Goal: Task Accomplishment & Management: Manage account settings

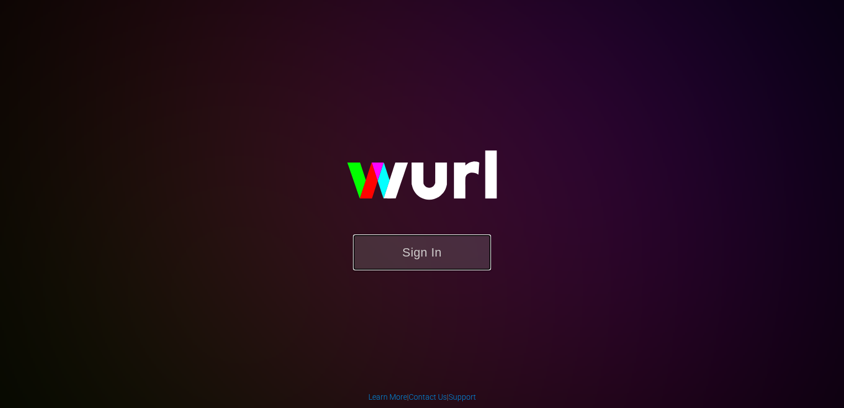
click at [398, 254] on button "Sign In" at bounding box center [422, 252] width 138 height 36
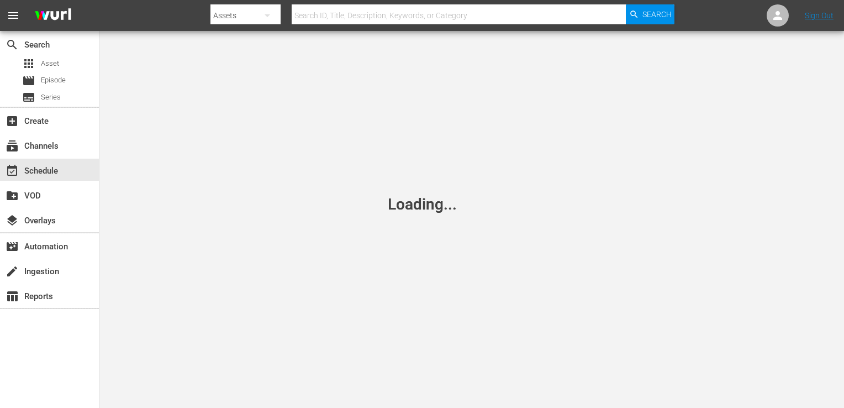
click at [51, 158] on div "event_available Schedule" at bounding box center [49, 169] width 99 height 25
click at [60, 173] on div "event_available Schedule" at bounding box center [49, 170] width 99 height 22
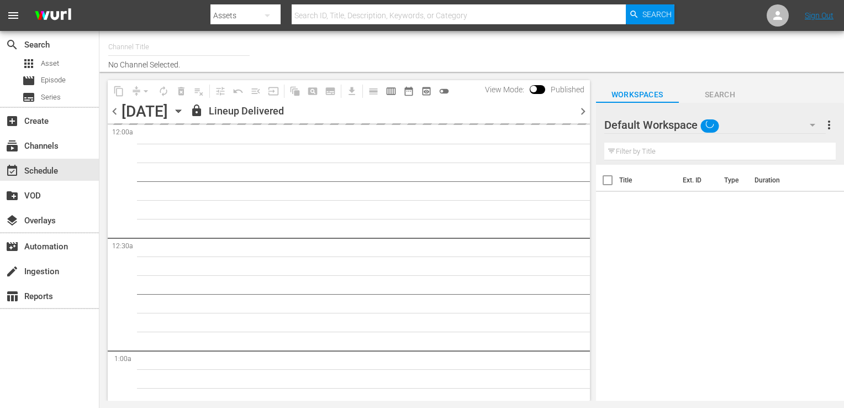
type input "Popflix (1068)"
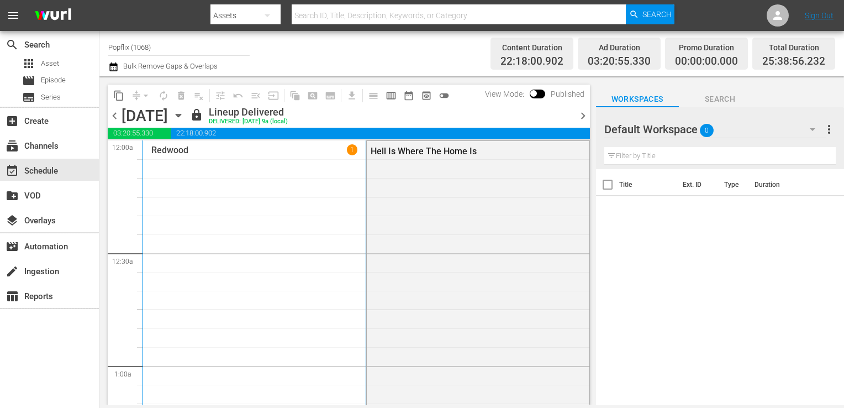
click at [584, 117] on span "chevron_right" at bounding box center [583, 116] width 14 height 14
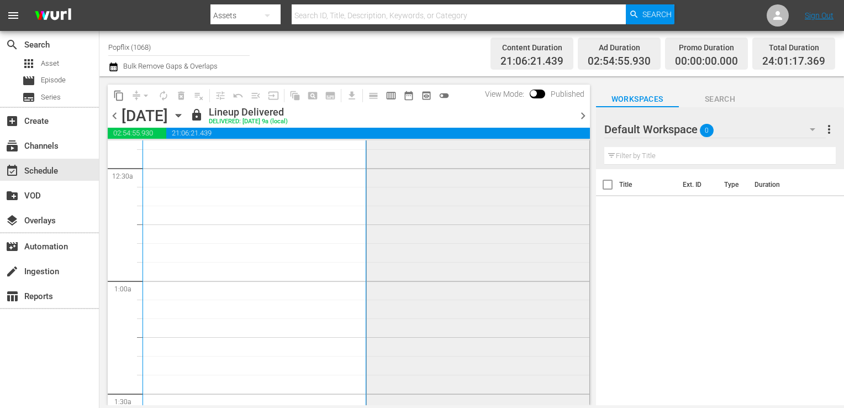
scroll to position [276, 0]
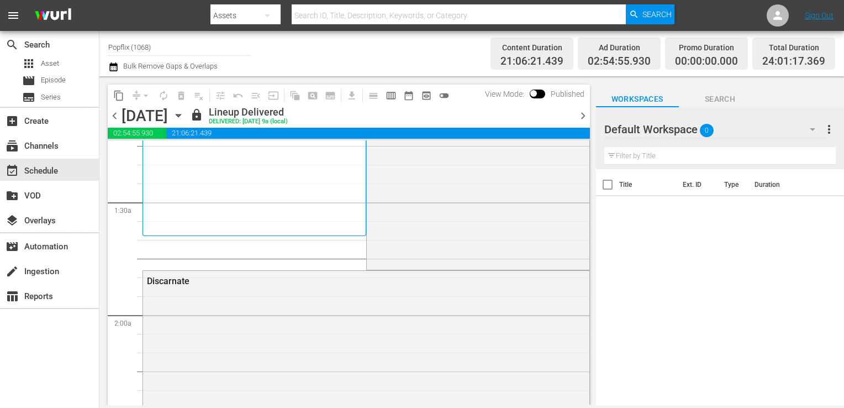
click at [583, 122] on span "chevron_right" at bounding box center [583, 116] width 14 height 14
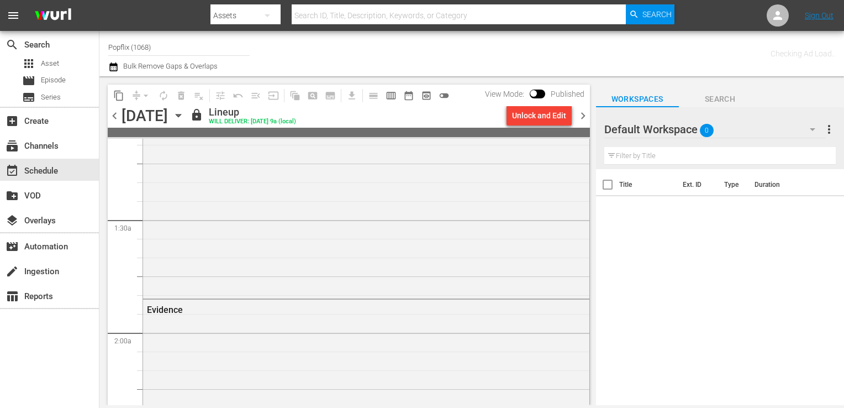
click at [583, 122] on span "chevron_right" at bounding box center [583, 116] width 14 height 14
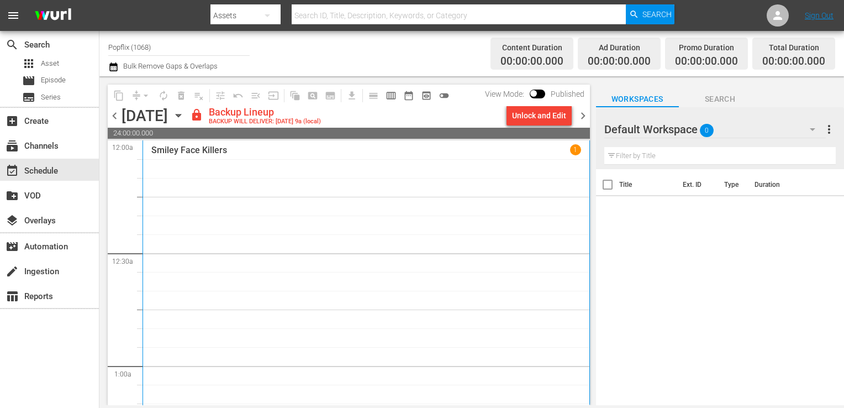
click at [296, 278] on div "Smiley Face Killers 1" at bounding box center [366, 345] width 430 height 402
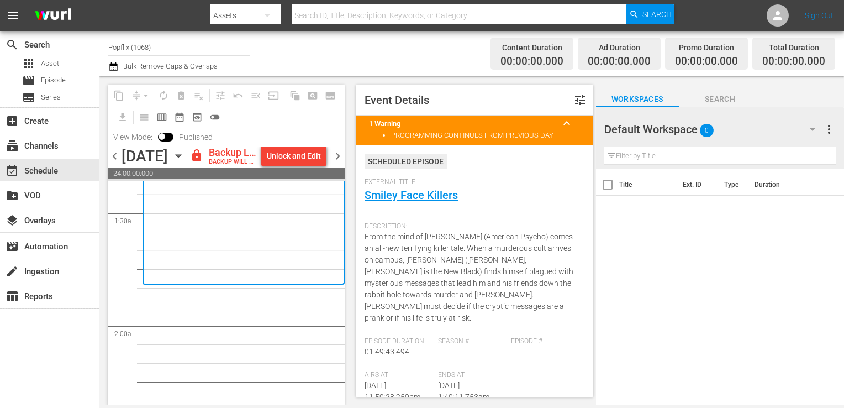
scroll to position [331, 0]
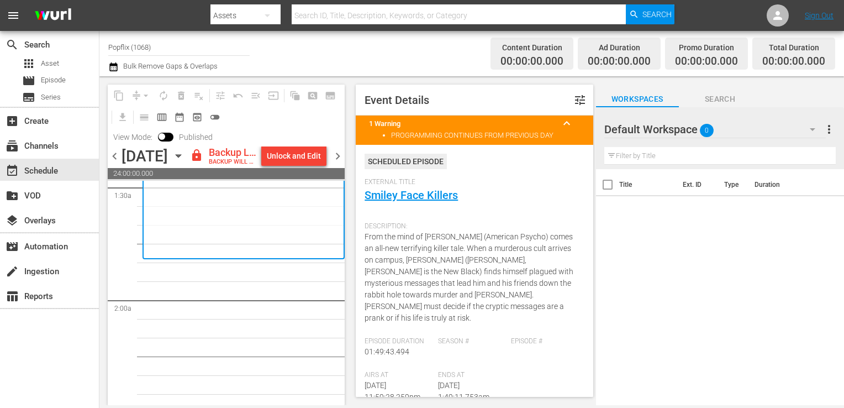
click at [113, 163] on span "chevron_left" at bounding box center [115, 156] width 14 height 14
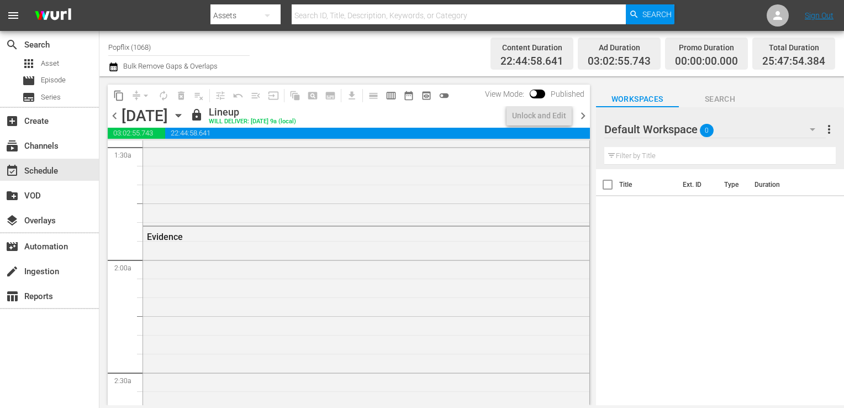
scroll to position [312, 0]
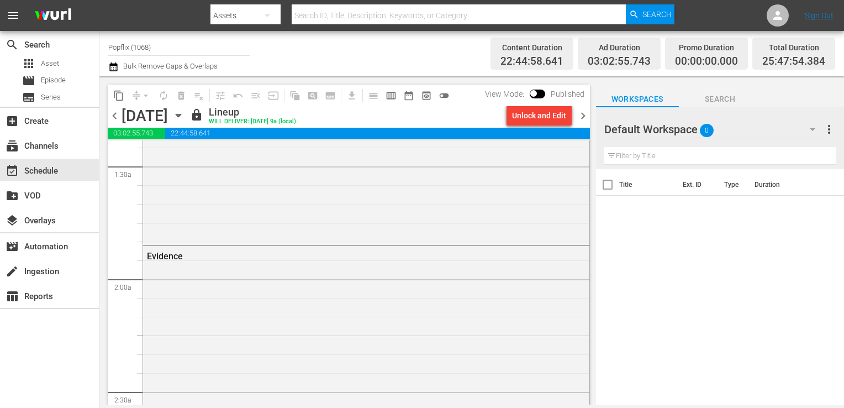
click at [575, 117] on div "Unlock and Edit" at bounding box center [539, 115] width 74 height 19
click at [588, 116] on span "chevron_right" at bounding box center [583, 116] width 14 height 14
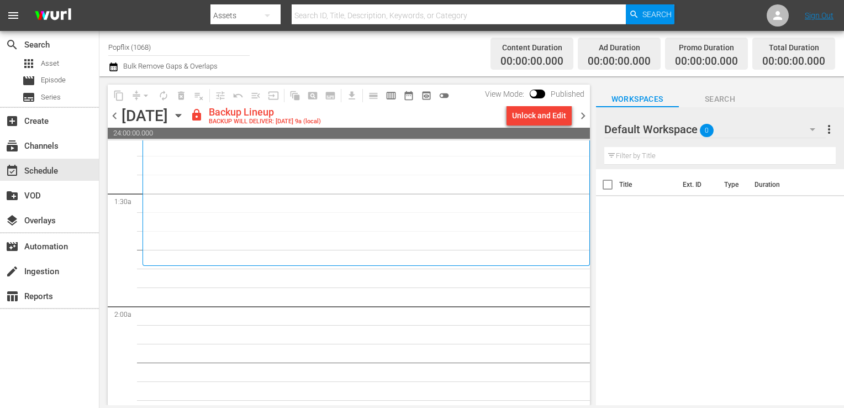
scroll to position [331, 0]
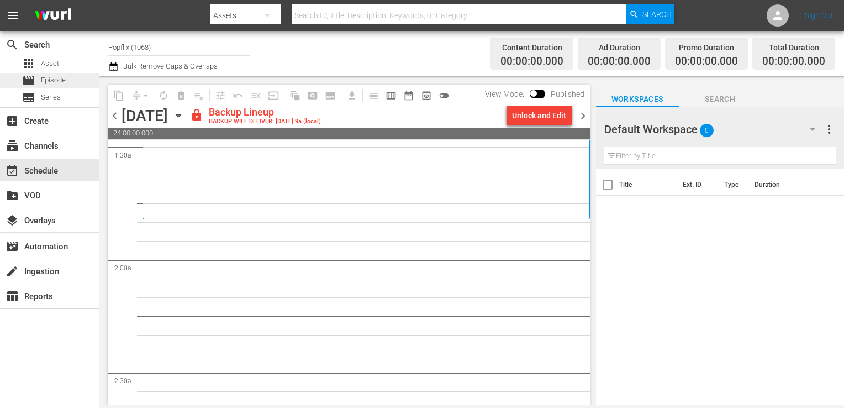
click at [73, 78] on div "movie Episode" at bounding box center [49, 80] width 99 height 15
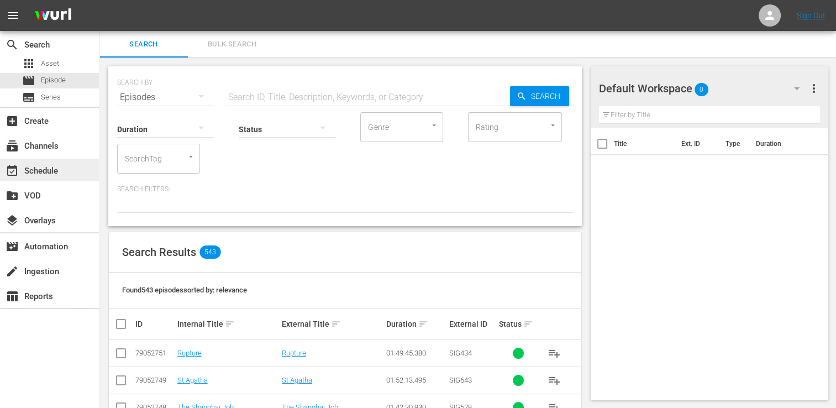
click at [50, 164] on div "event_available Schedule" at bounding box center [31, 169] width 62 height 10
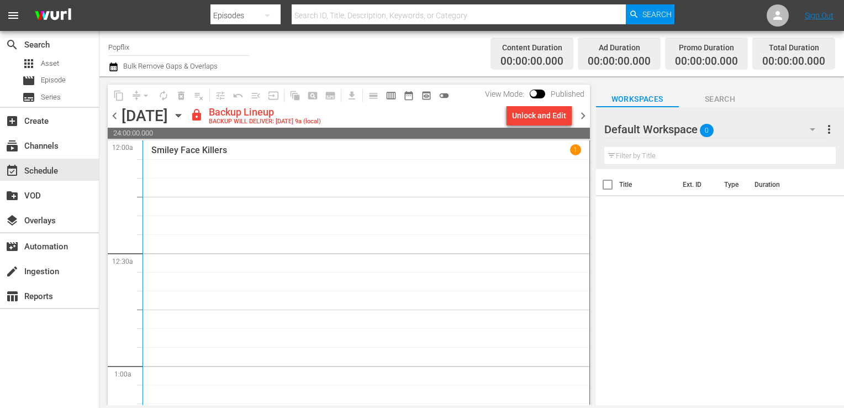
click at [245, 184] on div "Smiley Face Killers 1" at bounding box center [366, 345] width 430 height 402
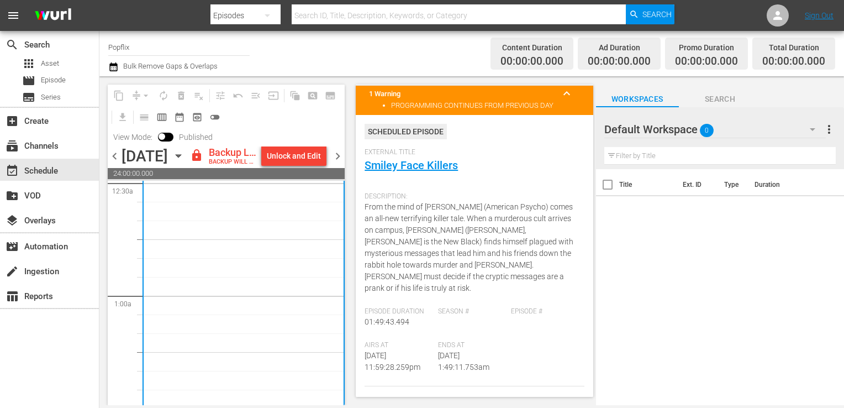
scroll to position [55, 0]
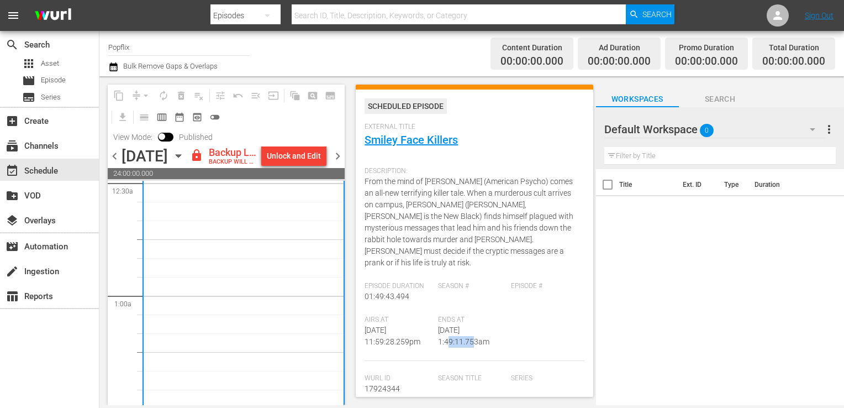
drag, startPoint x: 435, startPoint y: 330, endPoint x: 460, endPoint y: 330, distance: 24.3
click at [460, 330] on span "[DATE] 1:49:11.753am" at bounding box center [463, 335] width 51 height 20
drag, startPoint x: 460, startPoint y: 330, endPoint x: 446, endPoint y: 330, distance: 13.8
copy span "1:49:11"
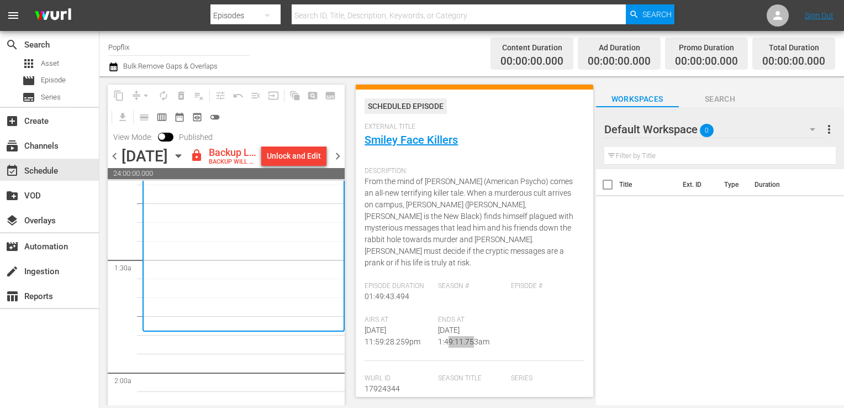
scroll to position [331, 0]
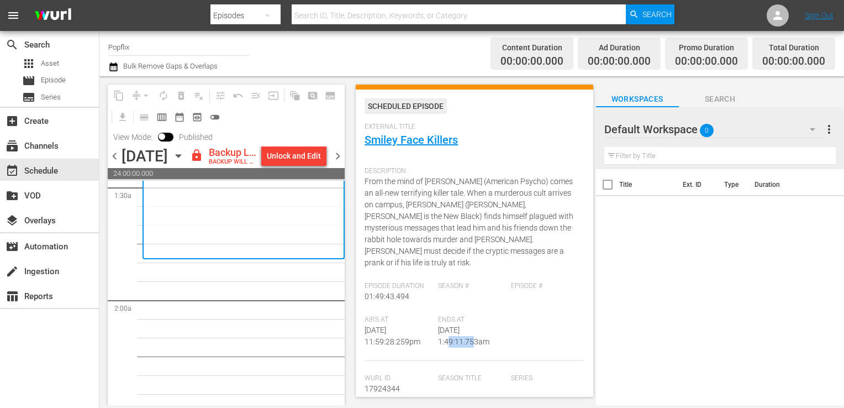
click at [35, 143] on div "subscriptions Channels" at bounding box center [31, 144] width 62 height 10
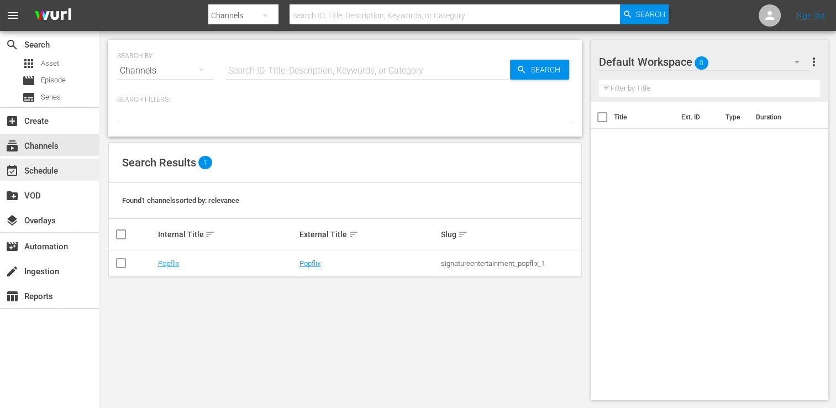
click at [46, 166] on div "event_available Schedule" at bounding box center [31, 169] width 62 height 10
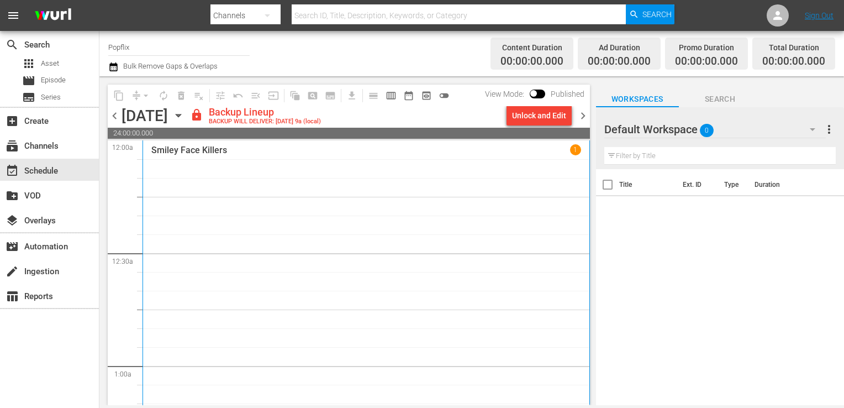
click at [110, 112] on span "chevron_left" at bounding box center [115, 116] width 14 height 14
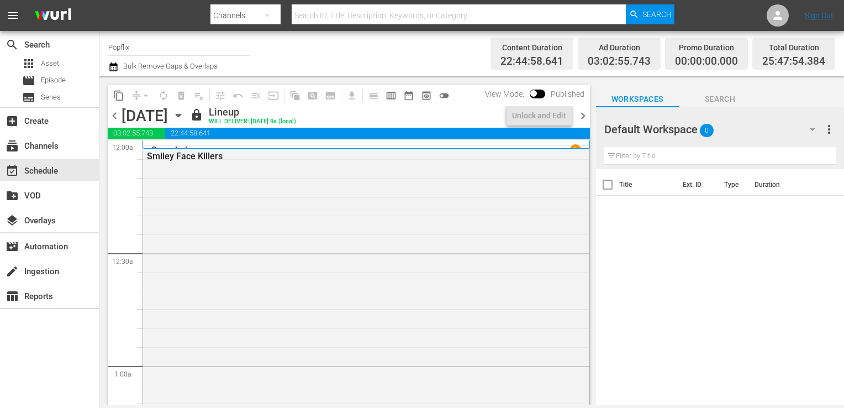
click at [110, 112] on span "chevron_left" at bounding box center [115, 116] width 14 height 14
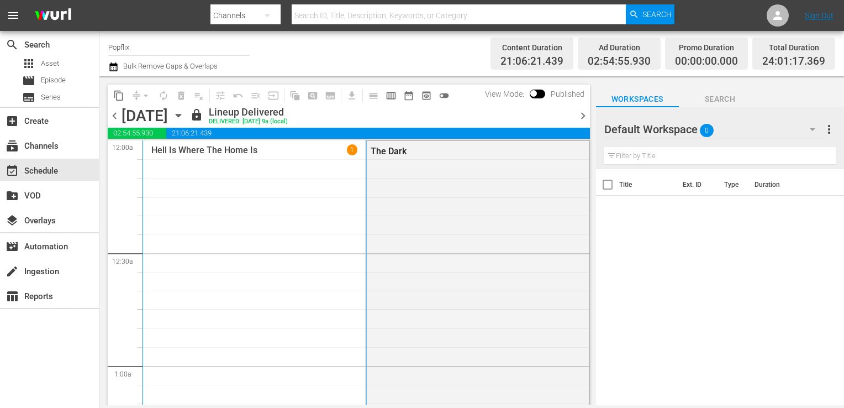
click at [273, 282] on div "Hell Is Where The Home Is 1" at bounding box center [254, 325] width 206 height 363
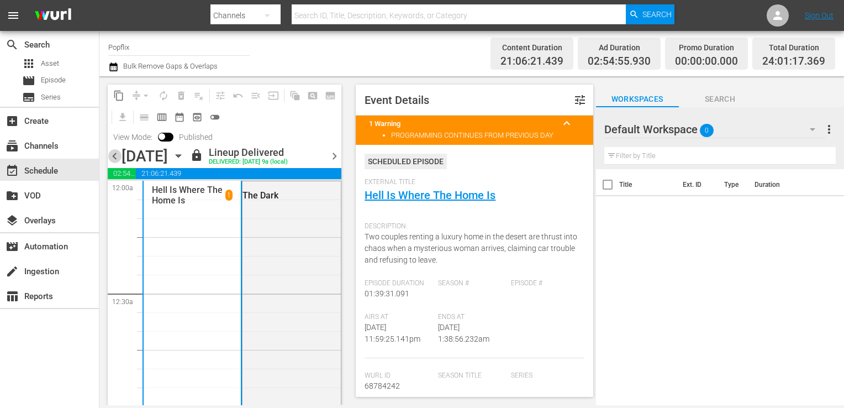
click at [113, 151] on span "chevron_left" at bounding box center [115, 156] width 14 height 14
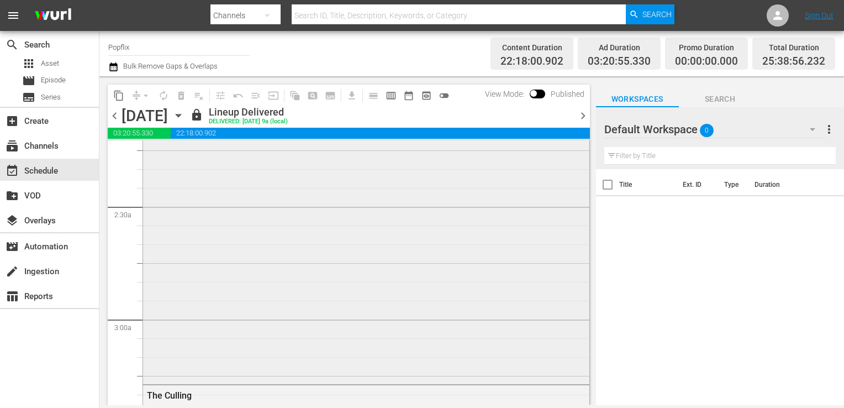
scroll to position [221, 0]
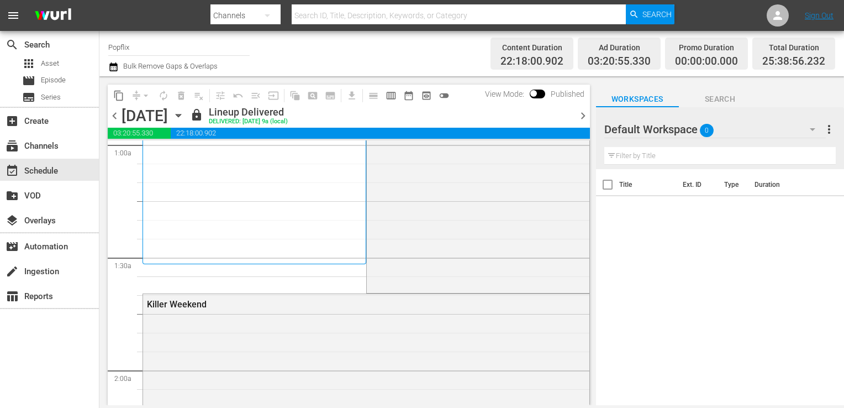
click at [115, 119] on span "chevron_left" at bounding box center [115, 116] width 14 height 14
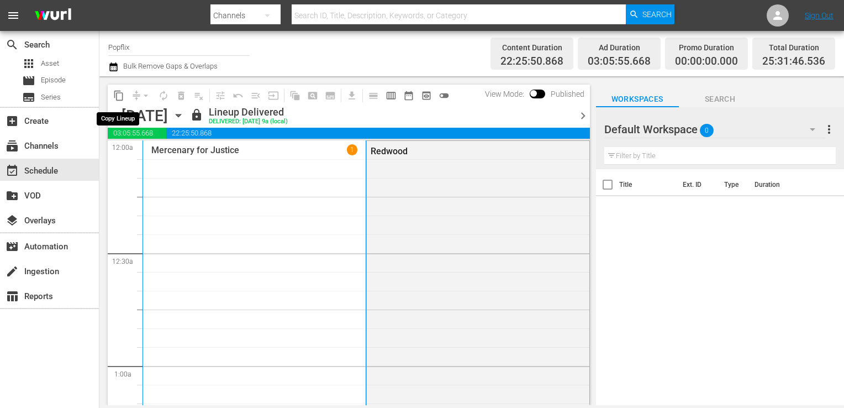
click at [113, 109] on span "chevron_left" at bounding box center [115, 116] width 14 height 14
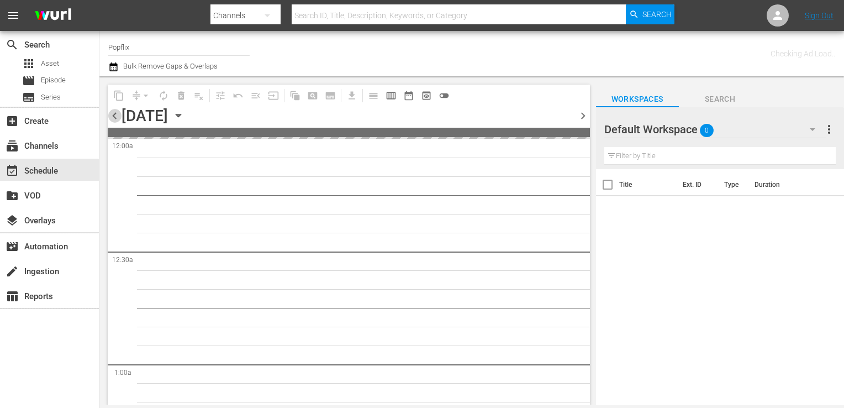
click at [113, 115] on span "chevron_left" at bounding box center [115, 116] width 14 height 14
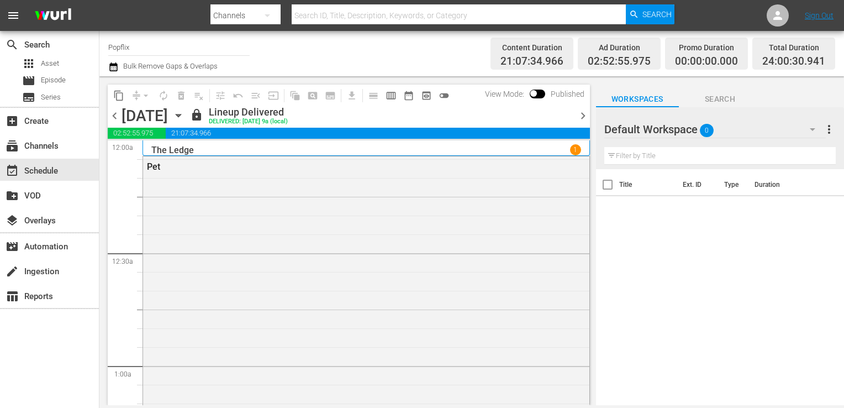
click at [582, 114] on span "chevron_right" at bounding box center [583, 116] width 14 height 14
click at [579, 114] on span "chevron_right" at bounding box center [583, 116] width 14 height 14
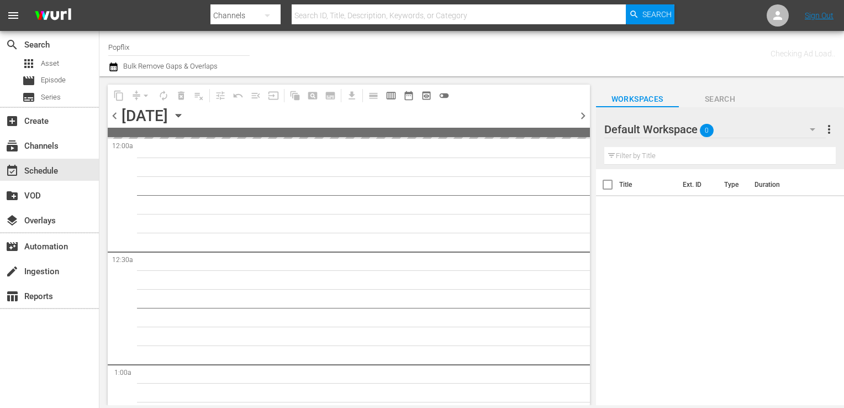
click at [579, 114] on span "chevron_right" at bounding box center [583, 116] width 14 height 14
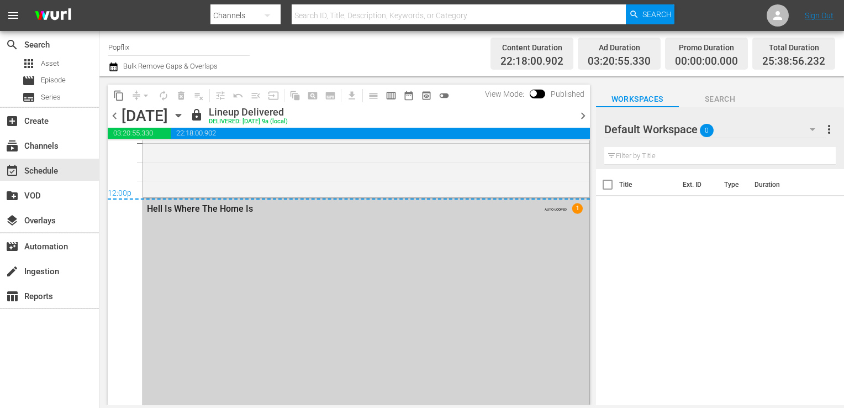
scroll to position [5516, 0]
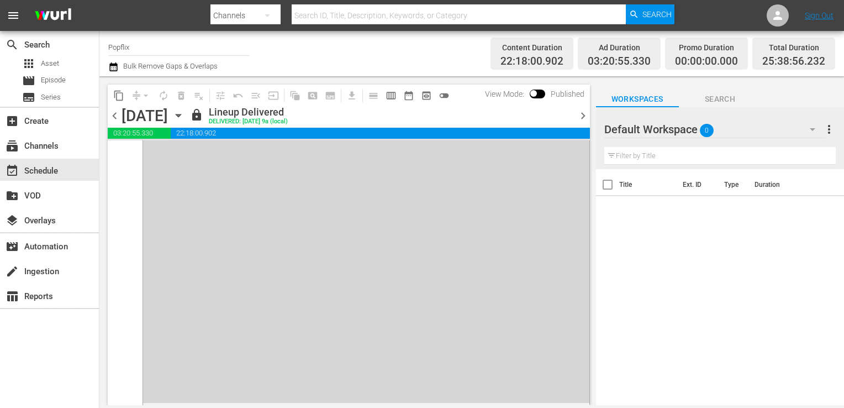
click at [578, 114] on span "chevron_right" at bounding box center [583, 116] width 14 height 14
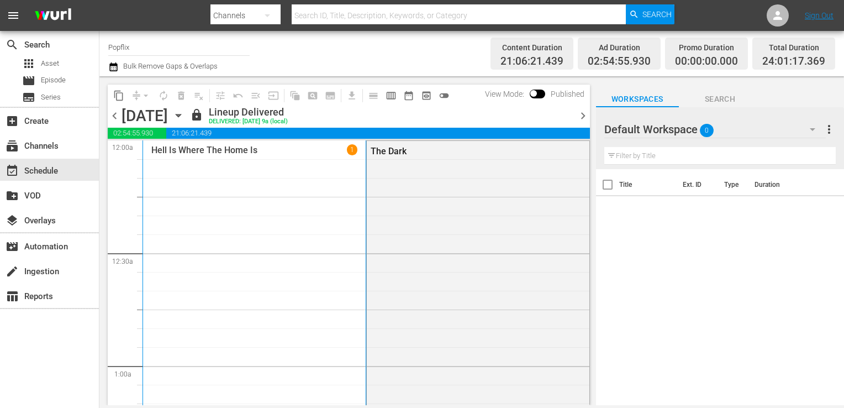
click at [239, 295] on div "Hell Is Where The Home Is 1" at bounding box center [254, 325] width 206 height 363
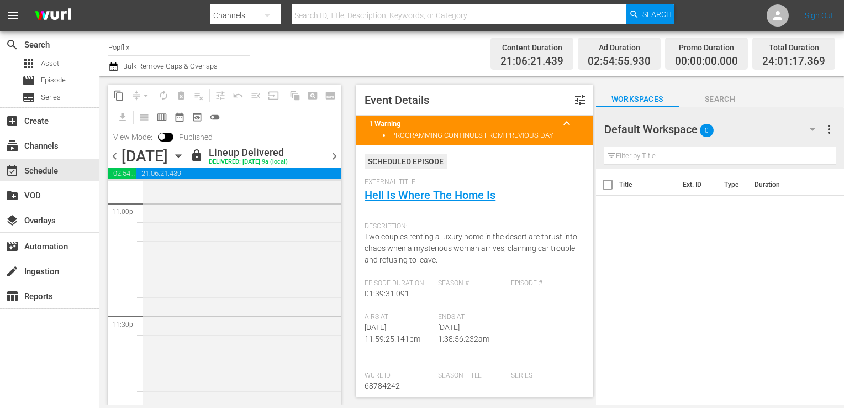
scroll to position [5189, 0]
click at [330, 157] on span "chevron_right" at bounding box center [335, 156] width 14 height 14
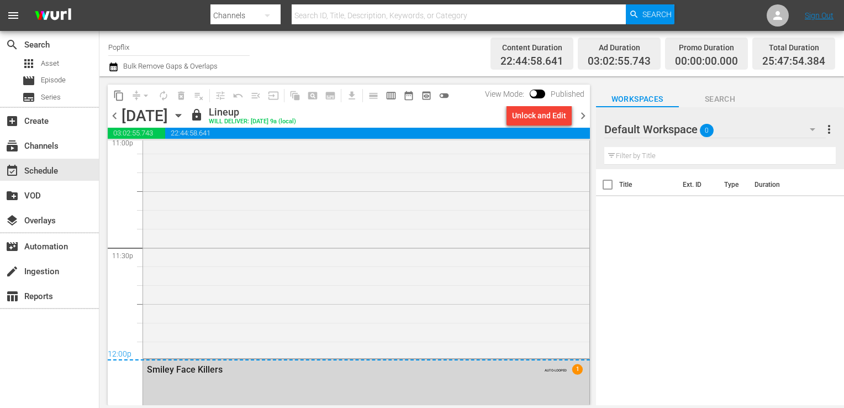
click at [583, 114] on span "chevron_right" at bounding box center [583, 116] width 14 height 14
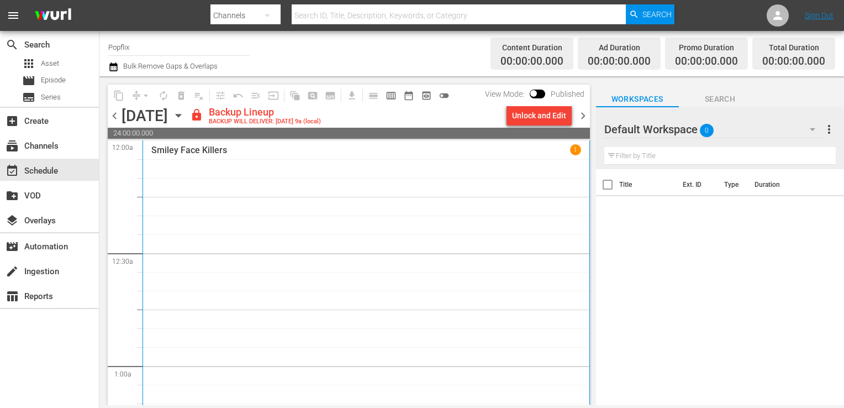
click at [210, 210] on div "Smiley Face Killers 1" at bounding box center [366, 345] width 430 height 402
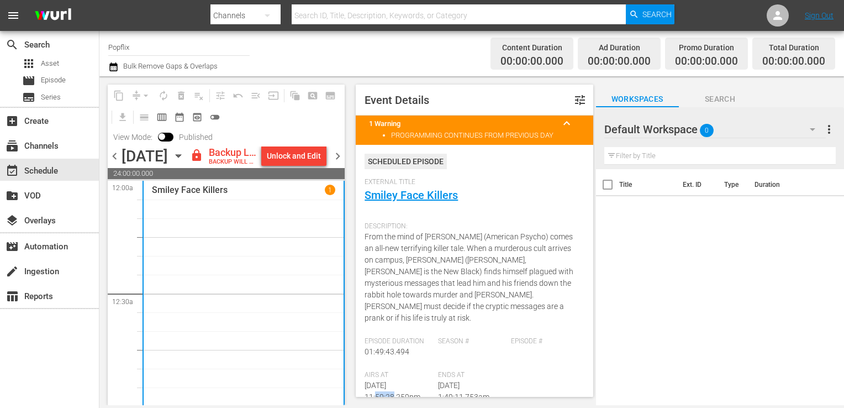
drag, startPoint x: 384, startPoint y: 386, endPoint x: 362, endPoint y: 386, distance: 22.1
click at [362, 386] on div "Event Details tune 1 Warning keyboard_arrow_up PROGRAMMING CONTINUES FROM PREVI…" at bounding box center [474, 241] width 237 height 312
drag, startPoint x: 362, startPoint y: 386, endPoint x: 436, endPoint y: 387, distance: 74.0
click at [438, 387] on span "[DATE] 1:49:11.753am" at bounding box center [463, 391] width 51 height 20
click at [279, 293] on div "Select Event" at bounding box center [306, 300] width 87 height 15
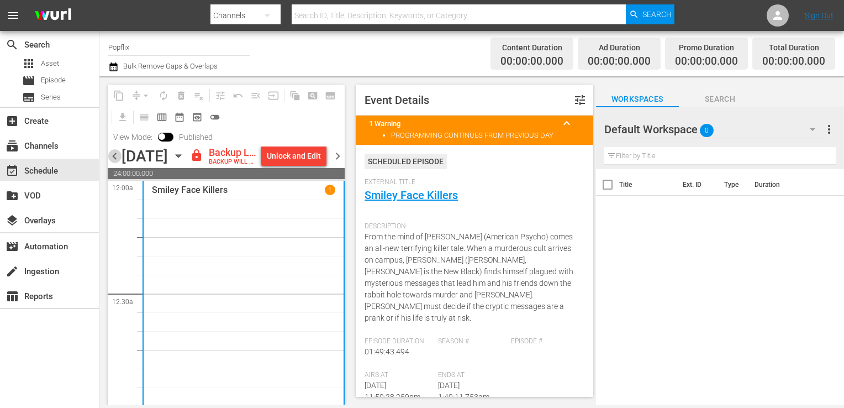
click at [108, 159] on span "chevron_left" at bounding box center [115, 156] width 14 height 14
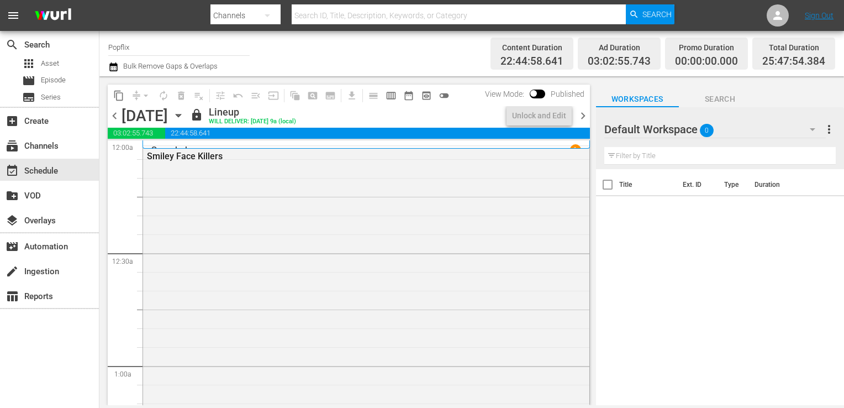
click at [582, 114] on span "chevron_right" at bounding box center [583, 116] width 14 height 14
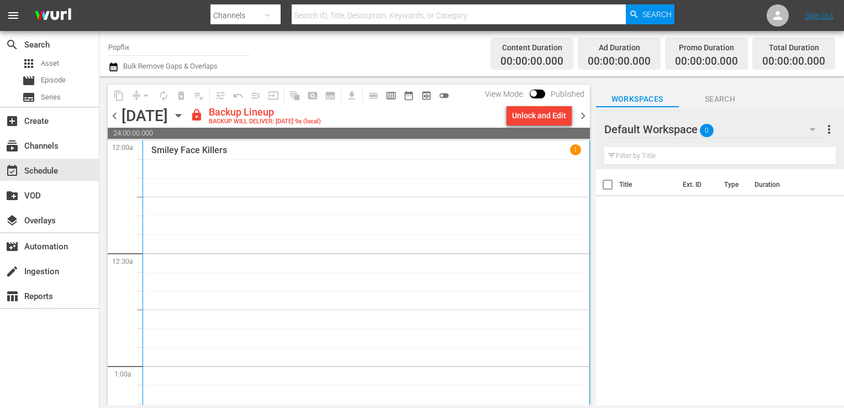
click at [345, 278] on div "Smiley Face Killers 1" at bounding box center [366, 345] width 430 height 402
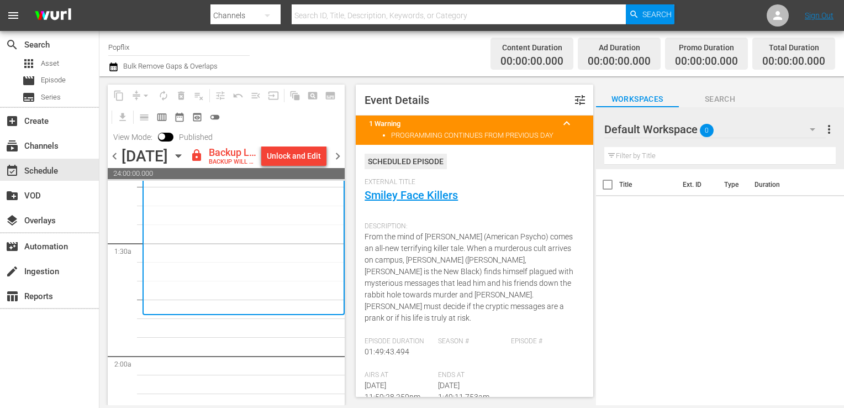
scroll to position [166, 0]
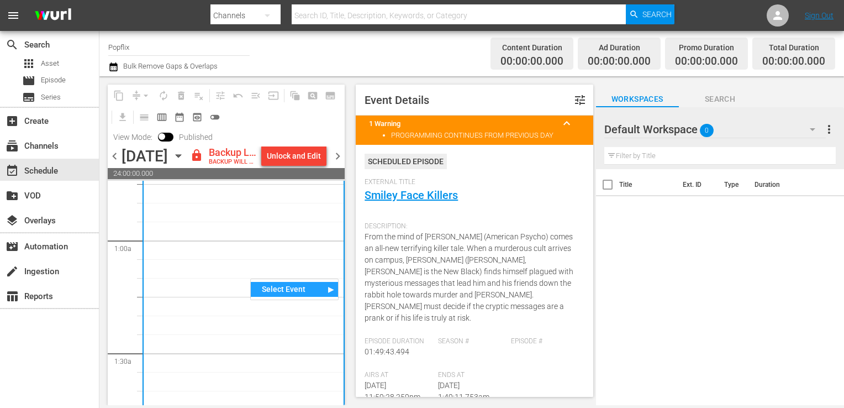
click at [265, 288] on div "Select Event" at bounding box center [294, 289] width 87 height 15
click at [368, 293] on div "Smiley Face Killers" at bounding box center [383, 293] width 89 height 15
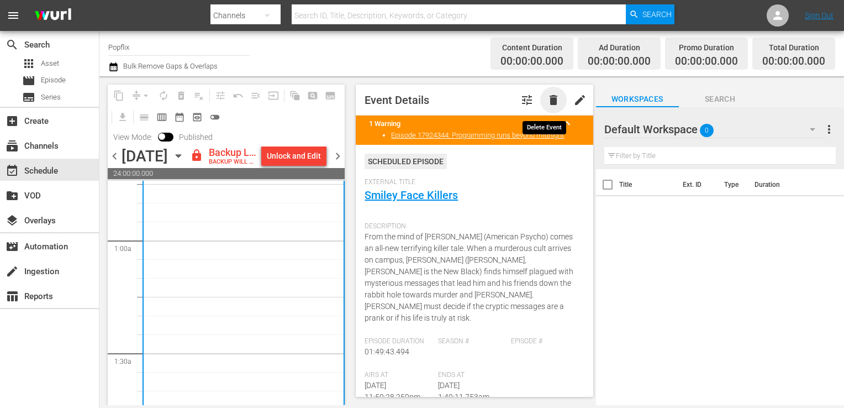
click at [547, 96] on span "delete" at bounding box center [553, 99] width 13 height 13
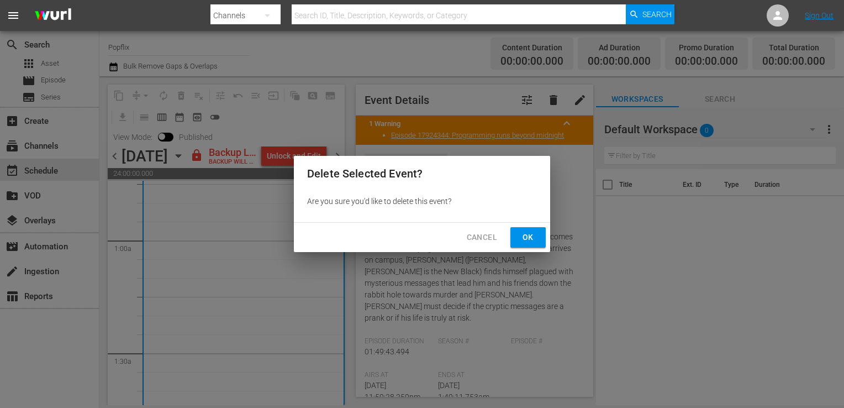
click at [516, 235] on button "Ok" at bounding box center [527, 237] width 35 height 20
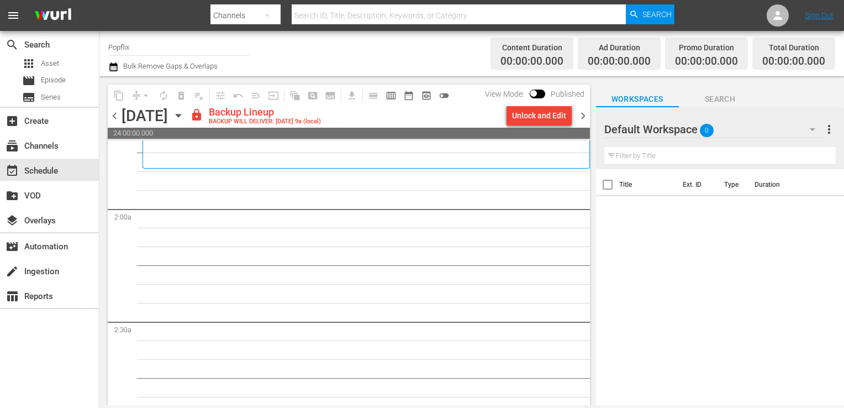
scroll to position [221, 0]
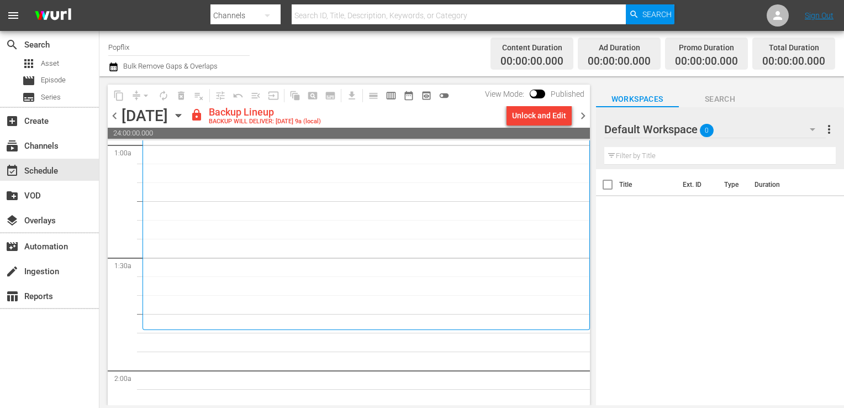
click at [312, 238] on div "Smiley Face Killers 1" at bounding box center [366, 124] width 430 height 402
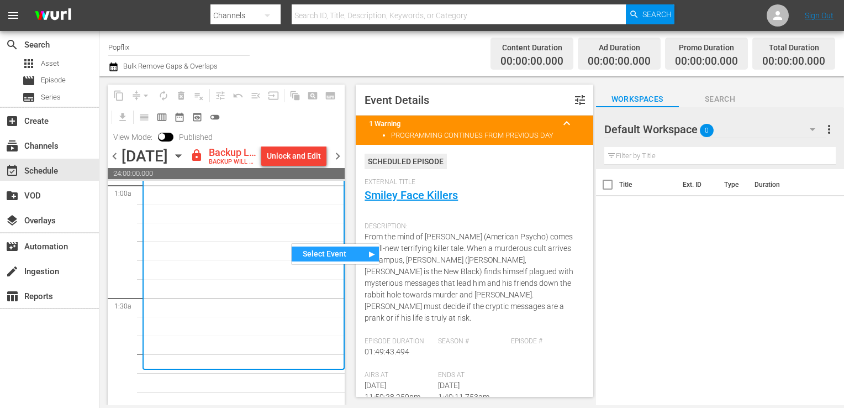
click at [334, 262] on nav "Select Event Smiley Face Killers" at bounding box center [335, 254] width 88 height 22
click at [340, 253] on div "Select Event" at bounding box center [335, 253] width 87 height 15
click at [343, 256] on div "Select Event" at bounding box center [335, 253] width 87 height 15
click at [406, 253] on div "Smiley Face Killers" at bounding box center [423, 258] width 89 height 15
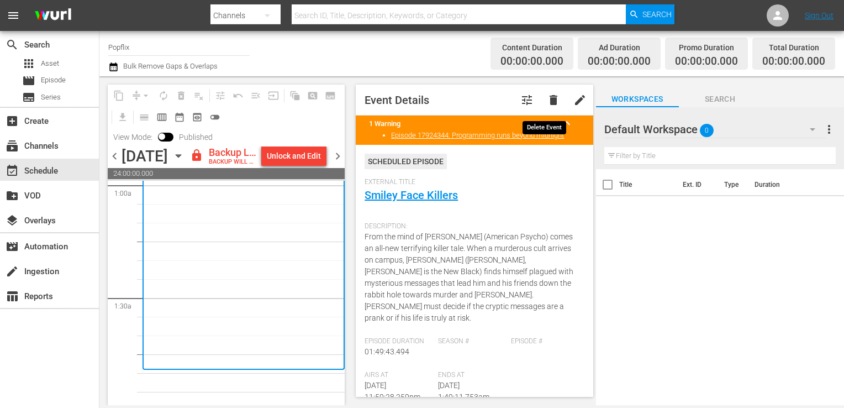
click at [547, 96] on span "delete" at bounding box center [553, 99] width 13 height 13
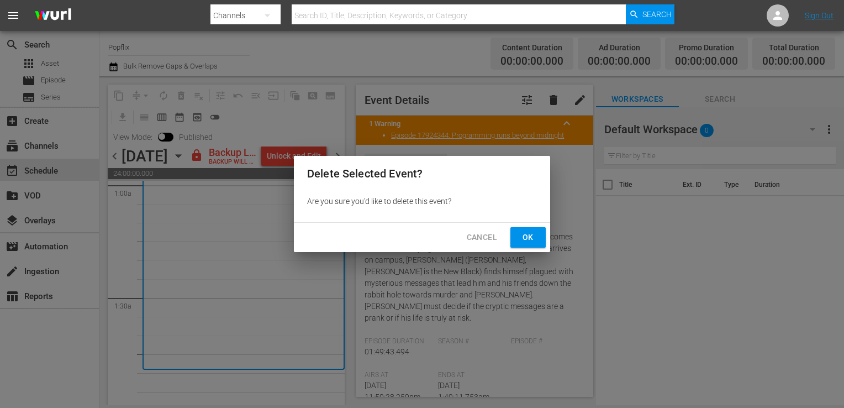
click at [535, 231] on button "Ok" at bounding box center [527, 237] width 35 height 20
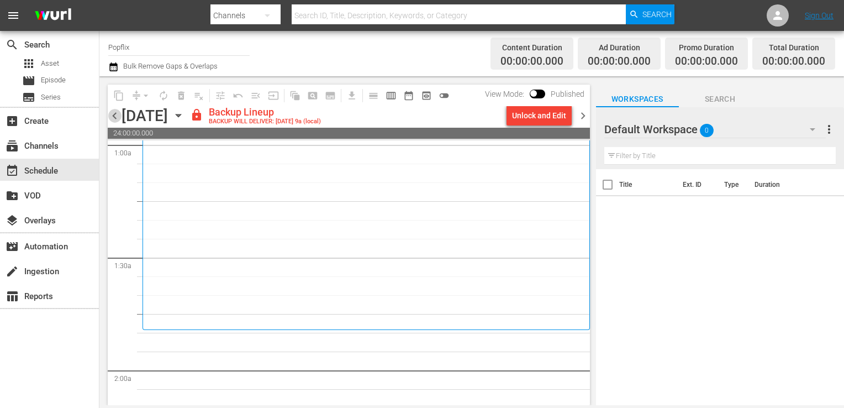
click at [118, 115] on span "chevron_left" at bounding box center [115, 116] width 14 height 14
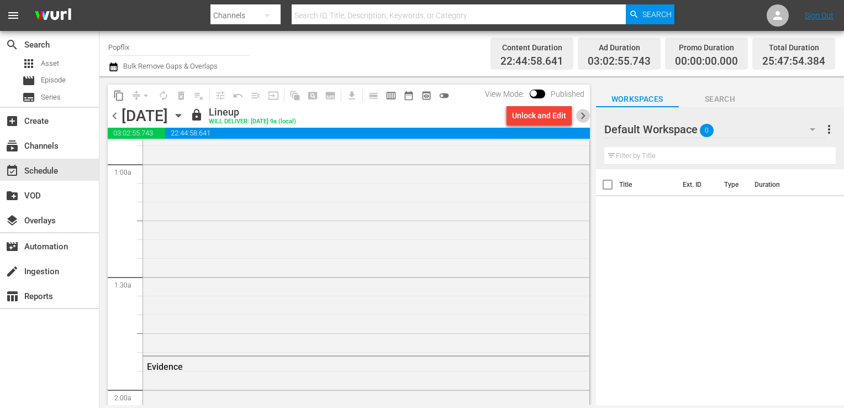
click at [579, 117] on span "chevron_right" at bounding box center [583, 116] width 14 height 14
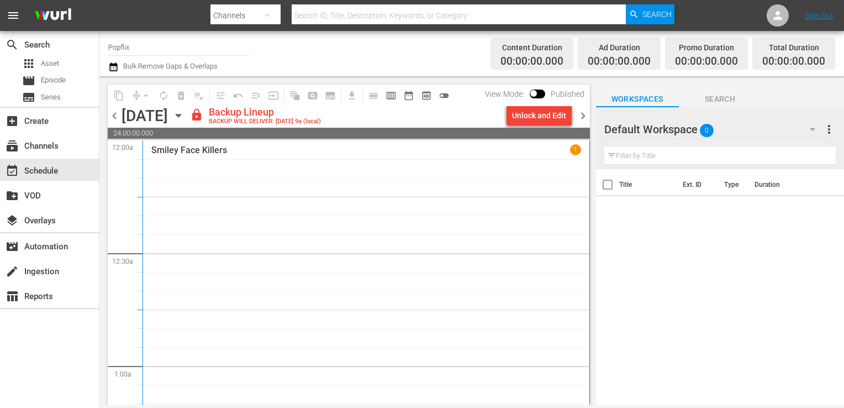
click at [386, 257] on div "Smiley Face Killers 1" at bounding box center [366, 345] width 430 height 402
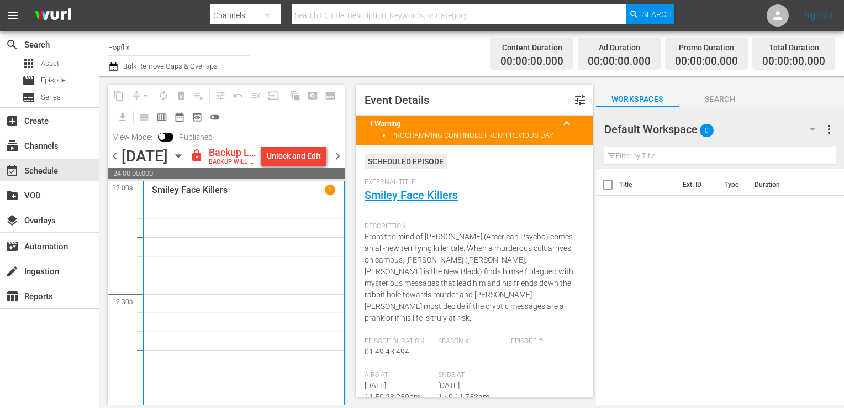
scroll to position [166, 0]
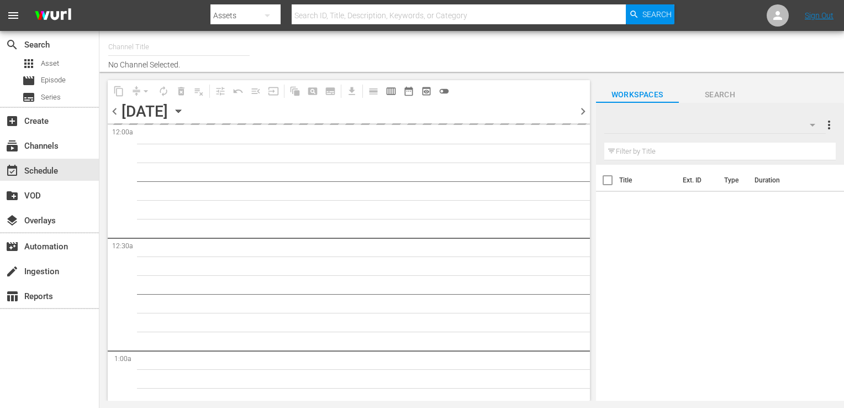
type input "Popflix (1068)"
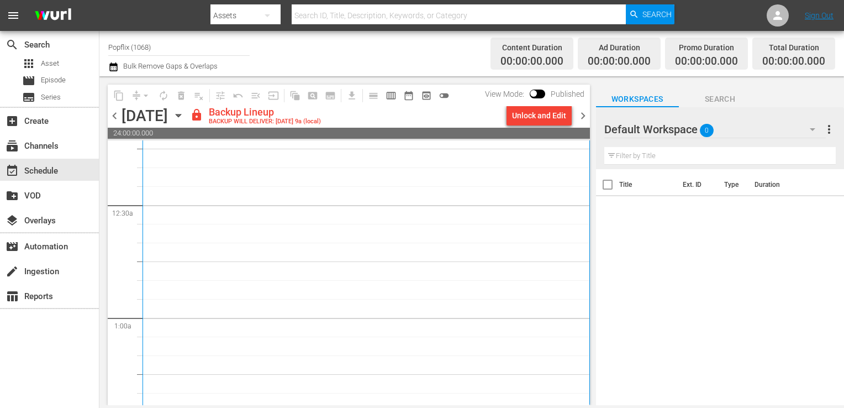
scroll to position [110, 0]
click at [236, 222] on div "Smiley Face Killers 1" at bounding box center [366, 235] width 430 height 402
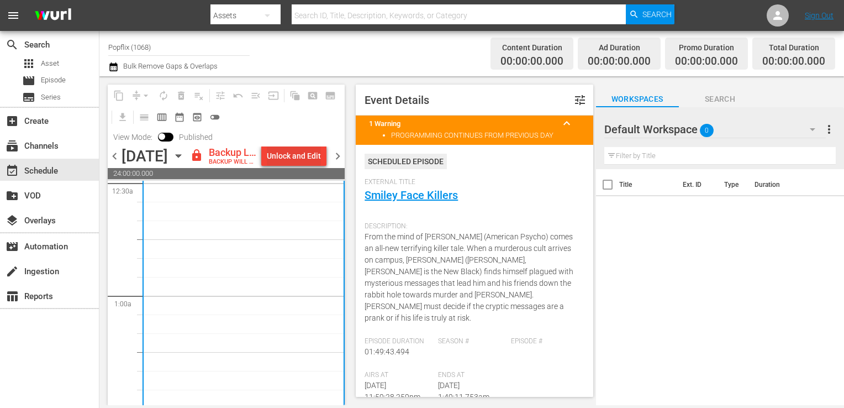
click at [304, 154] on div "Unlock and Edit" at bounding box center [294, 156] width 54 height 20
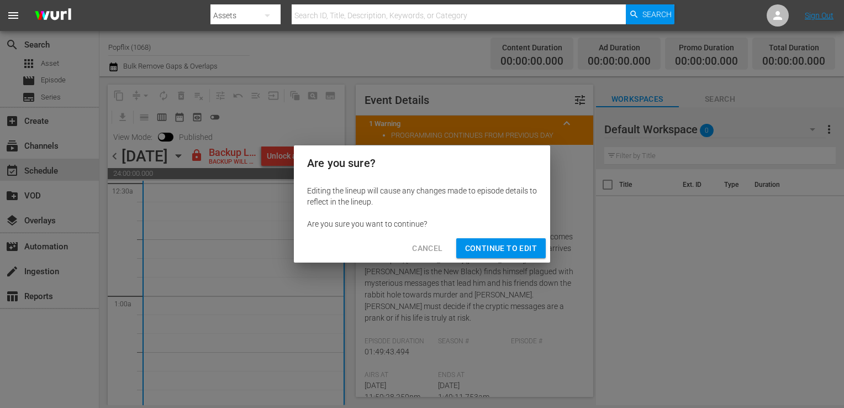
click at [502, 252] on span "Continue to Edit" at bounding box center [501, 248] width 72 height 14
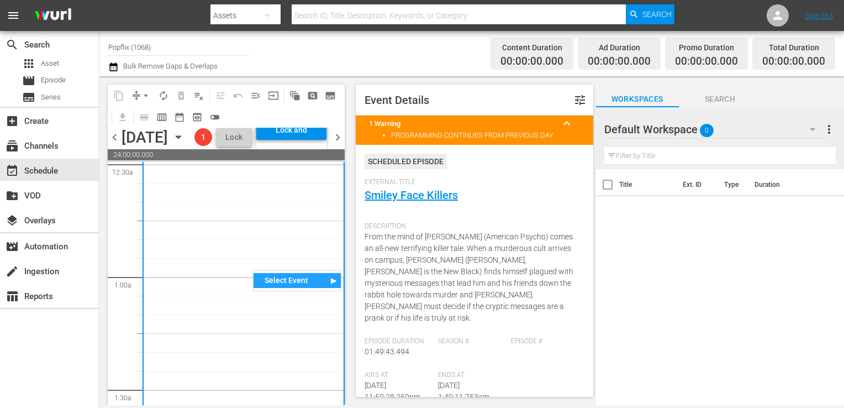
click at [280, 276] on div "Select Event" at bounding box center [297, 280] width 87 height 15
click at [335, 280] on div "Select Event" at bounding box center [297, 280] width 87 height 15
click at [373, 277] on div "Smiley Face Killers" at bounding box center [385, 284] width 89 height 15
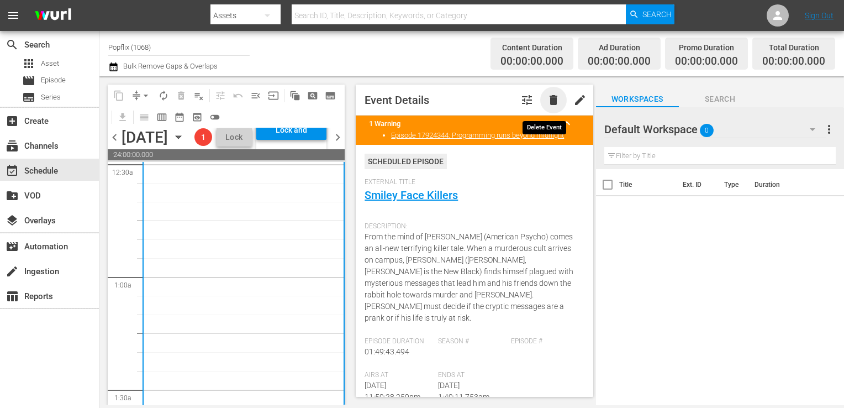
click at [547, 98] on span "delete" at bounding box center [553, 99] width 13 height 13
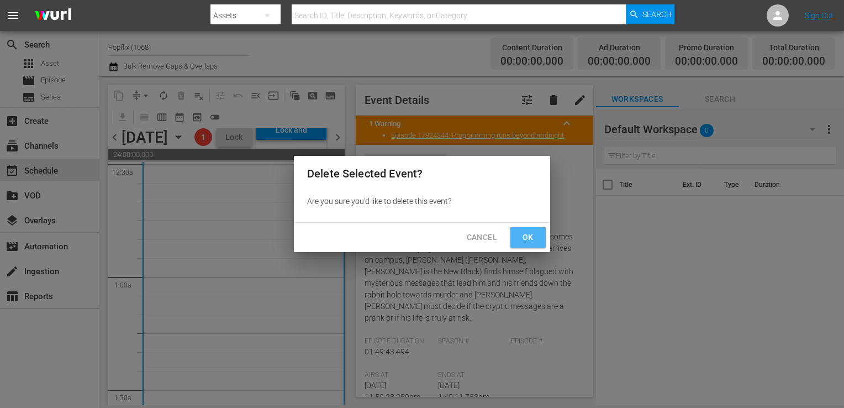
click at [528, 244] on button "Ok" at bounding box center [527, 237] width 35 height 20
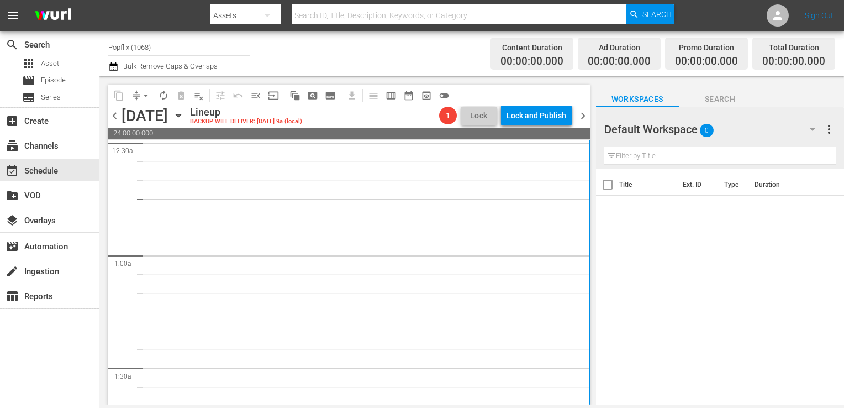
click at [285, 325] on div "Smiley Face Killers 1" at bounding box center [366, 235] width 430 height 402
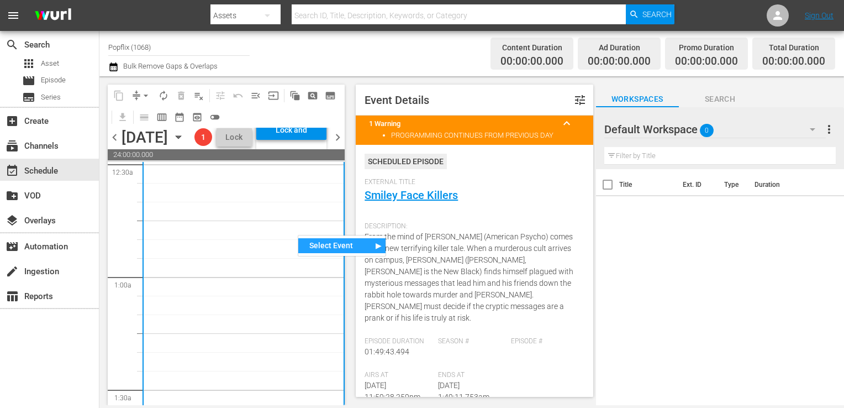
click at [318, 247] on div "Select Event" at bounding box center [341, 245] width 87 height 15
click at [376, 246] on div "Select Event" at bounding box center [341, 245] width 87 height 15
click at [386, 240] on span "From the mind of [PERSON_NAME] (American Psycho) comes an all-new terrifying ki…" at bounding box center [469, 277] width 209 height 90
drag, startPoint x: 386, startPoint y: 240, endPoint x: 315, endPoint y: 240, distance: 70.2
click at [309, 240] on div "Smiley Face Killers 1" at bounding box center [243, 256] width 183 height 402
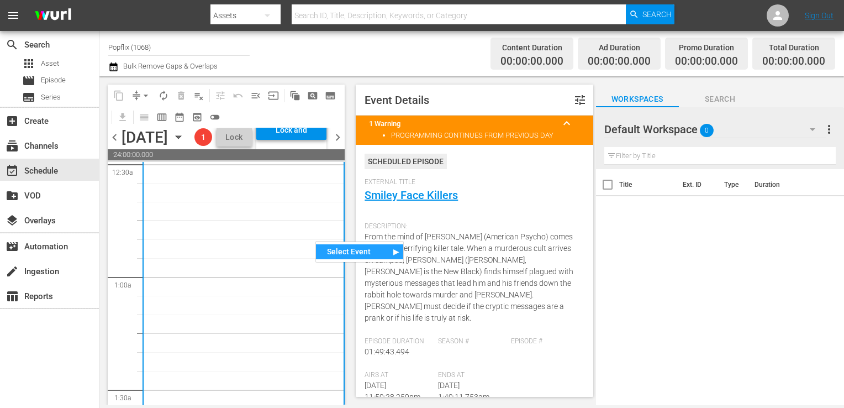
click at [392, 246] on div "Select Event" at bounding box center [359, 251] width 87 height 15
click at [394, 246] on div "Select Event" at bounding box center [359, 251] width 87 height 15
click at [427, 256] on div "Smiley Face Killers" at bounding box center [448, 256] width 89 height 15
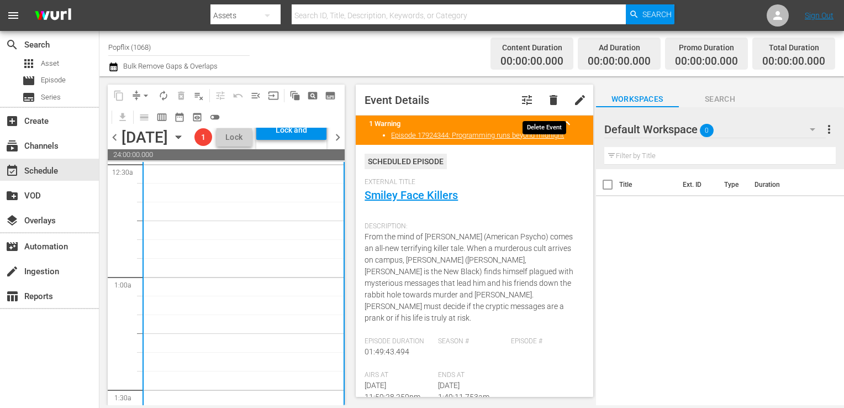
click at [547, 102] on span "delete" at bounding box center [553, 99] width 13 height 13
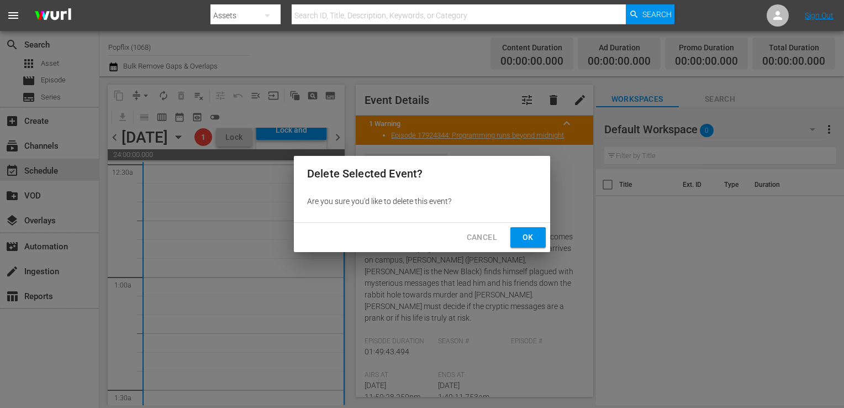
click at [522, 241] on span "Ok" at bounding box center [528, 237] width 18 height 14
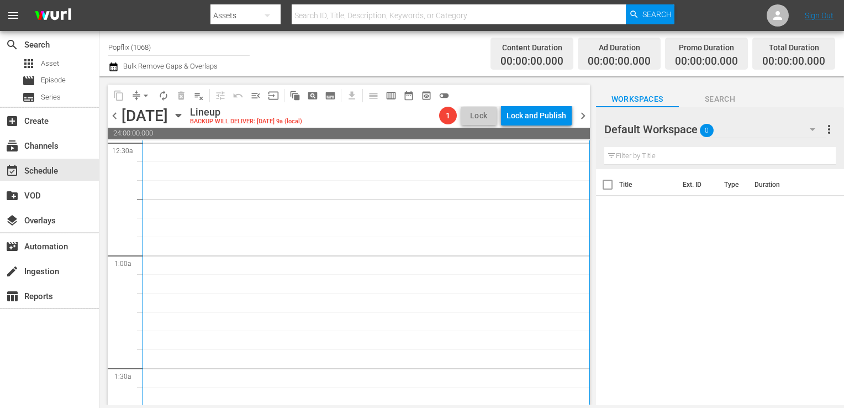
scroll to position [0, 0]
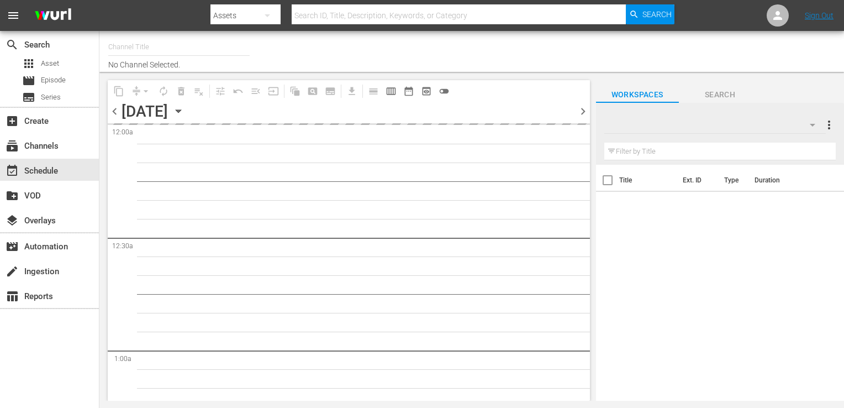
type input "Popflix (1068)"
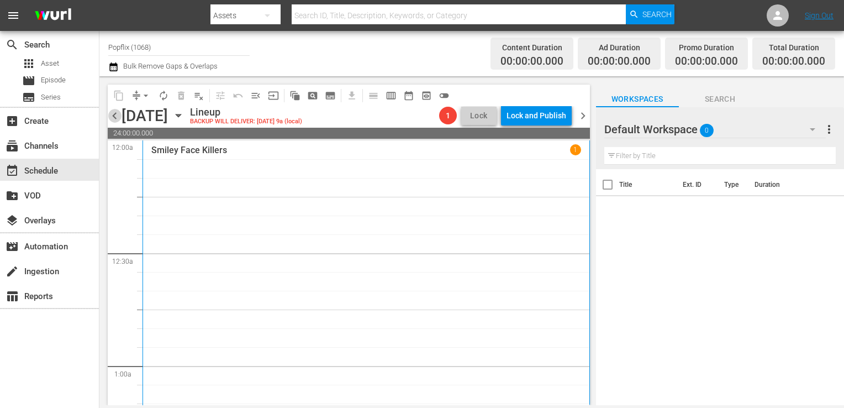
click at [119, 114] on span "chevron_left" at bounding box center [115, 116] width 14 height 14
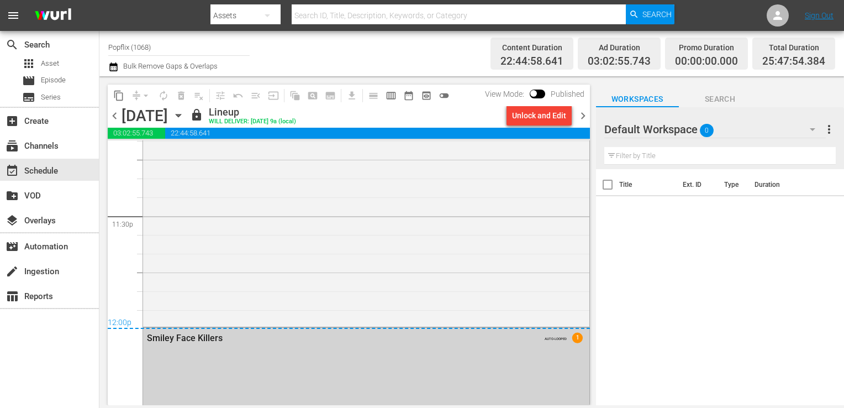
scroll to position [5333, 0]
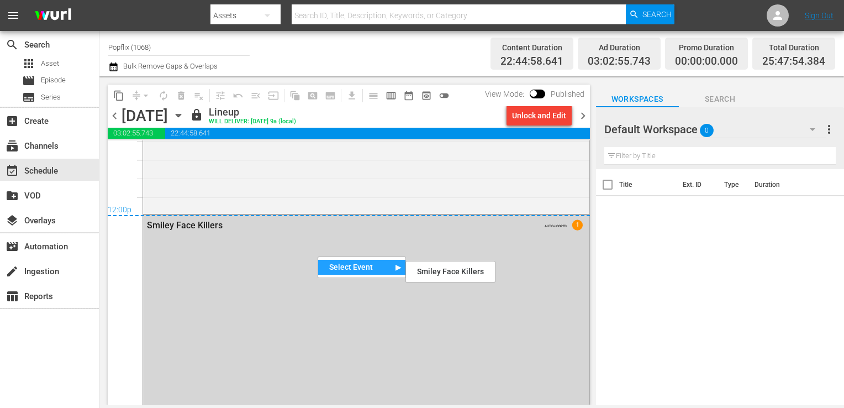
click at [130, 233] on div "S N A P S N A P S N A P S N A P S N A P S N A P S N A P S N A P S N A P S N A P…" at bounding box center [349, 272] width 482 height 265
click at [587, 117] on span "chevron_right" at bounding box center [583, 116] width 14 height 14
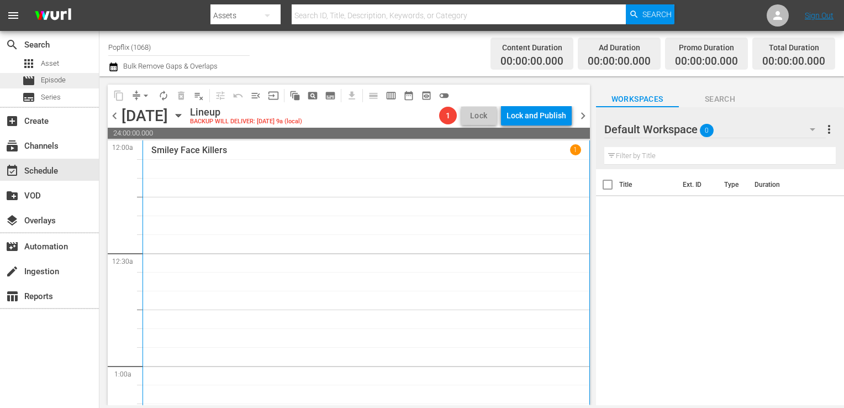
click at [62, 73] on div "movie Episode" at bounding box center [44, 80] width 44 height 15
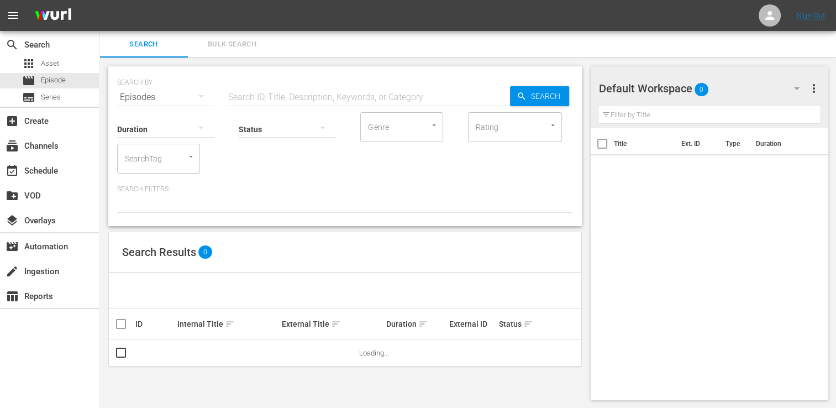
click at [270, 48] on button "Bulk Search" at bounding box center [232, 44] width 88 height 27
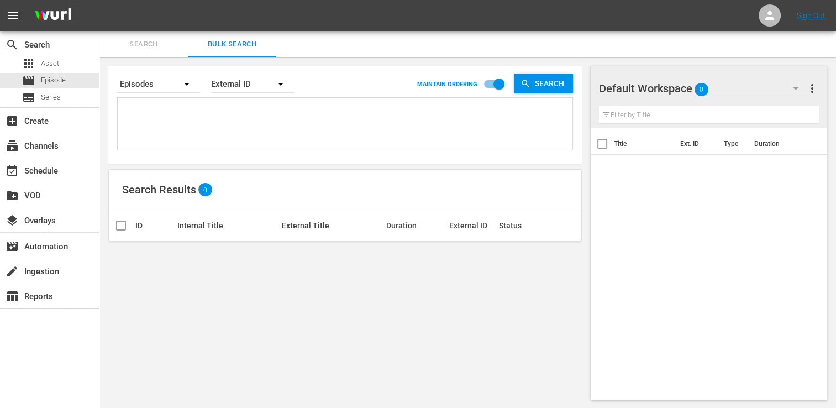
click at [177, 103] on textarea at bounding box center [346, 126] width 452 height 50
drag, startPoint x: 211, startPoint y: 105, endPoint x: 260, endPoint y: 92, distance: 50.4
click at [212, 105] on textarea at bounding box center [346, 126] width 452 height 50
click at [260, 92] on div "External ID" at bounding box center [252, 83] width 83 height 31
click at [251, 125] on div "Wurl ID" at bounding box center [246, 133] width 44 height 18
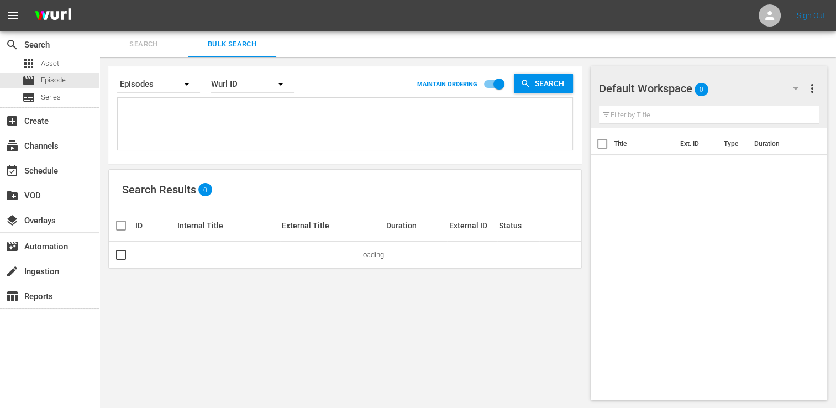
click at [199, 120] on div "External ID [PERSON_NAME] ID Title" at bounding box center [418, 204] width 836 height 408
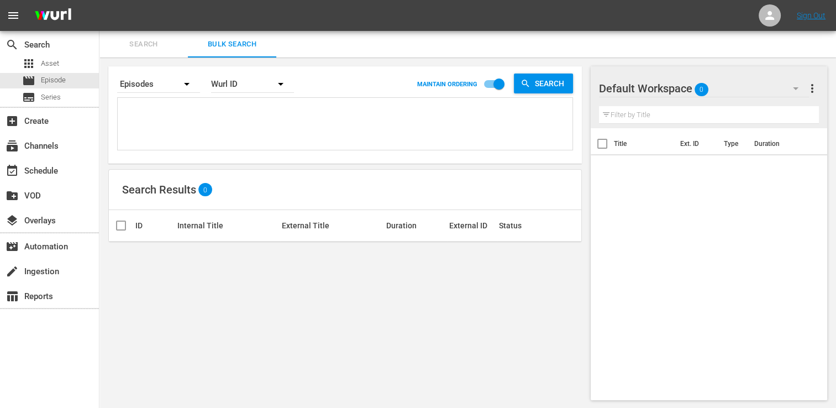
click at [124, 105] on textarea at bounding box center [346, 126] width 452 height 50
paste textarea "29886055 76962518 30136461 51308553 40502408 49048976 36142442 30136458 5514405…"
type textarea "29886055 76962518 30136461 51308553 40502408 49048976 36142442 30136458 5514405…"
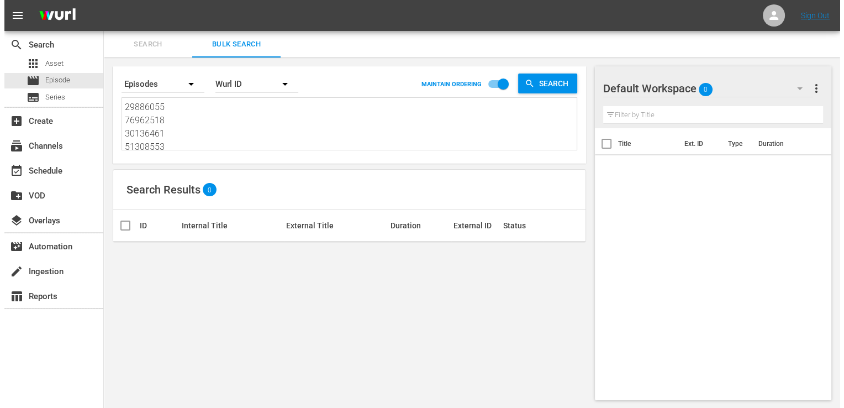
scroll to position [1, 0]
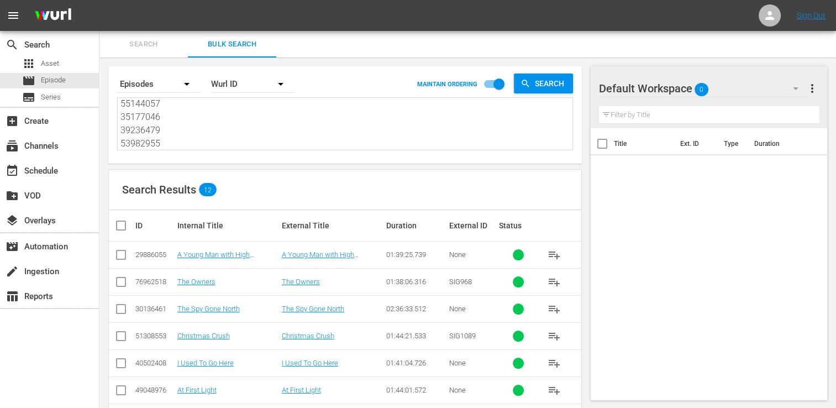
type textarea "29886055 76962518 30136461 51308553 40502408 49048976 36142442 30136458 5514405…"
click at [122, 224] on input "checkbox" at bounding box center [125, 225] width 22 height 13
checkbox input "true"
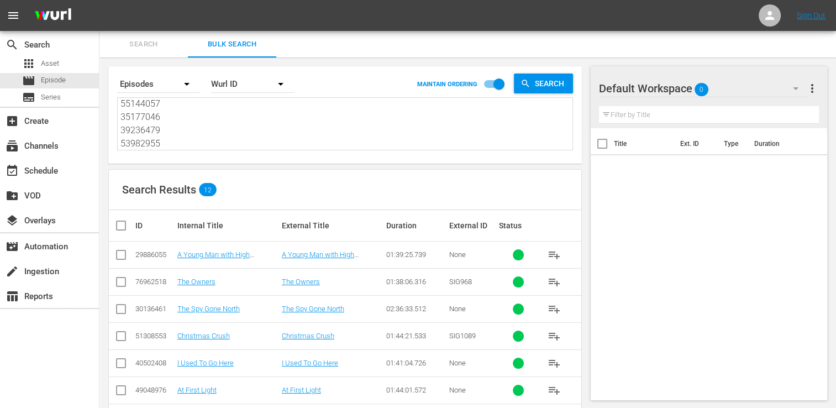
checkbox input "true"
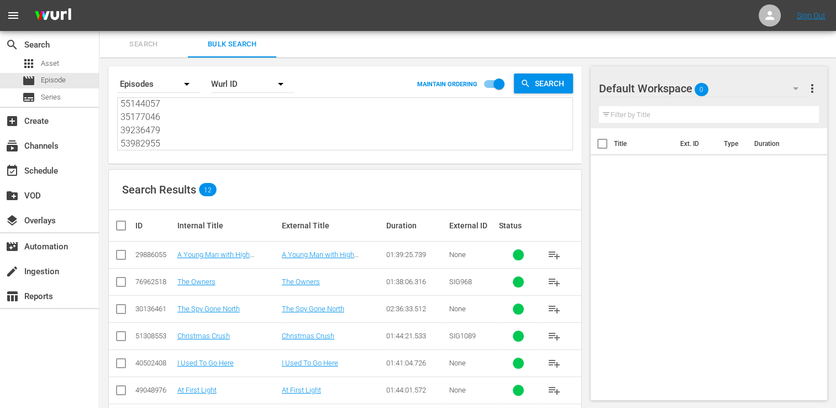
checkbox input "true"
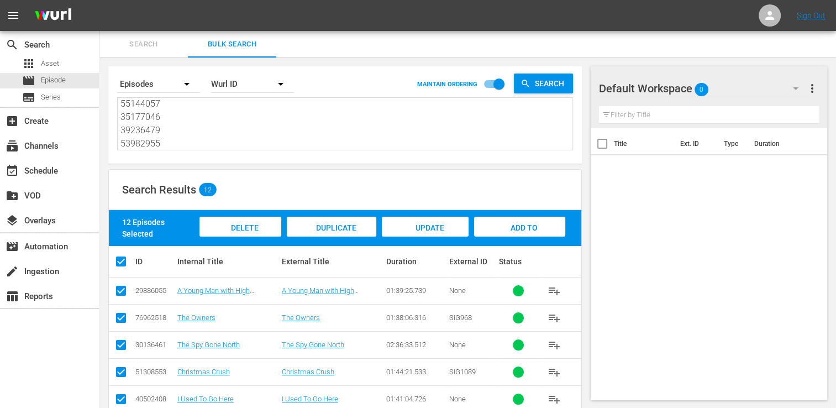
click at [509, 219] on div "Add to Workspace" at bounding box center [519, 237] width 91 height 41
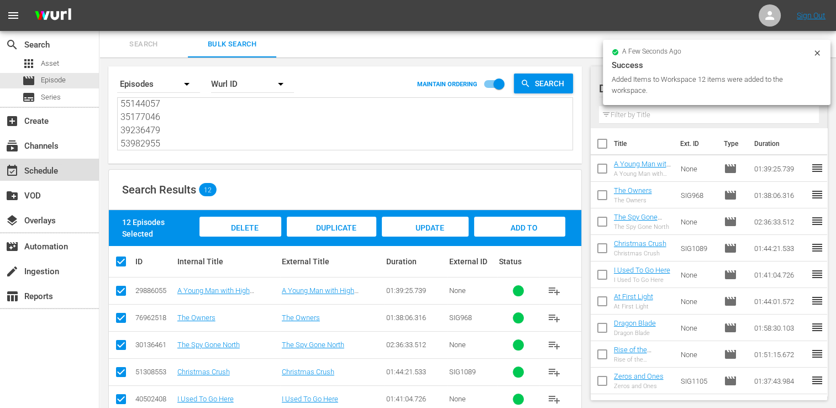
click at [57, 173] on div "event_available Schedule" at bounding box center [31, 169] width 62 height 10
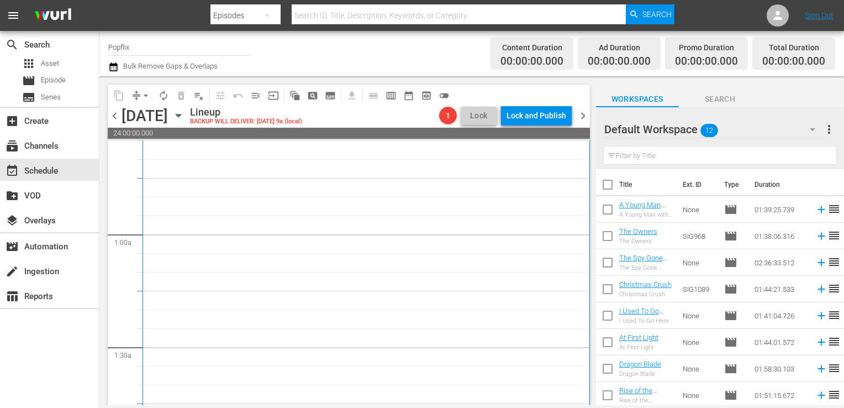
scroll to position [387, 0]
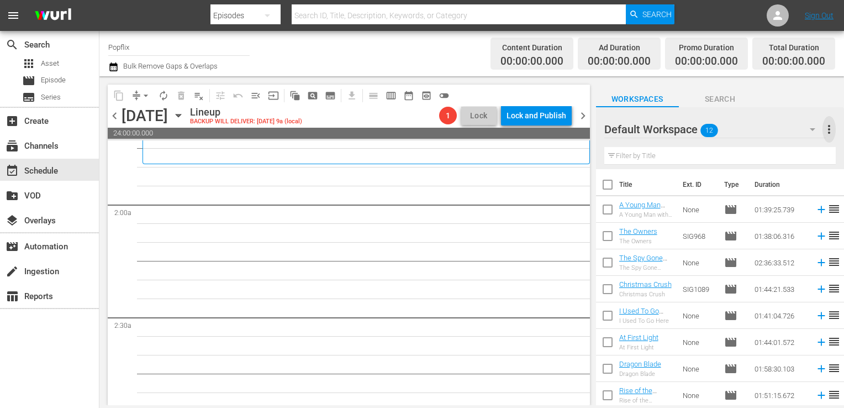
click at [823, 125] on span "more_vert" at bounding box center [829, 129] width 13 height 13
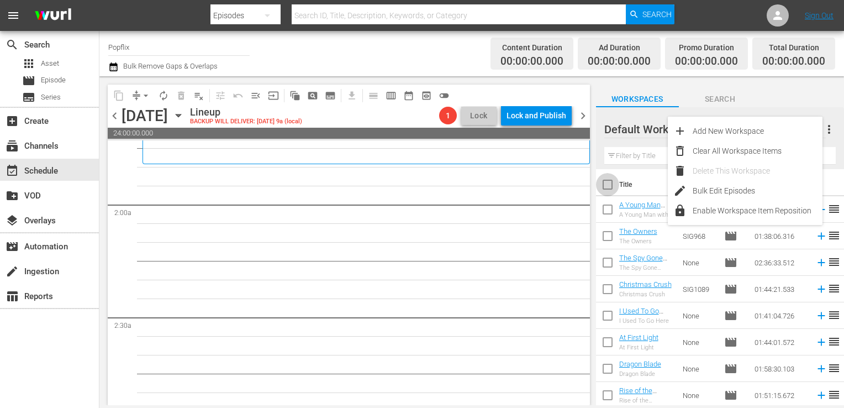
click at [610, 182] on input "checkbox" at bounding box center [607, 186] width 23 height 23
checkbox input "true"
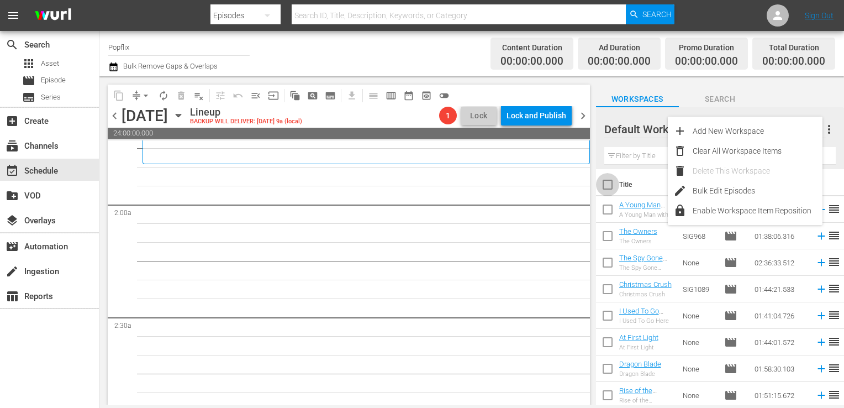
checkbox input "true"
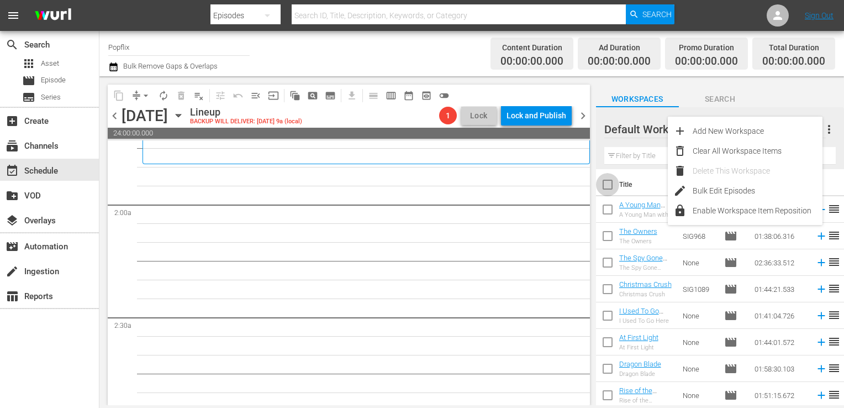
checkbox input "true"
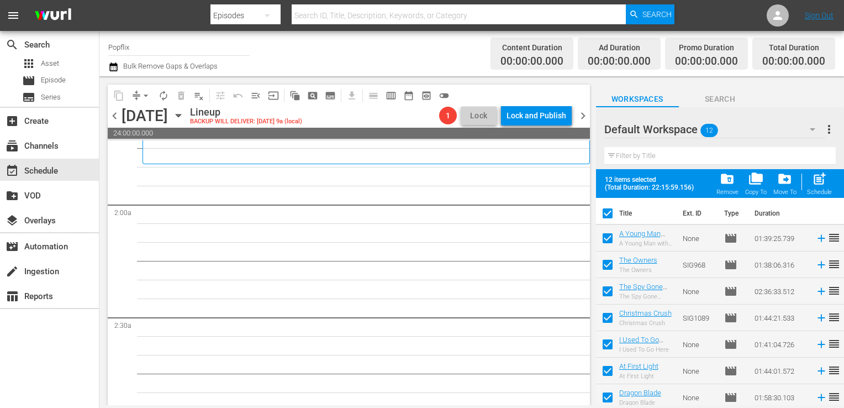
click at [814, 180] on span "post_add" at bounding box center [819, 178] width 15 height 15
checkbox input "false"
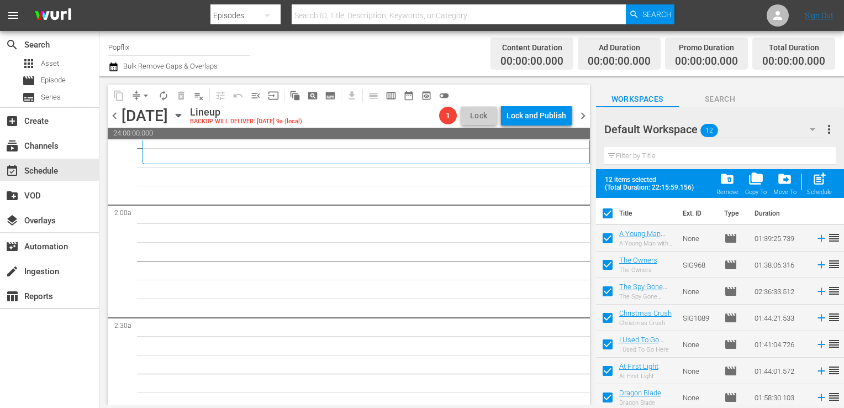
checkbox input "false"
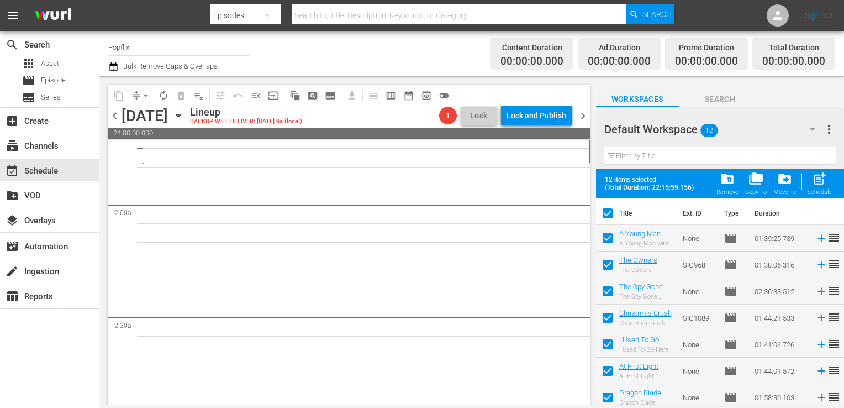
checkbox input "false"
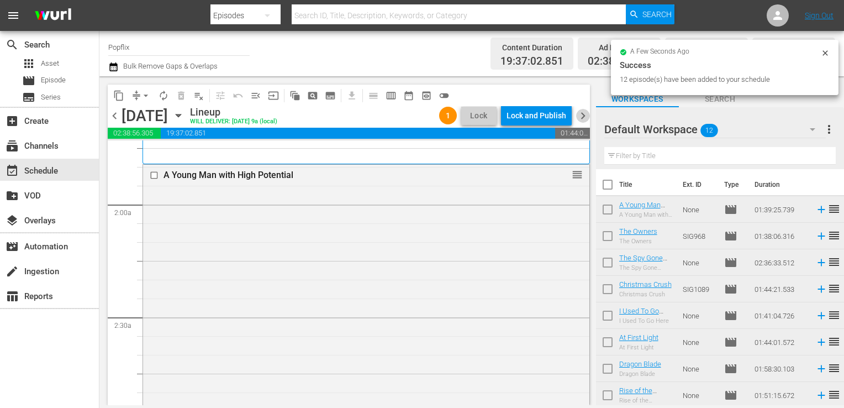
click at [579, 115] on span "chevron_right" at bounding box center [583, 116] width 14 height 14
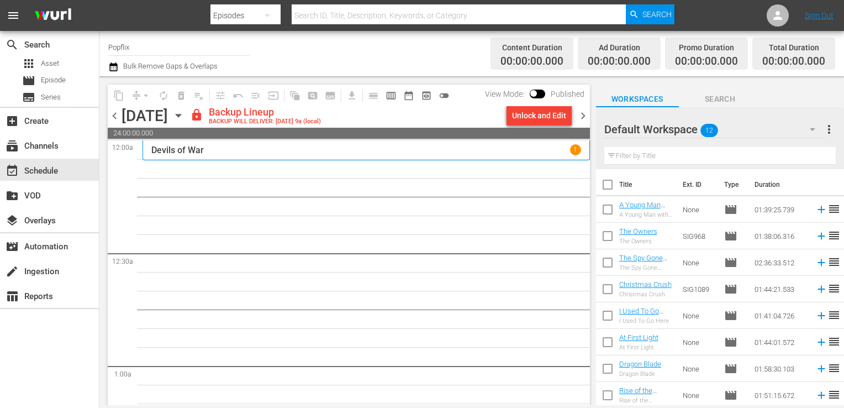
click at [372, 153] on div "Devils of War 1" at bounding box center [366, 149] width 430 height 10
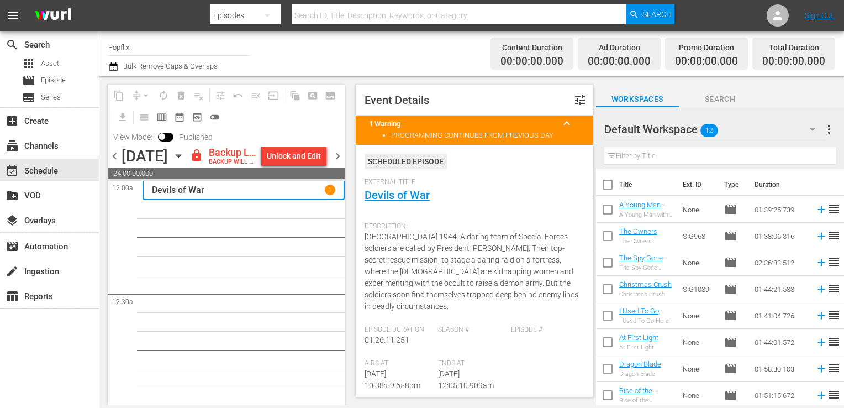
click at [813, 119] on button "button" at bounding box center [812, 129] width 27 height 27
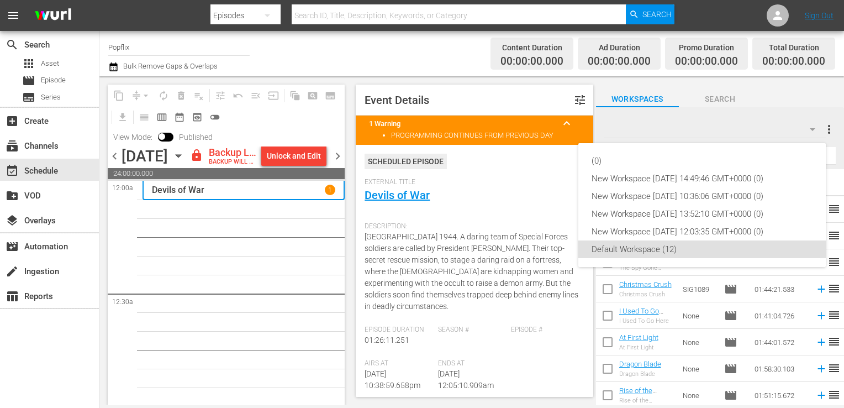
click at [826, 125] on div "(0) New Workspace [DATE] 14:49:46 GMT+0000 (0) New Workspace [DATE] 10:36:06 GM…" at bounding box center [422, 204] width 844 height 408
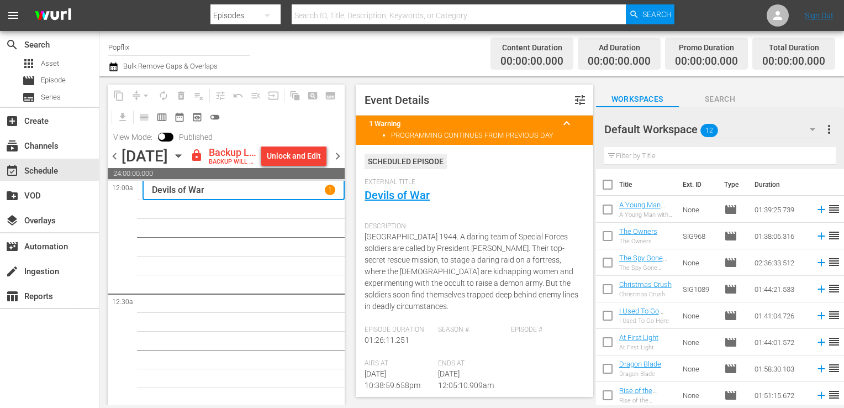
click at [826, 134] on span "more_vert" at bounding box center [829, 129] width 13 height 13
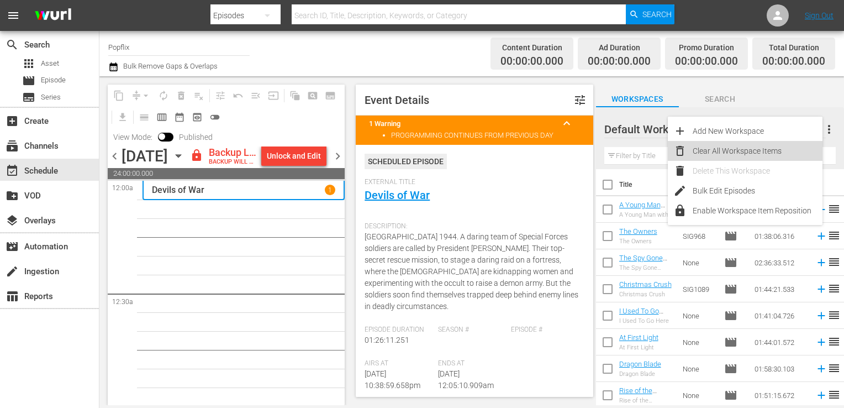
click at [767, 145] on div "Clear All Workspace Items" at bounding box center [758, 151] width 130 height 20
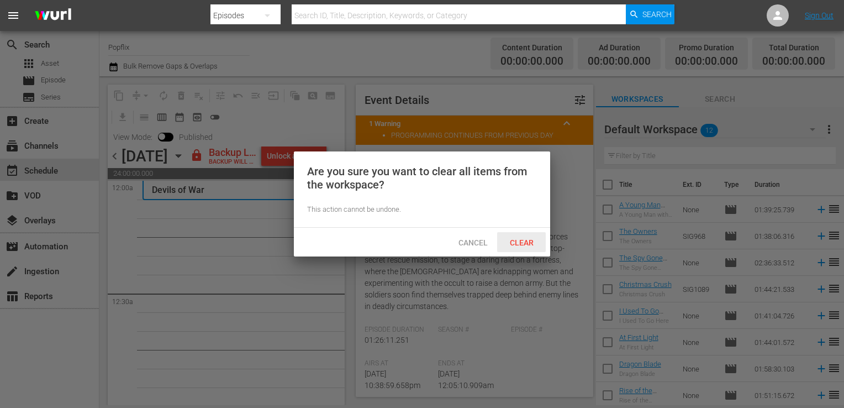
click at [525, 249] on div "Clear" at bounding box center [521, 242] width 49 height 20
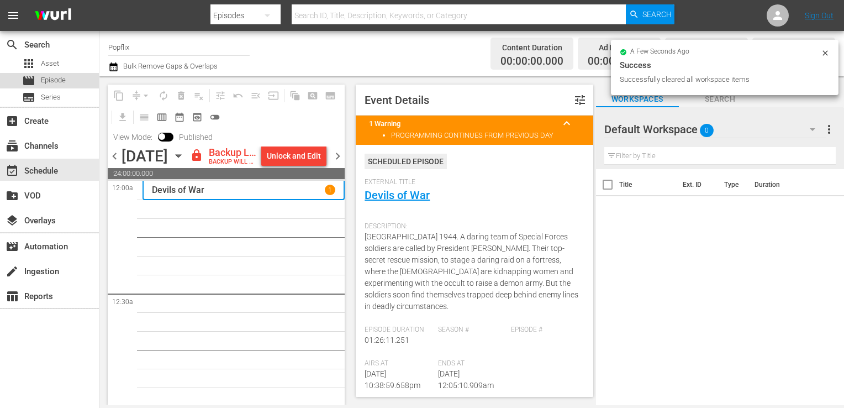
click at [49, 73] on div "movie Episode" at bounding box center [44, 80] width 44 height 15
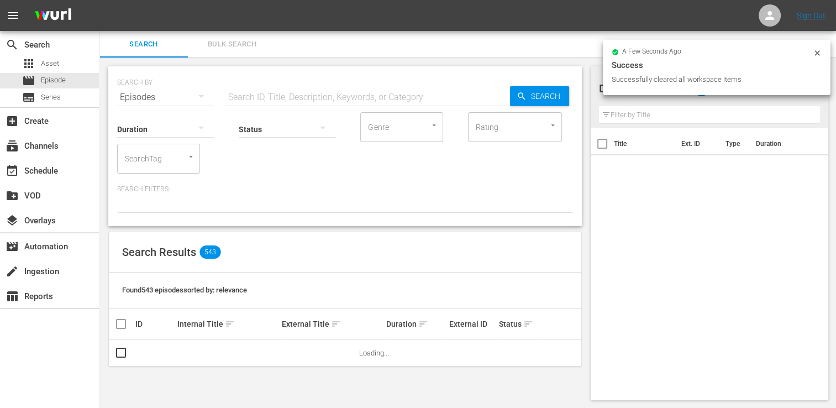
click at [225, 47] on span "Bulk Search" at bounding box center [231, 44] width 75 height 13
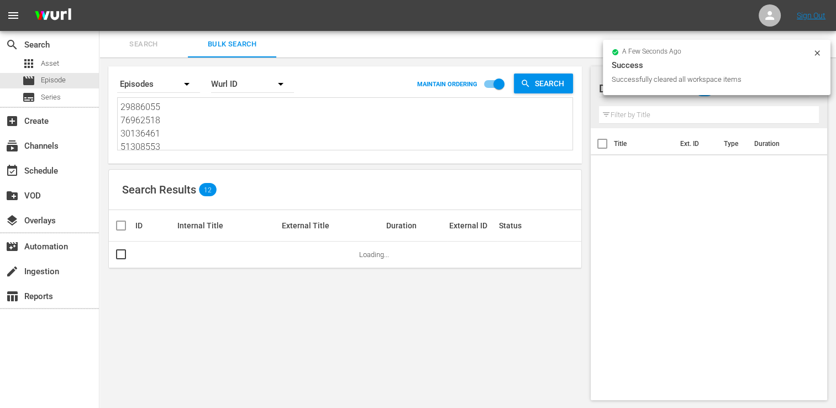
click at [215, 120] on textarea "29886055 76962518 30136461 51308553 40502408 49048976 36142442 30136458 5514405…" at bounding box center [346, 126] width 452 height 50
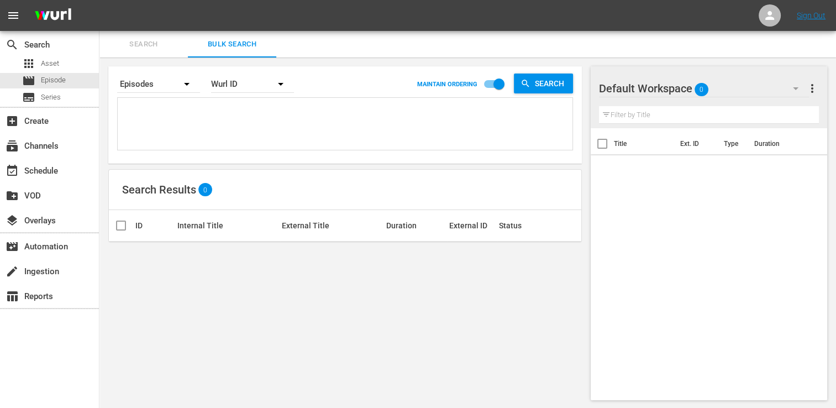
click at [135, 107] on textarea at bounding box center [346, 126] width 452 height 50
paste textarea "30719866 68784242 29886058 79052747 43450414 44408915 44034202 60094301 5398297…"
type textarea "30719866 68784242 29886058 79052747 43450414 44408915 44034202 60094301 5398297…"
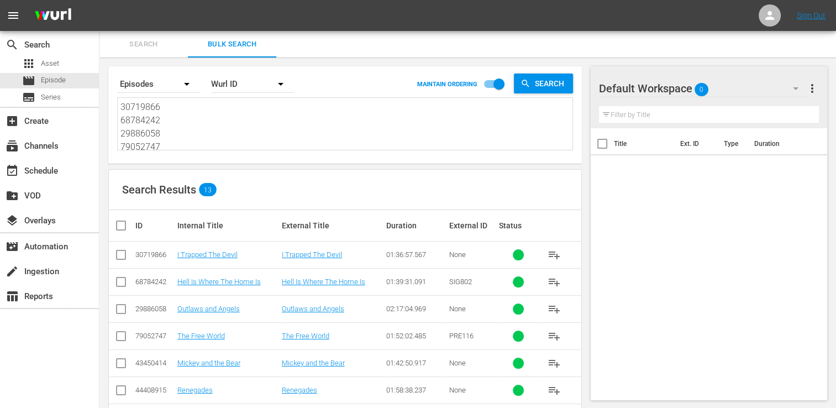
type textarea "30719866 68784242 29886058 79052747 43450414 44408915 44034202 60094301 5398297…"
click at [122, 220] on input "checkbox" at bounding box center [125, 225] width 22 height 13
checkbox input "true"
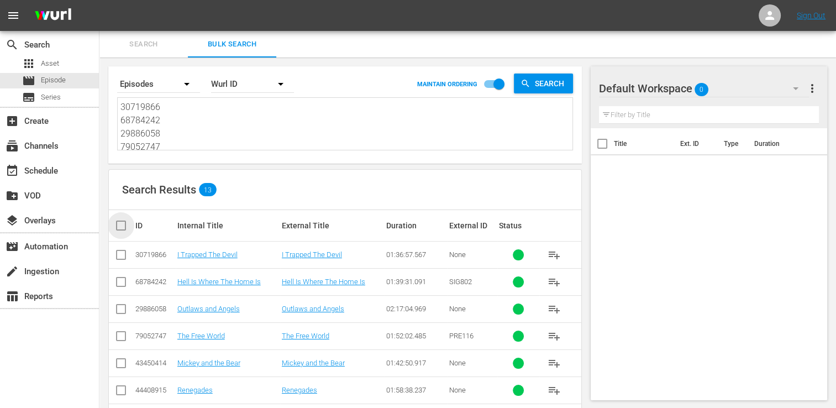
checkbox input "true"
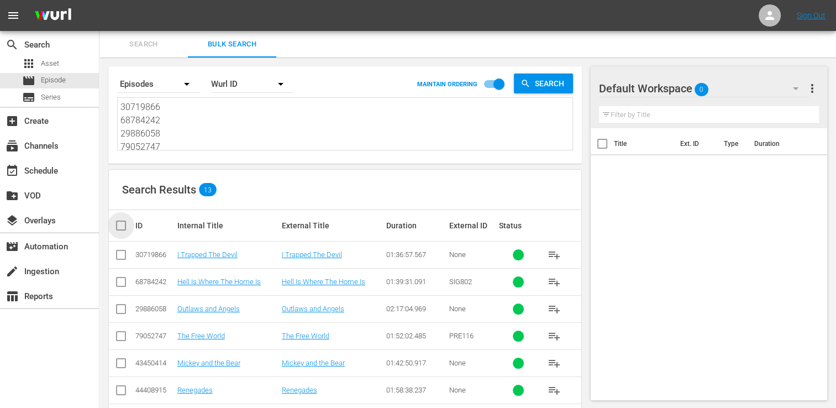
checkbox input "true"
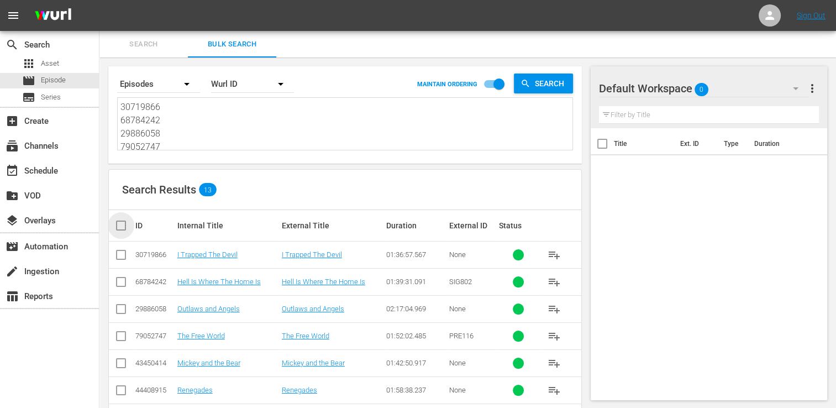
checkbox input "true"
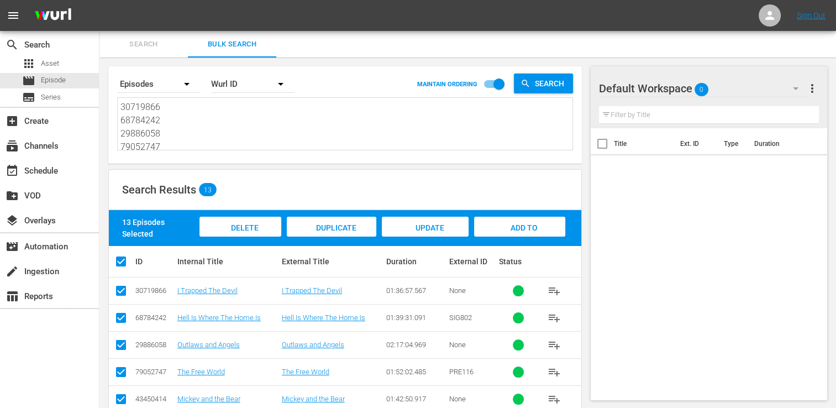
click at [551, 223] on div "Add to Workspace" at bounding box center [519, 237] width 91 height 41
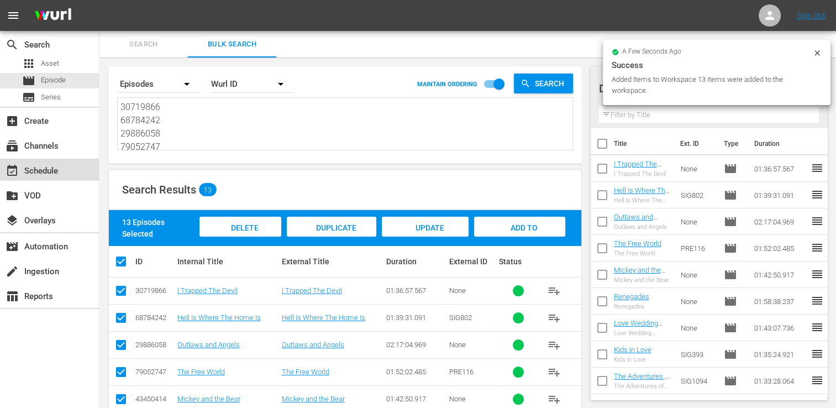
click at [41, 166] on div "event_available Schedule" at bounding box center [31, 169] width 62 height 10
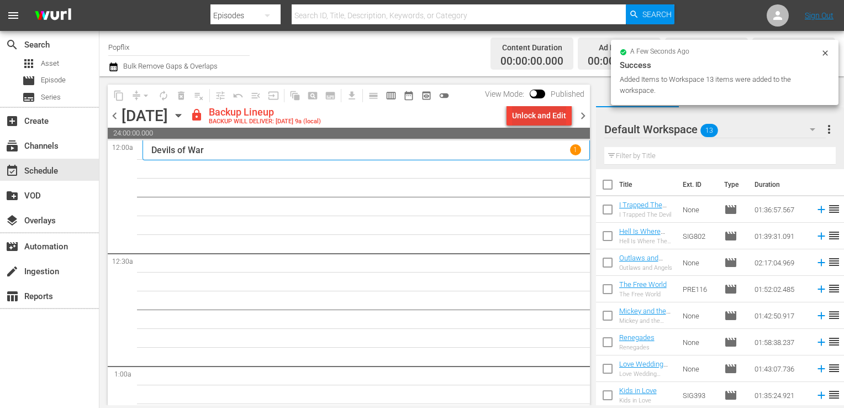
click at [542, 120] on div "Unlock and Edit" at bounding box center [539, 116] width 54 height 20
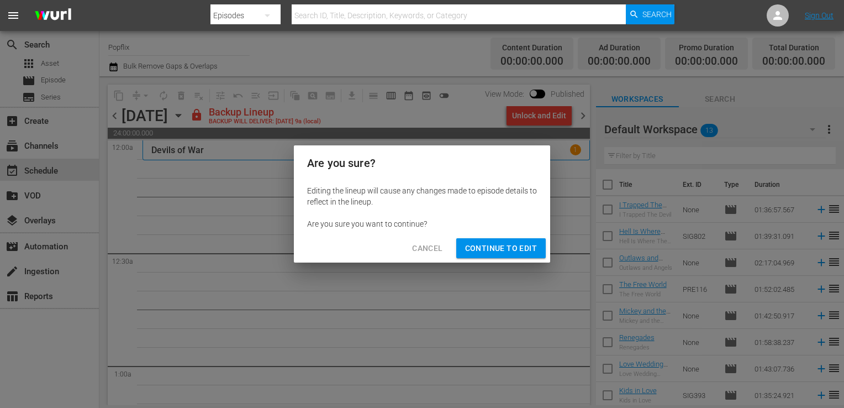
click at [522, 245] on span "Continue to Edit" at bounding box center [501, 248] width 72 height 14
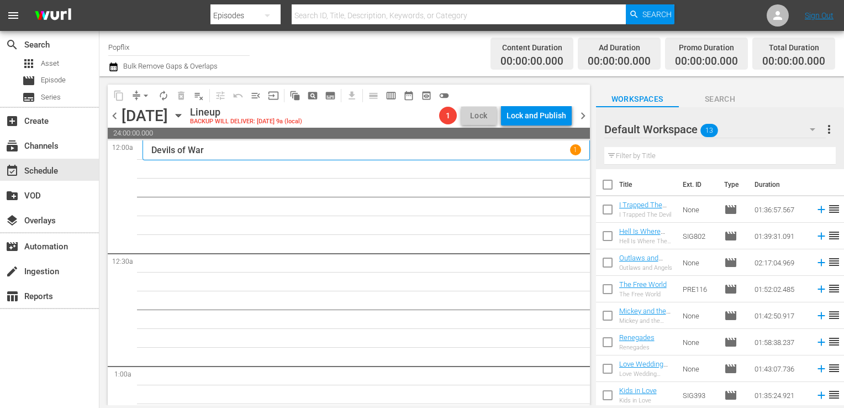
click at [603, 180] on input "checkbox" at bounding box center [607, 186] width 23 height 23
checkbox input "true"
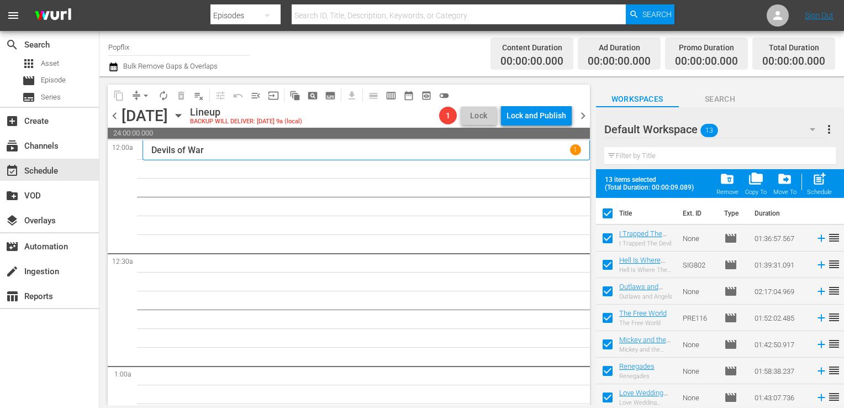
checkbox input "true"
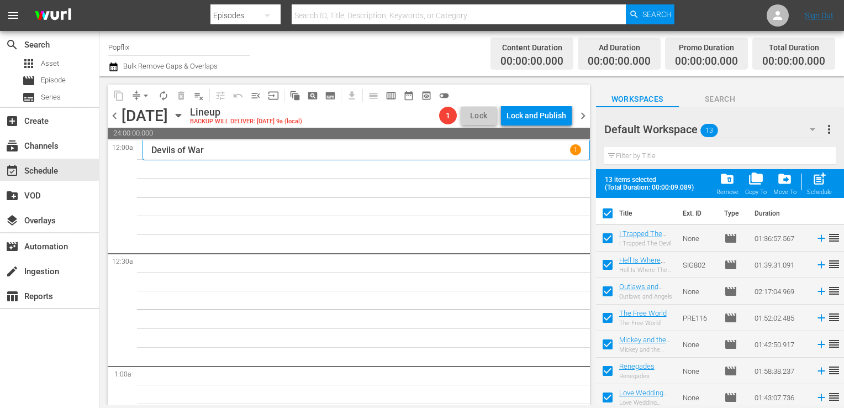
checkbox input "true"
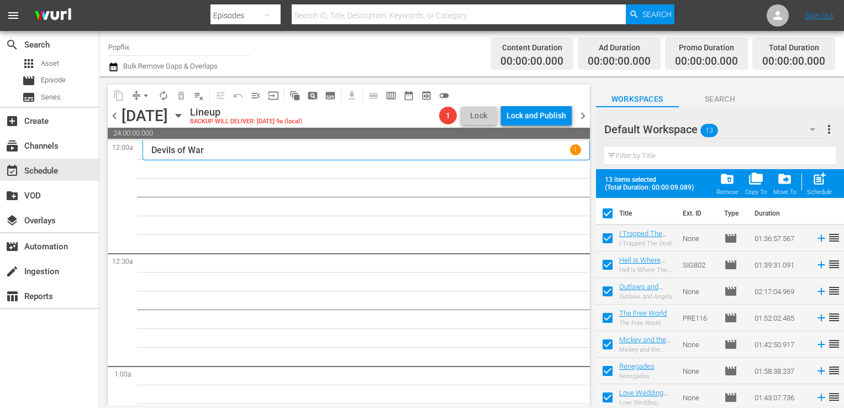
checkbox input "true"
click at [811, 180] on div "post_add Schedule" at bounding box center [819, 183] width 25 height 24
checkbox input "false"
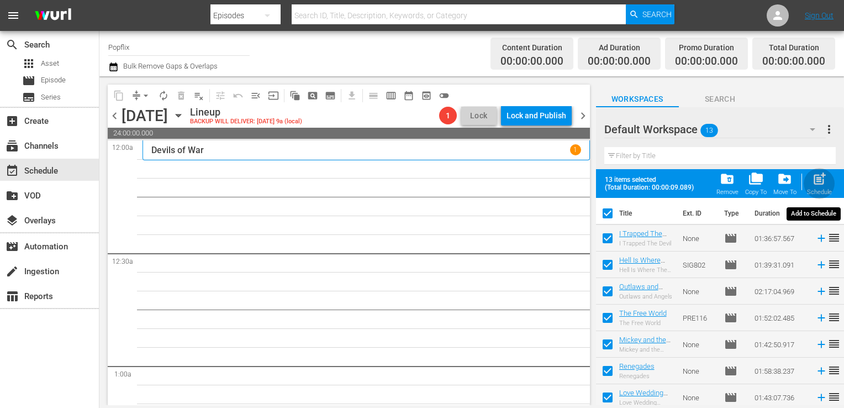
checkbox input "false"
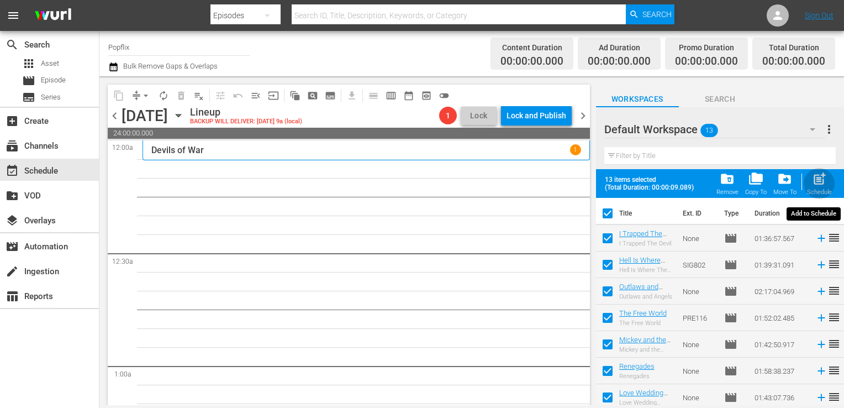
checkbox input "false"
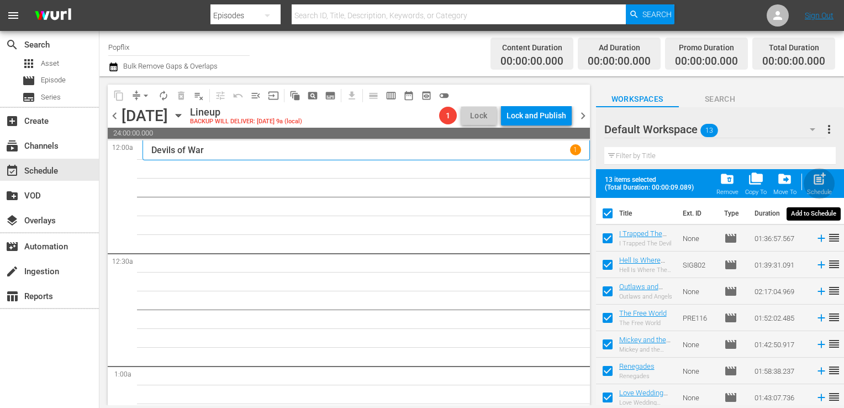
checkbox input "false"
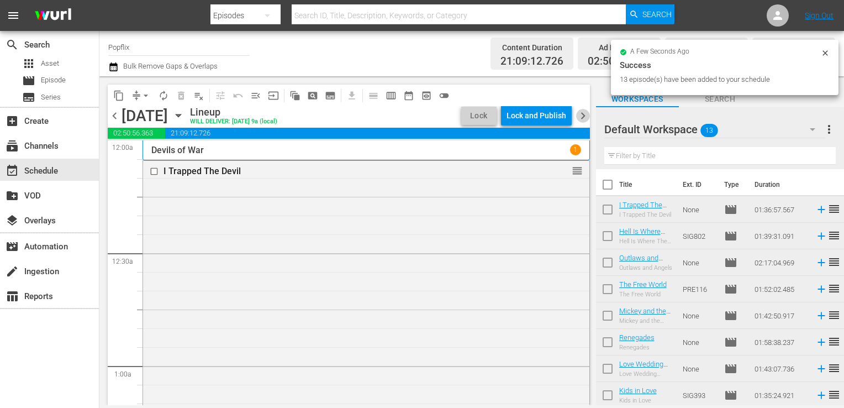
click at [585, 118] on span "chevron_right" at bounding box center [583, 116] width 14 height 14
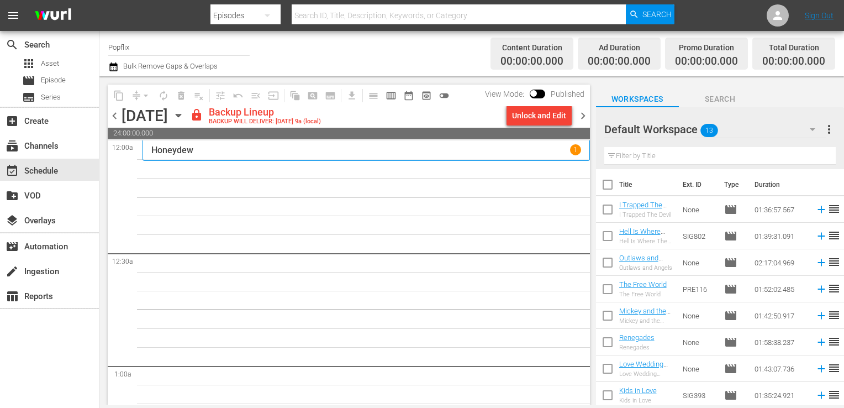
click at [829, 123] on button "more_vert" at bounding box center [829, 129] width 13 height 27
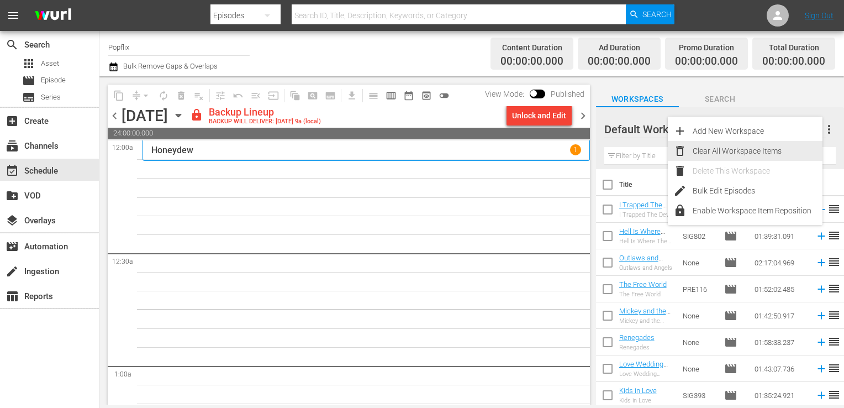
click at [756, 156] on div "Clear All Workspace Items" at bounding box center [758, 151] width 130 height 20
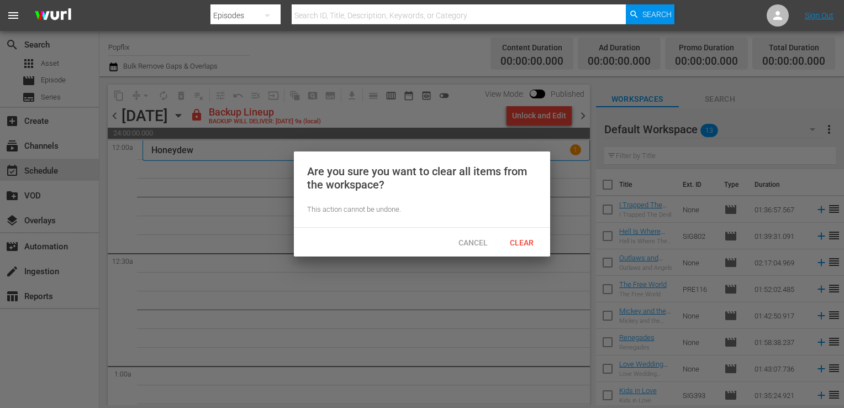
click at [528, 239] on span "Clear" at bounding box center [521, 242] width 41 height 9
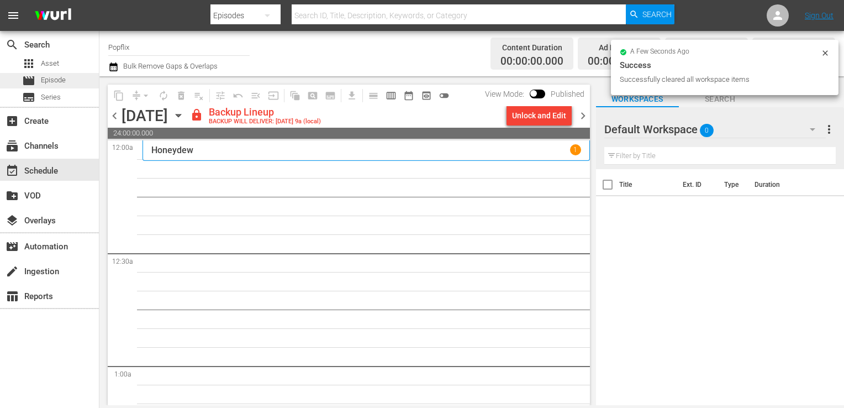
click at [71, 83] on div "movie Episode" at bounding box center [49, 80] width 99 height 15
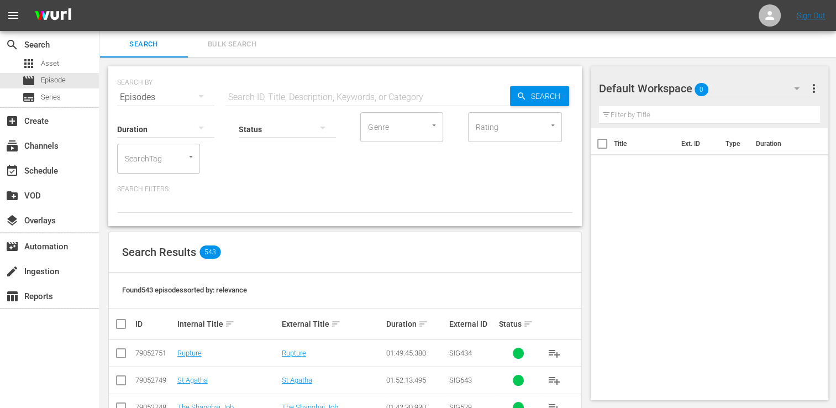
click at [208, 44] on span "Bulk Search" at bounding box center [231, 44] width 75 height 13
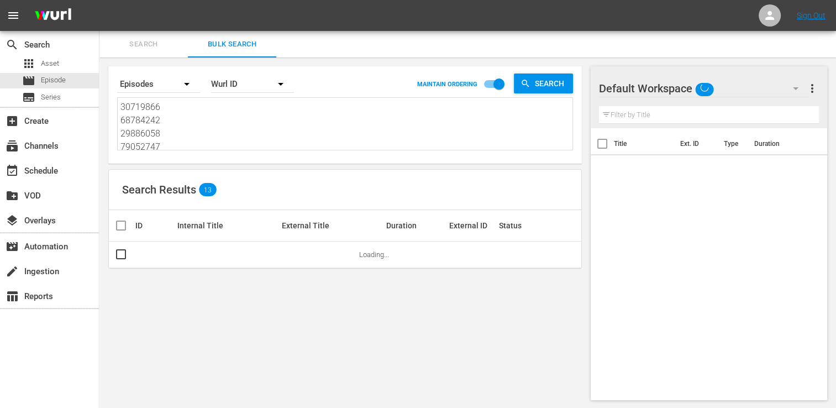
click at [214, 99] on div "30719866 68784242 29886058 79052747 43450414 44408915 44034202 60094301 5398297…" at bounding box center [345, 124] width 455 height 52
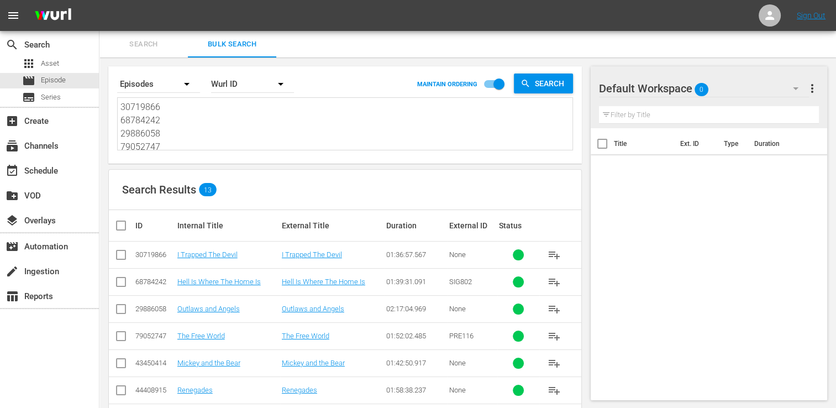
click at [199, 124] on textarea "30719866 68784242 29886058 79052747 43450414 44408915 44034202 60094301 5398297…" at bounding box center [346, 126] width 452 height 50
paste textarea "29886060 70660161 25971022 45014268 42769444 38903719 30136446 29886064 6009430…"
type textarea "29886060 70660161 25971022 45014268 42769444 38903719 30136446 29886064 6009430…"
click at [119, 209] on div "Search Results 13" at bounding box center [345, 190] width 472 height 40
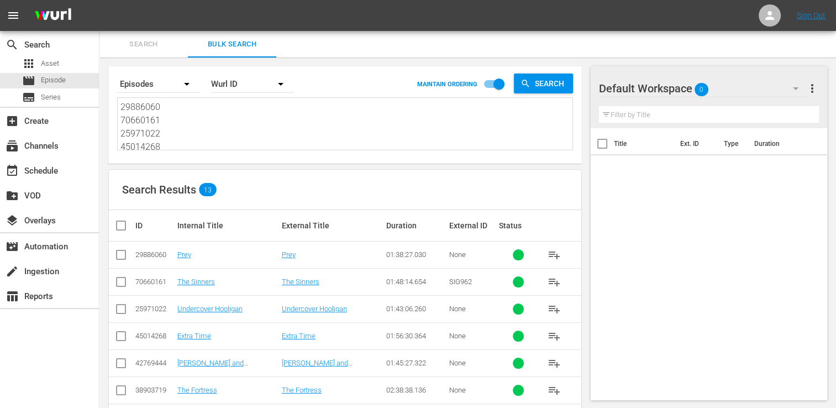
click at [123, 222] on input "checkbox" at bounding box center [125, 225] width 22 height 13
checkbox input "true"
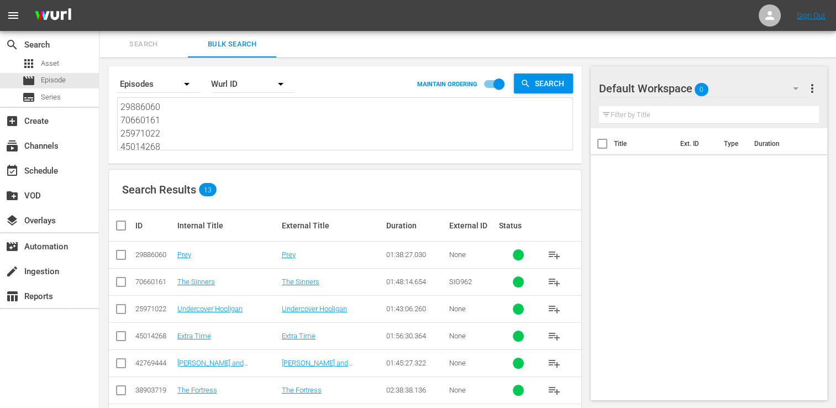
checkbox input "true"
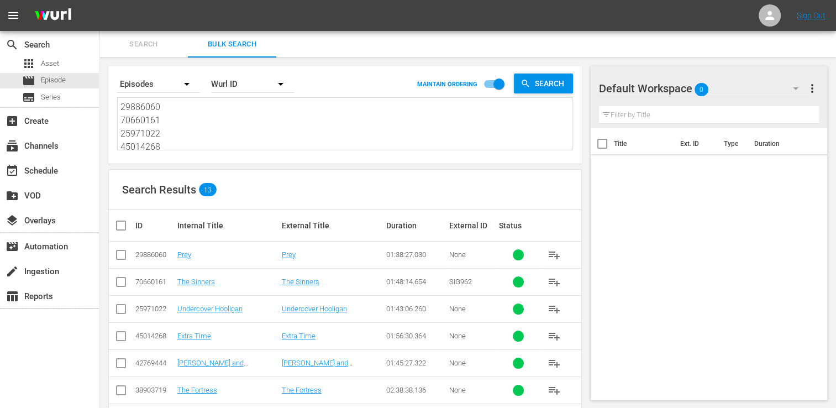
checkbox input "true"
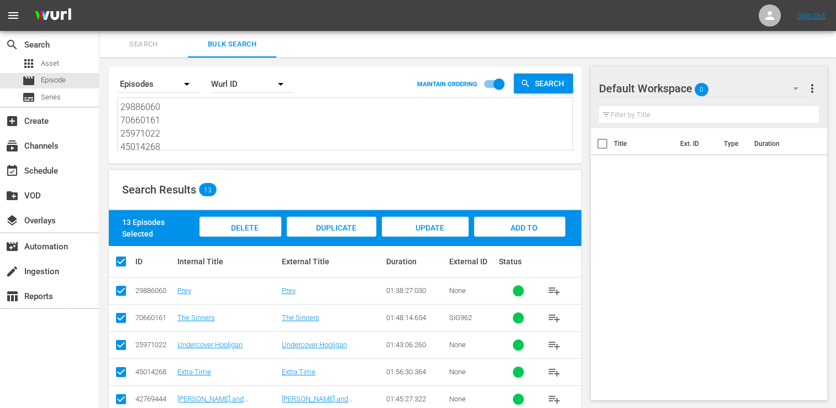
click at [568, 230] on div "13 Episodes Selected Delete Episodes Duplicate Episode Update Metadata Add to W…" at bounding box center [345, 228] width 472 height 36
click at [542, 231] on div "Add to Workspace" at bounding box center [519, 237] width 91 height 41
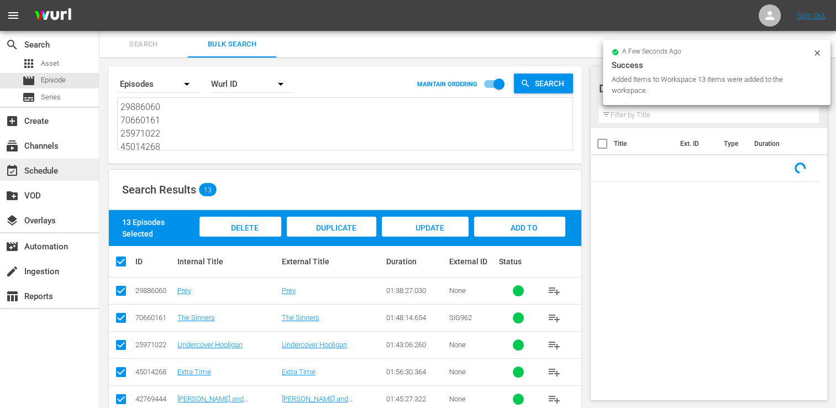
click at [47, 173] on div "event_available Schedule" at bounding box center [31, 169] width 62 height 10
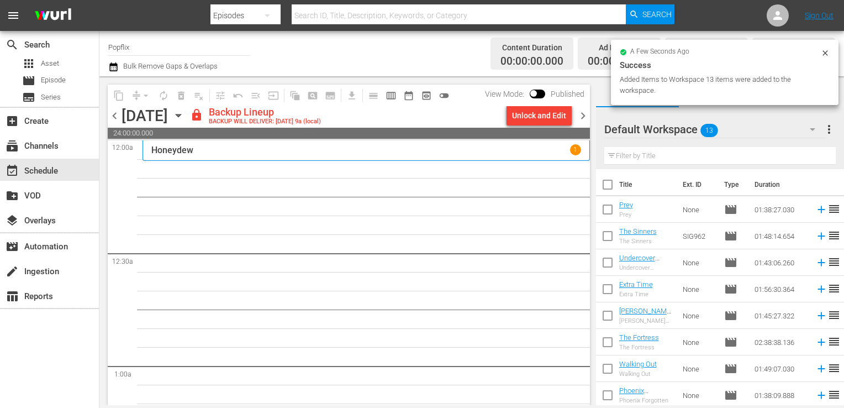
click at [603, 182] on input "checkbox" at bounding box center [607, 186] width 23 height 23
checkbox input "true"
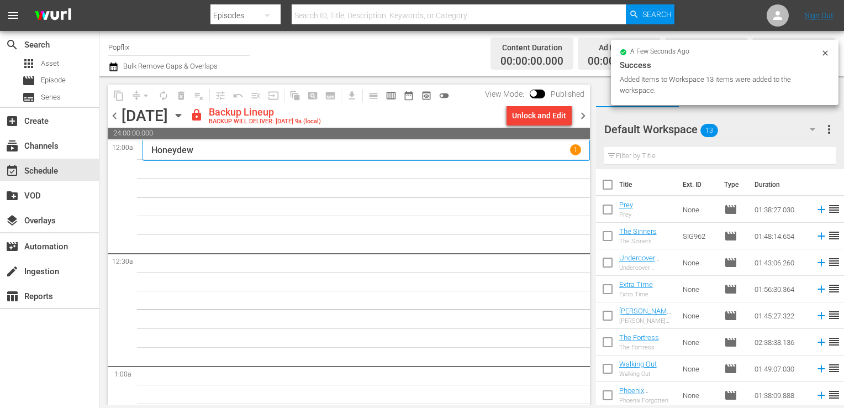
checkbox input "true"
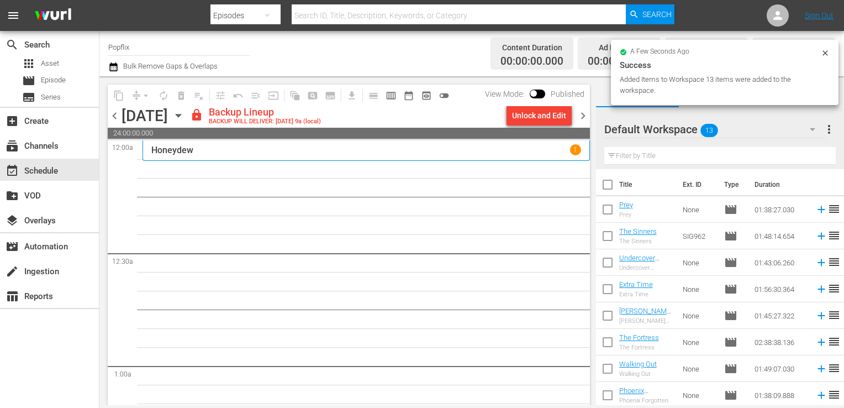
checkbox input "true"
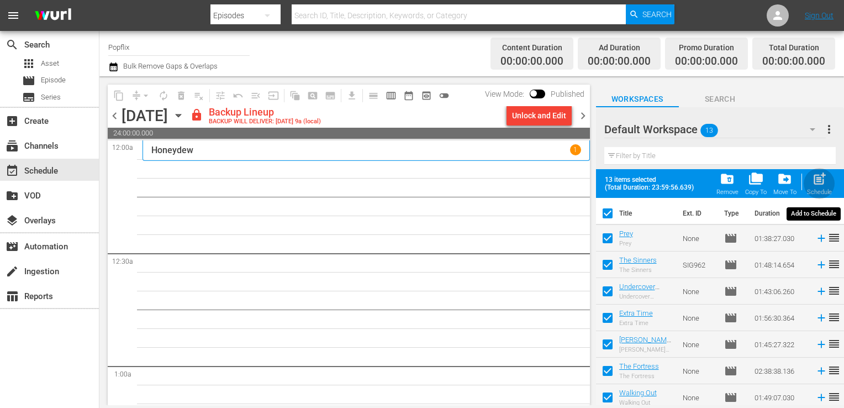
click at [813, 182] on span "post_add" at bounding box center [819, 178] width 15 height 15
checkbox input "false"
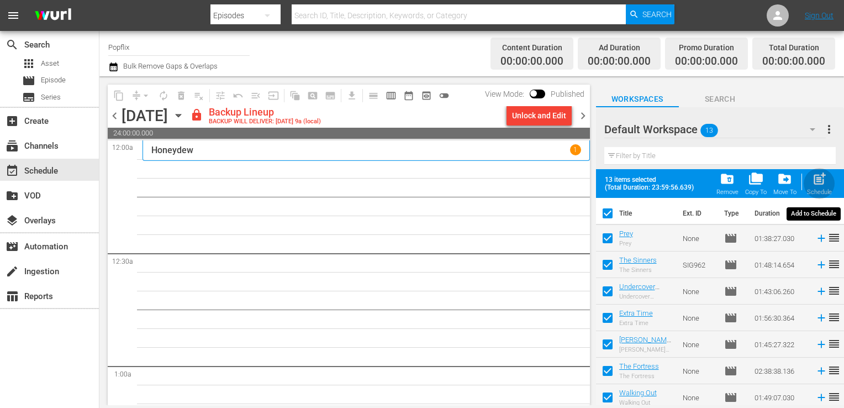
checkbox input "false"
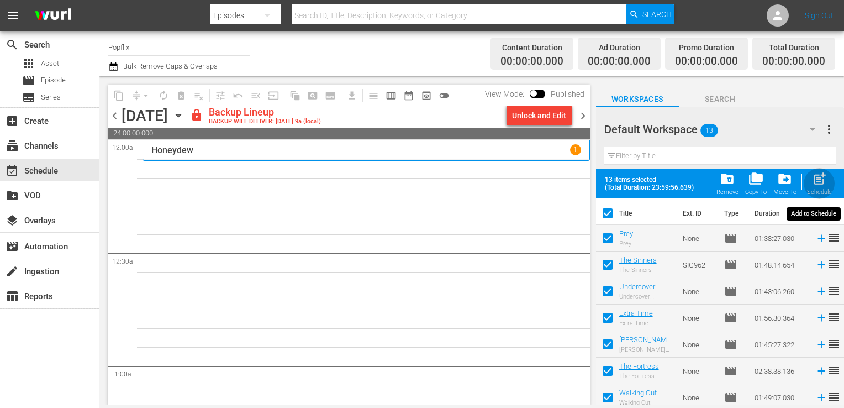
checkbox input "false"
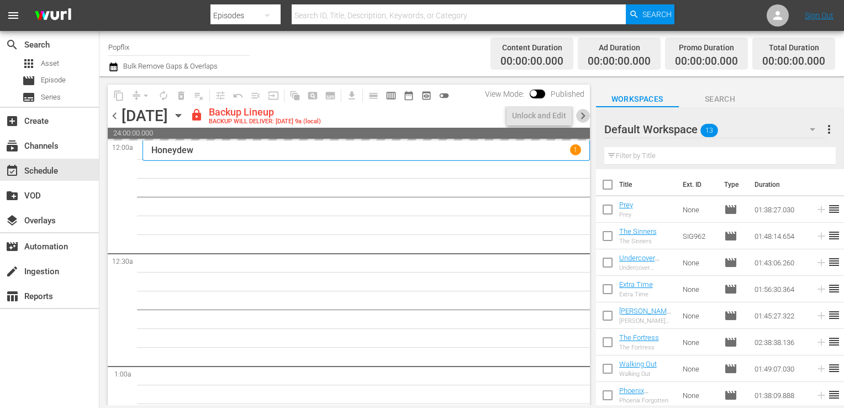
click at [579, 116] on span "chevron_right" at bounding box center [583, 116] width 14 height 14
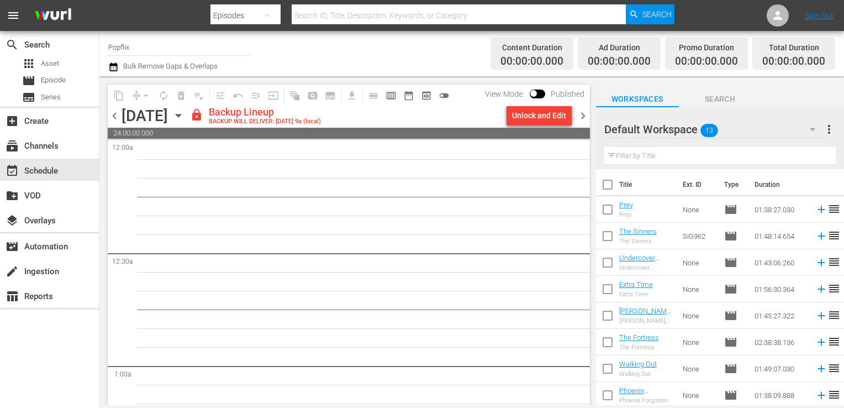
click at [117, 115] on span "chevron_left" at bounding box center [115, 116] width 14 height 14
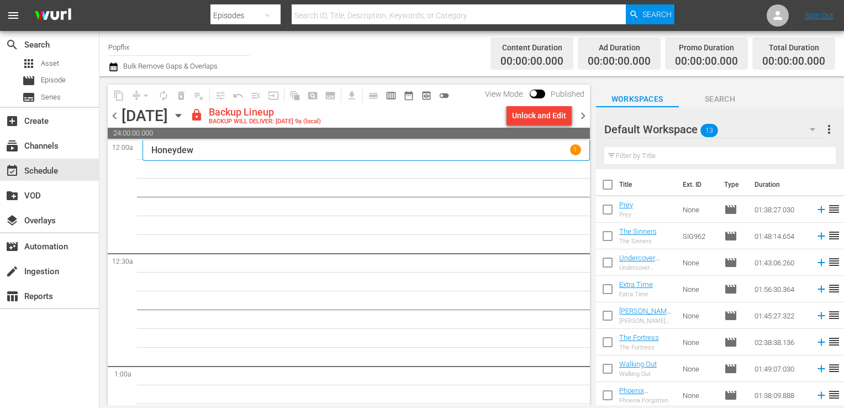
click at [546, 120] on div "Unlock and Edit" at bounding box center [539, 116] width 54 height 20
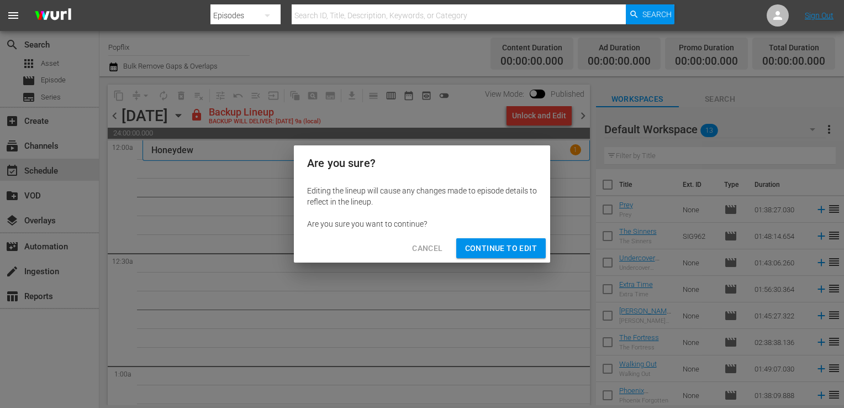
click at [496, 253] on span "Continue to Edit" at bounding box center [501, 248] width 72 height 14
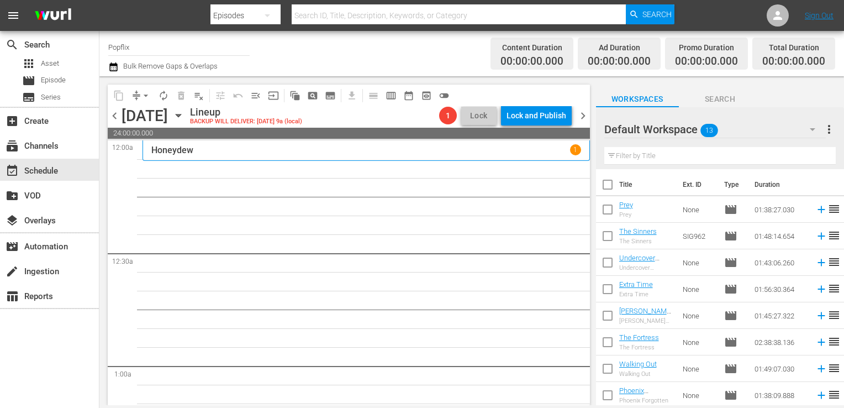
click at [612, 186] on input "checkbox" at bounding box center [607, 186] width 23 height 23
checkbox input "true"
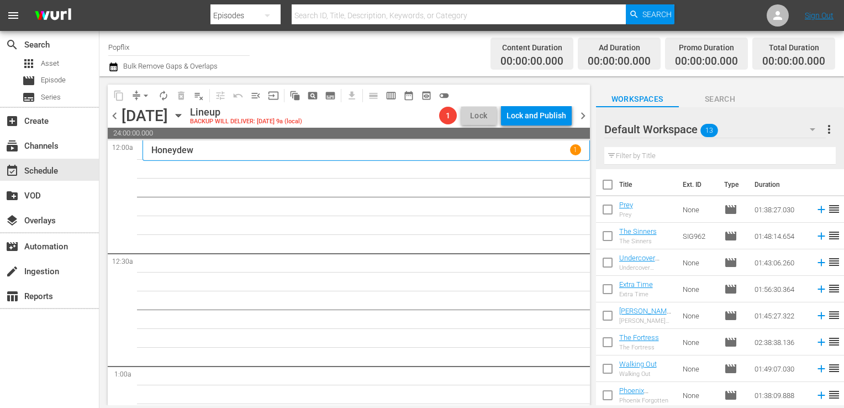
checkbox input "true"
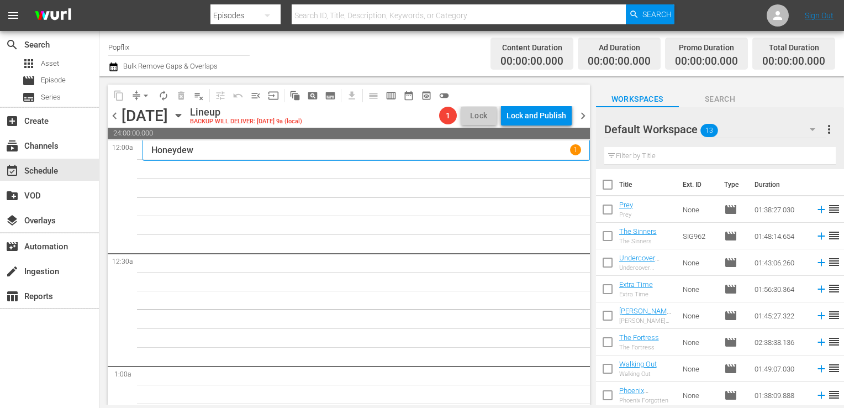
checkbox input "true"
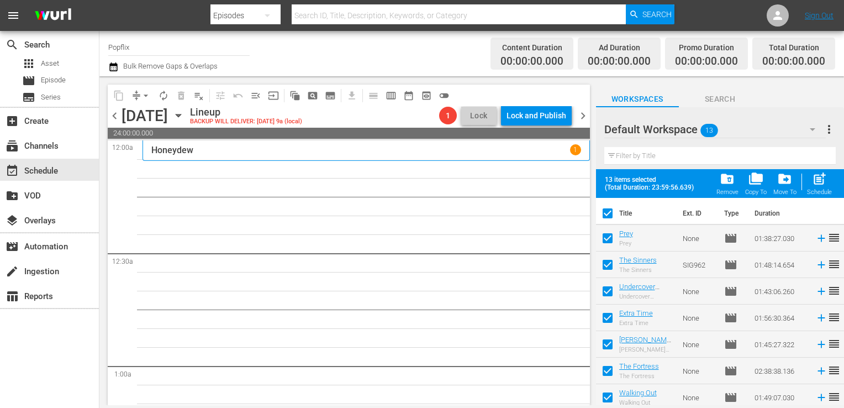
click at [813, 187] on div "post_add Schedule" at bounding box center [819, 183] width 25 height 24
checkbox input "false"
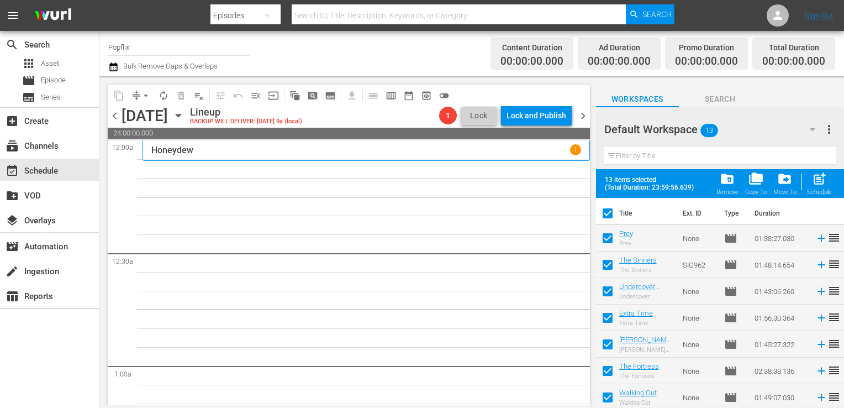
checkbox input "false"
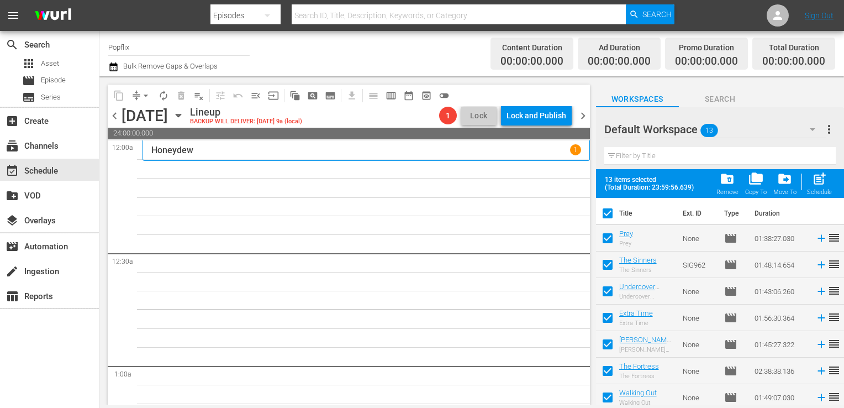
checkbox input "false"
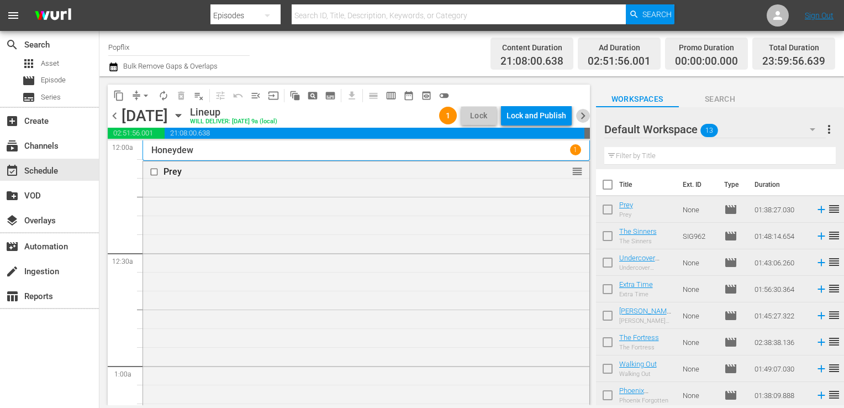
click at [583, 114] on span "chevron_right" at bounding box center [583, 116] width 14 height 14
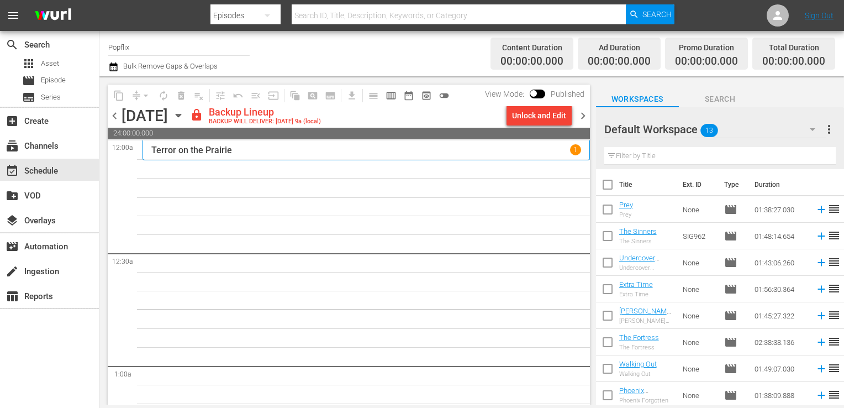
click at [827, 124] on span "more_vert" at bounding box center [829, 129] width 13 height 13
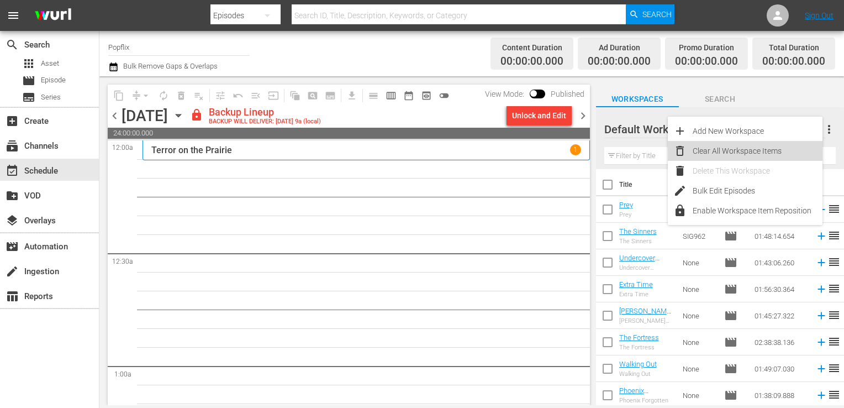
click at [681, 150] on icon at bounding box center [679, 150] width 13 height 13
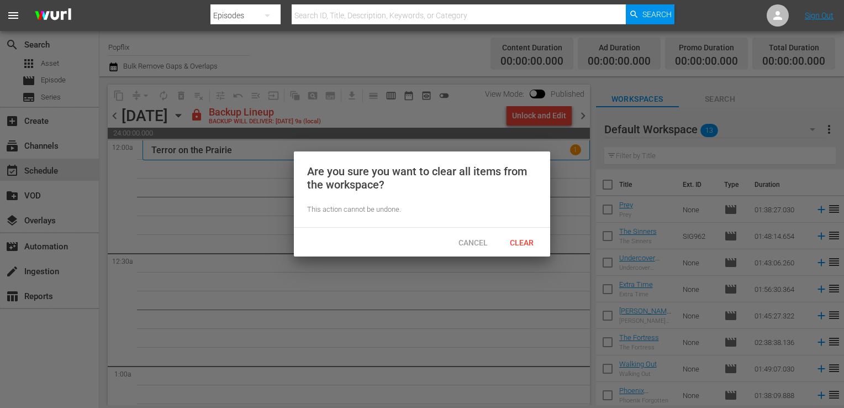
click at [527, 243] on span "Clear" at bounding box center [521, 242] width 41 height 9
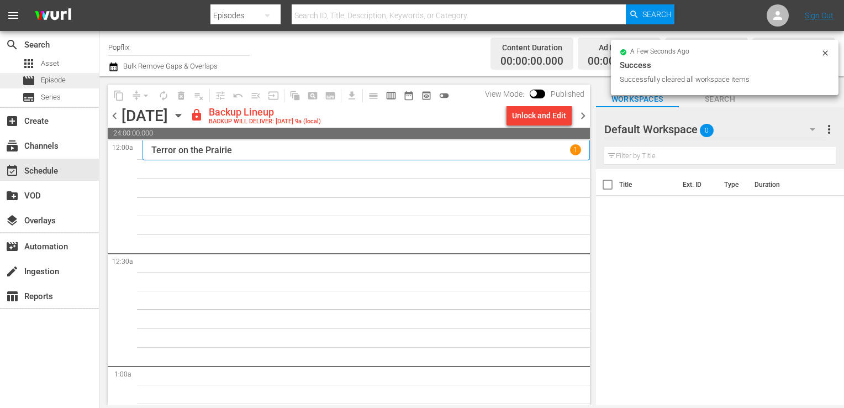
click at [57, 75] on span "Episode" at bounding box center [53, 80] width 25 height 11
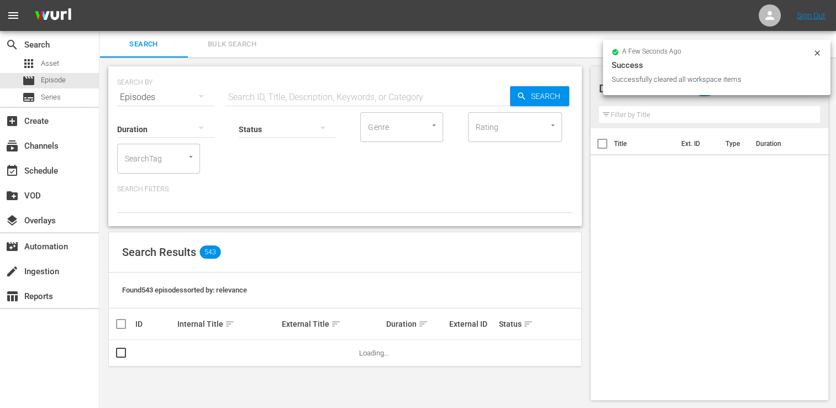
click at [238, 41] on span "Bulk Search" at bounding box center [231, 44] width 75 height 13
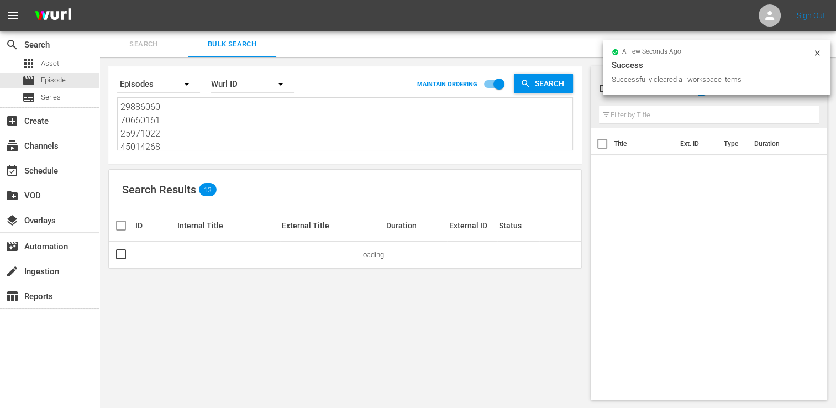
click at [205, 139] on textarea "29886060 70660161 25971022 45014268 42769444 38903719 30136446 29886064 6009430…" at bounding box center [346, 126] width 452 height 50
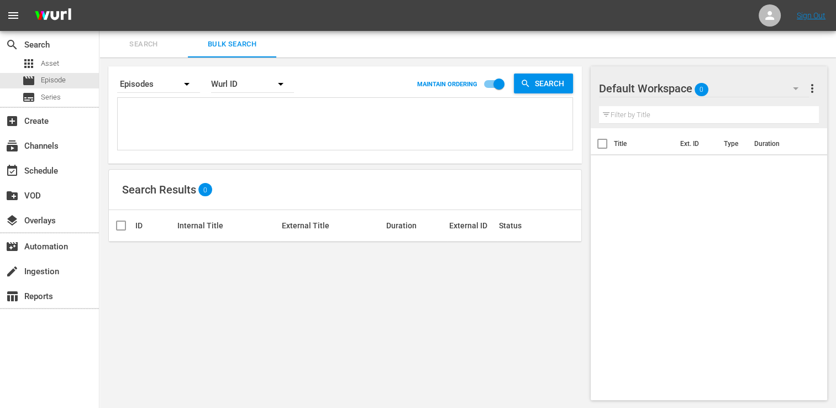
click at [158, 113] on textarea at bounding box center [346, 126] width 452 height 50
paste textarea "70993825 70175556 35593852 37586559 30136463 18058323 35177048 18058347 5082447…"
type textarea "70993825 70175556 35593852 37586559 30136463 18058323 35177048 18058347 5082447…"
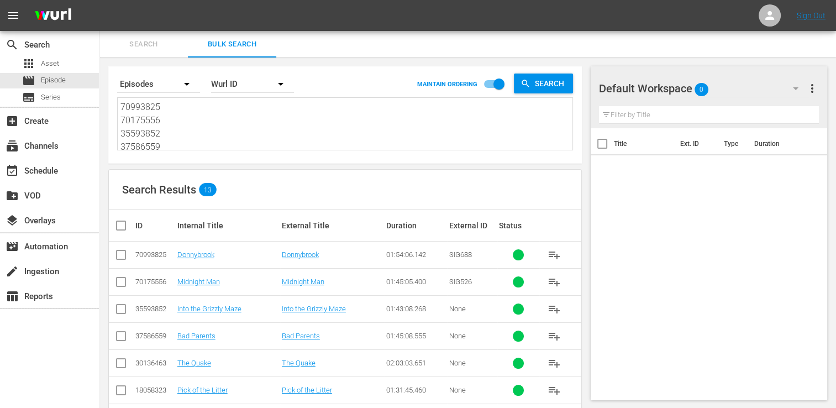
type textarea "70993825 70175556 35593852 37586559 30136463 18058323 35177048 18058347 5082447…"
click at [127, 223] on input "checkbox" at bounding box center [125, 225] width 22 height 13
checkbox input "true"
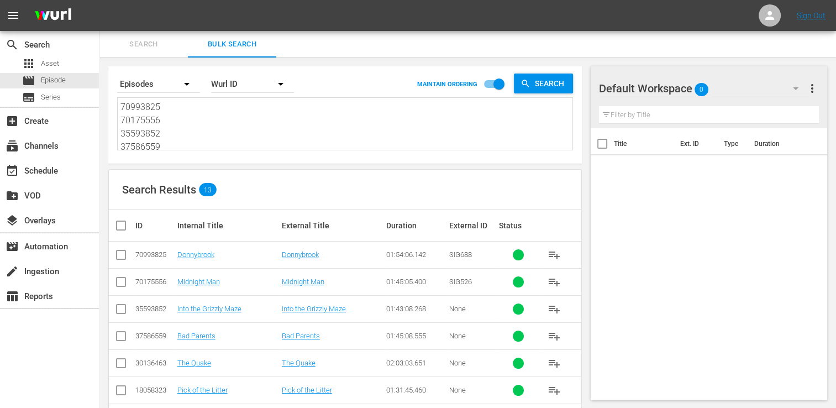
checkbox input "true"
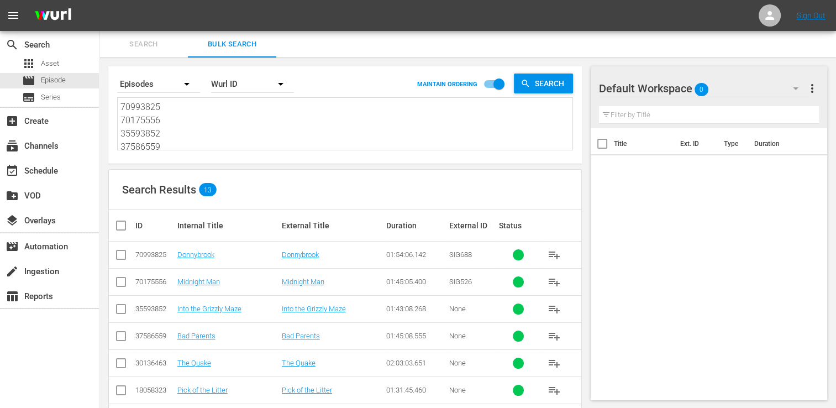
checkbox input "true"
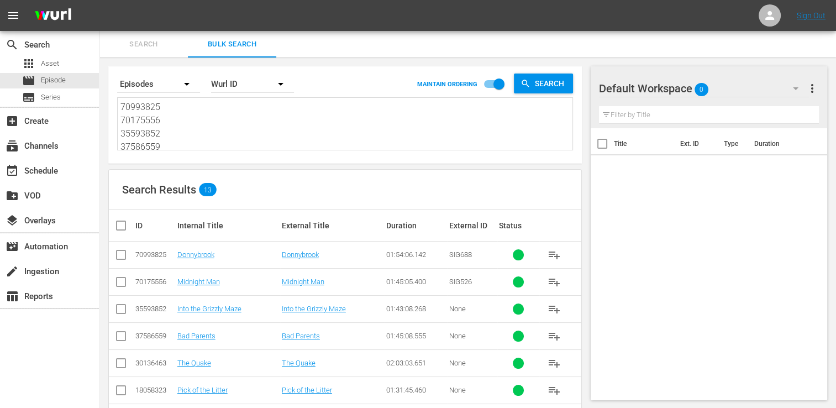
checkbox input "true"
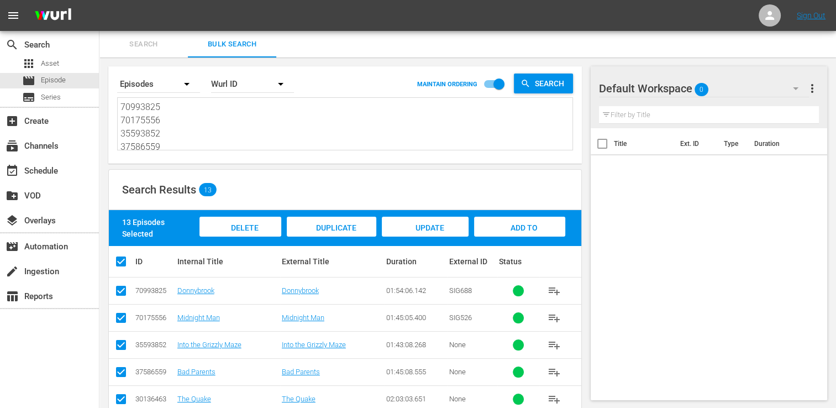
click at [505, 221] on div "Add to Workspace" at bounding box center [519, 237] width 91 height 41
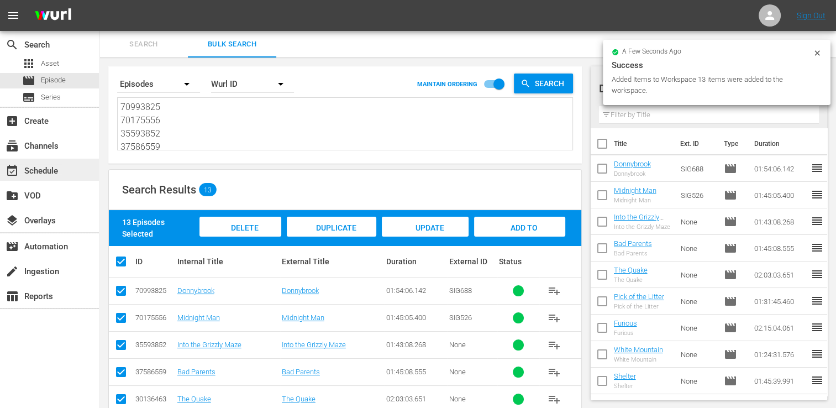
click at [49, 170] on div "event_available Schedule" at bounding box center [31, 169] width 62 height 10
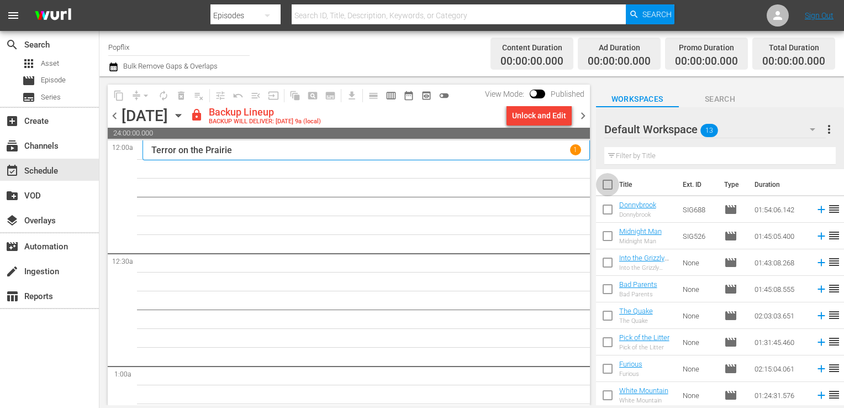
click at [604, 180] on input "checkbox" at bounding box center [607, 186] width 23 height 23
checkbox input "true"
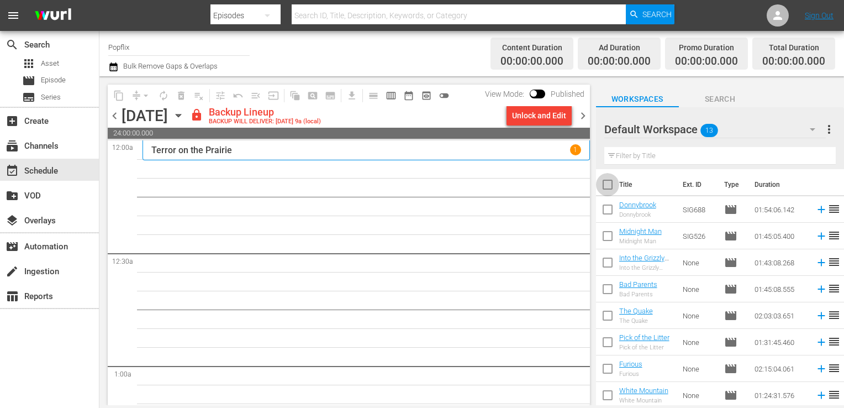
checkbox input "true"
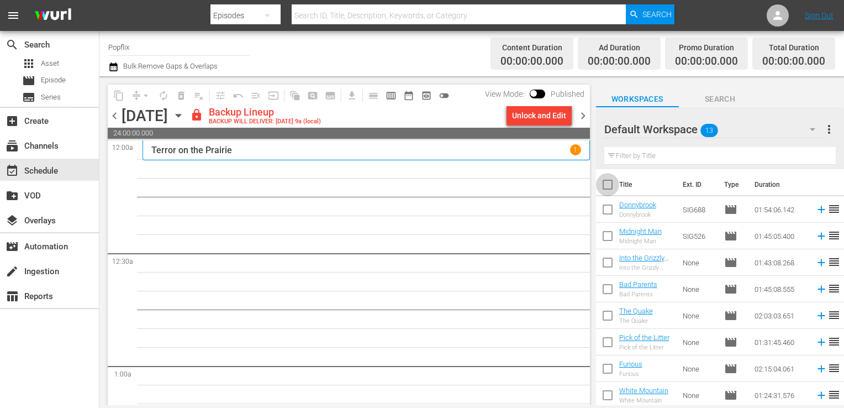
checkbox input "true"
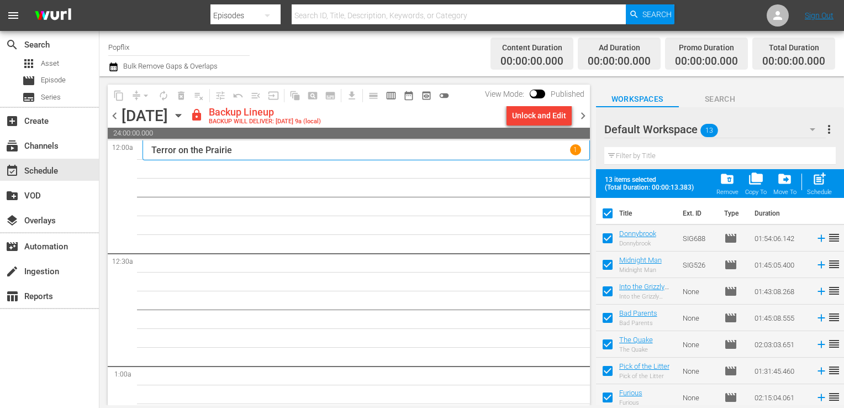
click at [816, 184] on span "post_add" at bounding box center [819, 178] width 15 height 15
checkbox input "false"
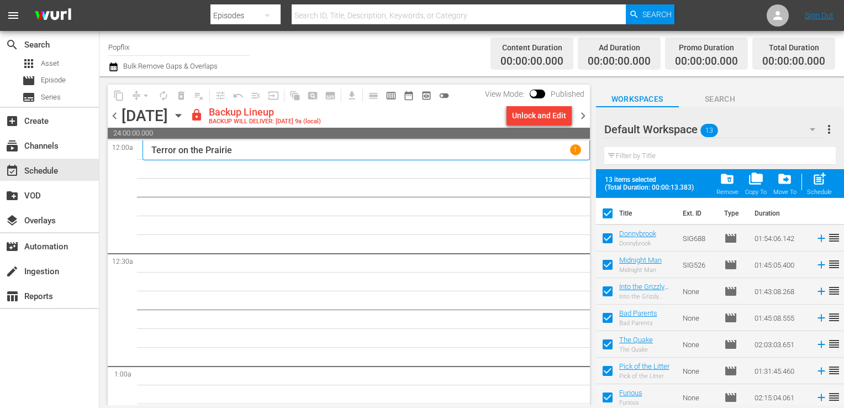
checkbox input "false"
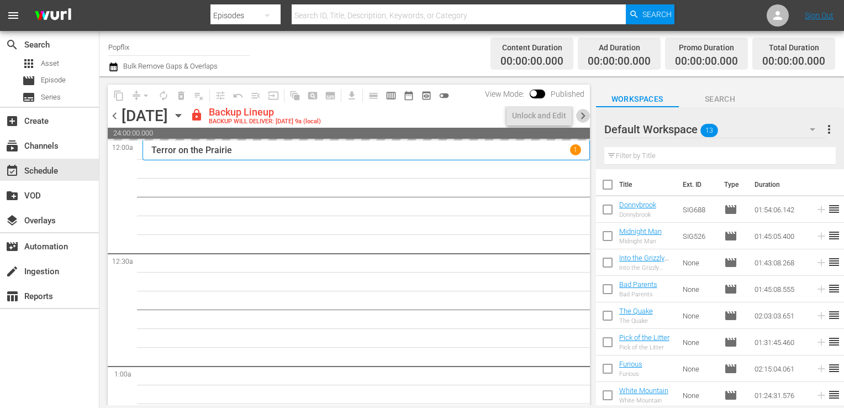
click at [584, 121] on span "chevron_right" at bounding box center [583, 116] width 14 height 14
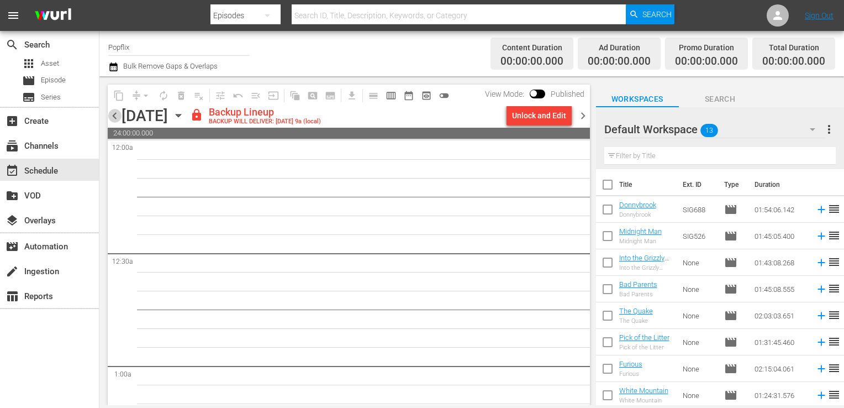
click at [120, 117] on span "chevron_left" at bounding box center [115, 116] width 14 height 14
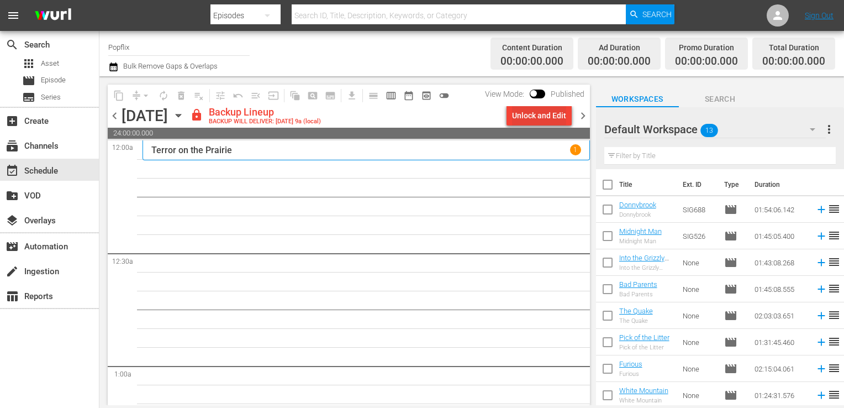
click at [544, 108] on div "Unlock and Edit" at bounding box center [539, 116] width 54 height 20
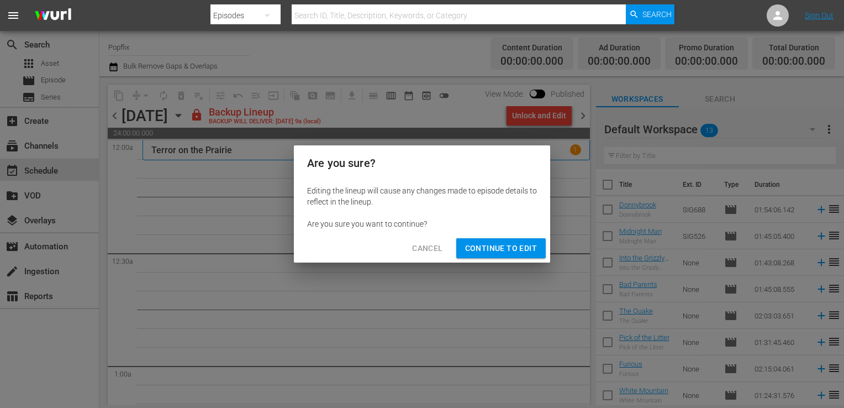
click at [521, 256] on button "Continue to Edit" at bounding box center [500, 248] width 89 height 20
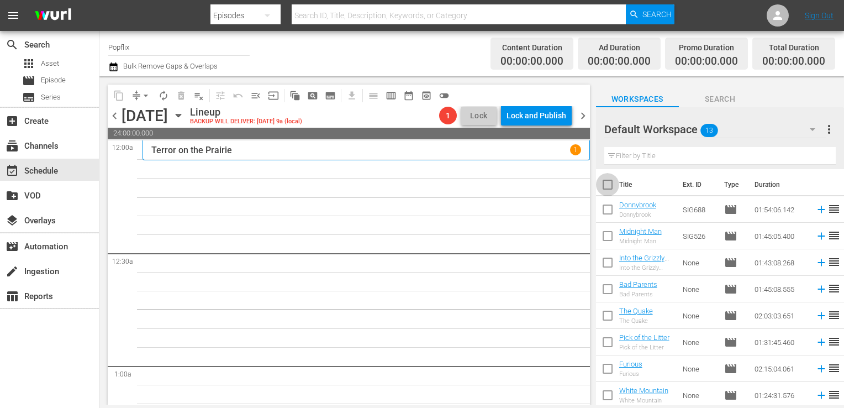
click at [597, 189] on input "checkbox" at bounding box center [607, 186] width 23 height 23
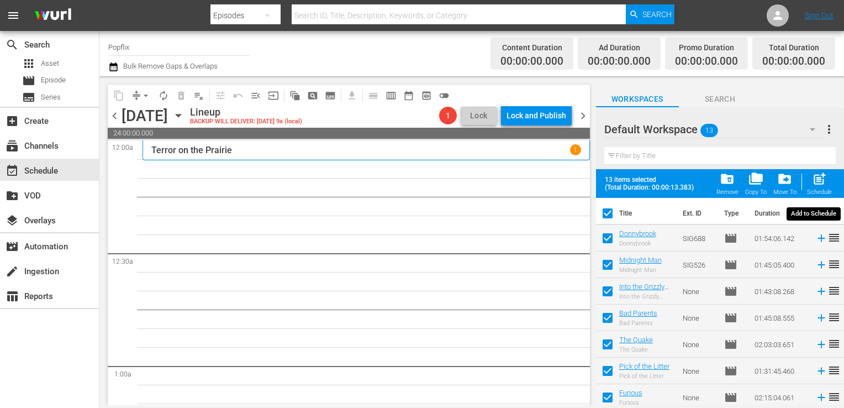
click at [821, 176] on span "post_add" at bounding box center [819, 178] width 15 height 15
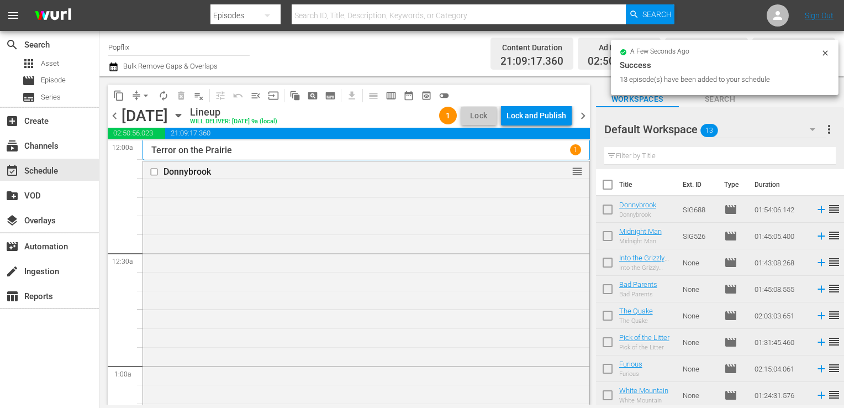
click at [585, 112] on span "chevron_right" at bounding box center [583, 116] width 14 height 14
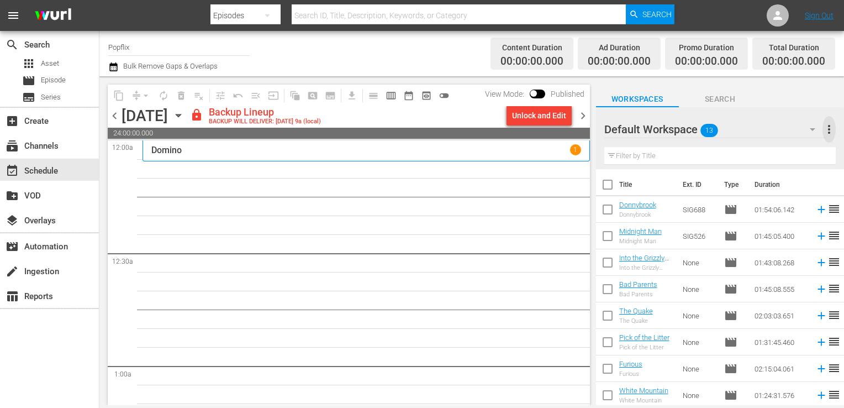
drag, startPoint x: 834, startPoint y: 134, endPoint x: 813, endPoint y: 136, distance: 21.7
click at [834, 134] on span "more_vert" at bounding box center [829, 129] width 13 height 13
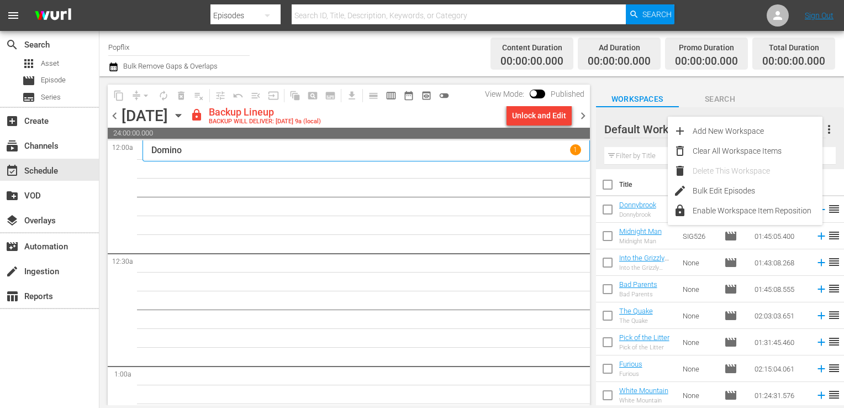
click at [727, 154] on div "Clear All Workspace Items" at bounding box center [758, 151] width 130 height 20
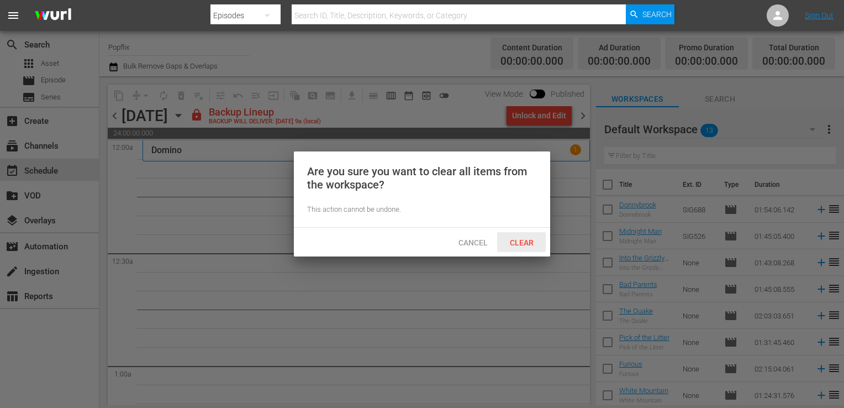
click at [523, 240] on span "Clear" at bounding box center [521, 242] width 41 height 9
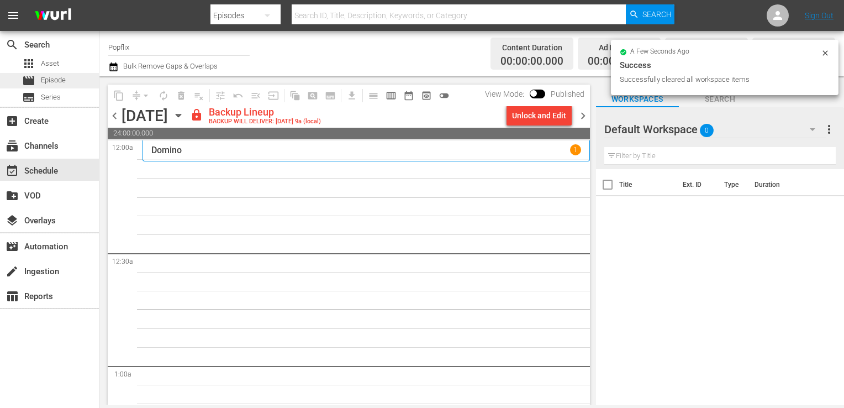
click at [70, 83] on div "movie Episode" at bounding box center [49, 80] width 99 height 15
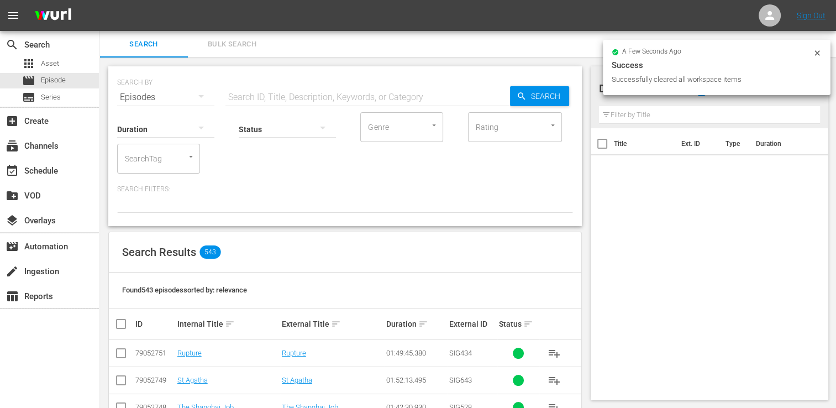
click at [235, 43] on span "Bulk Search" at bounding box center [231, 44] width 75 height 13
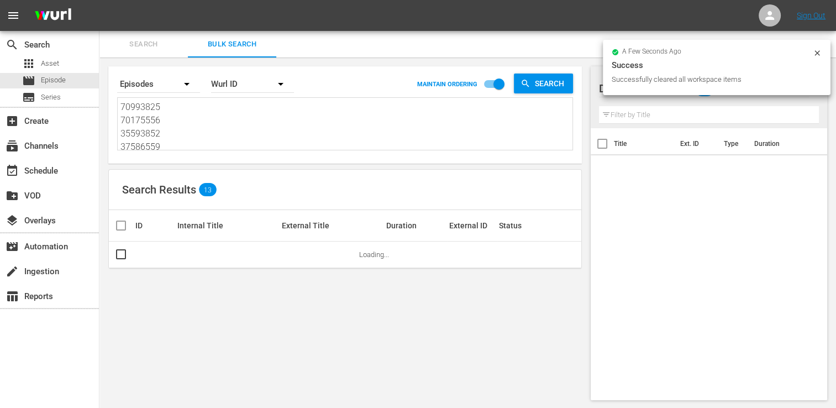
click at [231, 116] on textarea "70993825 70175556 35593852 37586559 30136463 18058323 35177048 18058347 5082447…" at bounding box center [346, 126] width 452 height 50
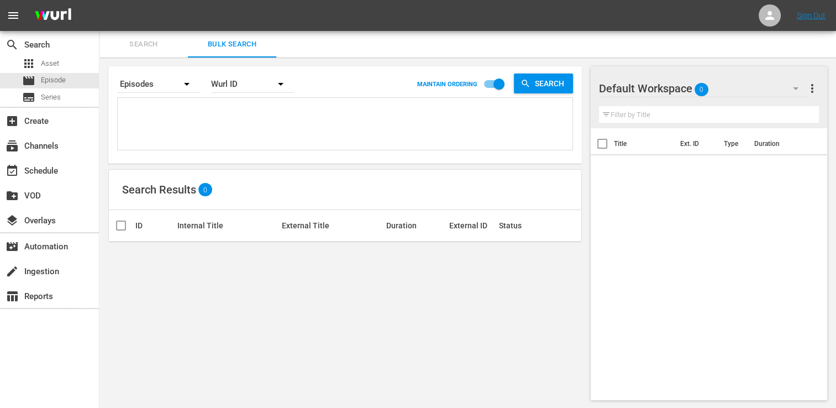
click at [171, 123] on textarea at bounding box center [346, 126] width 452 height 50
paste textarea "22191388 17924344 78322111 48785194 25970969 22191377 24439263 44715284 3559385…"
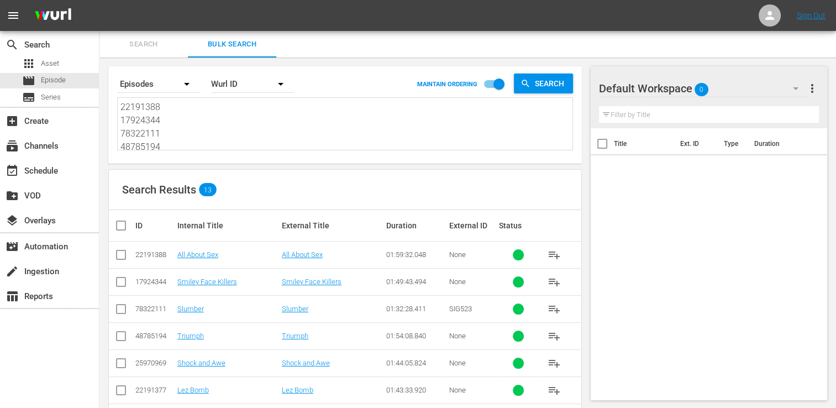
click at [117, 226] on input "checkbox" at bounding box center [125, 225] width 22 height 13
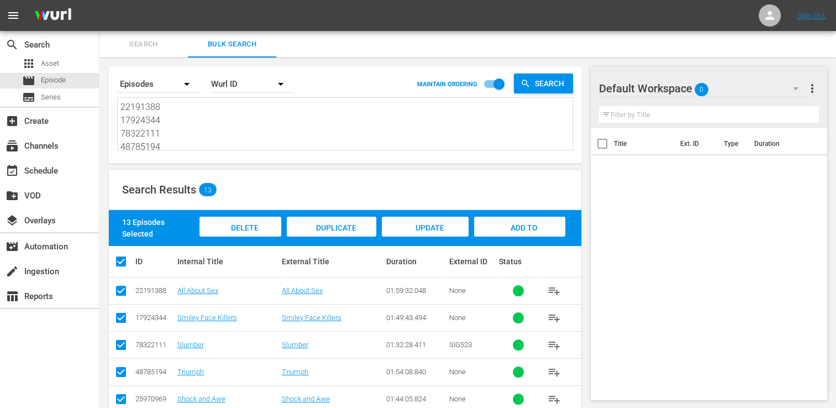
click at [541, 224] on div "Add to Workspace" at bounding box center [519, 237] width 91 height 41
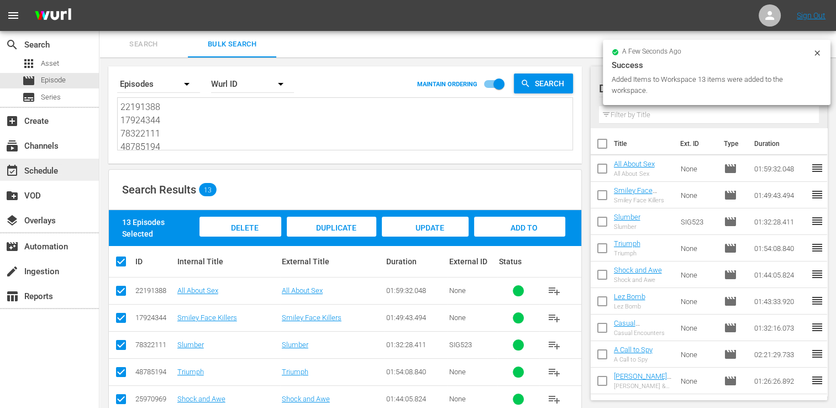
click at [46, 174] on div "event_available Schedule" at bounding box center [31, 169] width 62 height 10
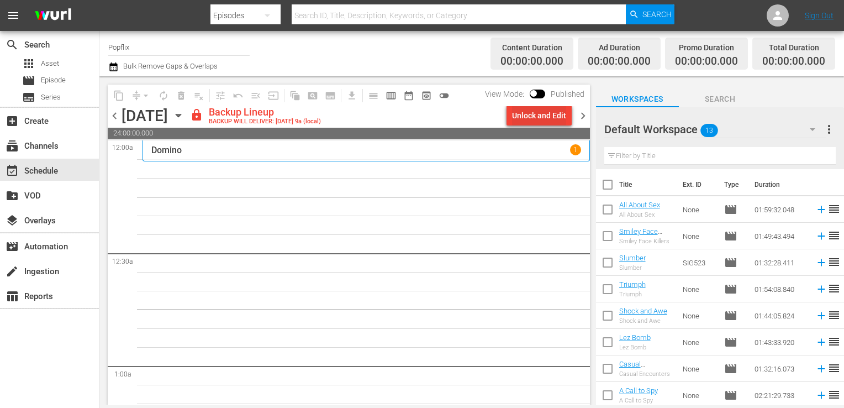
click at [539, 119] on div "Unlock and Edit" at bounding box center [539, 116] width 54 height 20
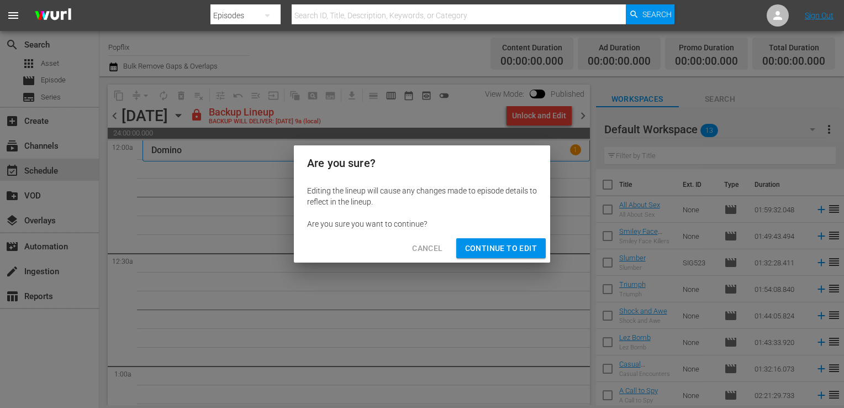
click at [496, 249] on span "Continue to Edit" at bounding box center [501, 248] width 72 height 14
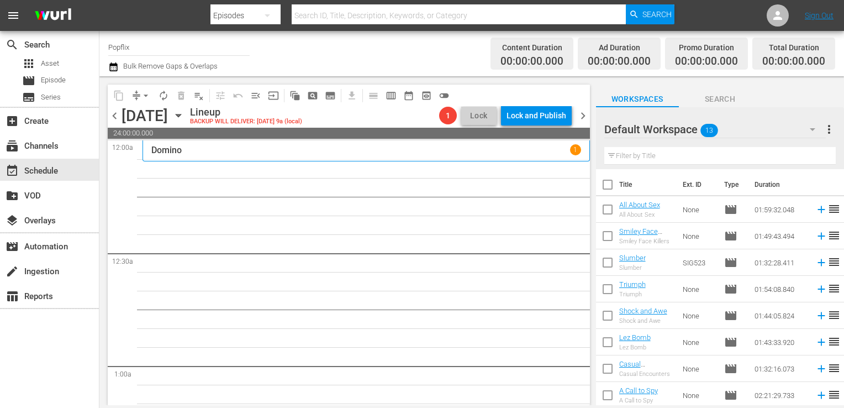
click at [613, 188] on input "checkbox" at bounding box center [607, 186] width 23 height 23
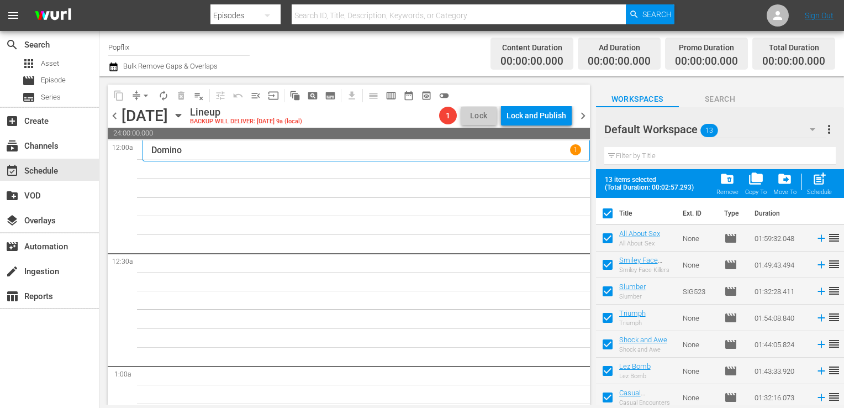
click at [822, 187] on div "post_add Schedule" at bounding box center [819, 183] width 25 height 24
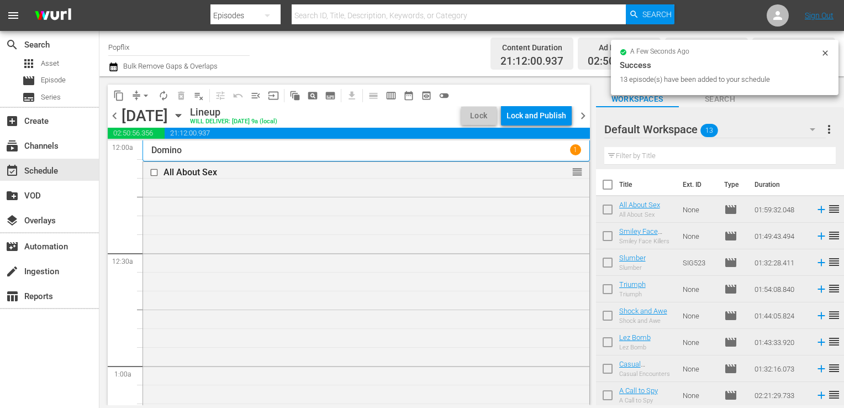
click at [586, 118] on span "chevron_right" at bounding box center [583, 116] width 14 height 14
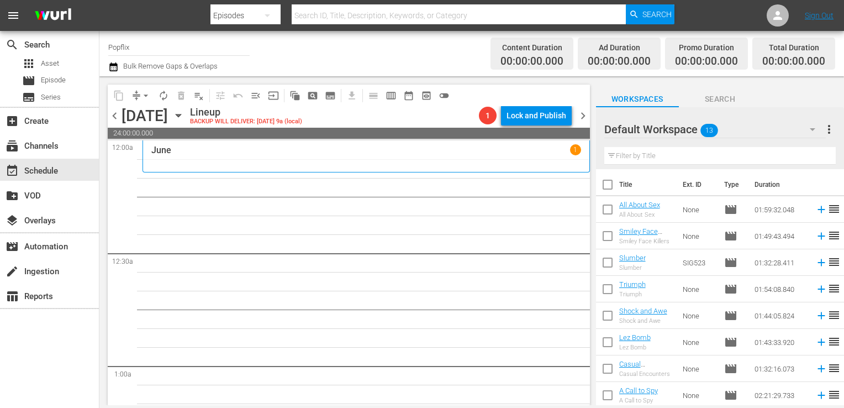
click at [326, 162] on div "[DATE]" at bounding box center [366, 155] width 430 height 23
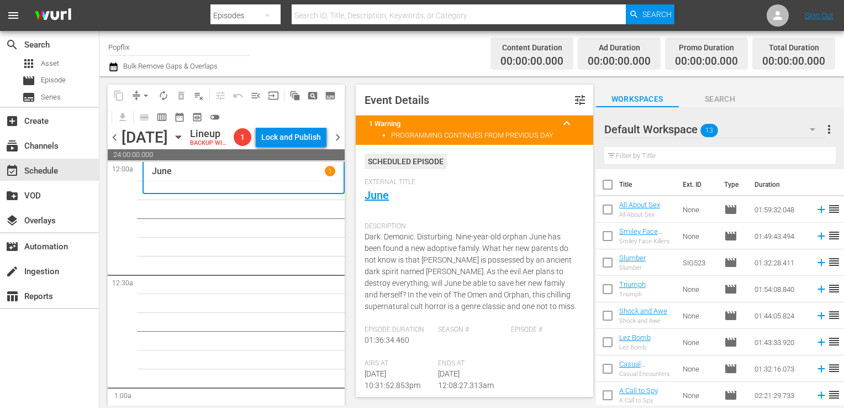
click at [829, 129] on span "more_vert" at bounding box center [829, 129] width 13 height 13
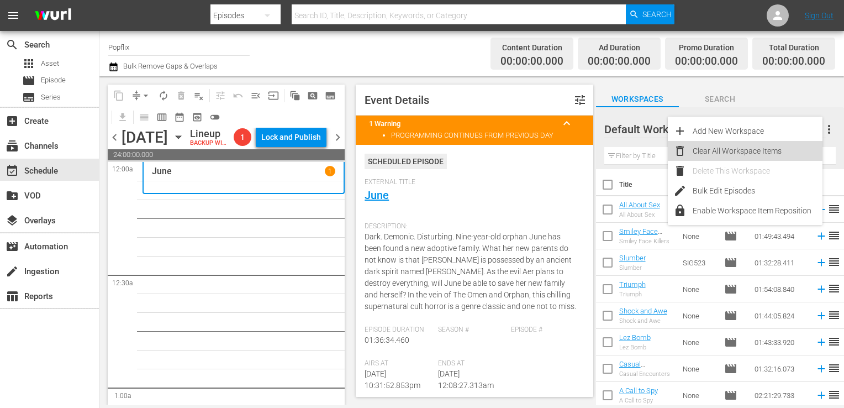
click at [731, 151] on div "Clear All Workspace Items" at bounding box center [758, 151] width 130 height 20
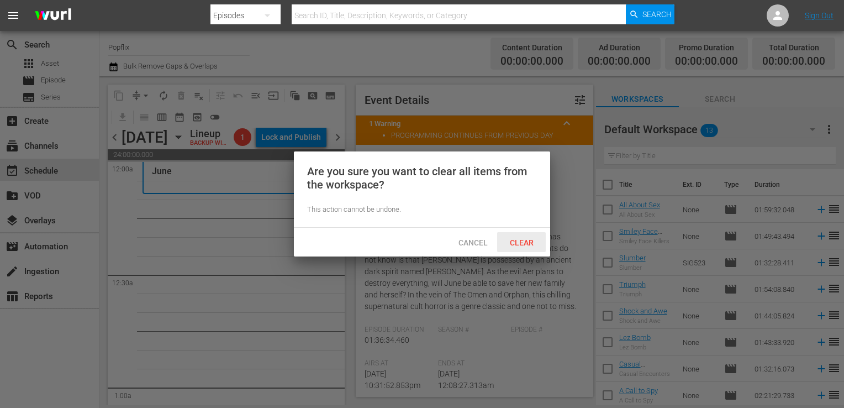
click at [540, 248] on div "Clear" at bounding box center [521, 242] width 49 height 20
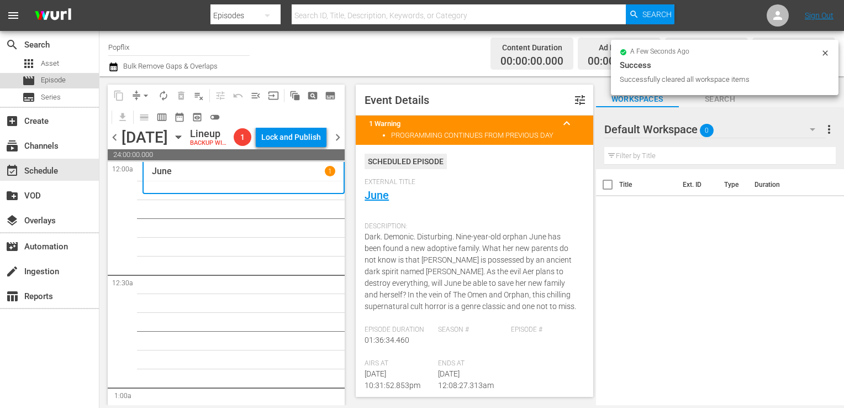
click at [44, 78] on span "Episode" at bounding box center [53, 80] width 25 height 11
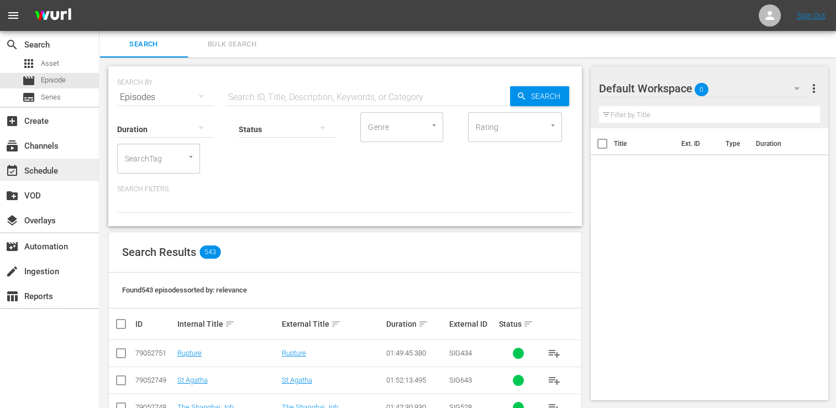
click at [48, 165] on div "event_available Schedule" at bounding box center [31, 169] width 62 height 10
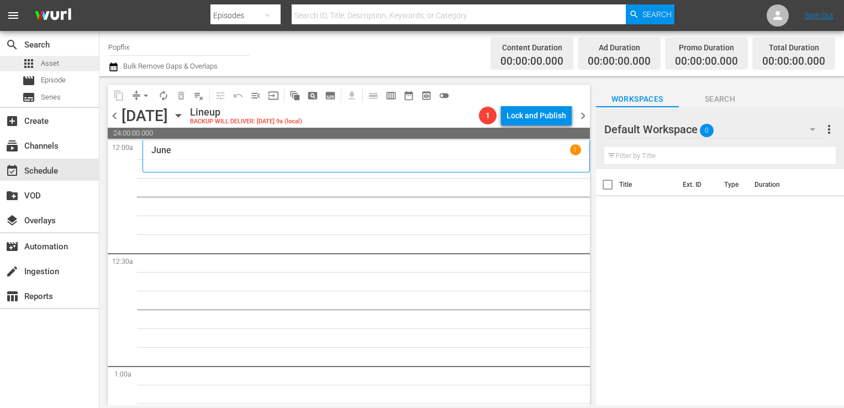
click at [70, 71] on div "apps Asset" at bounding box center [49, 63] width 99 height 15
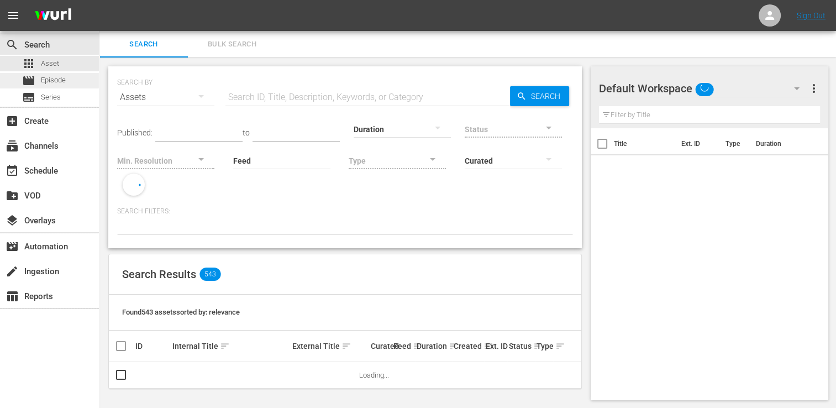
click at [64, 81] on span "Episode" at bounding box center [53, 80] width 25 height 11
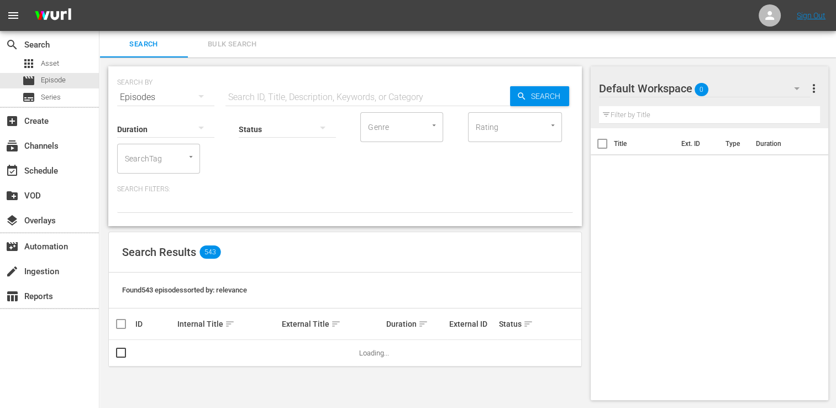
click at [231, 48] on span "Bulk Search" at bounding box center [231, 44] width 75 height 13
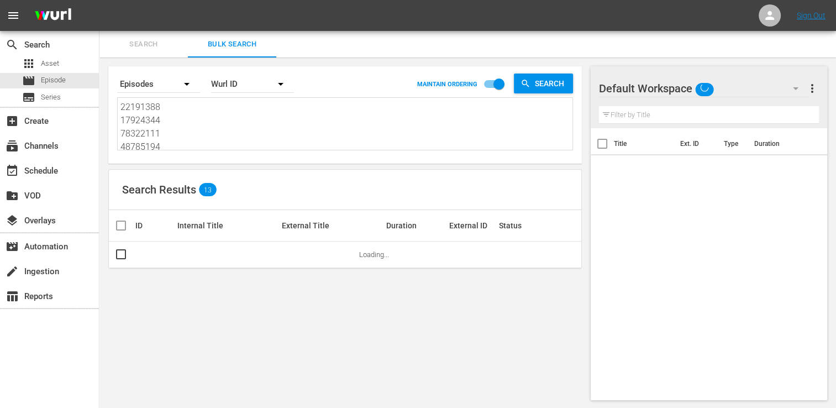
click at [184, 114] on textarea "22191388 17924344 78322111 48785194 25970969 22191377 24439263 44715284 3559385…" at bounding box center [346, 126] width 452 height 50
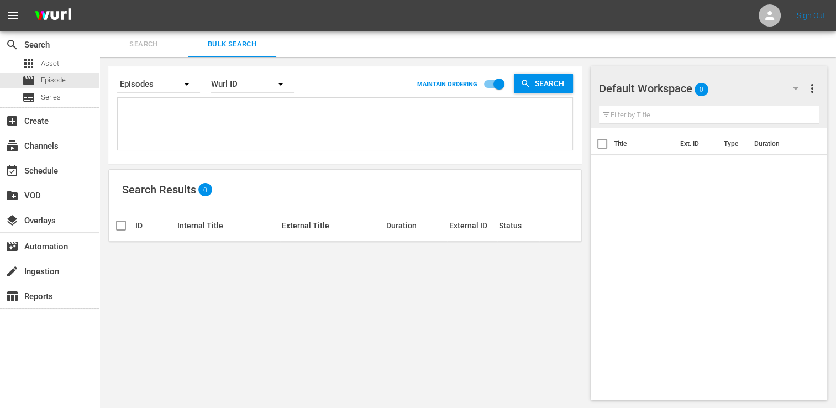
drag, startPoint x: 128, startPoint y: 105, endPoint x: 139, endPoint y: 112, distance: 13.4
click at [128, 105] on textarea at bounding box center [346, 126] width 452 height 50
paste textarea "53982943 44034206 29886057 30136467 42517200 29886065 47771969 25970967 5039925…"
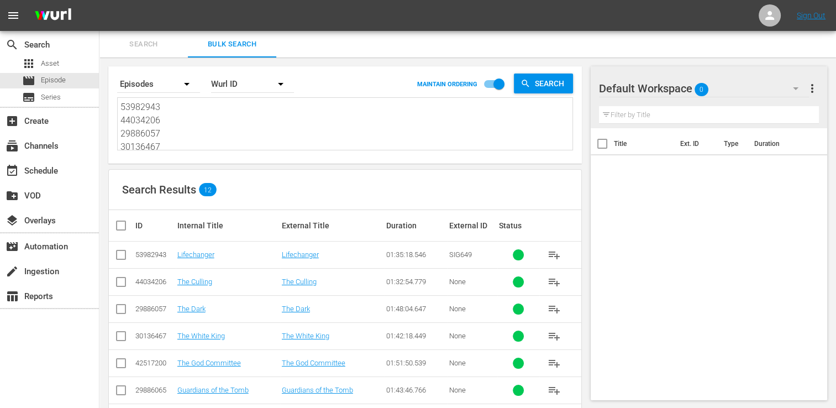
click at [110, 221] on th at bounding box center [121, 225] width 25 height 31
click at [127, 224] on input "checkbox" at bounding box center [125, 225] width 22 height 13
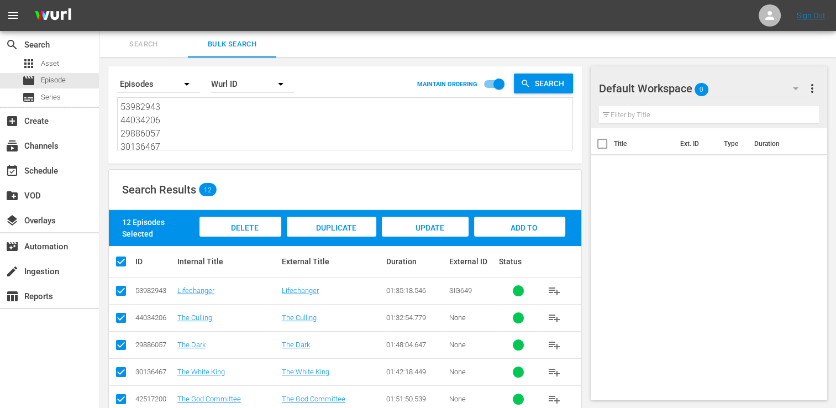
click at [533, 223] on span "Add to Workspace" at bounding box center [519, 238] width 54 height 30
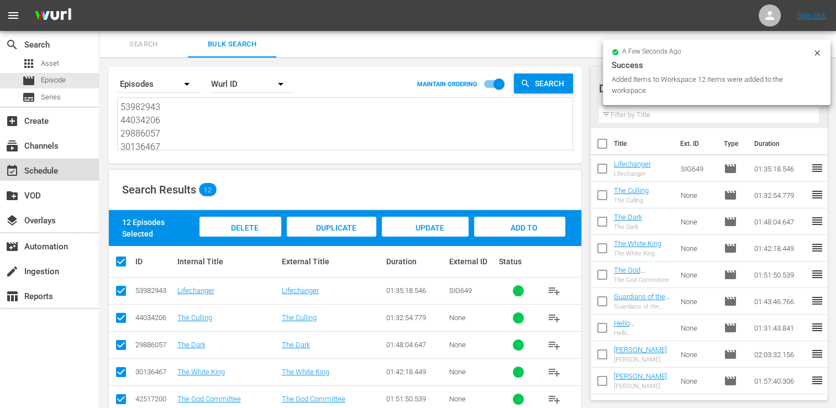
click at [62, 172] on div "event_available Schedule" at bounding box center [49, 170] width 99 height 22
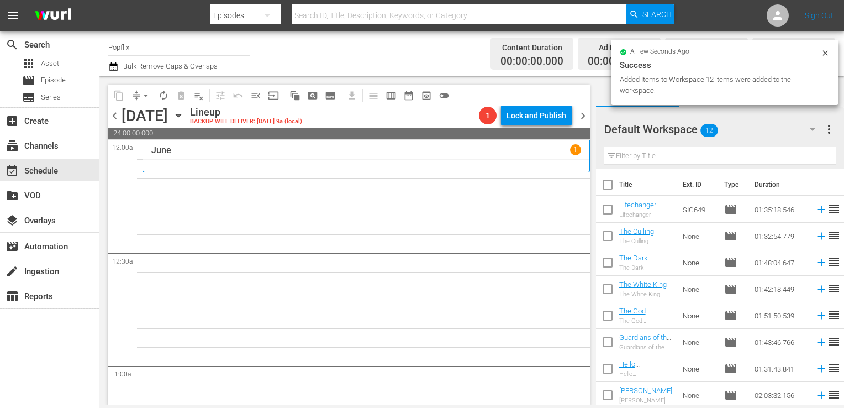
click at [607, 182] on input "checkbox" at bounding box center [607, 186] width 23 height 23
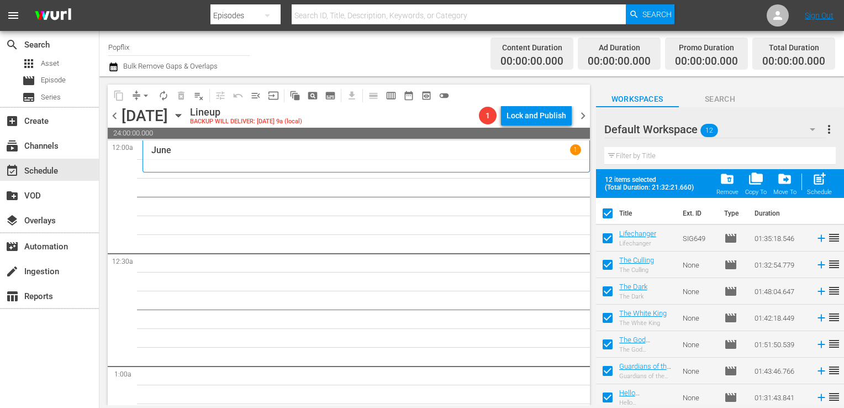
click at [824, 188] on div "Schedule" at bounding box center [819, 191] width 25 height 7
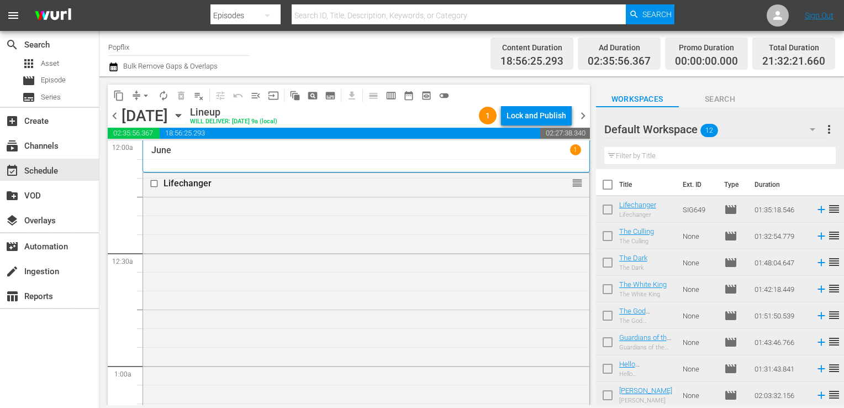
click at [585, 114] on span "chevron_right" at bounding box center [583, 116] width 14 height 14
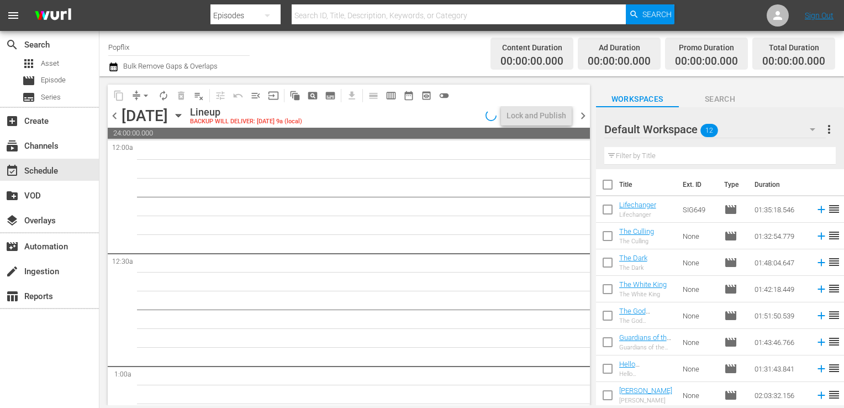
click at [115, 114] on span "chevron_left" at bounding box center [115, 116] width 14 height 14
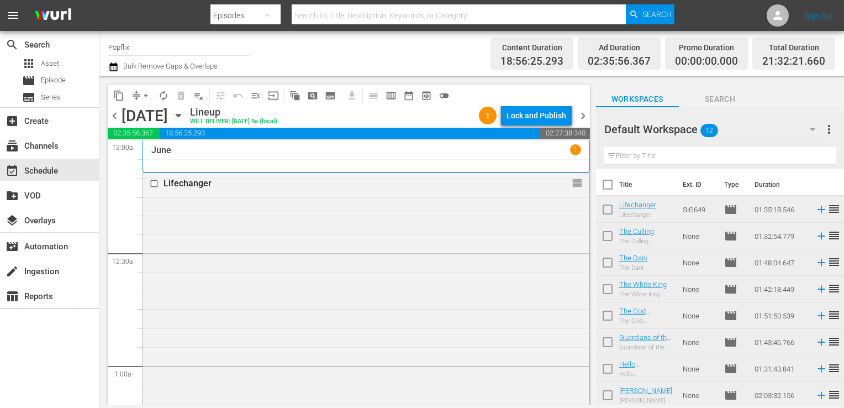
click at [582, 118] on span "chevron_right" at bounding box center [583, 116] width 14 height 14
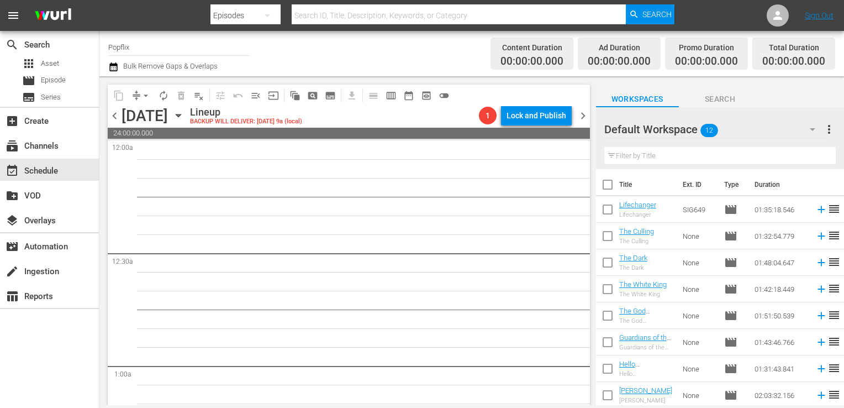
click at [110, 120] on span "chevron_left" at bounding box center [115, 116] width 14 height 14
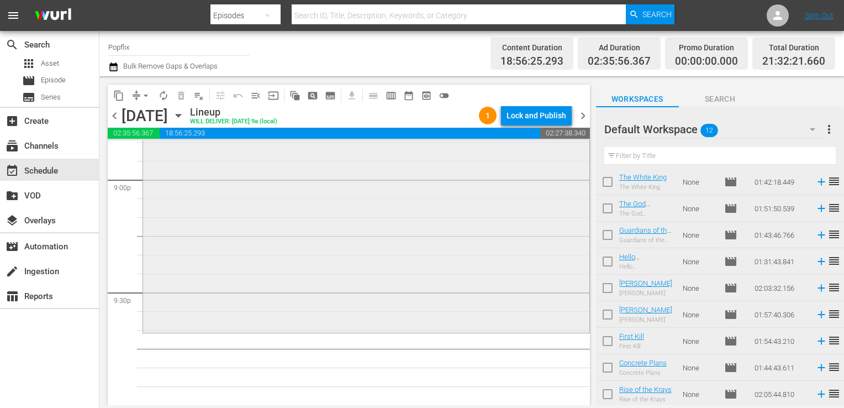
scroll to position [4773, 0]
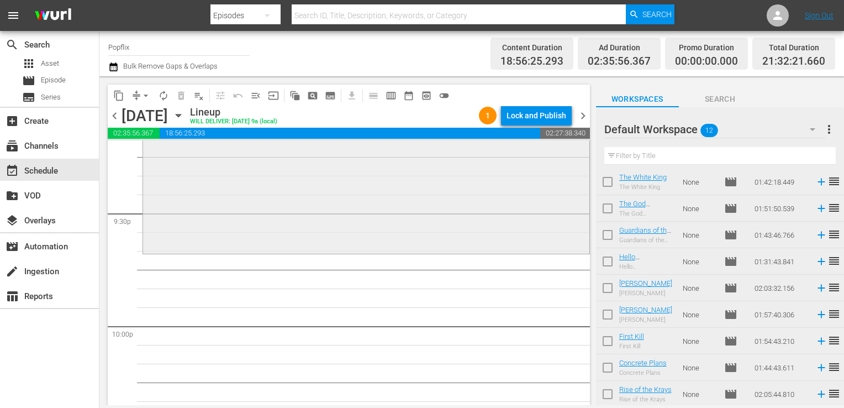
click at [336, 220] on div "Rise of the Krays reorder" at bounding box center [366, 16] width 446 height 469
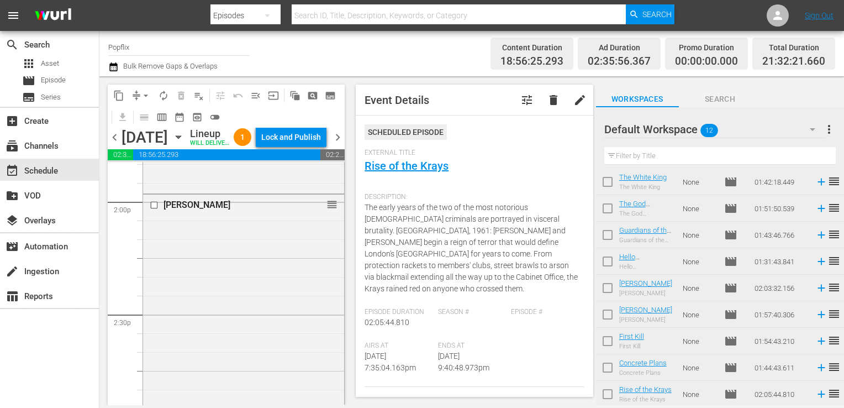
scroll to position [0, 0]
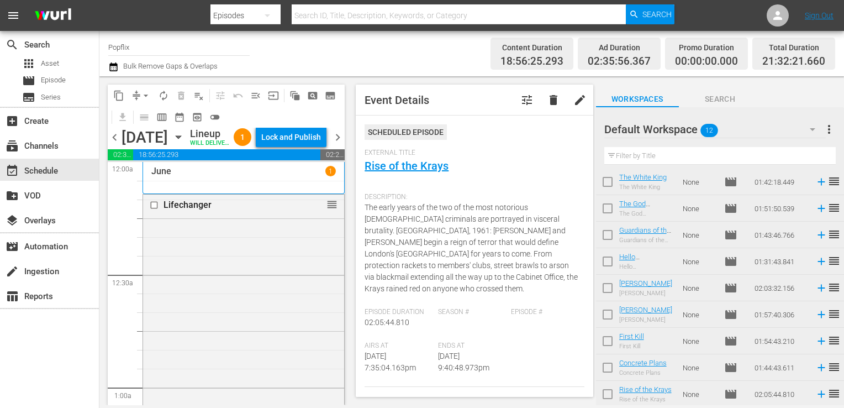
click at [225, 176] on div "[DATE]" at bounding box center [243, 171] width 184 height 10
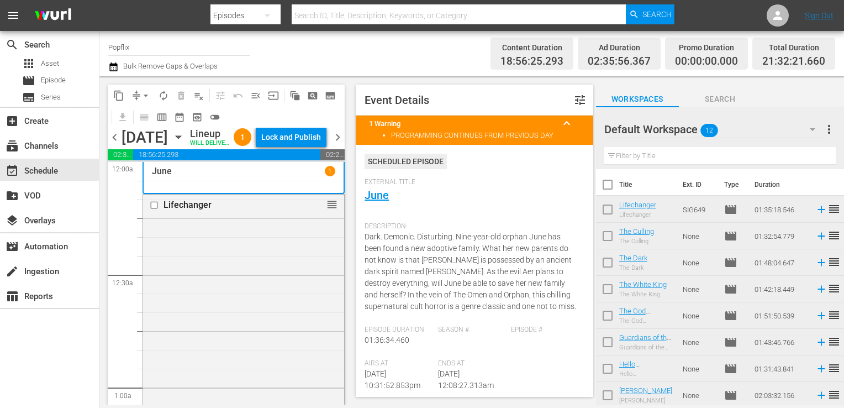
click at [827, 126] on span "more_vert" at bounding box center [829, 129] width 13 height 13
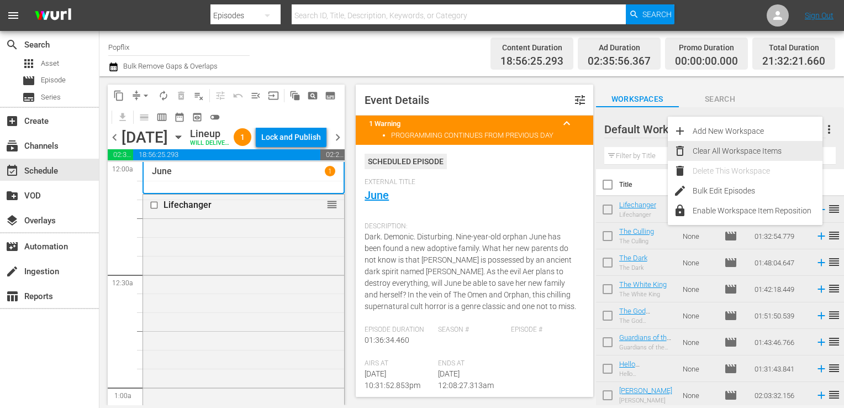
click at [769, 155] on div "Clear All Workspace Items" at bounding box center [758, 151] width 130 height 20
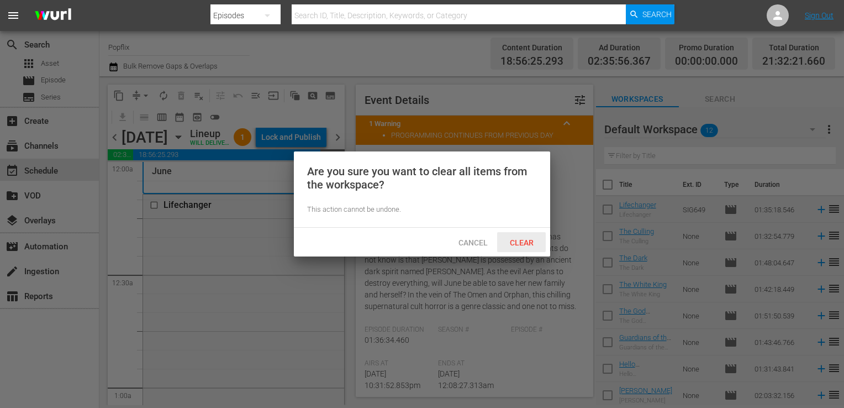
click at [535, 242] on span "Clear" at bounding box center [521, 242] width 41 height 9
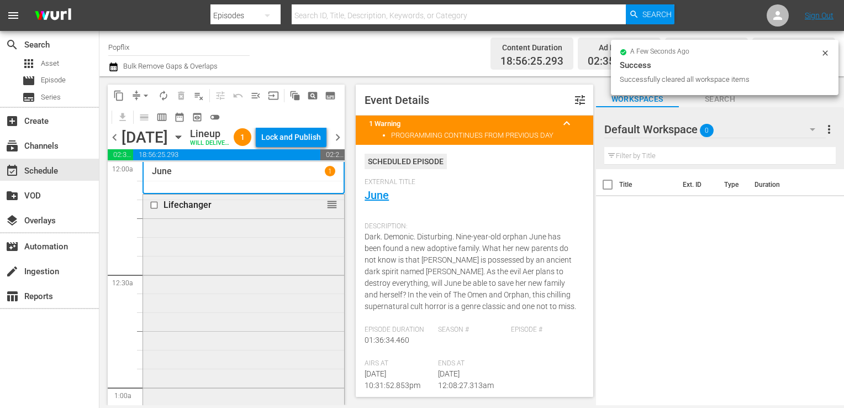
click at [201, 268] on div "Lifechanger reorder" at bounding box center [243, 371] width 201 height 355
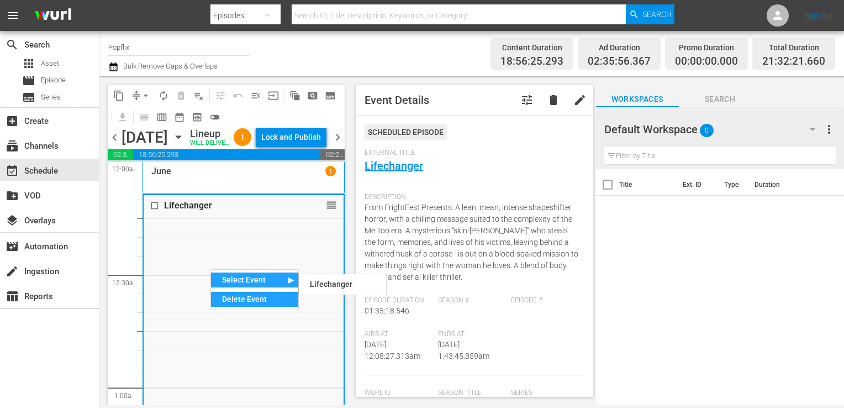
click at [246, 295] on div "Delete Event" at bounding box center [254, 299] width 87 height 15
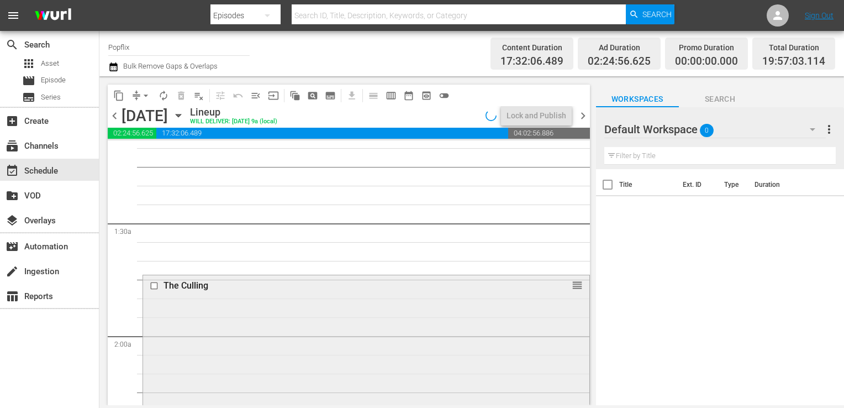
scroll to position [331, 0]
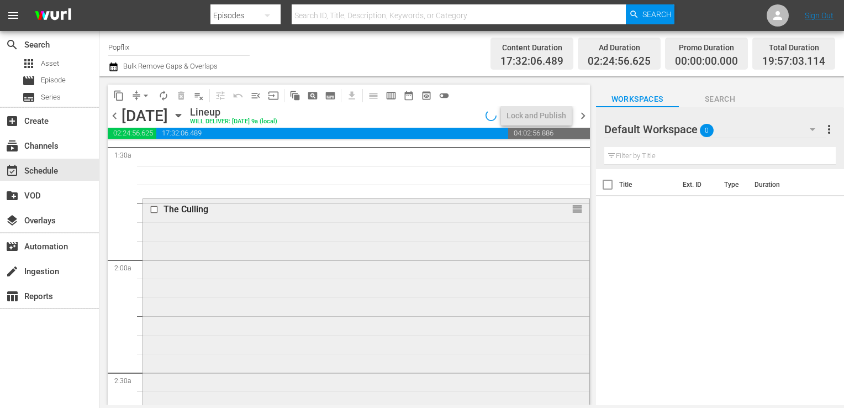
click at [241, 268] on div "The Culling reorder" at bounding box center [366, 372] width 446 height 346
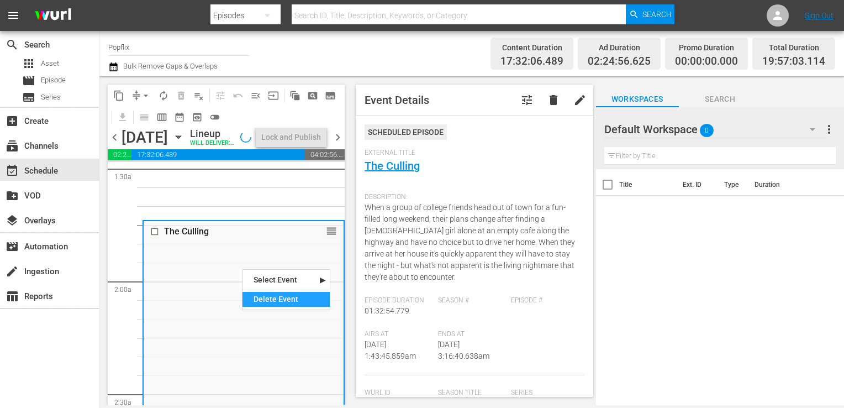
click at [270, 300] on div "Delete Event" at bounding box center [286, 299] width 87 height 15
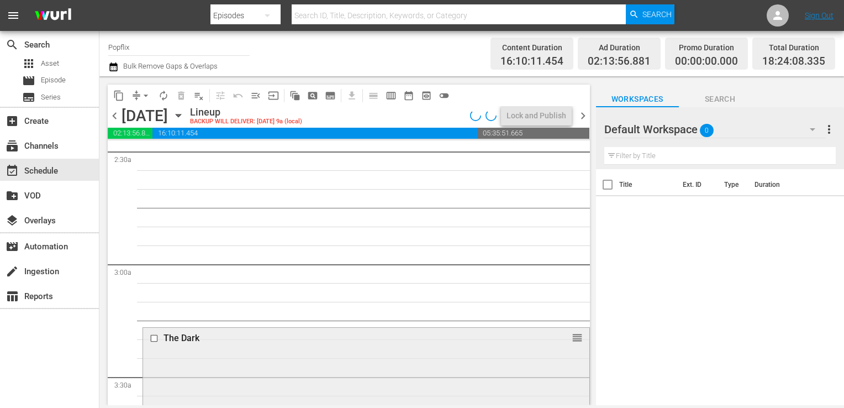
scroll to position [663, 0]
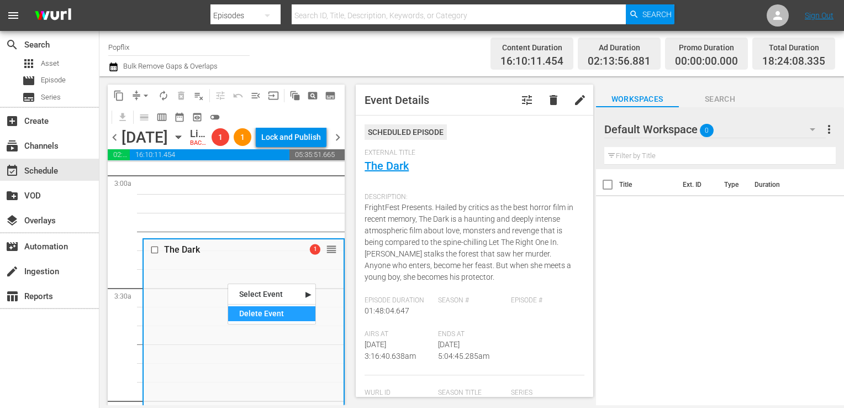
click at [285, 315] on div "Delete Event" at bounding box center [271, 313] width 87 height 15
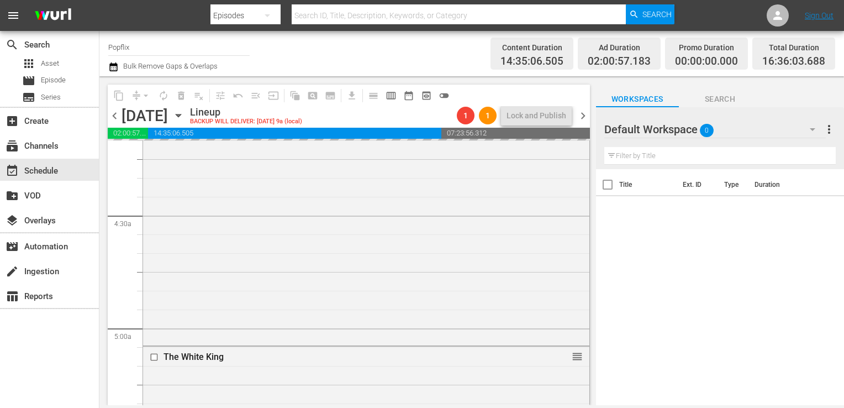
scroll to position [1105, 0]
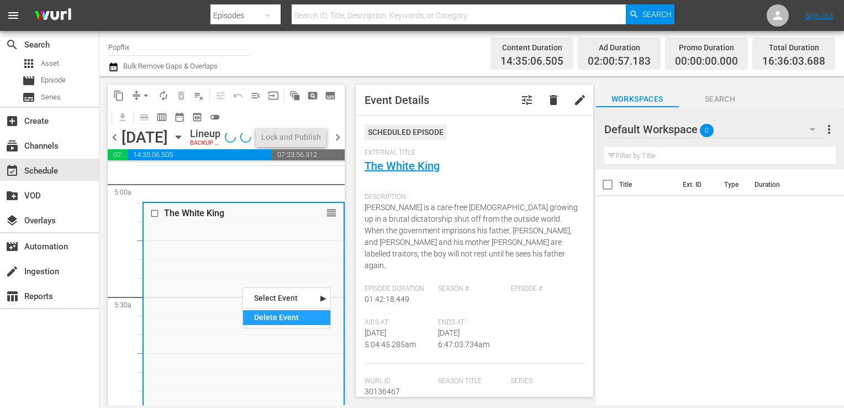
click at [280, 318] on div "Delete Event" at bounding box center [286, 317] width 87 height 15
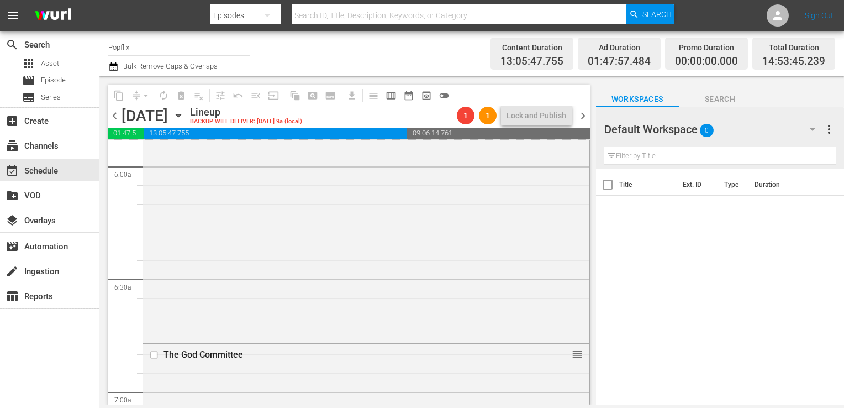
scroll to position [1491, 0]
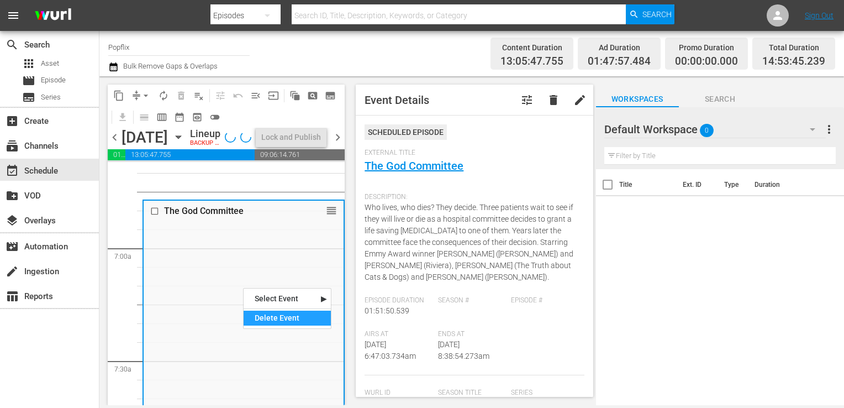
click at [276, 318] on div "Delete Event" at bounding box center [287, 317] width 87 height 15
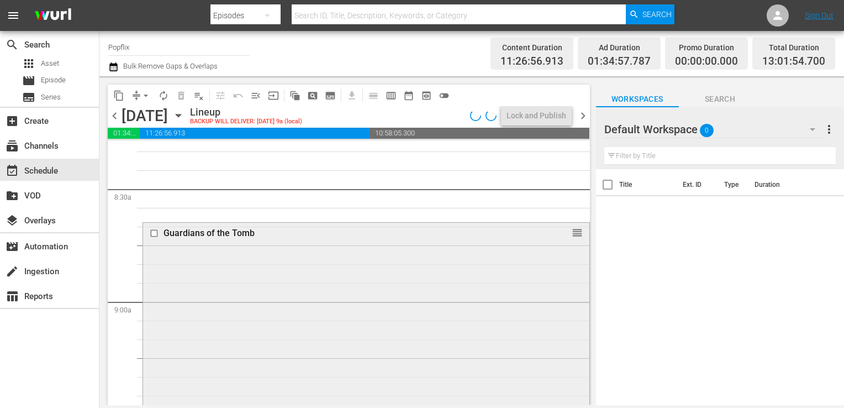
scroll to position [1989, 0]
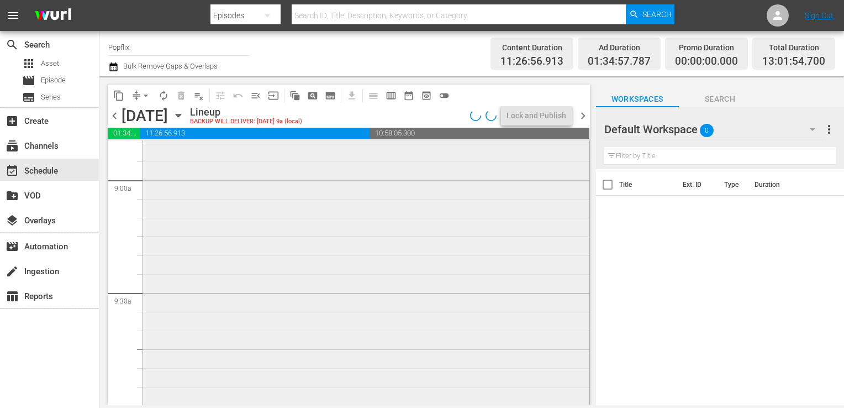
click at [228, 257] on div "Guardians of the Tomb reorder" at bounding box center [366, 294] width 446 height 387
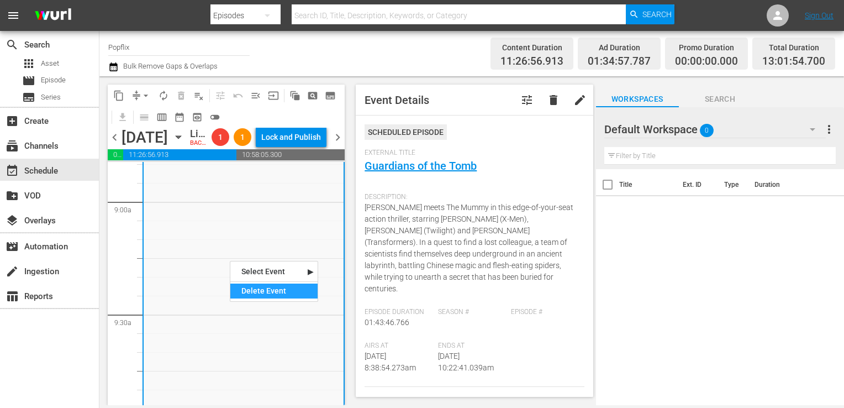
click at [252, 287] on div "Delete Event" at bounding box center [273, 290] width 87 height 15
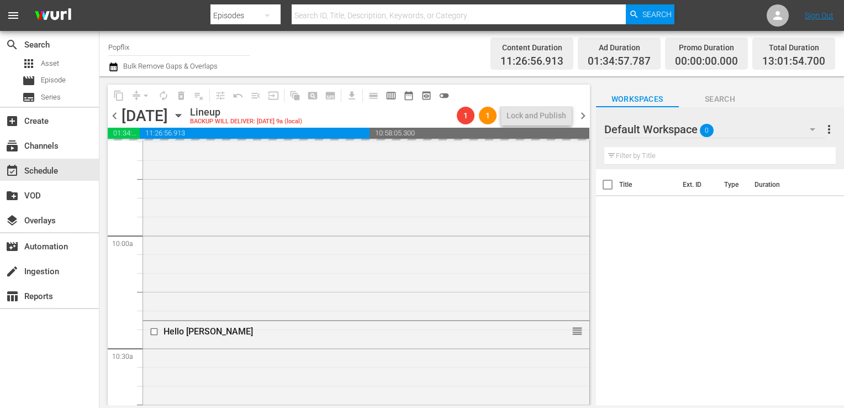
scroll to position [2265, 0]
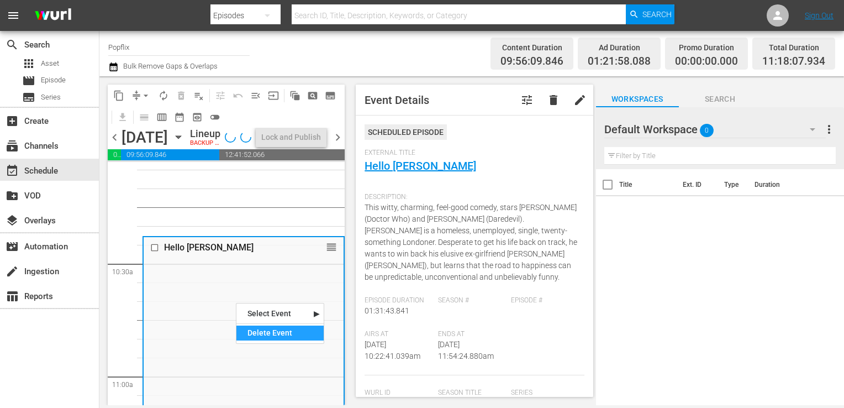
click at [258, 326] on div "Delete Event" at bounding box center [279, 332] width 87 height 15
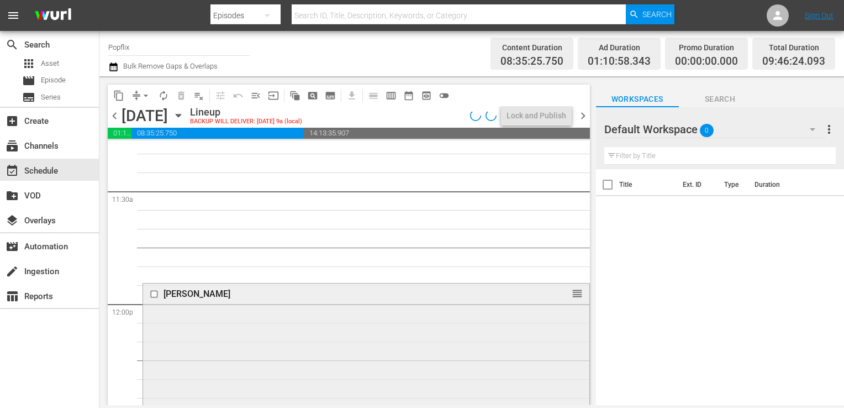
scroll to position [2651, 0]
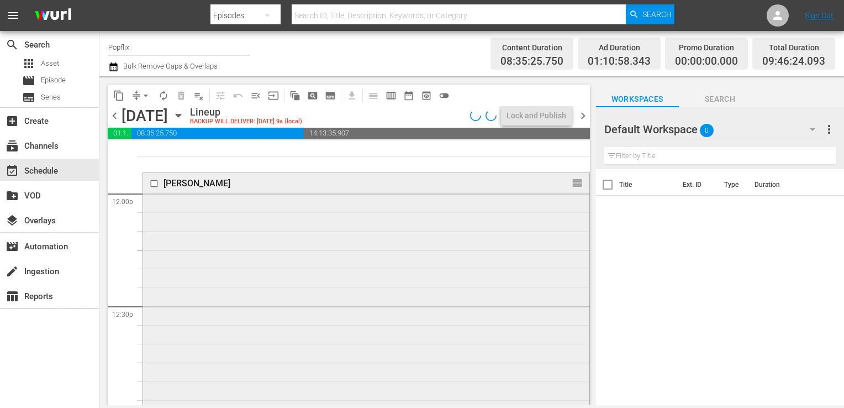
click at [201, 284] on div "[PERSON_NAME] reorder" at bounding box center [366, 403] width 446 height 461
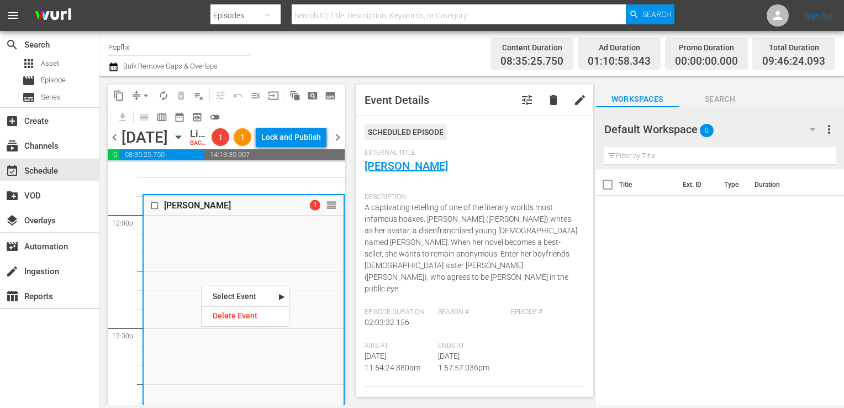
click at [235, 318] on div "Delete Event" at bounding box center [245, 315] width 87 height 15
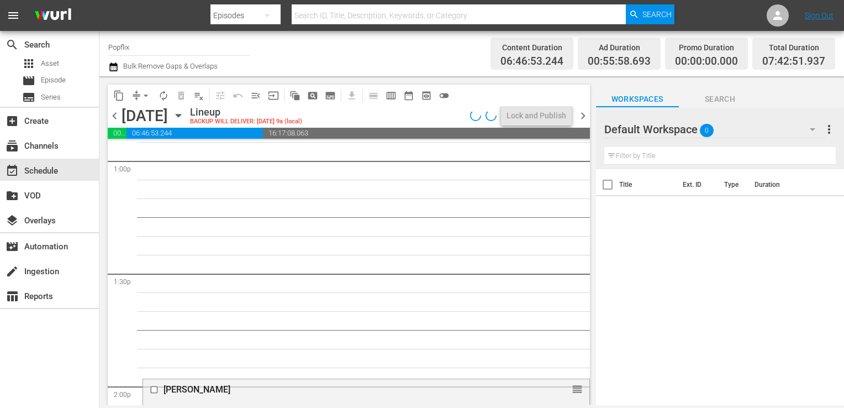
scroll to position [3038, 0]
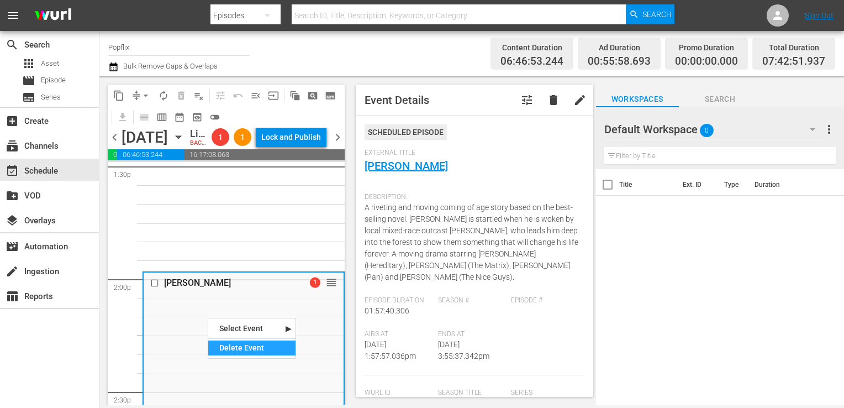
click at [235, 344] on div "Delete Event" at bounding box center [251, 347] width 87 height 15
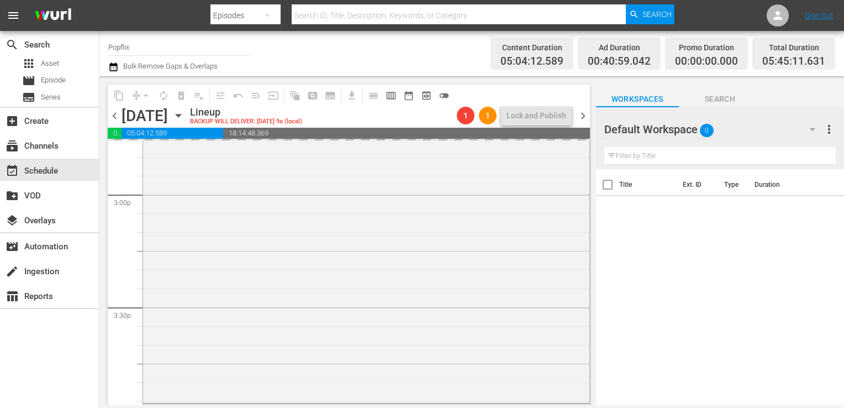
scroll to position [3480, 0]
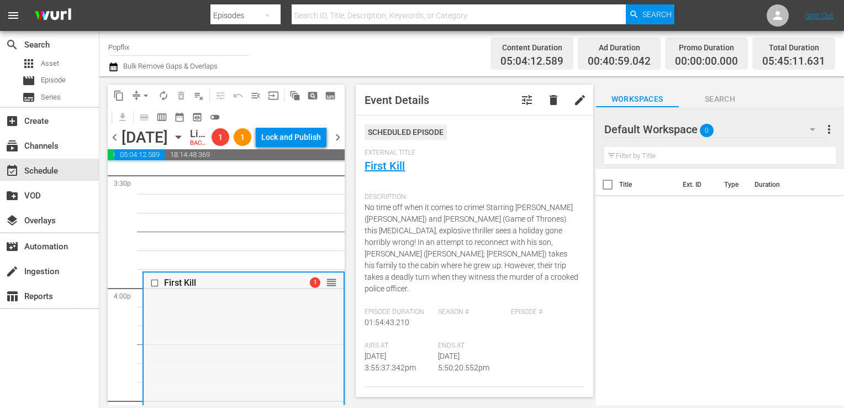
drag, startPoint x: 186, startPoint y: 298, endPoint x: 208, endPoint y: 333, distance: 41.7
click at [234, 358] on div "Delete Event" at bounding box center [251, 364] width 87 height 15
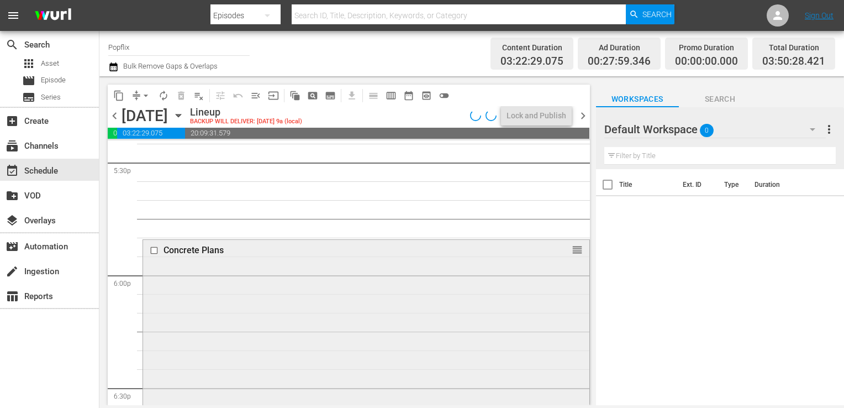
scroll to position [4032, 0]
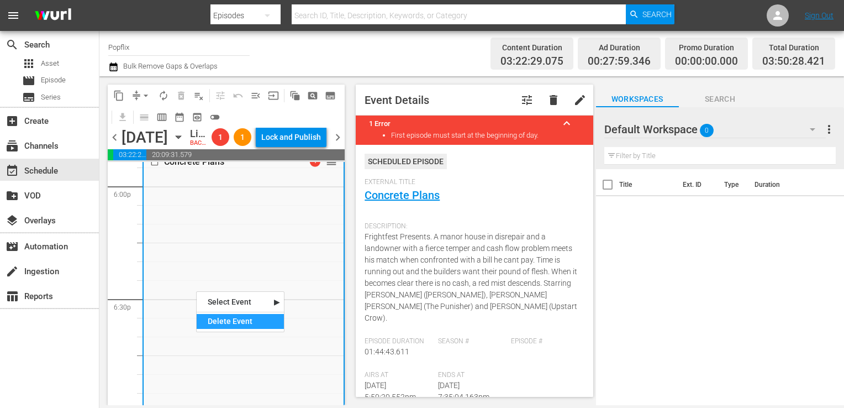
click at [226, 324] on div "Delete Event" at bounding box center [240, 321] width 87 height 15
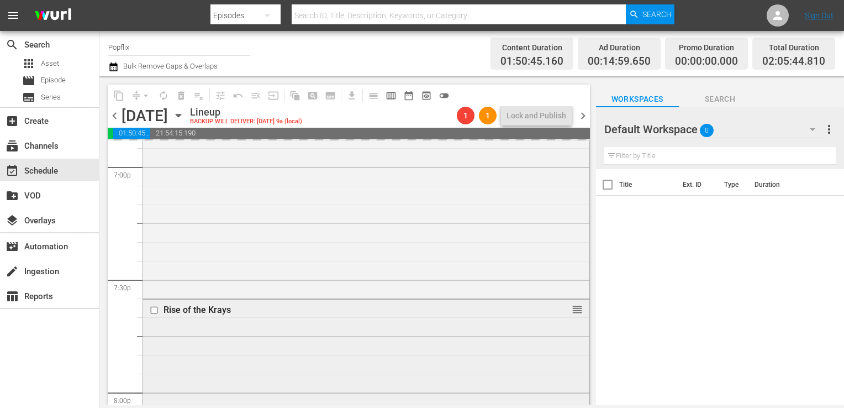
scroll to position [4309, 0]
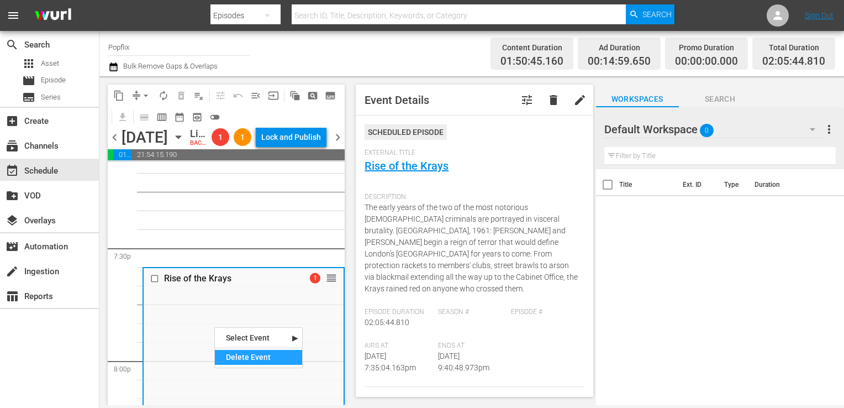
click at [257, 354] on div "Delete Event" at bounding box center [258, 357] width 87 height 15
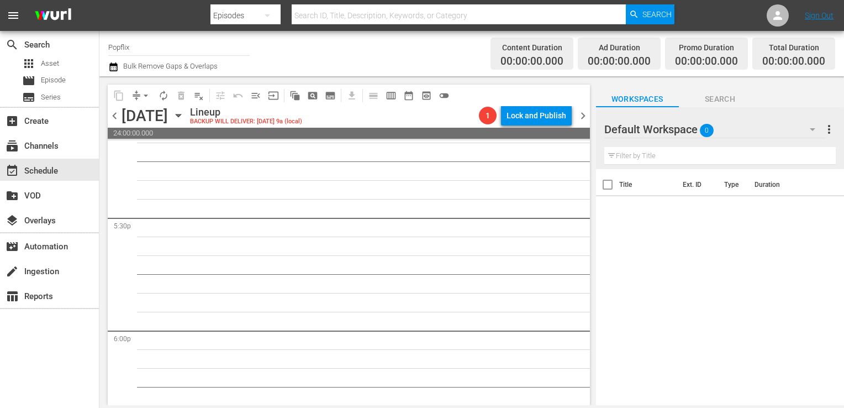
scroll to position [0, 0]
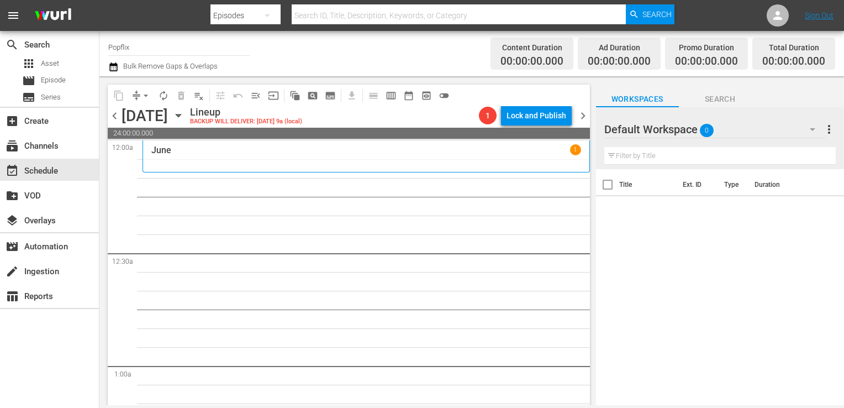
click at [182, 156] on div "[DATE]" at bounding box center [366, 155] width 430 height 23
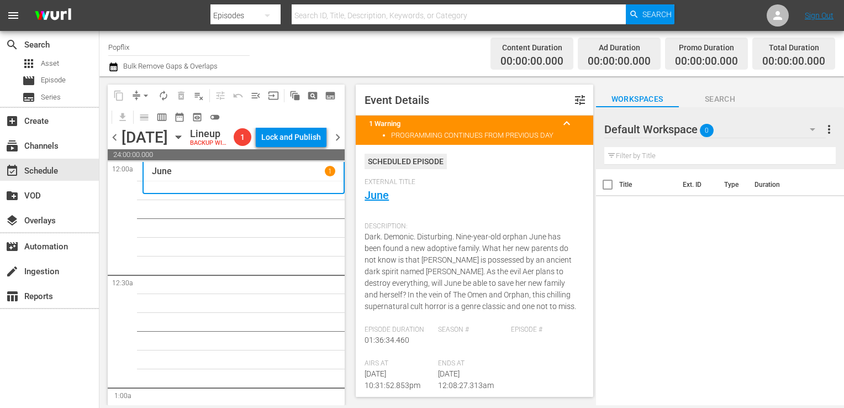
click at [118, 144] on span "chevron_left" at bounding box center [115, 137] width 14 height 14
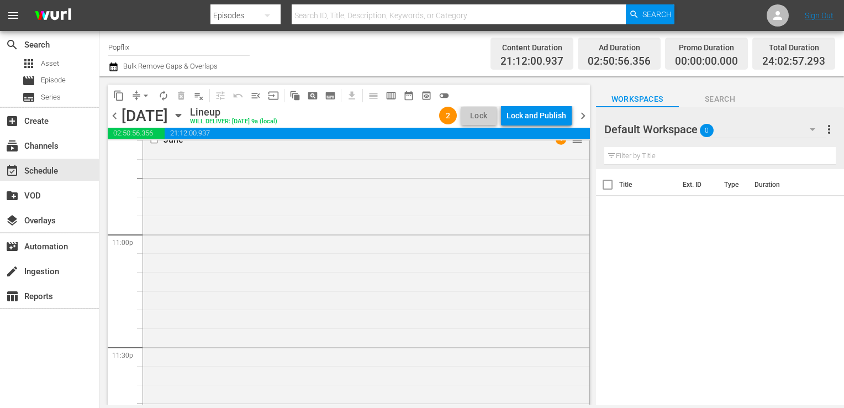
scroll to position [5176, 0]
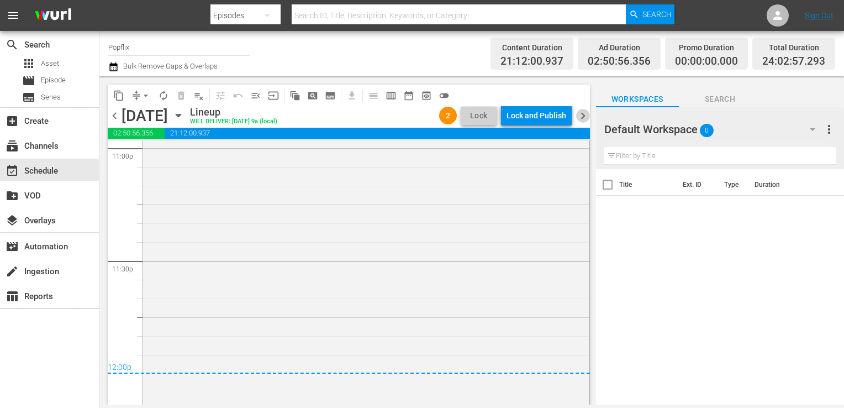
click at [582, 113] on span "chevron_right" at bounding box center [583, 116] width 14 height 14
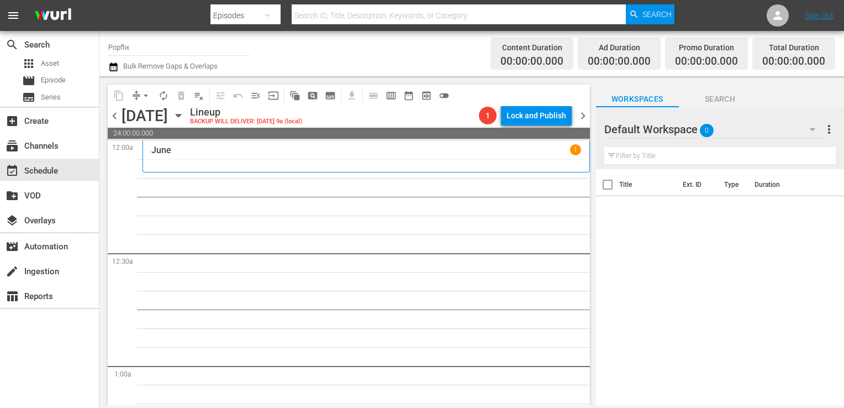
click at [268, 150] on div "[DATE]" at bounding box center [366, 149] width 430 height 10
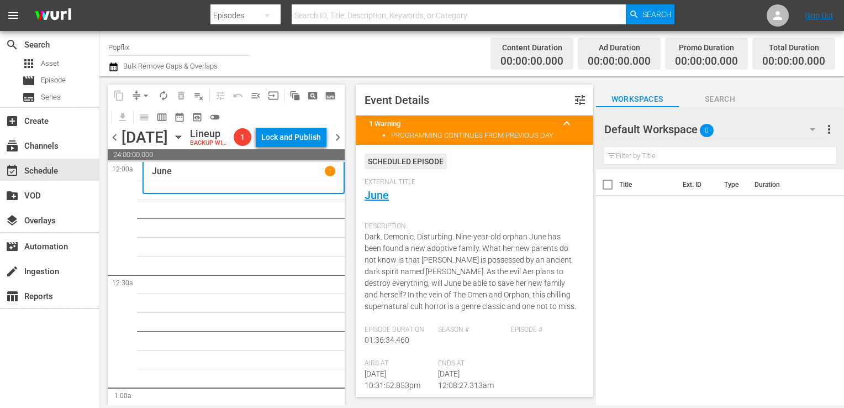
click at [113, 144] on span "chevron_left" at bounding box center [115, 137] width 14 height 14
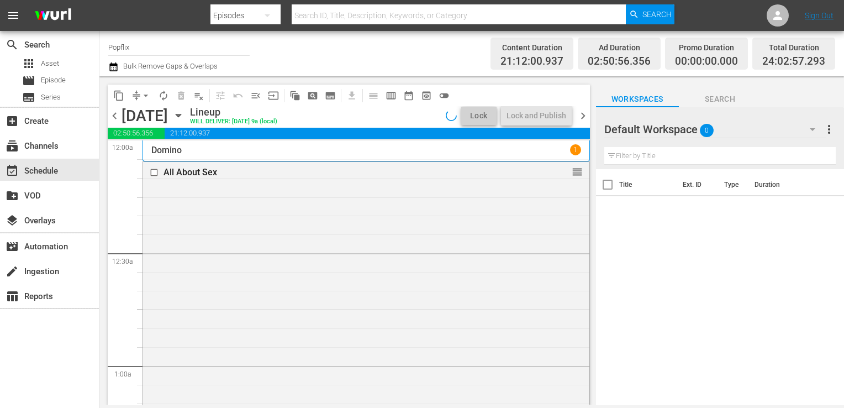
click at [115, 117] on span "chevron_left" at bounding box center [115, 116] width 14 height 14
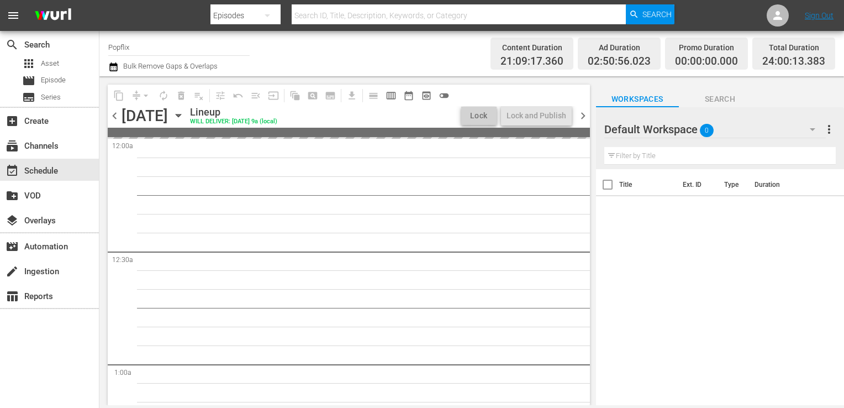
click at [115, 117] on span "chevron_left" at bounding box center [115, 116] width 14 height 14
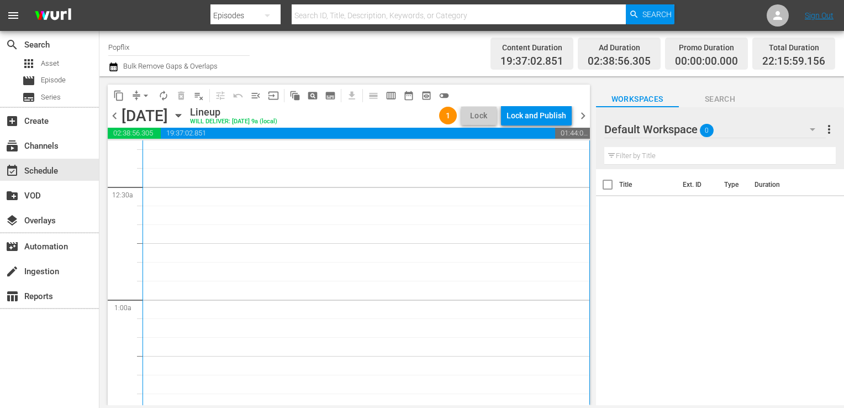
scroll to position [276, 0]
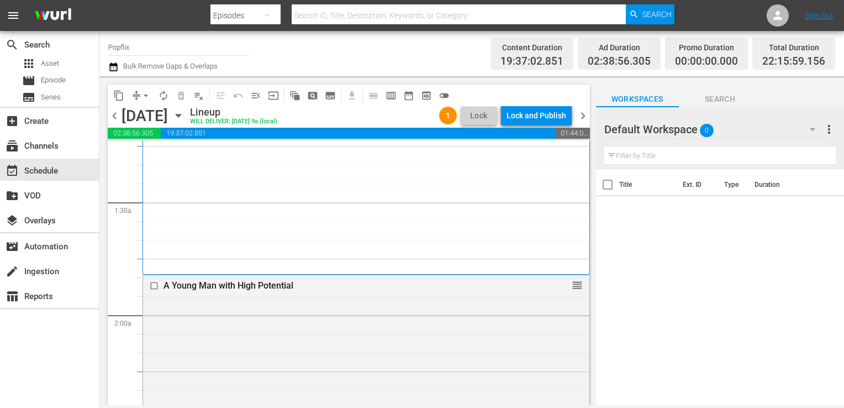
click at [242, 226] on div "Smiley Face Killers 1" at bounding box center [366, 69] width 430 height 402
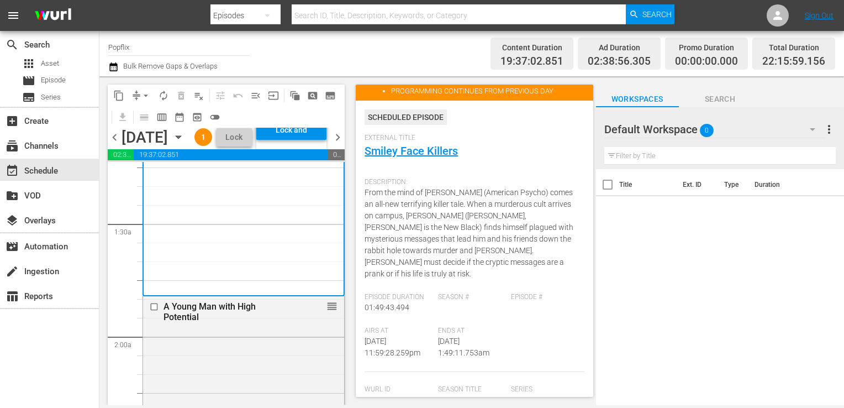
scroll to position [55, 0]
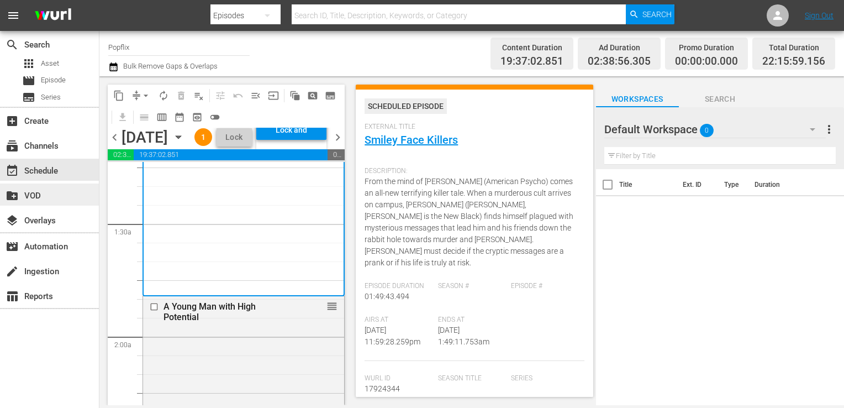
click at [55, 198] on div "create_new_folder VOD" at bounding box center [31, 194] width 62 height 10
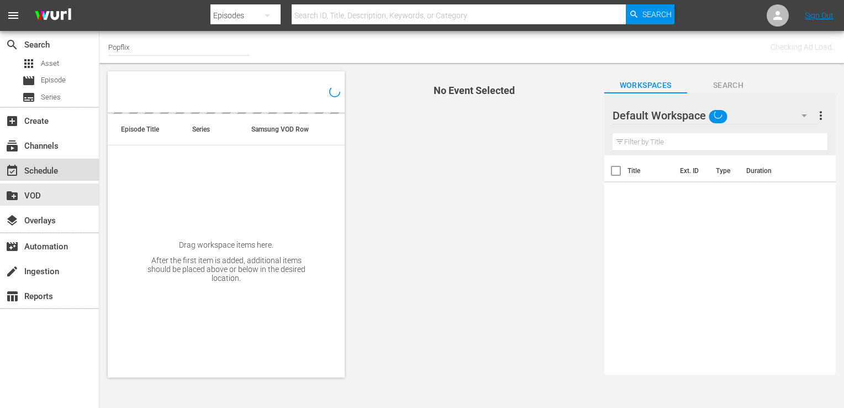
click at [52, 177] on div "event_available Schedule" at bounding box center [49, 170] width 99 height 22
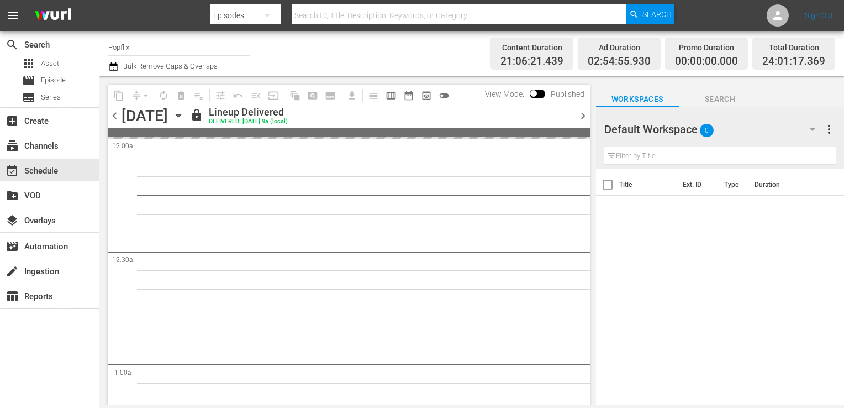
click at [579, 116] on span "chevron_right" at bounding box center [583, 116] width 14 height 14
click at [580, 116] on span "chevron_right" at bounding box center [583, 116] width 14 height 14
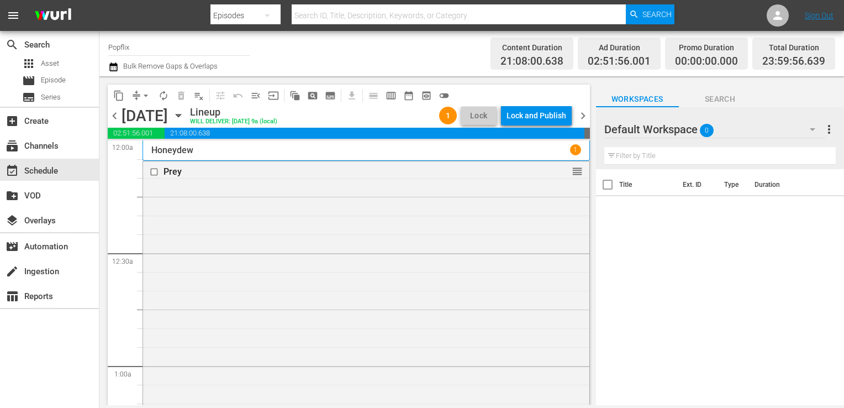
click at [581, 118] on span "chevron_right" at bounding box center [583, 116] width 14 height 14
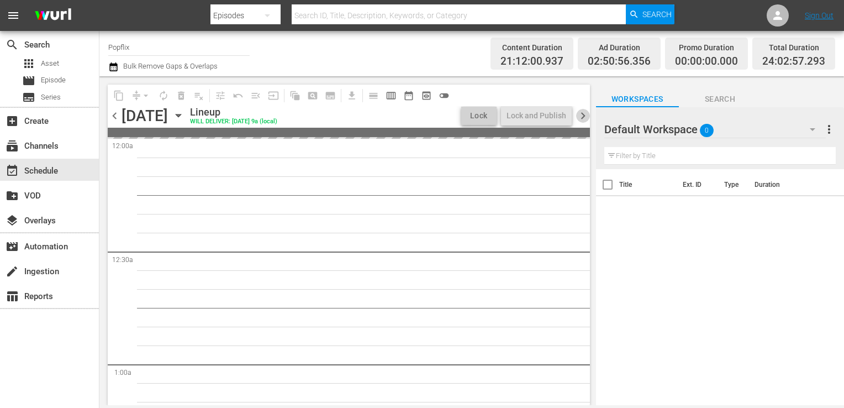
click at [581, 118] on span "chevron_right" at bounding box center [583, 116] width 14 height 14
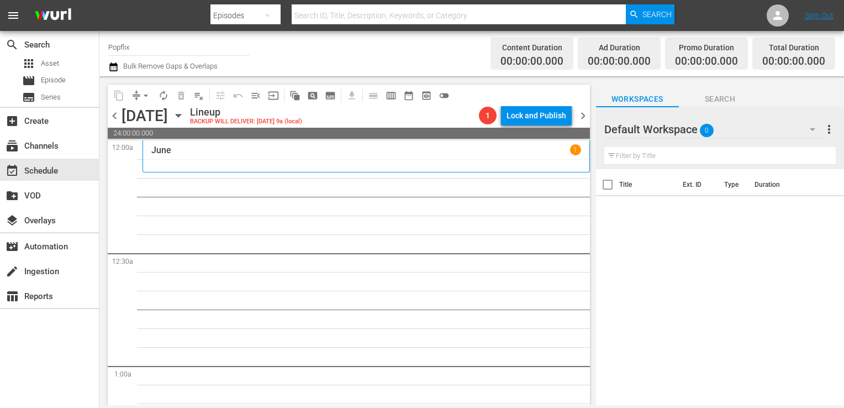
click at [111, 114] on span "chevron_left" at bounding box center [115, 116] width 14 height 14
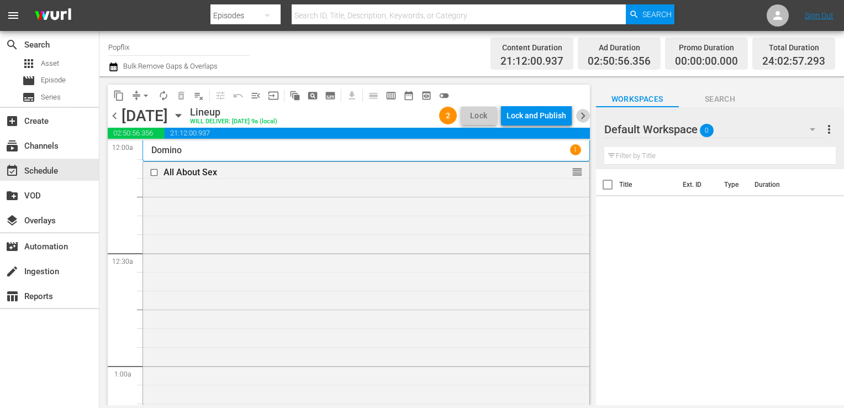
click at [582, 112] on span "chevron_right" at bounding box center [583, 116] width 14 height 14
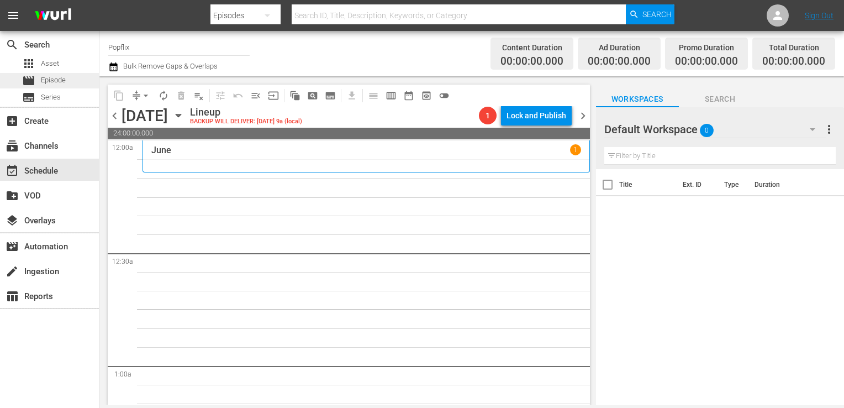
click at [70, 78] on div "movie Episode" at bounding box center [49, 80] width 99 height 15
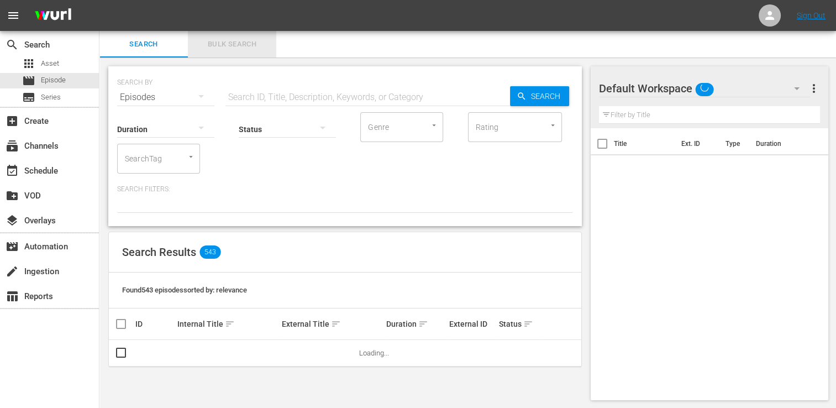
click at [227, 48] on span "Bulk Search" at bounding box center [231, 44] width 75 height 13
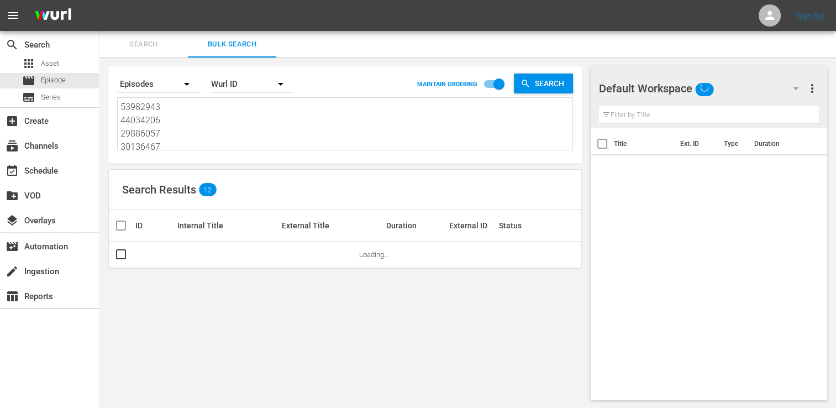
click at [175, 129] on textarea "53982943 44034206 29886057 30136467 42517200 29886065 47771969 25970967 5039925…" at bounding box center [346, 126] width 452 height 50
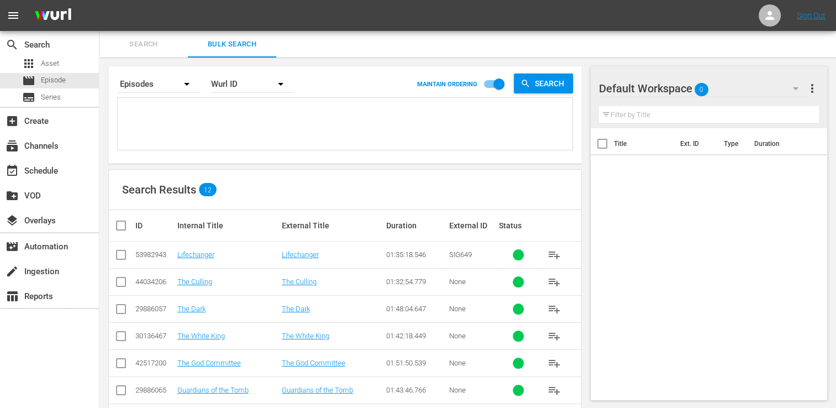
paste textarea "29886059 45472788 42231325 56851182 55144056 22191383 21421401 18058328 2219138…"
click at [116, 233] on th at bounding box center [121, 225] width 25 height 31
click at [126, 228] on input "checkbox" at bounding box center [125, 225] width 22 height 13
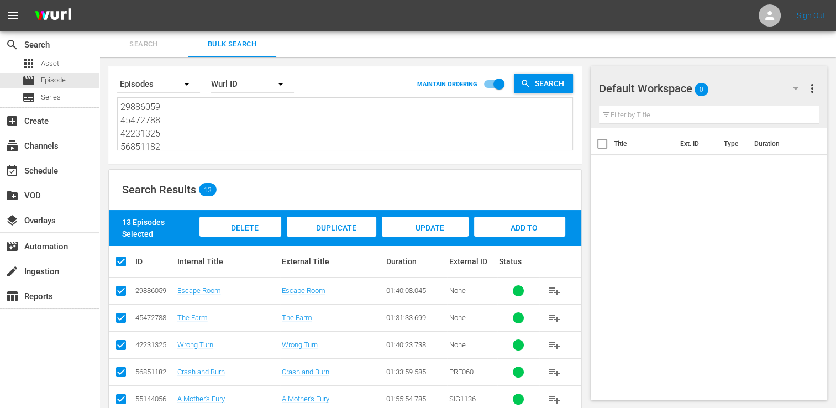
click at [504, 225] on span "Add to Workspace" at bounding box center [519, 238] width 54 height 30
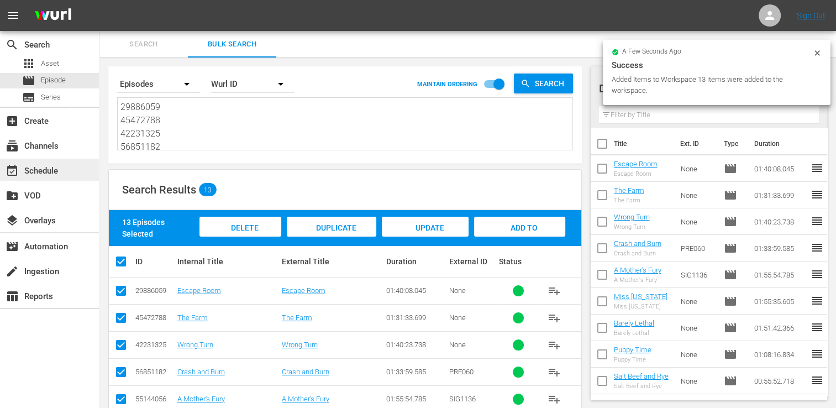
click at [64, 172] on div "event_available Schedule" at bounding box center [49, 170] width 99 height 22
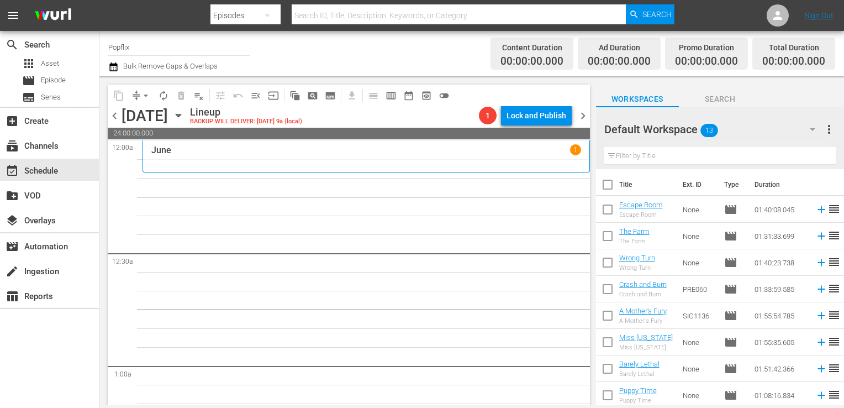
click at [610, 191] on input "checkbox" at bounding box center [607, 186] width 23 height 23
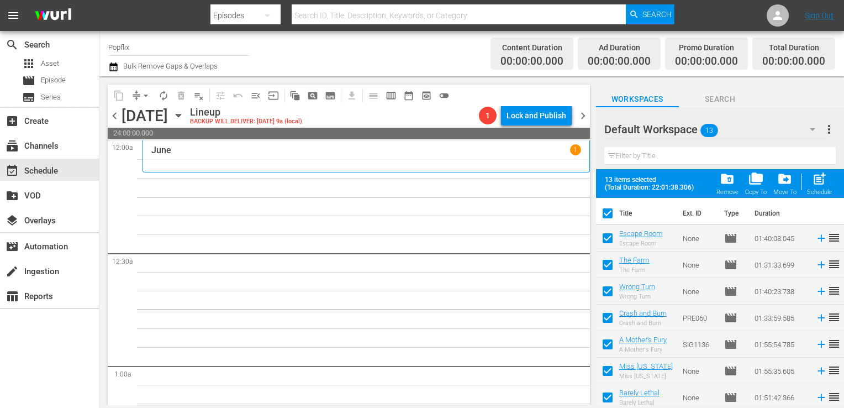
click at [818, 184] on span "post_add" at bounding box center [819, 178] width 15 height 15
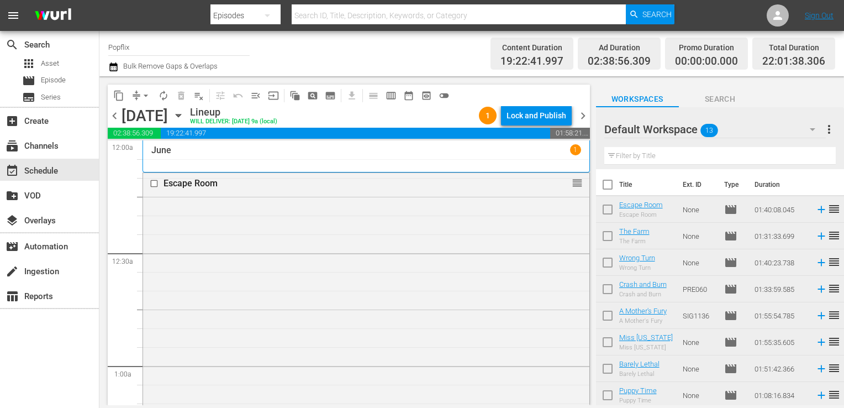
click at [578, 114] on span "chevron_right" at bounding box center [583, 116] width 14 height 14
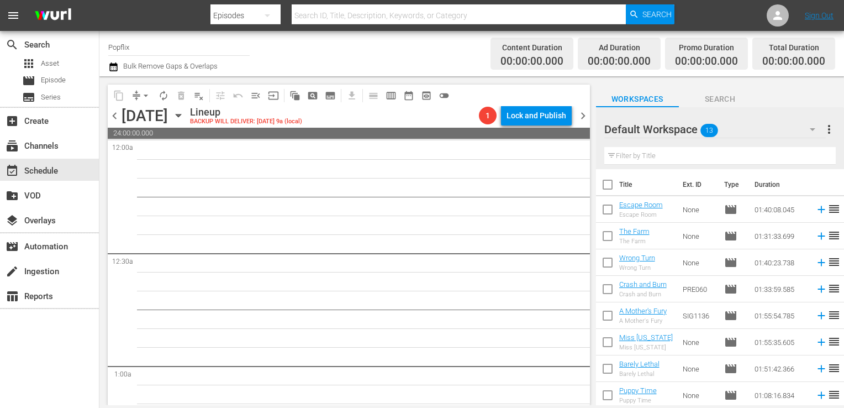
click at [113, 109] on span "chevron_left" at bounding box center [115, 116] width 14 height 14
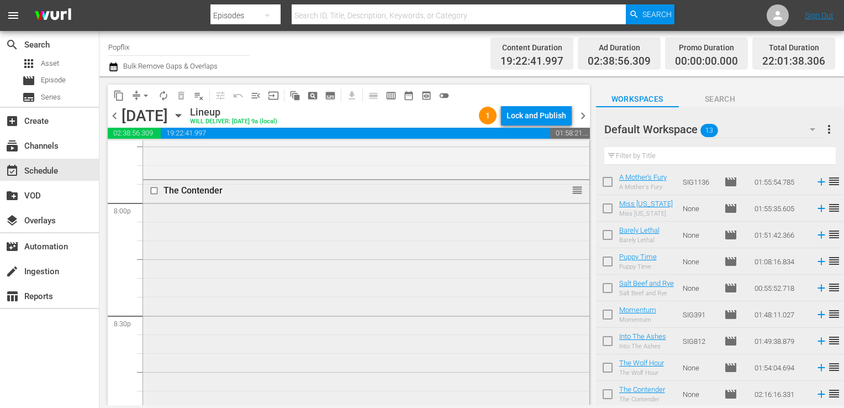
scroll to position [4426, 0]
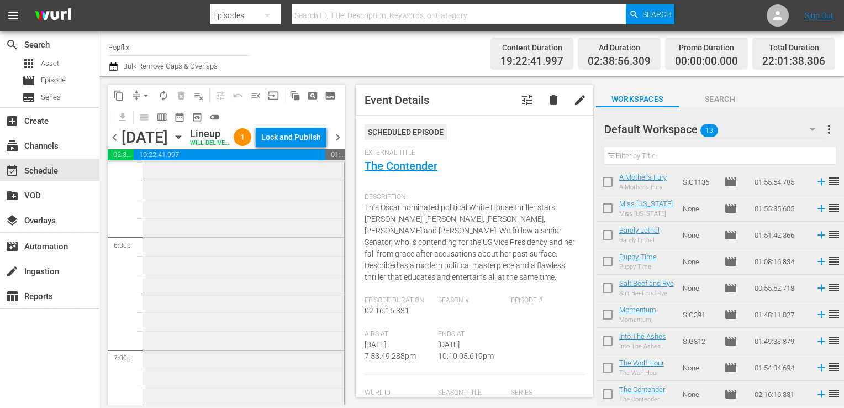
scroll to position [4039, 0]
click at [242, 281] on div "The Wolf Hour reorder" at bounding box center [243, 391] width 201 height 425
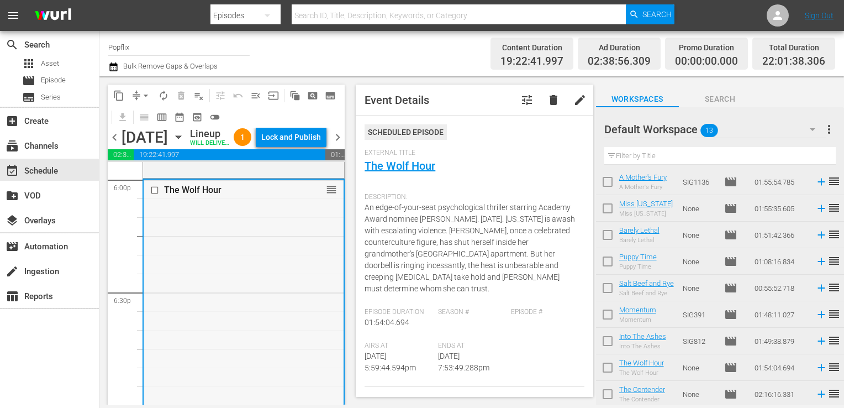
click at [159, 195] on input "checkbox" at bounding box center [156, 190] width 12 height 9
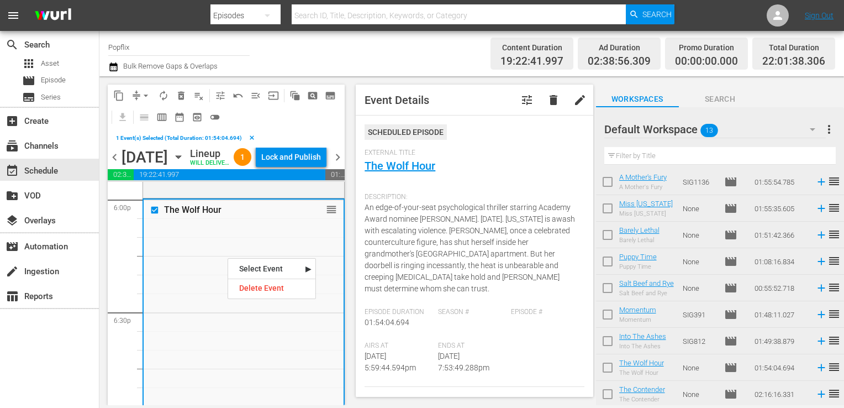
click at [268, 289] on div "Delete Event" at bounding box center [271, 288] width 87 height 15
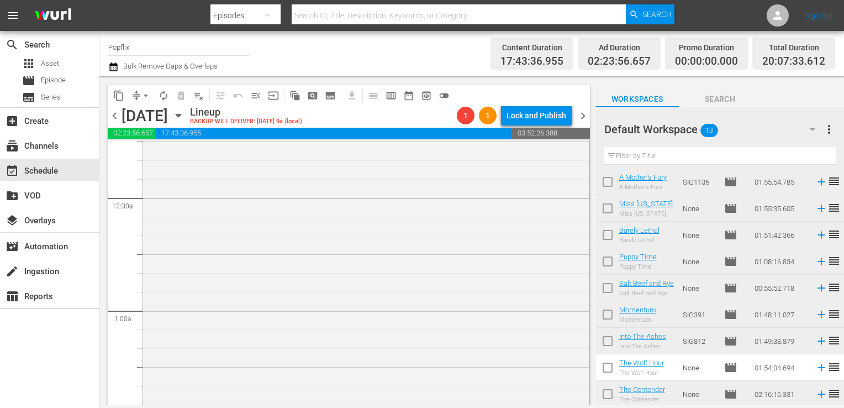
scroll to position [0, 0]
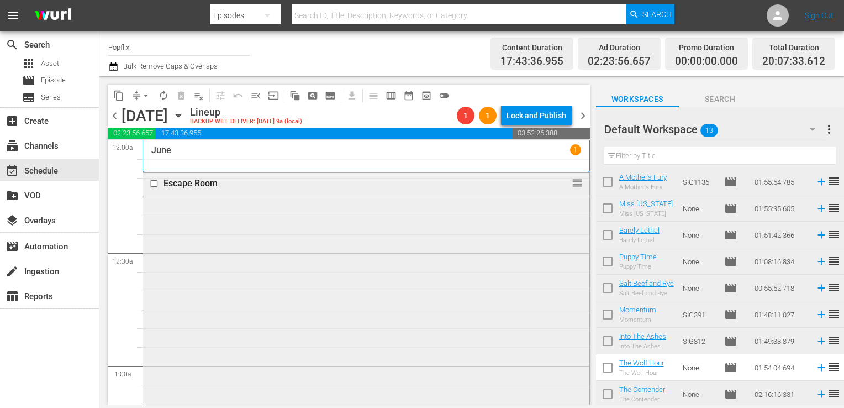
click at [339, 246] on div "Escape Room reorder" at bounding box center [366, 359] width 446 height 373
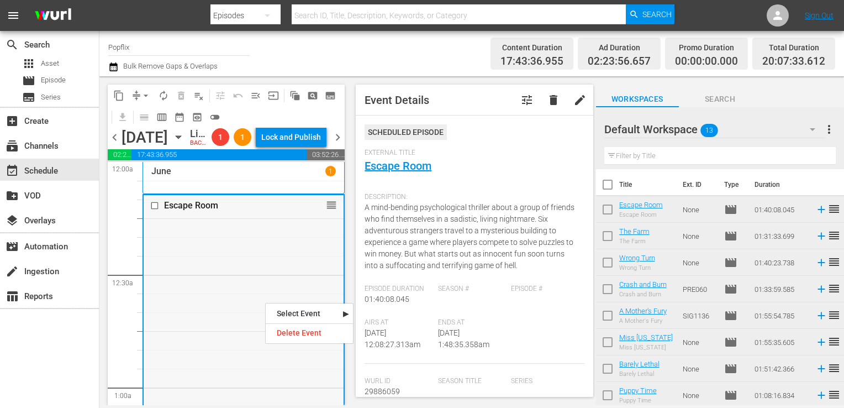
click at [238, 307] on div "Escape Room reorder" at bounding box center [244, 381] width 200 height 373
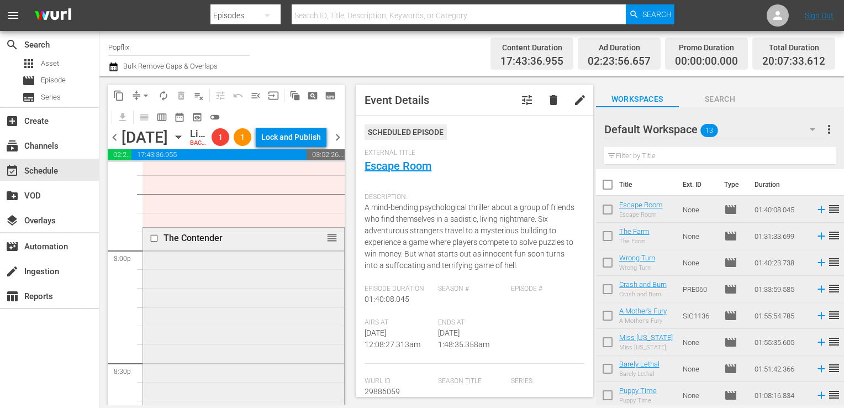
scroll to position [4585, 0]
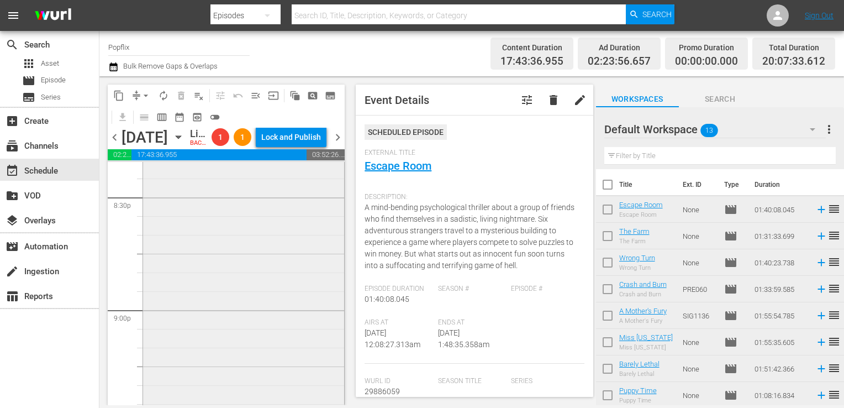
click at [232, 310] on div "The Contender reorder" at bounding box center [243, 316] width 201 height 509
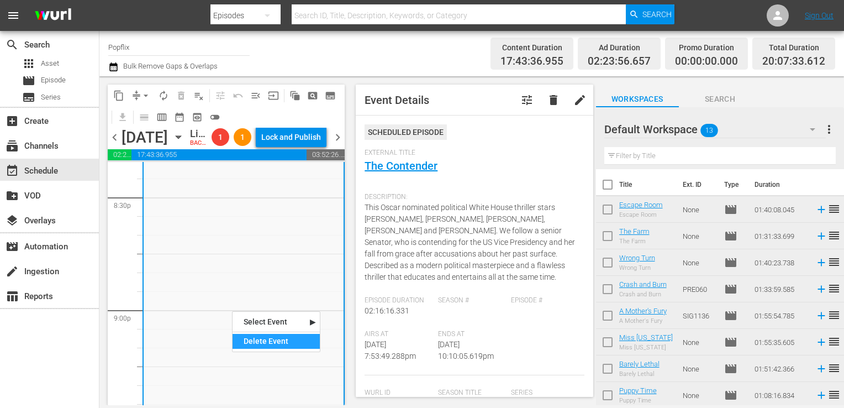
click at [268, 342] on div "Delete Event" at bounding box center [276, 341] width 87 height 15
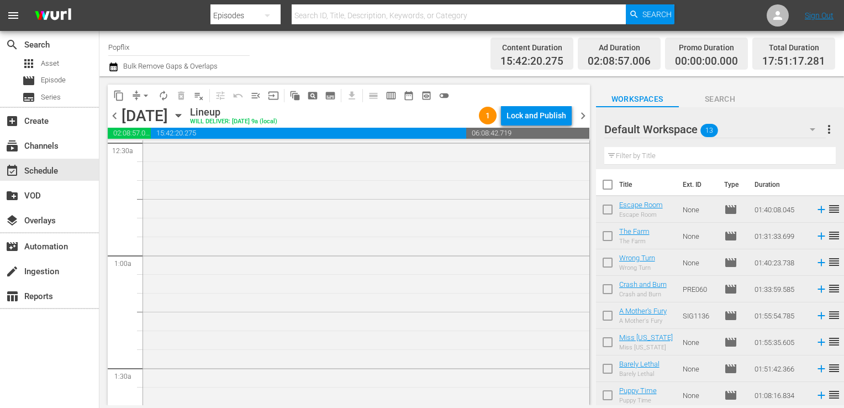
scroll to position [0, 0]
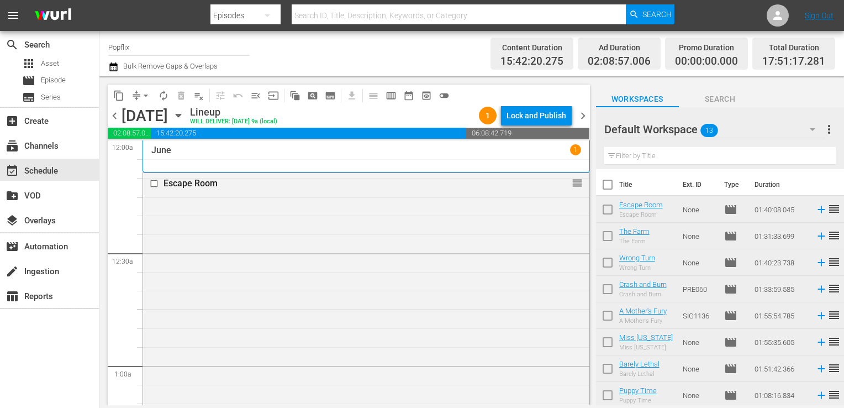
click at [243, 307] on div "Escape Room reorder" at bounding box center [366, 359] width 446 height 373
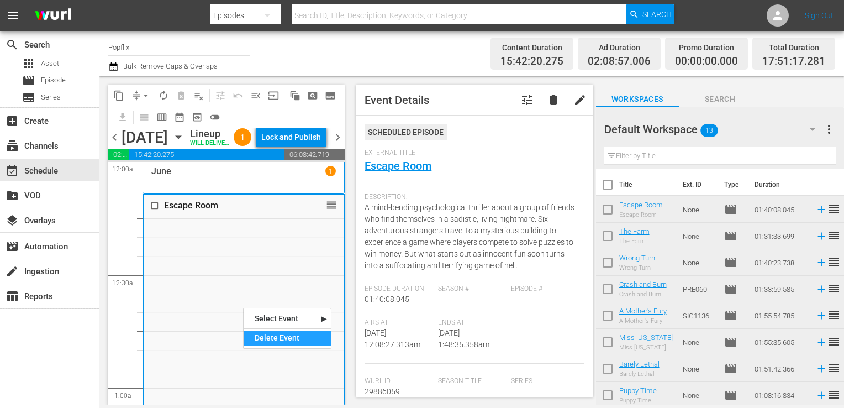
click at [270, 336] on div "Delete Event" at bounding box center [287, 337] width 87 height 15
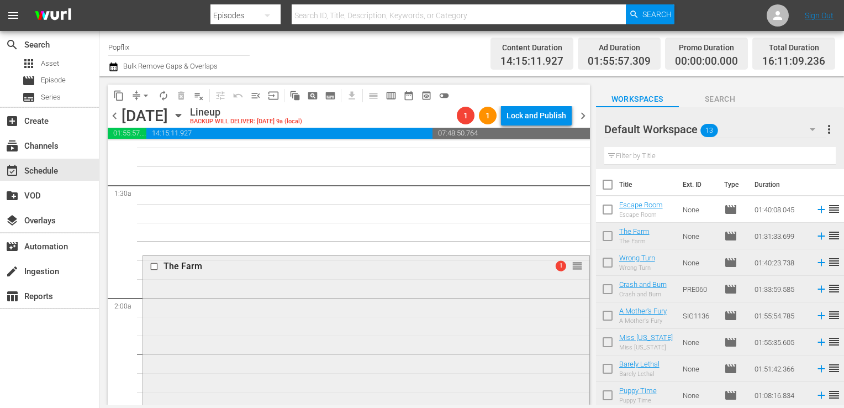
scroll to position [331, 0]
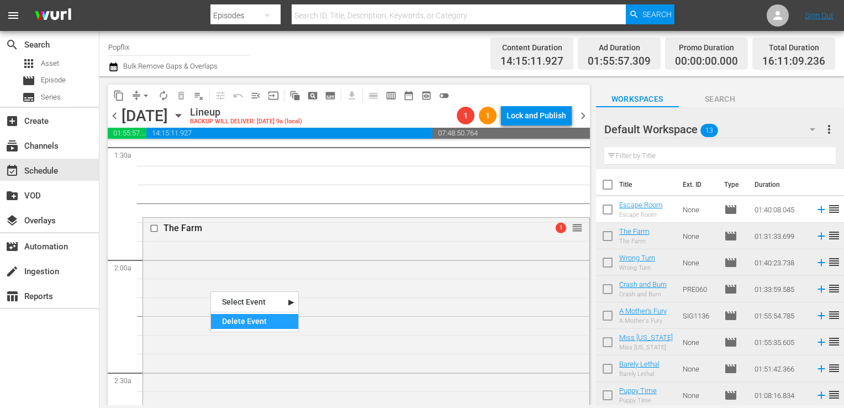
click at [243, 318] on div "Delete Event" at bounding box center [254, 321] width 87 height 15
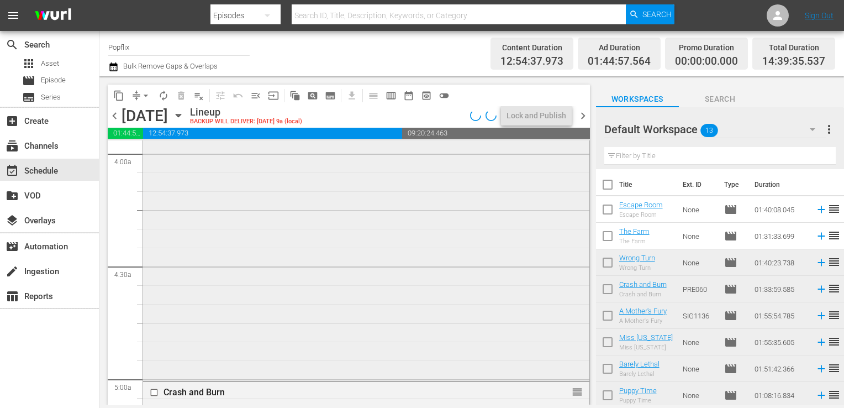
scroll to position [773, 0]
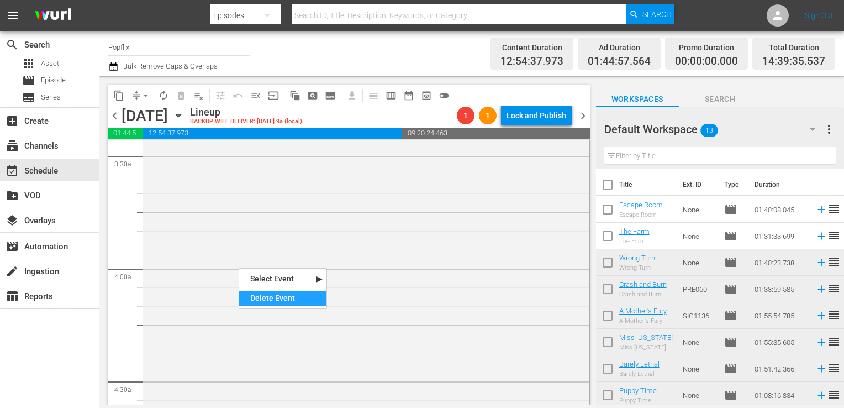
click at [283, 298] on div "Delete Event" at bounding box center [282, 298] width 87 height 15
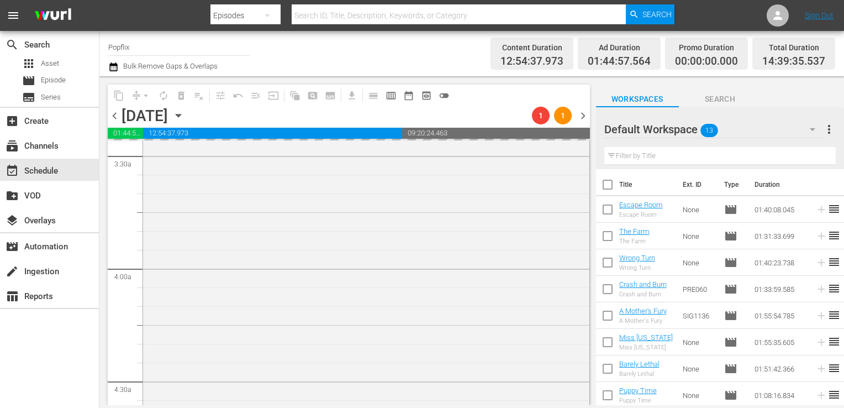
scroll to position [1050, 0]
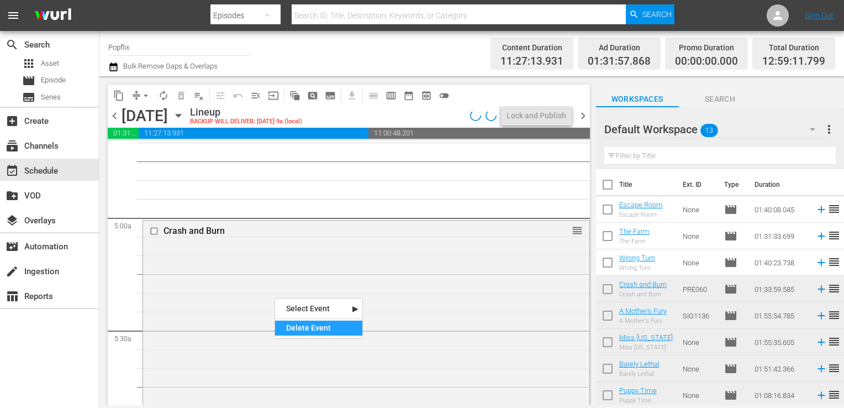
click at [298, 324] on div "Delete Event" at bounding box center [318, 327] width 87 height 15
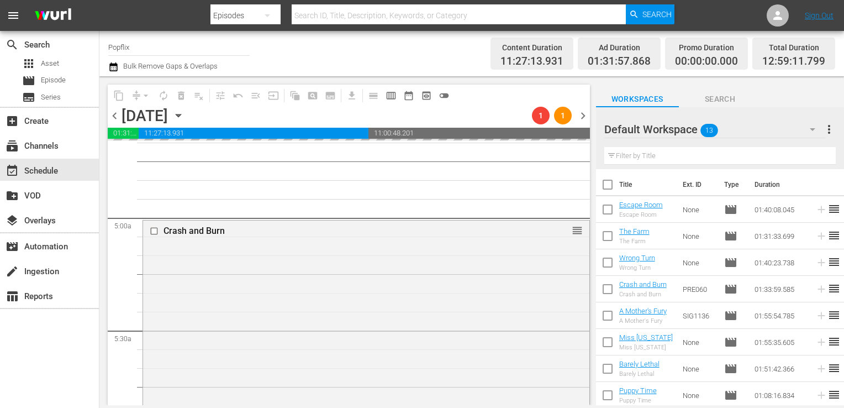
scroll to position [1436, 0]
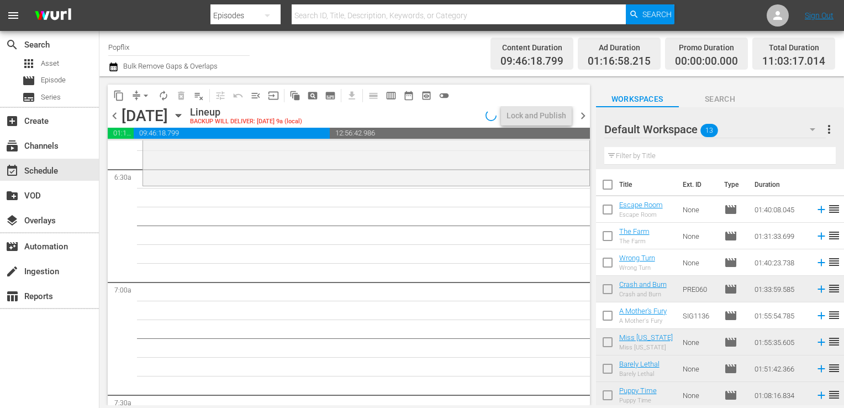
drag, startPoint x: 223, startPoint y: 276, endPoint x: 223, endPoint y: 296, distance: 19.9
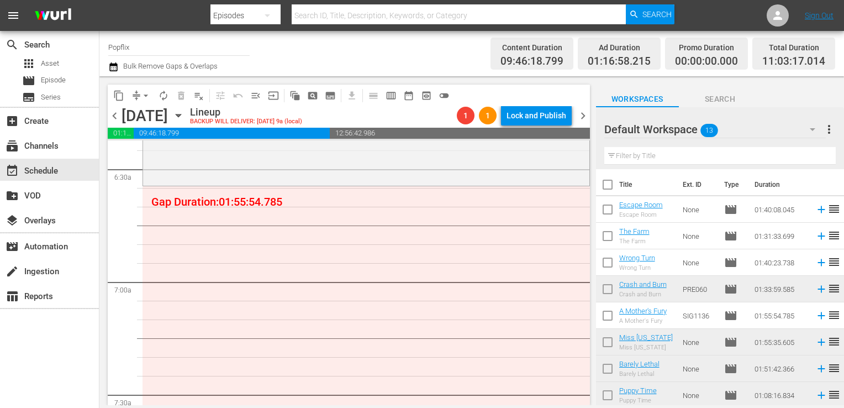
scroll to position [1105, 0]
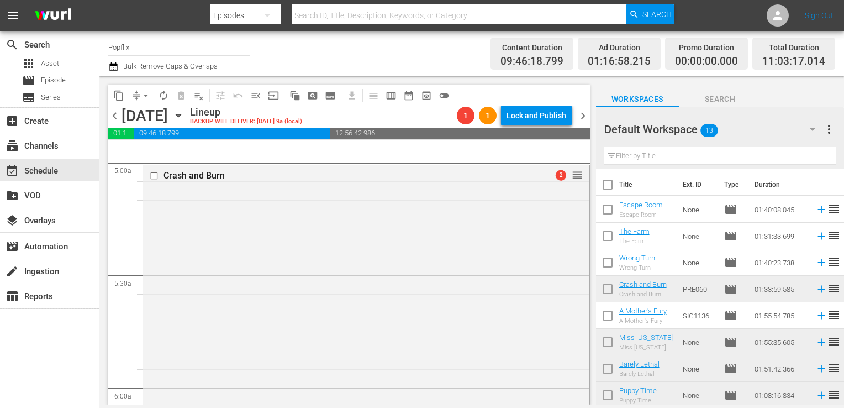
click at [231, 286] on div "Crash and Burn 2 reorder" at bounding box center [366, 340] width 446 height 350
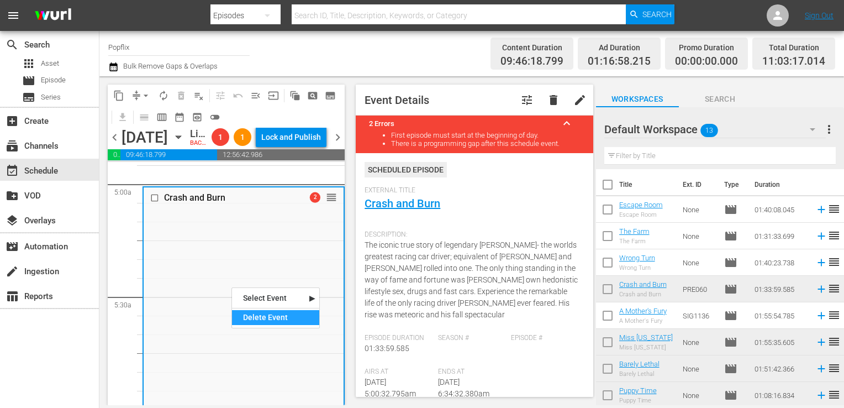
click at [267, 318] on div "Delete Event" at bounding box center [275, 317] width 87 height 15
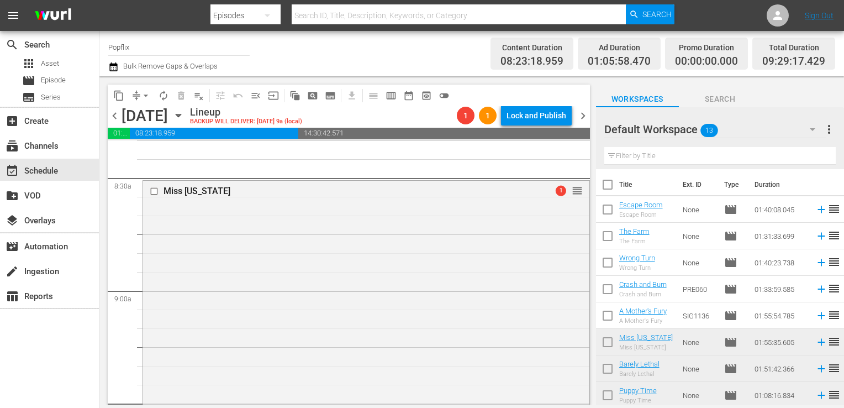
scroll to position [2099, 0]
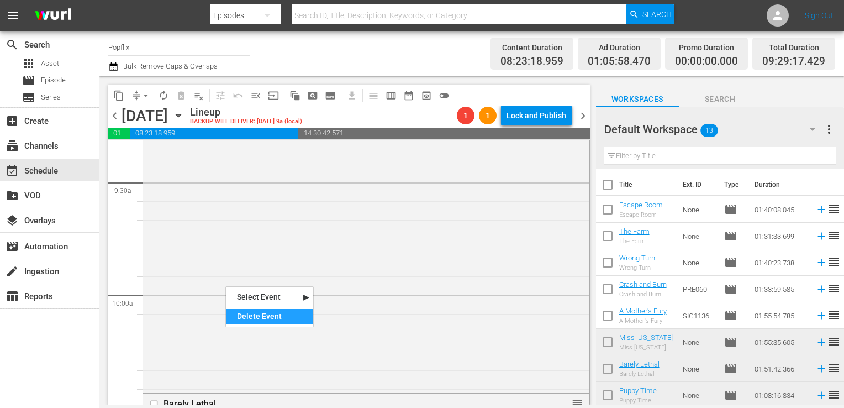
click at [242, 318] on div "Delete Event" at bounding box center [269, 316] width 87 height 15
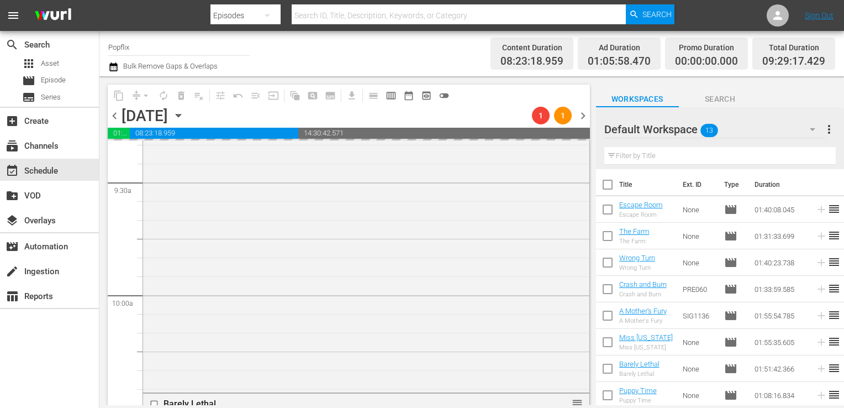
scroll to position [2320, 0]
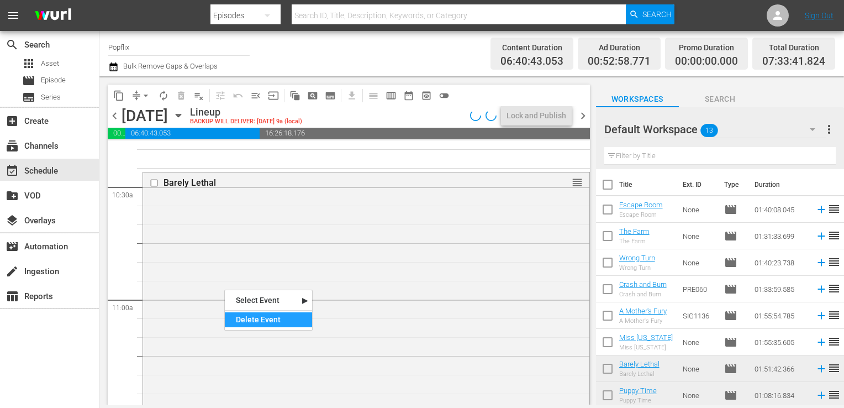
click at [247, 319] on div "Delete Event" at bounding box center [268, 319] width 87 height 15
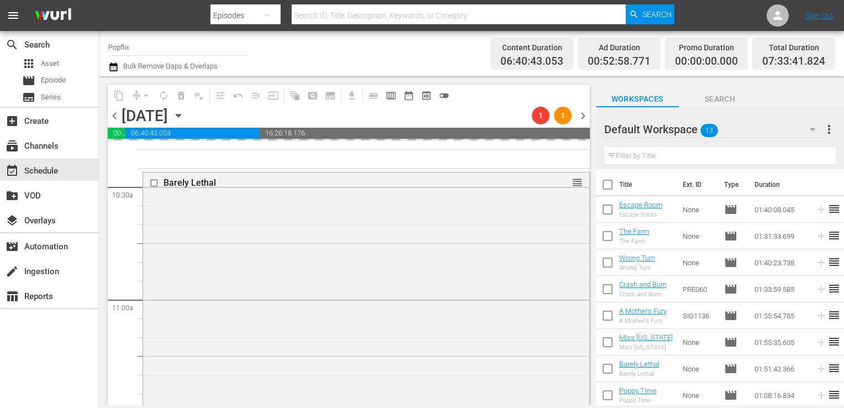
scroll to position [2707, 0]
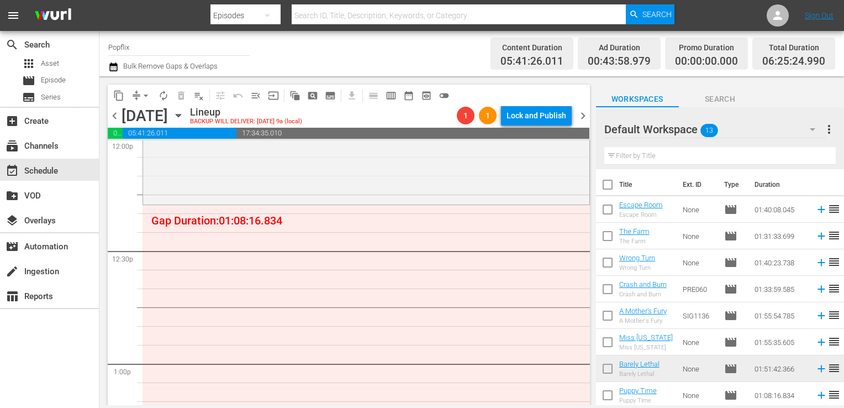
drag, startPoint x: 223, startPoint y: 312, endPoint x: 193, endPoint y: 264, distance: 56.6
click at [193, 264] on div "Barely Lethal 2 reorder Into The Ashes reorder Momentum reorder Salt Beef and R…" at bounding box center [366, 138] width 447 height 5409
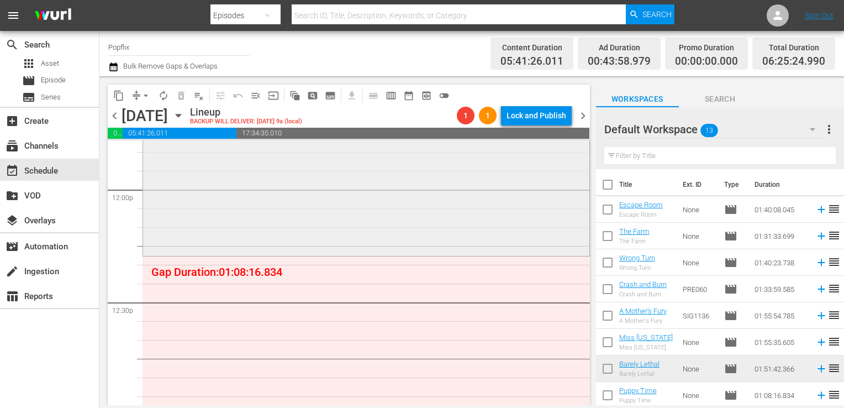
scroll to position [2596, 0]
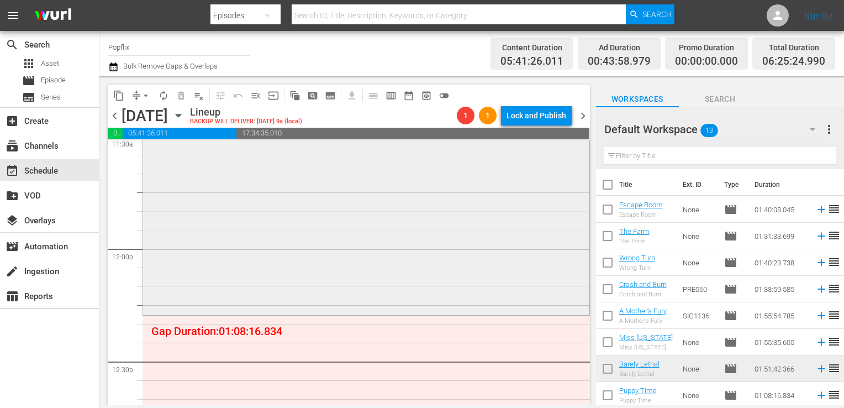
click at [216, 209] on div "Barely Lethal 2 reorder" at bounding box center [366, 104] width 446 height 417
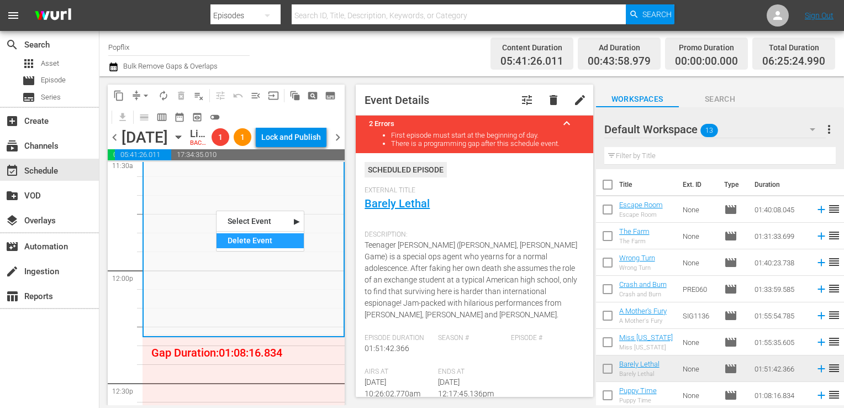
click at [236, 244] on div "Delete Event" at bounding box center [260, 240] width 87 height 15
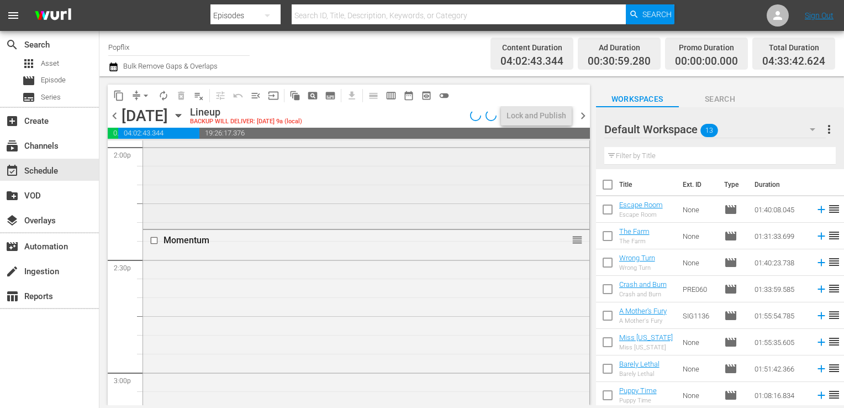
scroll to position [3167, 0]
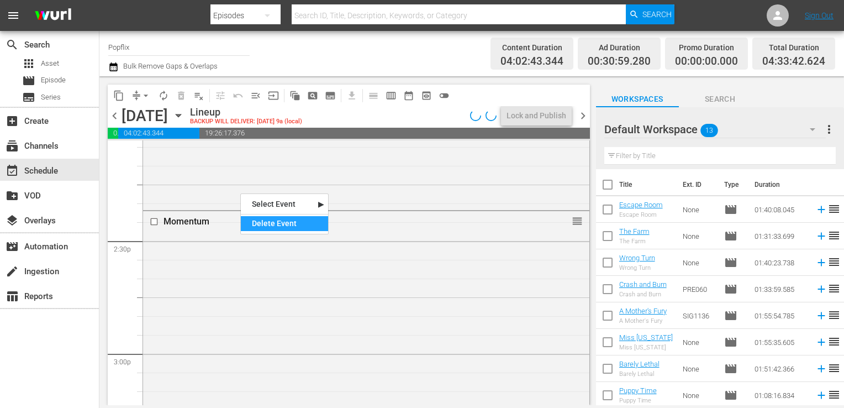
click at [265, 225] on div "Delete Event" at bounding box center [284, 223] width 87 height 15
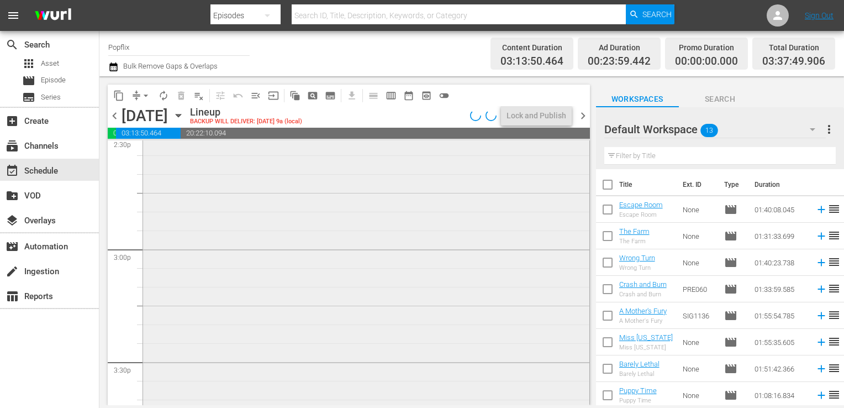
scroll to position [3297, 0]
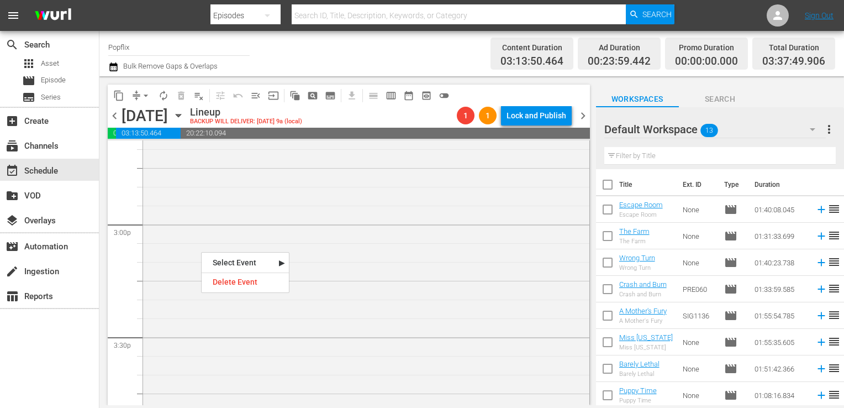
click at [217, 278] on div "Delete Event" at bounding box center [245, 282] width 87 height 15
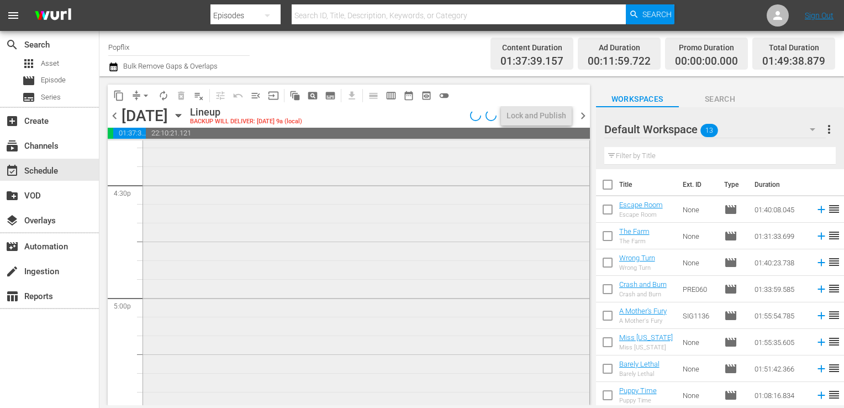
scroll to position [3683, 0]
click at [221, 293] on div "Delete Event" at bounding box center [236, 297] width 87 height 15
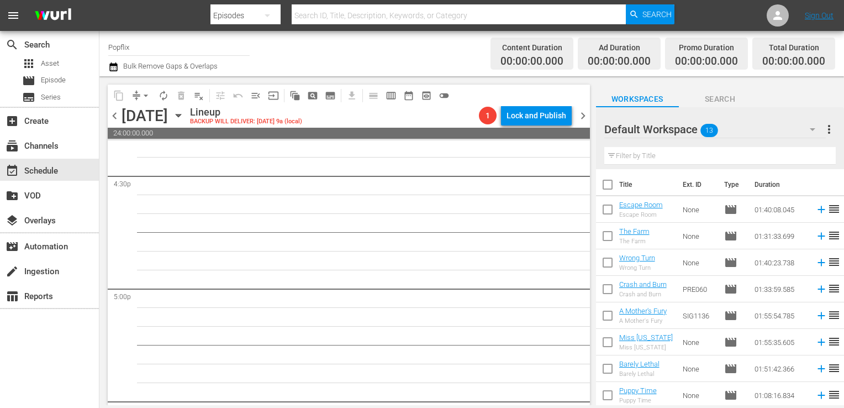
click at [836, 120] on div "Default Workspace 13 Default more_vert Filter by Title" at bounding box center [720, 138] width 248 height 62
click at [831, 126] on span "more_vert" at bounding box center [829, 129] width 13 height 13
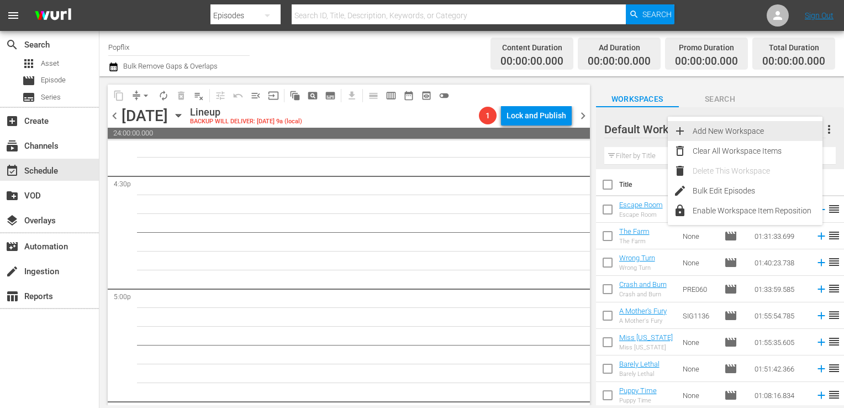
click at [762, 147] on div "Clear All Workspace Items" at bounding box center [758, 151] width 130 height 20
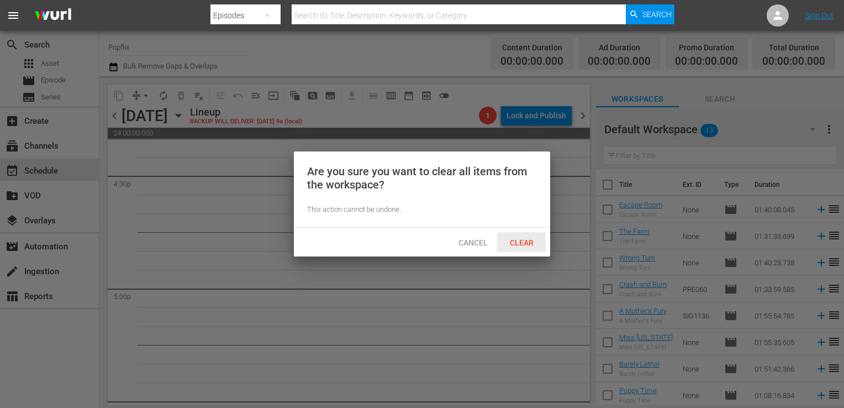
click at [530, 246] on span "Clear" at bounding box center [521, 242] width 41 height 9
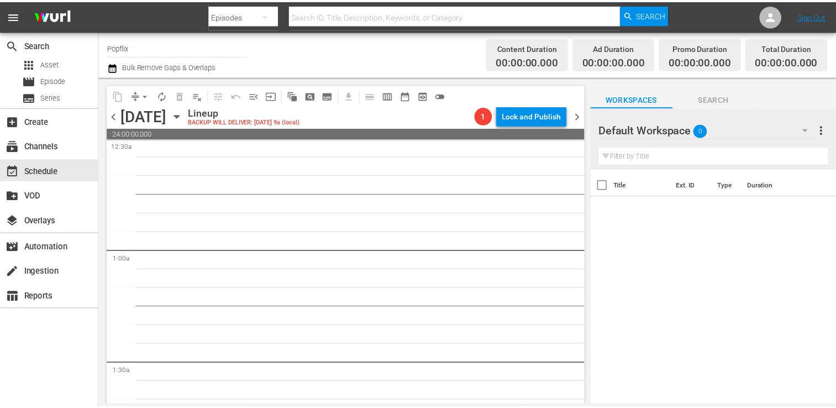
scroll to position [0, 0]
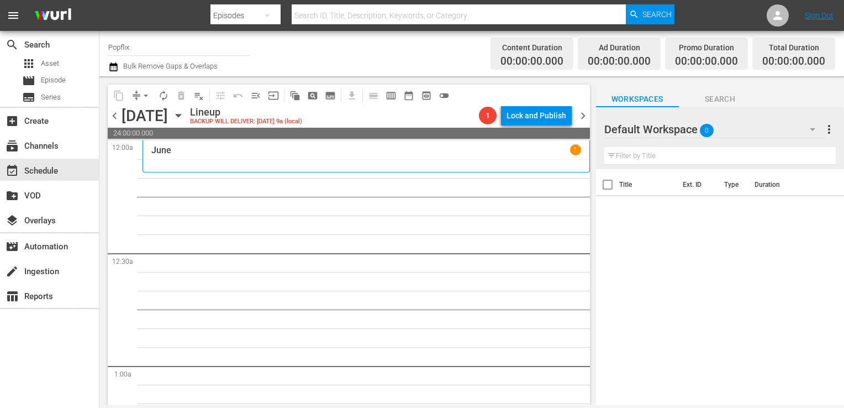
click at [244, 167] on div "[DATE]" at bounding box center [366, 155] width 430 height 23
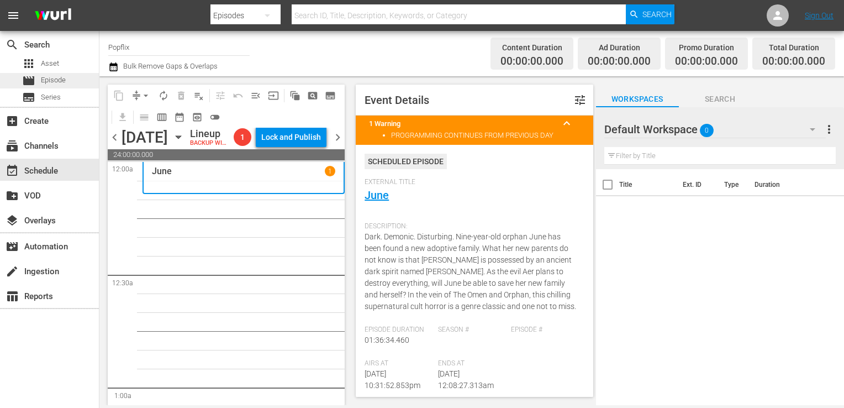
click at [55, 81] on span "Episode" at bounding box center [53, 80] width 25 height 11
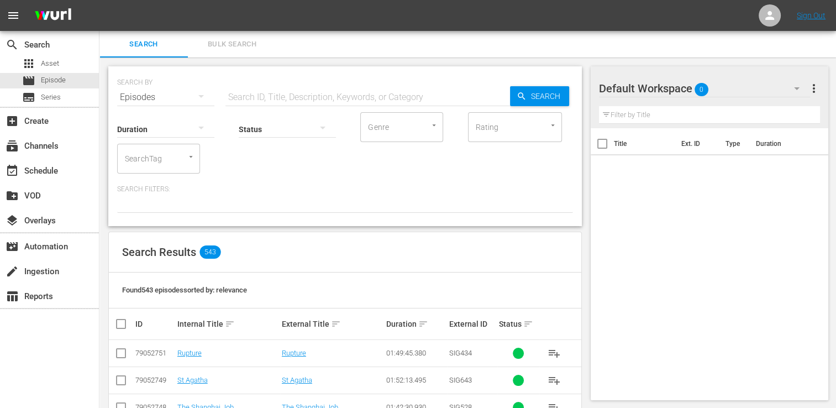
click at [223, 46] on span "Bulk Search" at bounding box center [231, 44] width 75 height 13
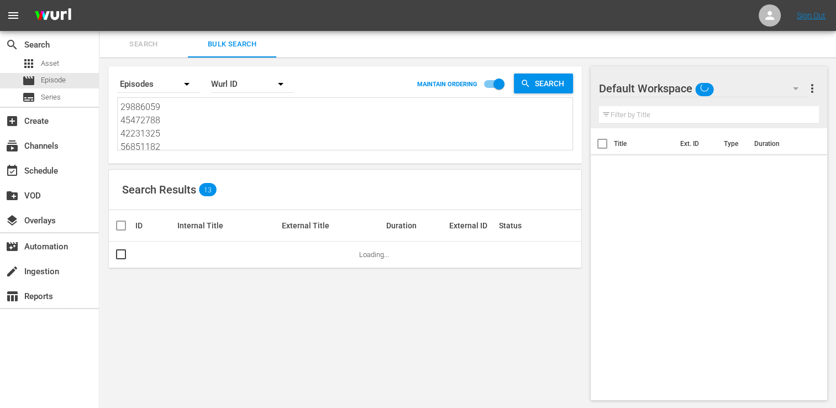
click at [168, 159] on div "Search By Episodes Order By [PERSON_NAME] ID MAINTAIN ORDERING Search 29886059 …" at bounding box center [344, 114] width 473 height 97
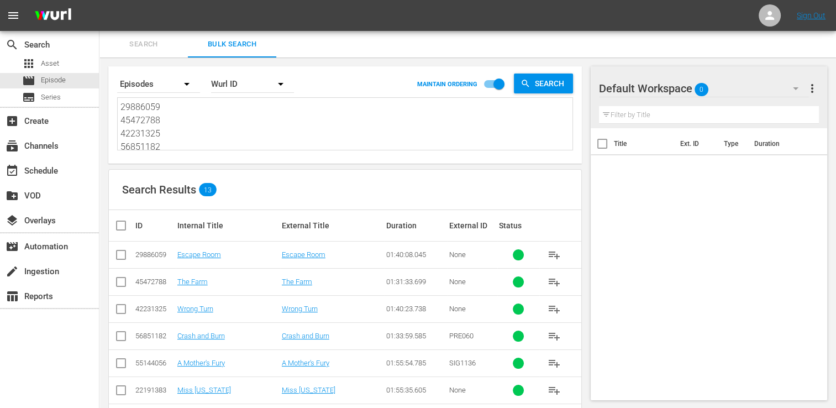
click at [167, 134] on textarea "29886059 45472788 42231325 56851182 55144056 22191383 21421401 18058328 2219138…" at bounding box center [346, 126] width 452 height 50
paste textarea "29886059 45472788 42231325 56851182 55144056 22191383 21421401 18058328 2219138…"
click at [123, 227] on input "checkbox" at bounding box center [125, 225] width 22 height 13
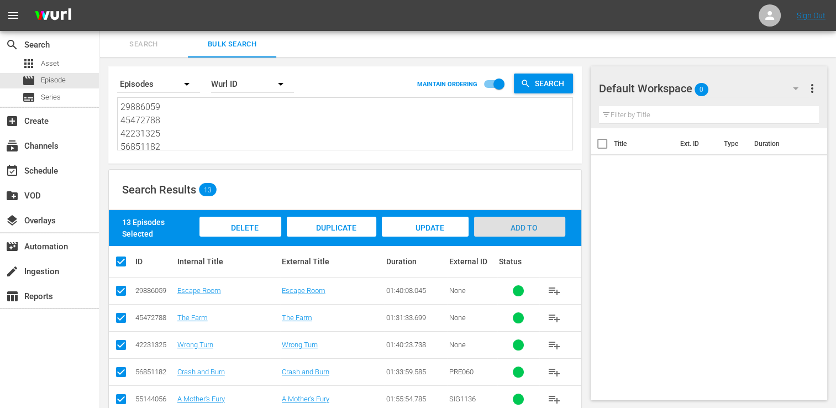
click at [497, 230] on div "Add to Workspace" at bounding box center [519, 237] width 91 height 41
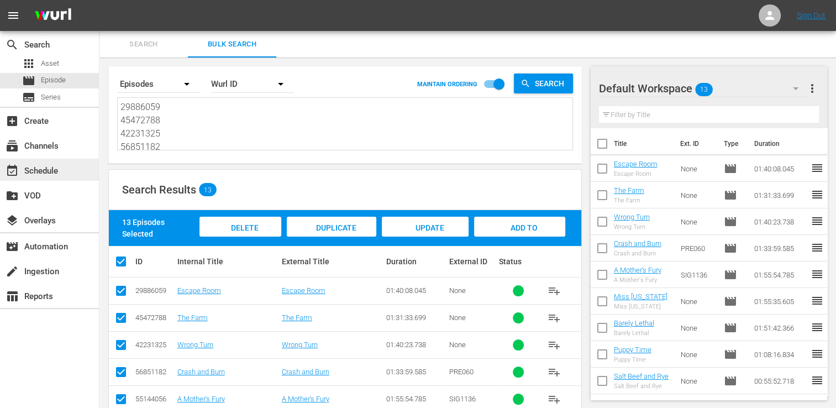
click at [62, 171] on div "event_available Schedule" at bounding box center [49, 170] width 99 height 22
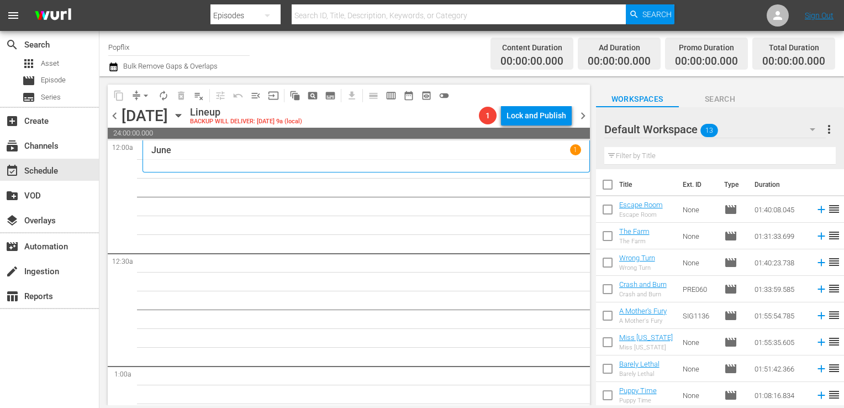
click at [614, 184] on input "checkbox" at bounding box center [607, 186] width 23 height 23
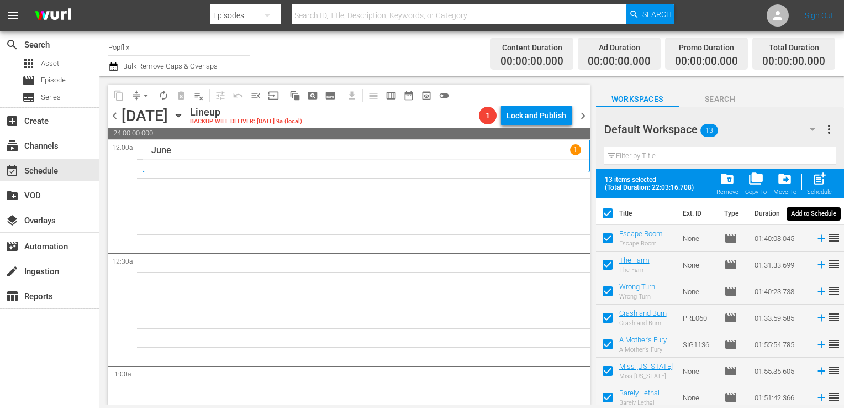
click at [823, 177] on span "post_add" at bounding box center [819, 178] width 15 height 15
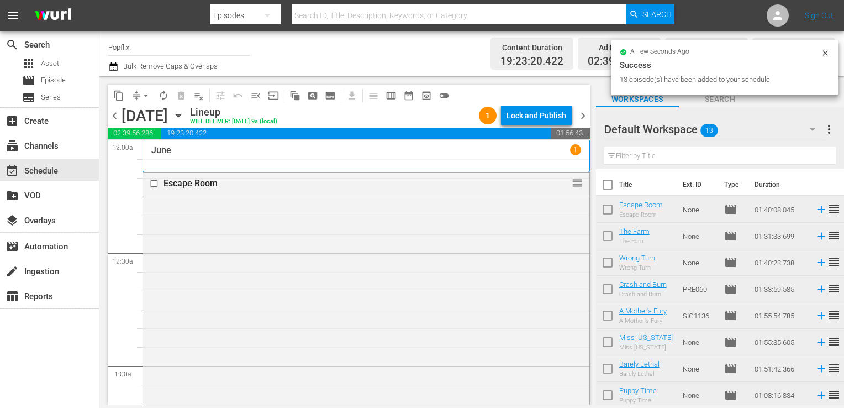
click at [576, 114] on span "chevron_right" at bounding box center [583, 116] width 14 height 14
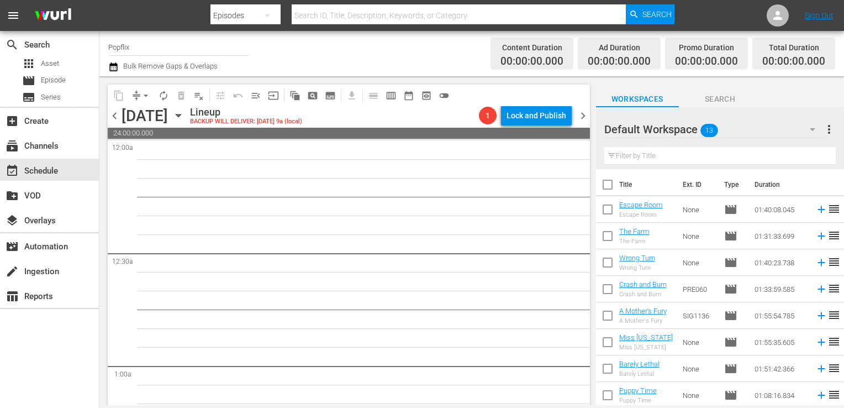
click at [118, 109] on span "chevron_left" at bounding box center [115, 116] width 14 height 14
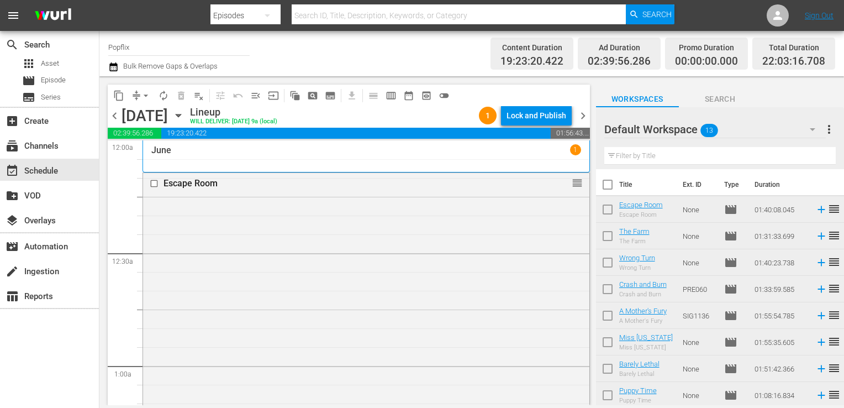
click at [581, 156] on div "[DATE]" at bounding box center [366, 155] width 447 height 31
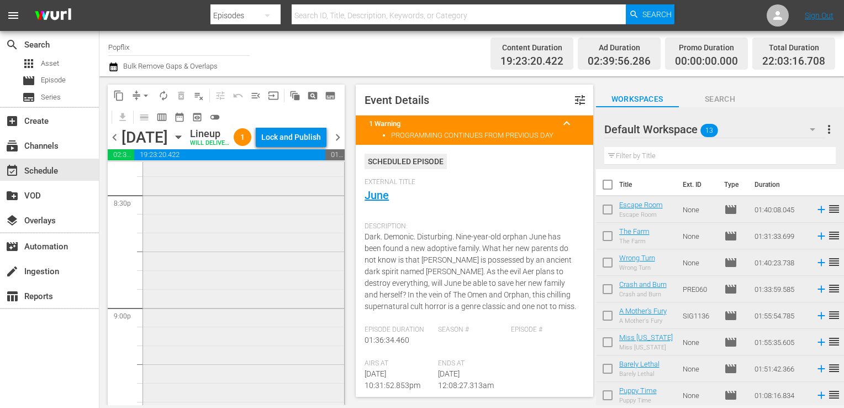
scroll to position [4442, 0]
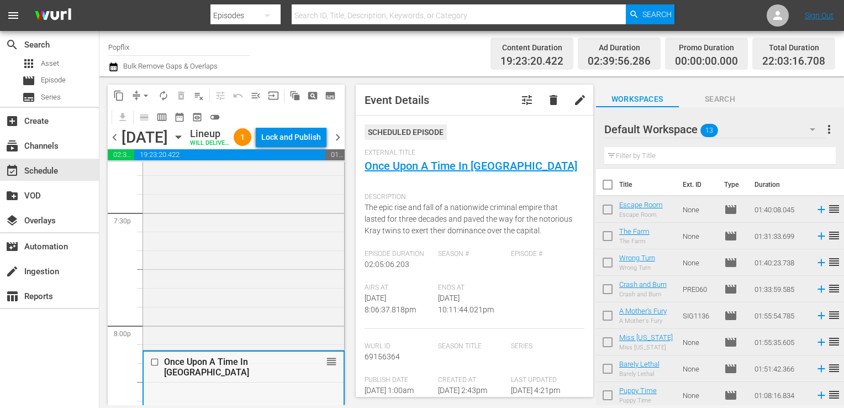
scroll to position [4332, 0]
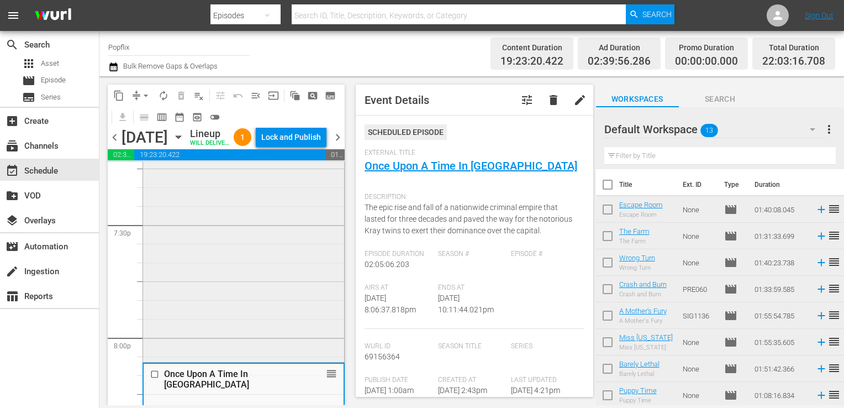
click at [261, 283] on div "The Wolf Hour reorder" at bounding box center [243, 146] width 201 height 425
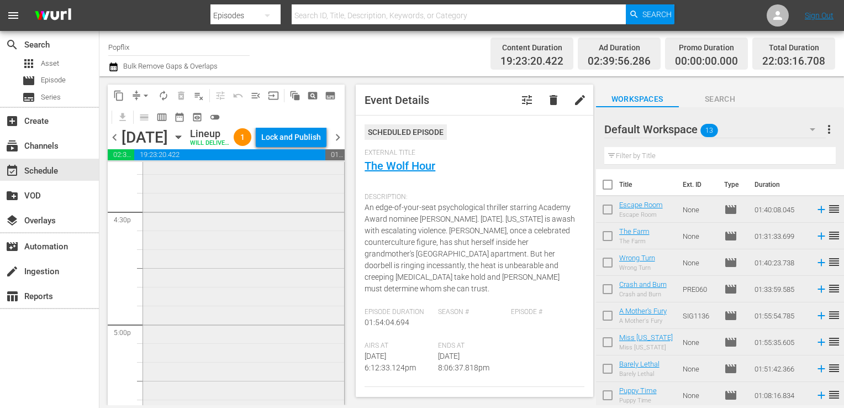
click at [261, 282] on div "Summoning reorder" at bounding box center [243, 366] width 201 height 457
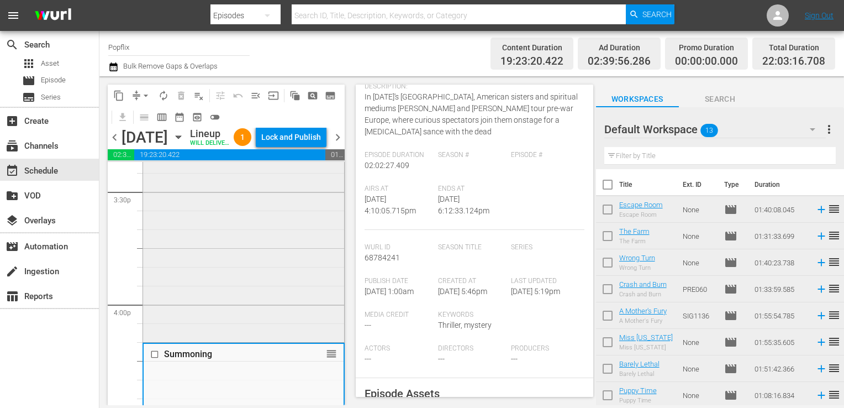
scroll to position [3448, 0]
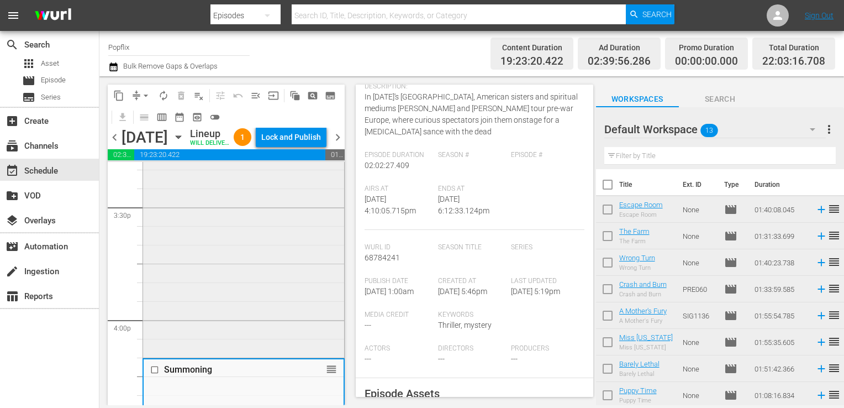
click at [225, 302] on div "Momentum reorder" at bounding box center [243, 153] width 201 height 403
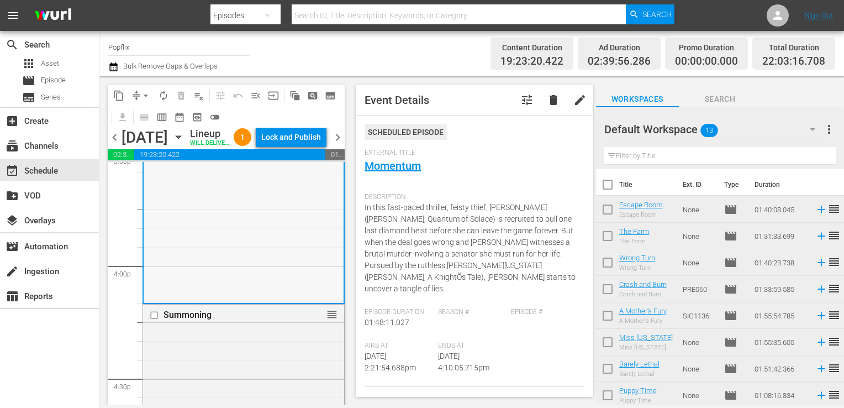
scroll to position [3503, 0]
click at [229, 299] on div "Momentum reorder" at bounding box center [244, 98] width 200 height 403
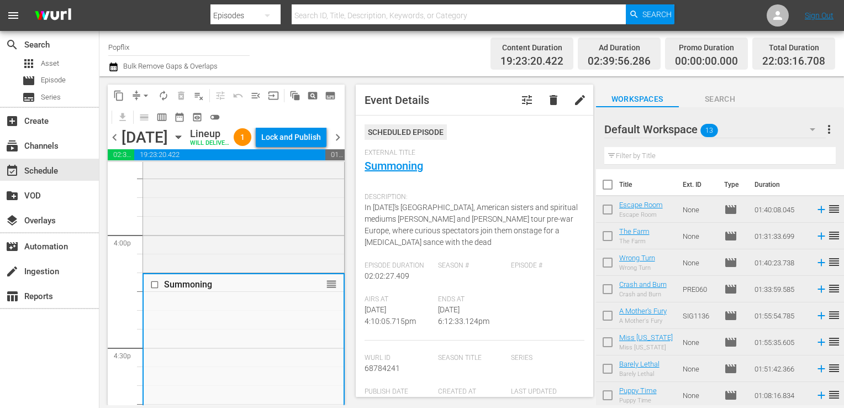
scroll to position [3559, 0]
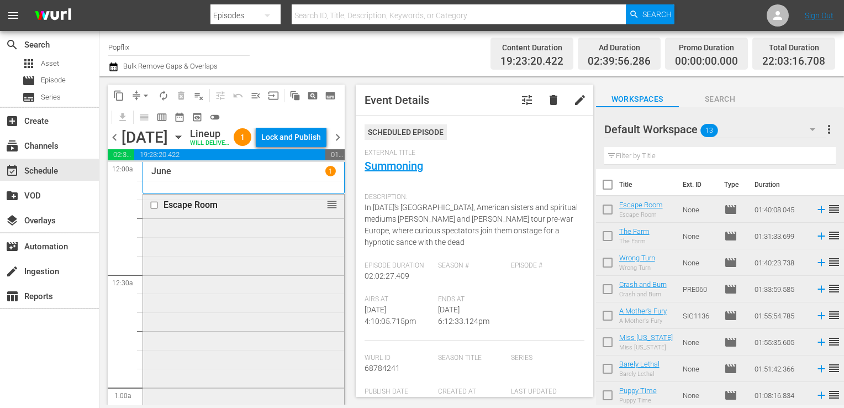
click at [236, 341] on div "Escape Room reorder" at bounding box center [243, 380] width 201 height 373
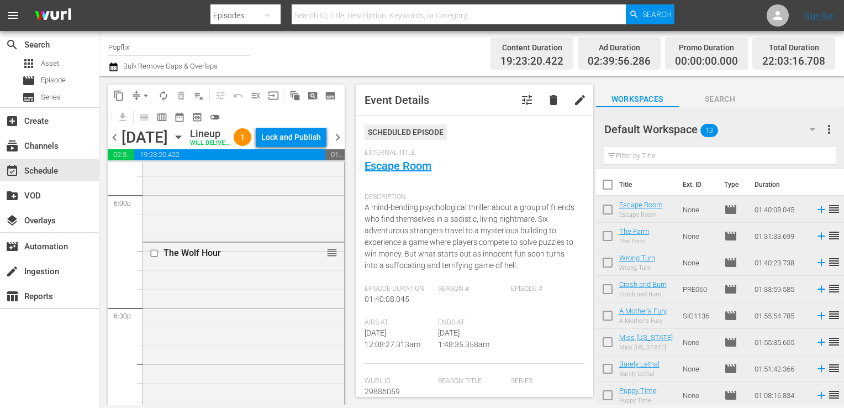
scroll to position [3747, 0]
click at [830, 127] on span "more_vert" at bounding box center [829, 129] width 13 height 13
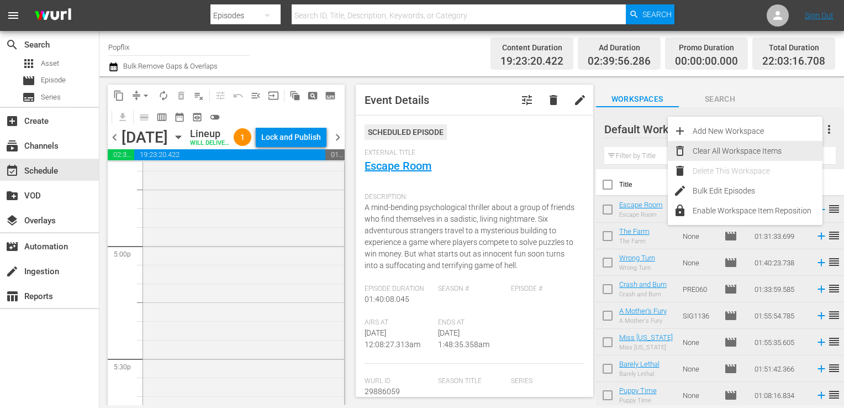
click at [740, 156] on div "Clear All Workspace Items" at bounding box center [758, 151] width 130 height 20
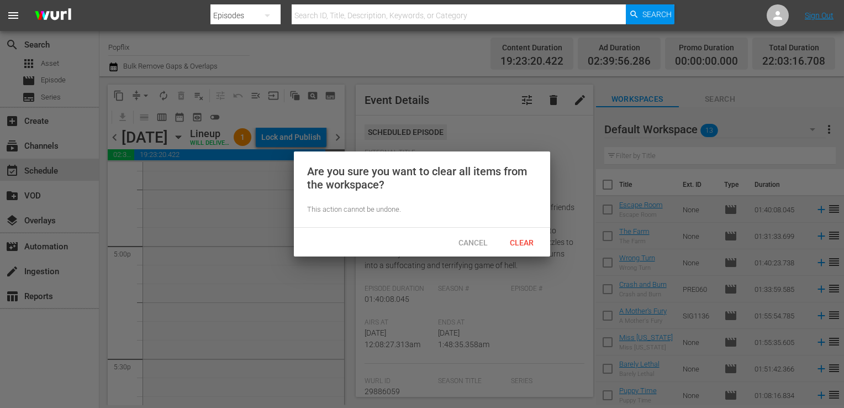
click at [523, 242] on span "Clear" at bounding box center [521, 242] width 41 height 9
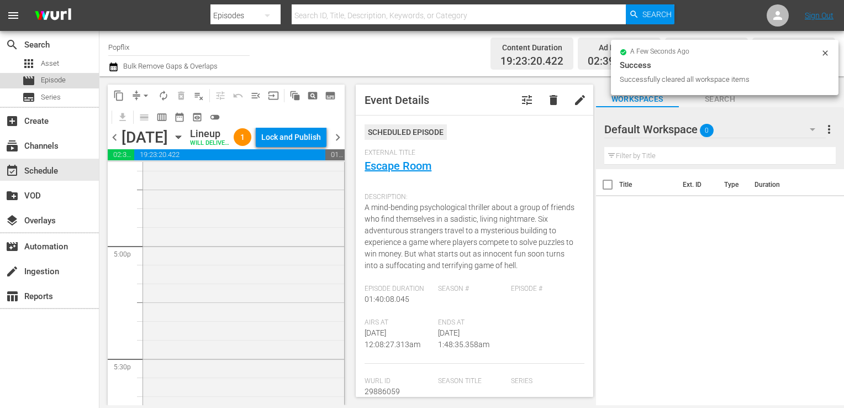
click at [55, 77] on span "Episode" at bounding box center [53, 80] width 25 height 11
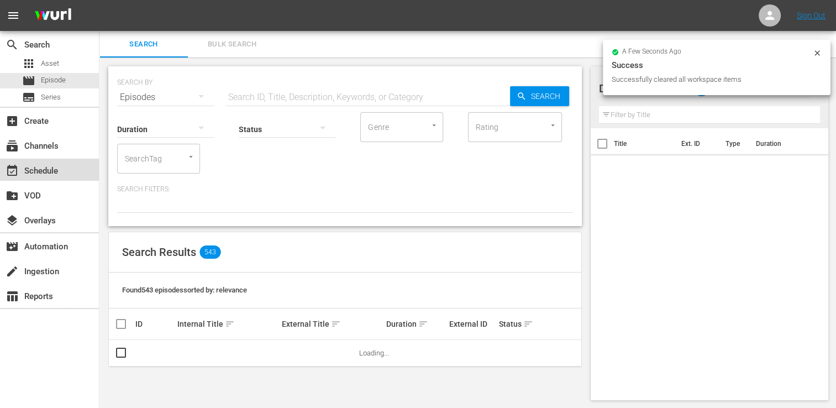
click at [62, 166] on div "event_available Schedule" at bounding box center [49, 170] width 99 height 22
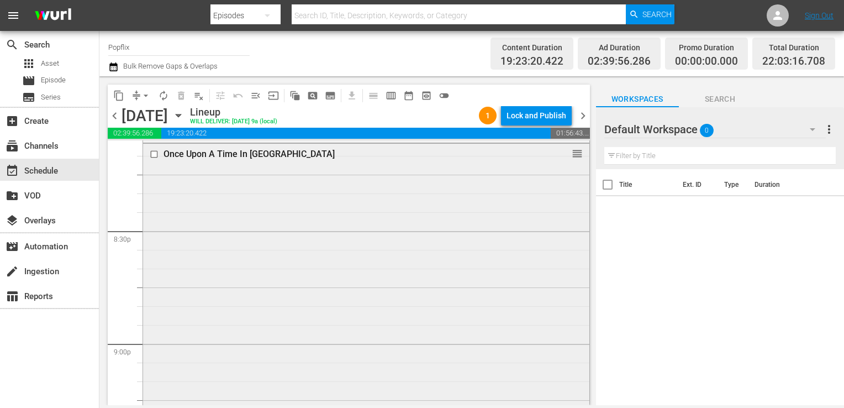
scroll to position [4530, 0]
click at [266, 212] on div "Once Upon A Time In [GEOGRAPHIC_DATA] reorder" at bounding box center [366, 377] width 446 height 467
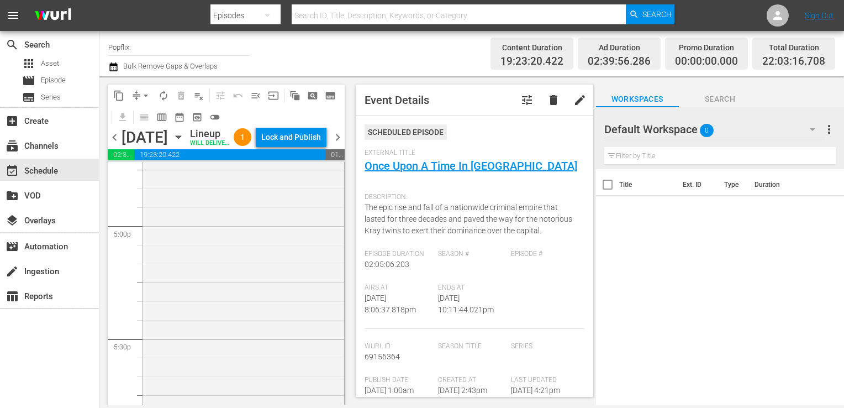
scroll to position [0, 0]
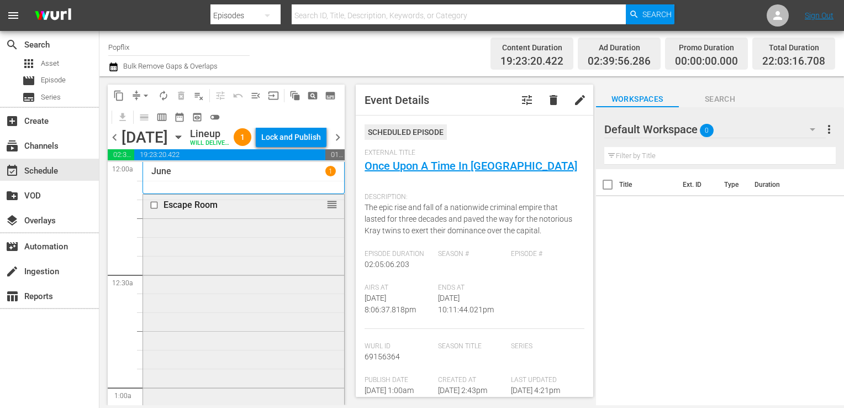
click at [232, 252] on div "Escape Room reorder" at bounding box center [243, 380] width 201 height 373
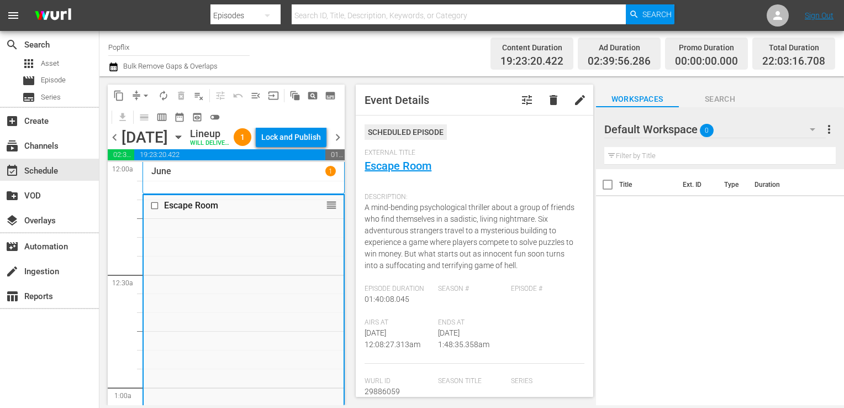
click at [187, 189] on div "[DATE]" at bounding box center [243, 177] width 184 height 23
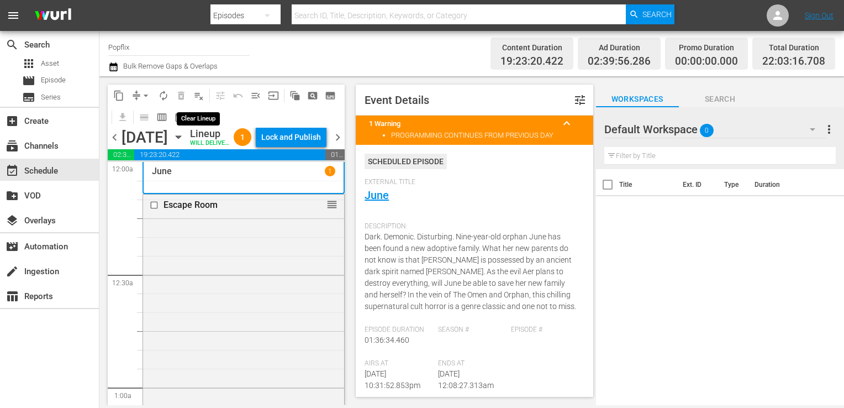
click at [197, 94] on span "playlist_remove_outlined" at bounding box center [198, 95] width 11 height 11
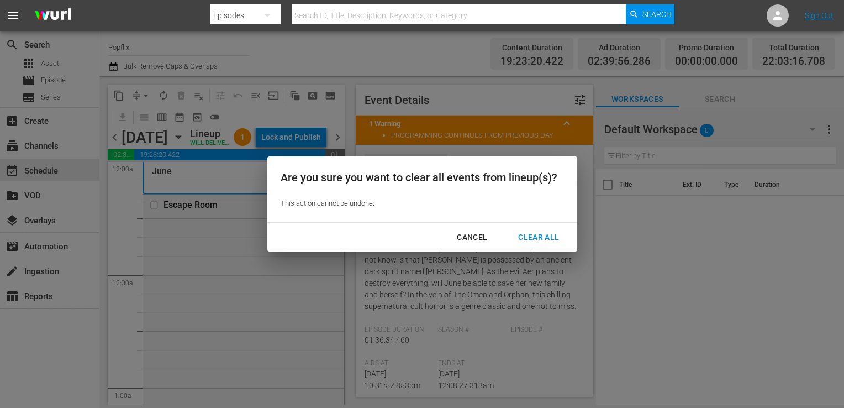
click at [527, 242] on div "Clear All" at bounding box center [538, 237] width 59 height 14
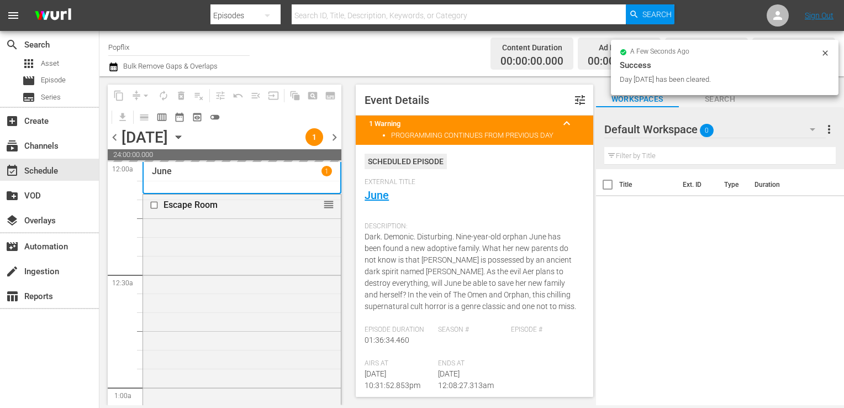
click at [117, 144] on span "chevron_left" at bounding box center [115, 137] width 14 height 14
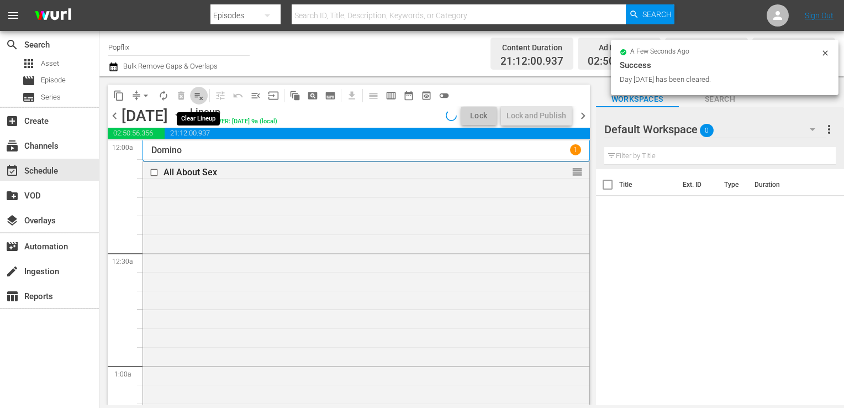
click at [197, 98] on span "playlist_remove_outlined" at bounding box center [198, 95] width 11 height 11
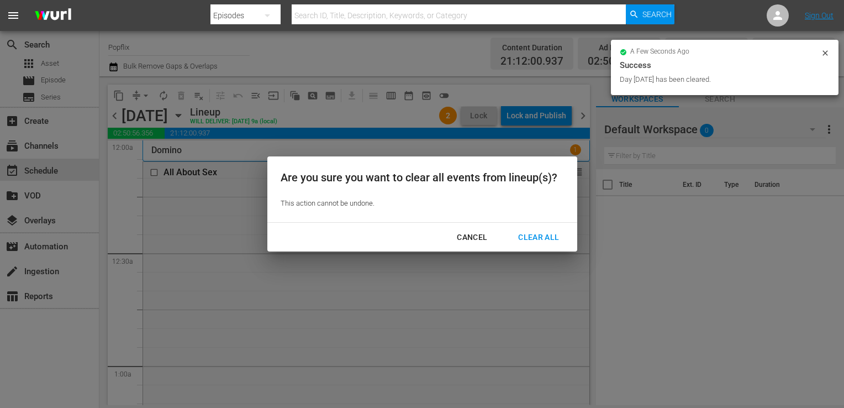
click at [539, 241] on div "Clear All" at bounding box center [538, 237] width 59 height 14
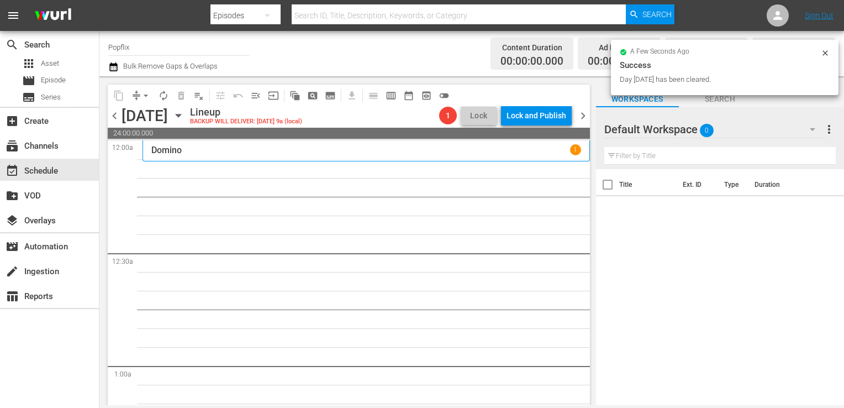
drag, startPoint x: 115, startPoint y: 116, endPoint x: 220, endPoint y: 115, distance: 105.0
click at [115, 115] on span "chevron_left" at bounding box center [115, 116] width 14 height 14
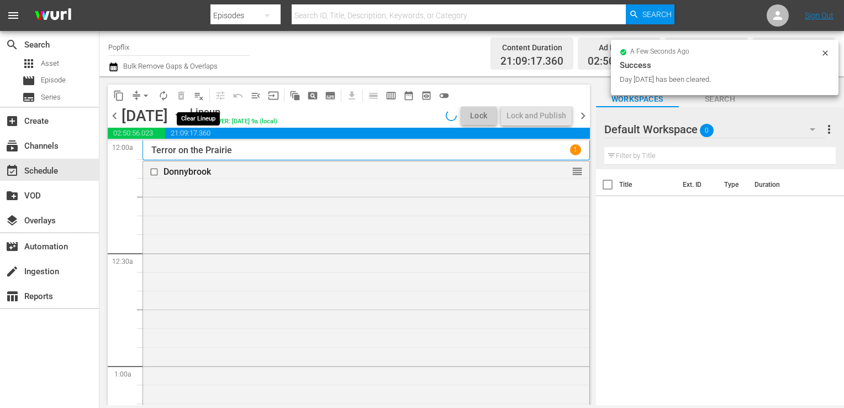
click at [199, 97] on span "playlist_remove_outlined" at bounding box center [198, 95] width 11 height 11
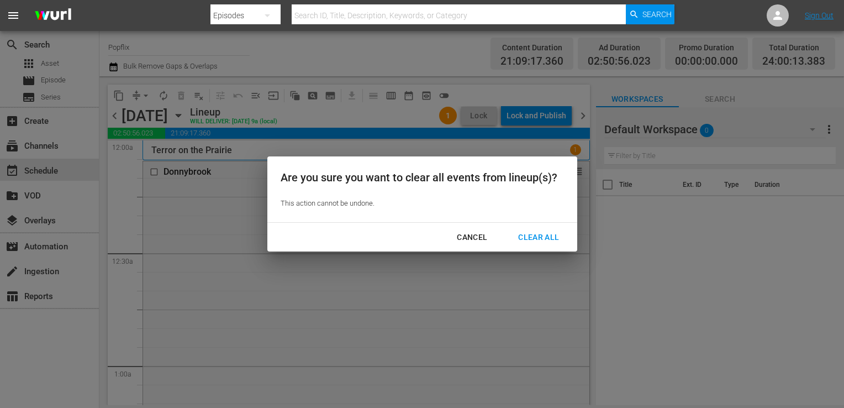
click at [542, 226] on div "Cancel Clear All" at bounding box center [422, 237] width 310 height 29
drag, startPoint x: 528, startPoint y: 233, endPoint x: 506, endPoint y: 233, distance: 21.6
click at [528, 233] on div "Clear All" at bounding box center [538, 237] width 59 height 14
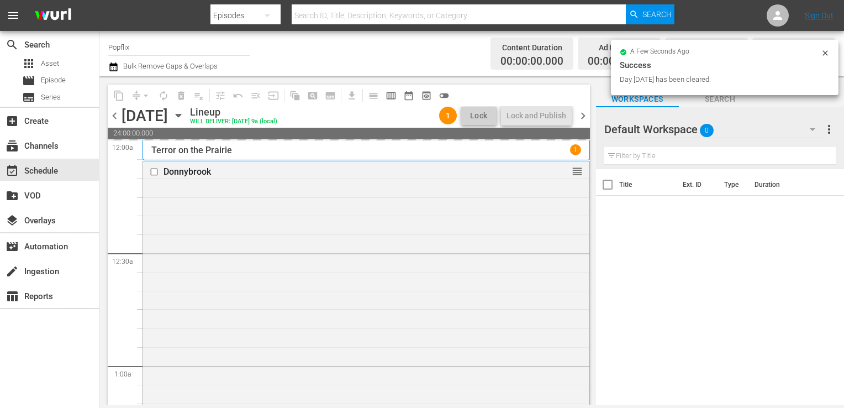
click at [117, 117] on span "chevron_left" at bounding box center [115, 116] width 14 height 14
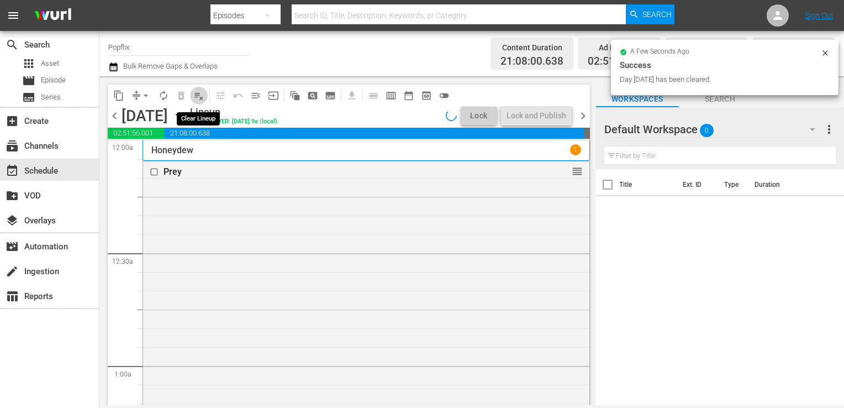
click at [203, 98] on span "playlist_remove_outlined" at bounding box center [198, 95] width 11 height 11
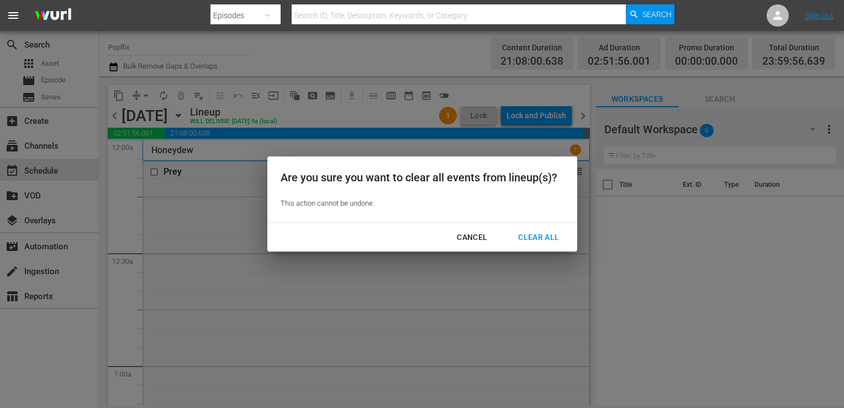
click at [547, 240] on div "Clear All" at bounding box center [538, 237] width 59 height 14
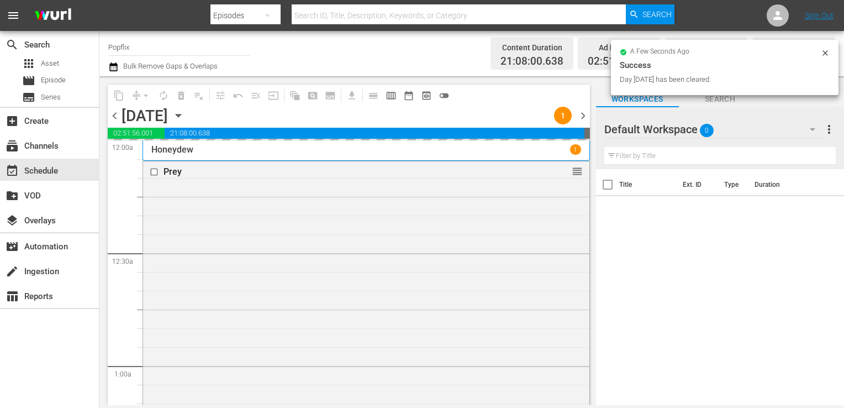
click at [115, 115] on span "chevron_left" at bounding box center [115, 116] width 14 height 14
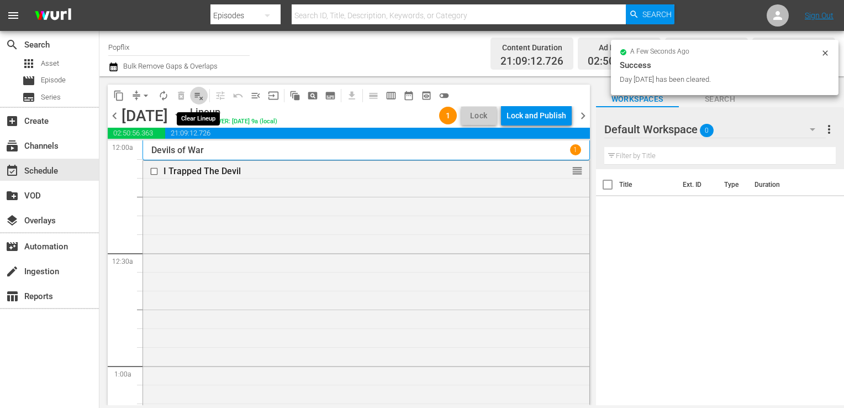
click at [199, 97] on span "playlist_remove_outlined" at bounding box center [198, 95] width 11 height 11
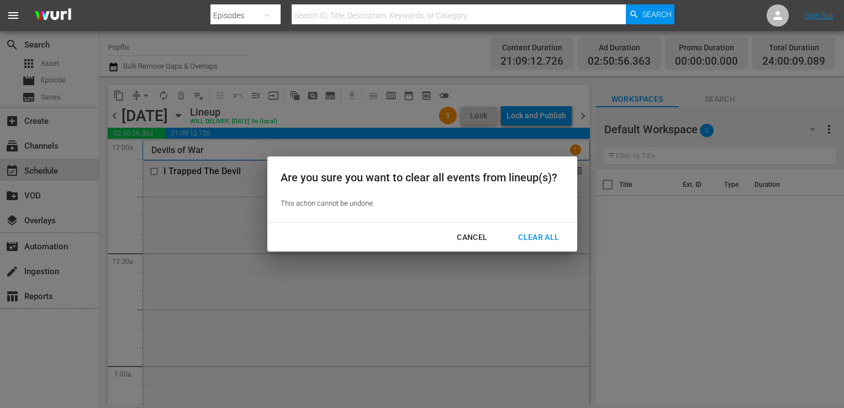
click at [536, 234] on div "Clear All" at bounding box center [538, 237] width 59 height 14
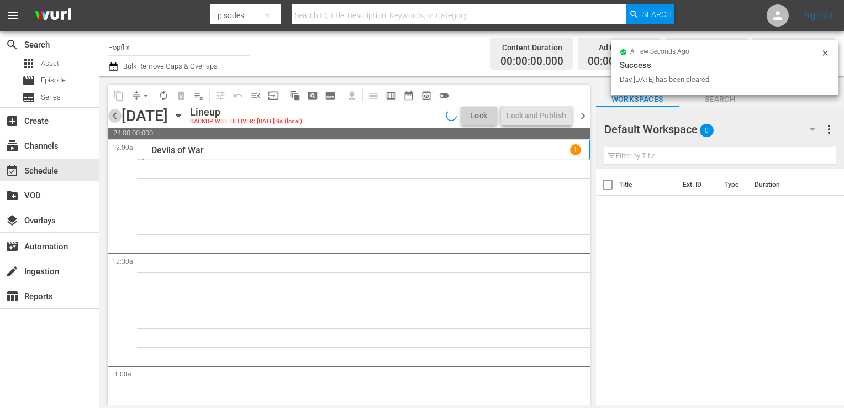
click at [113, 117] on span "chevron_left" at bounding box center [115, 116] width 14 height 14
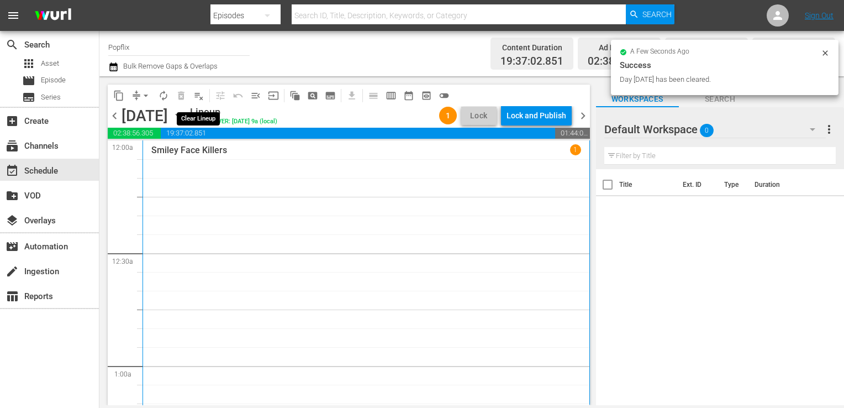
click at [198, 98] on span "playlist_remove_outlined" at bounding box center [198, 95] width 11 height 11
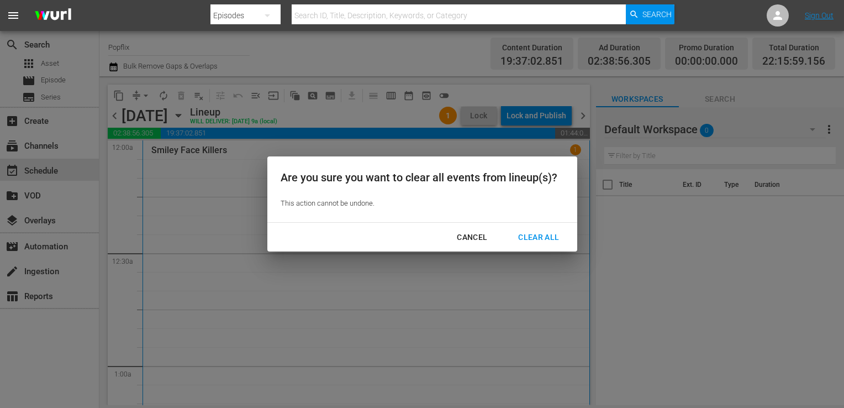
click at [536, 244] on button "Clear All" at bounding box center [538, 237] width 67 height 20
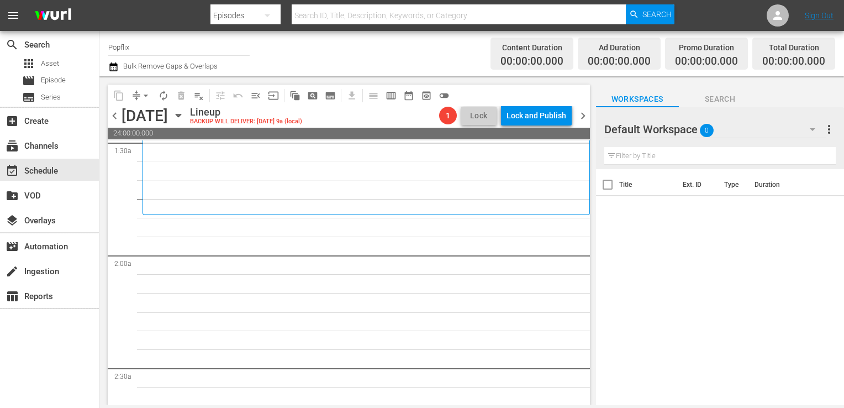
scroll to position [276, 0]
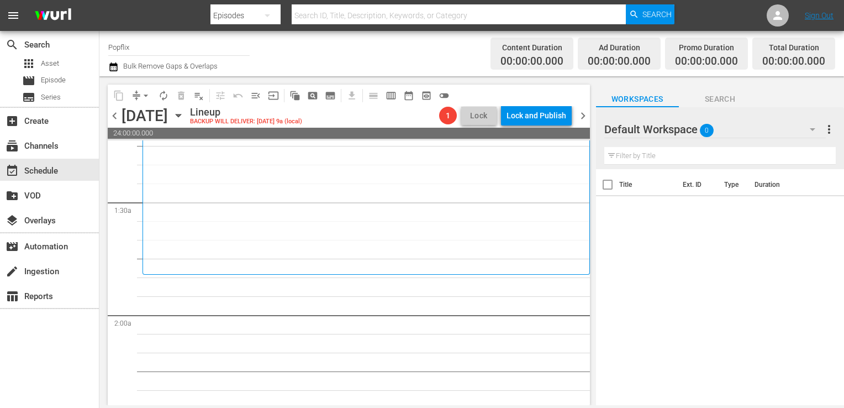
click at [246, 212] on div "Smiley Face Killers 1" at bounding box center [366, 69] width 430 height 402
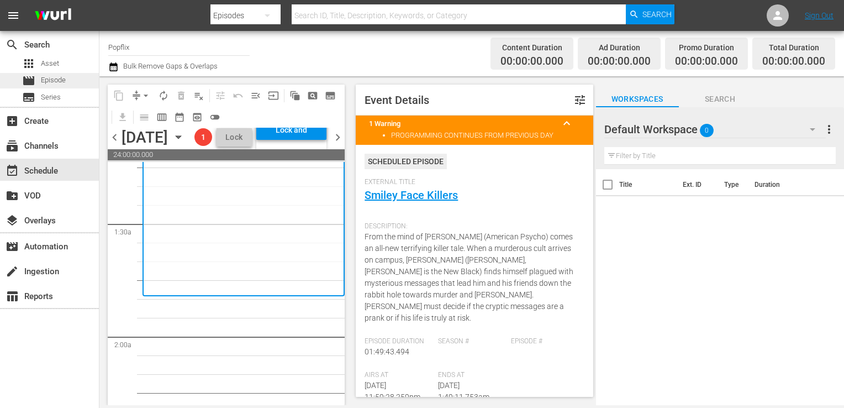
click at [52, 77] on span "Episode" at bounding box center [53, 80] width 25 height 11
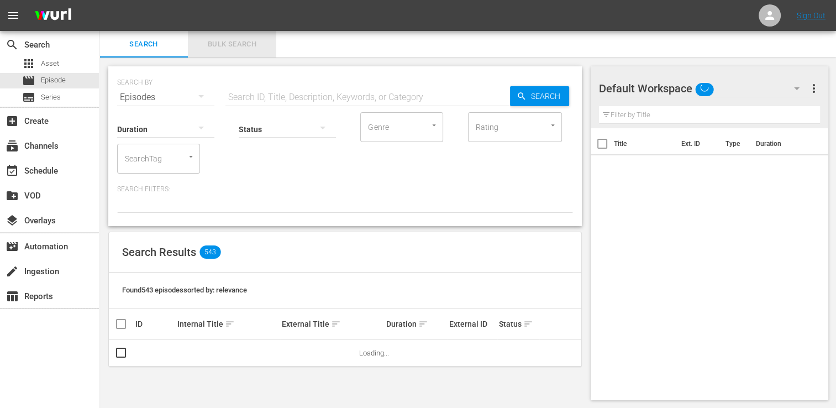
click at [210, 34] on button "Bulk Search" at bounding box center [232, 44] width 88 height 27
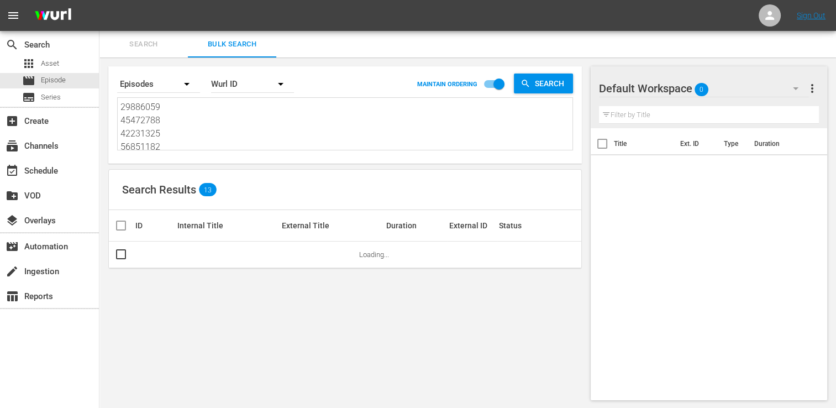
drag, startPoint x: 181, startPoint y: 116, endPoint x: 225, endPoint y: 129, distance: 46.1
click at [189, 120] on textarea "29886059 45472788 42231325 56851182 55144056 22191383 21421401 18058328 2219138…" at bounding box center [346, 126] width 452 height 50
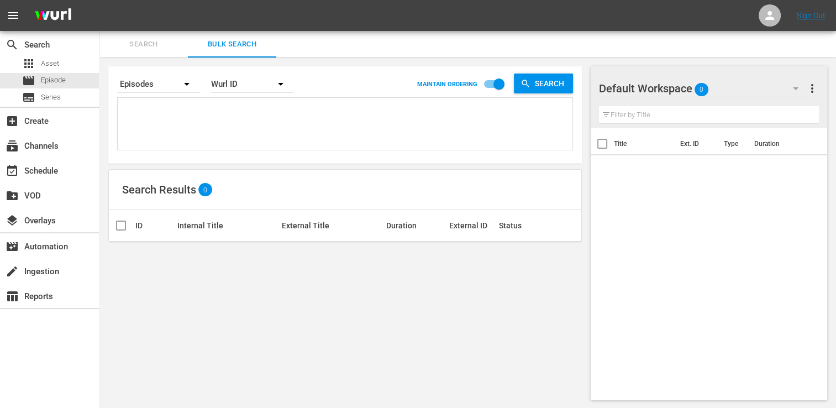
click at [218, 101] on textarea at bounding box center [346, 126] width 452 height 50
paste textarea "35177049 46920303 29886059 30136446 40502408 39714502 45933564 43450416 2443926…"
type textarea "35177049 46920303 29886059 30136446 40502408 39714502 45933564 43450416 2443926…"
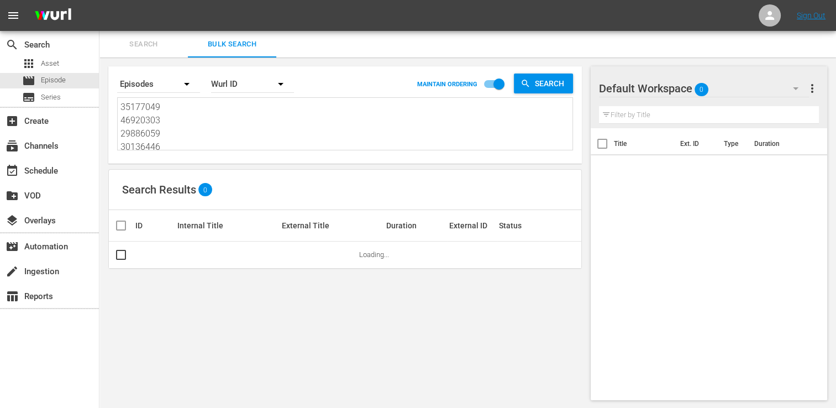
type textarea "35177049 46920303 29886059 30136446 40502408 39714502 45933564 43450416 2443926…"
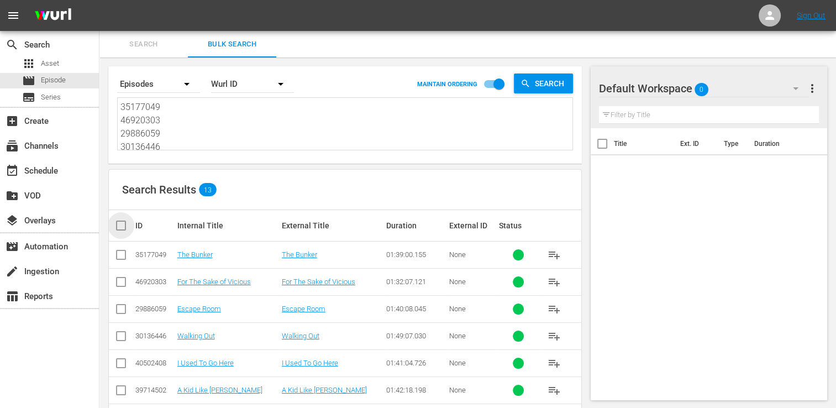
click at [124, 225] on input "checkbox" at bounding box center [125, 225] width 22 height 13
checkbox input "true"
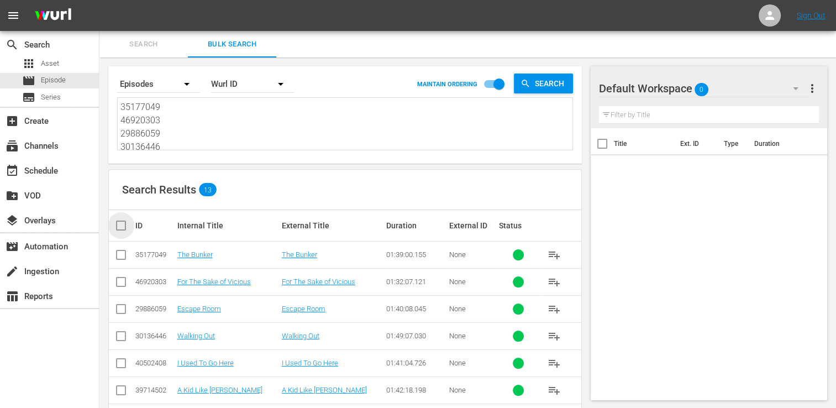
checkbox input "true"
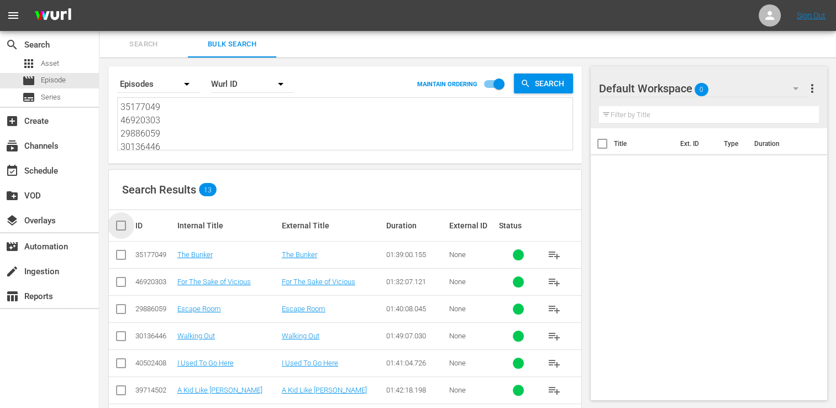
checkbox input "true"
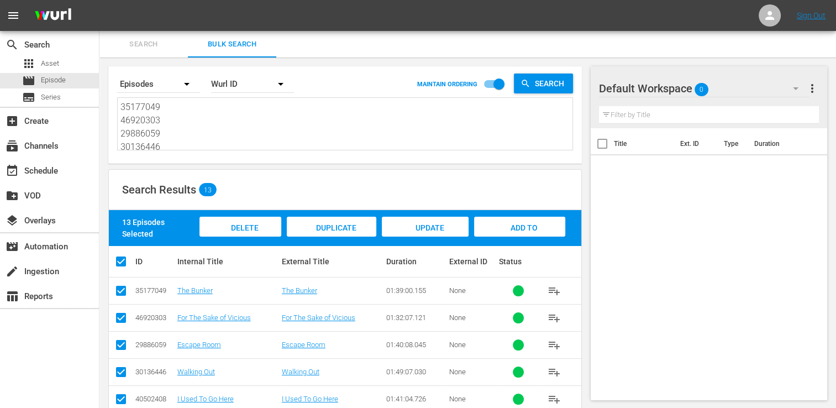
drag, startPoint x: 515, startPoint y: 228, endPoint x: 453, endPoint y: 270, distance: 75.5
click at [515, 228] on span "Add to Workspace" at bounding box center [519, 238] width 54 height 30
click at [29, 165] on div "event_available Schedule" at bounding box center [31, 169] width 62 height 10
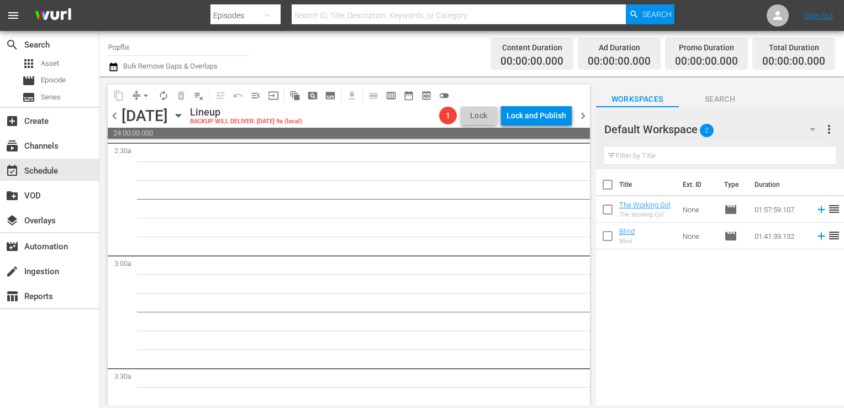
scroll to position [608, 0]
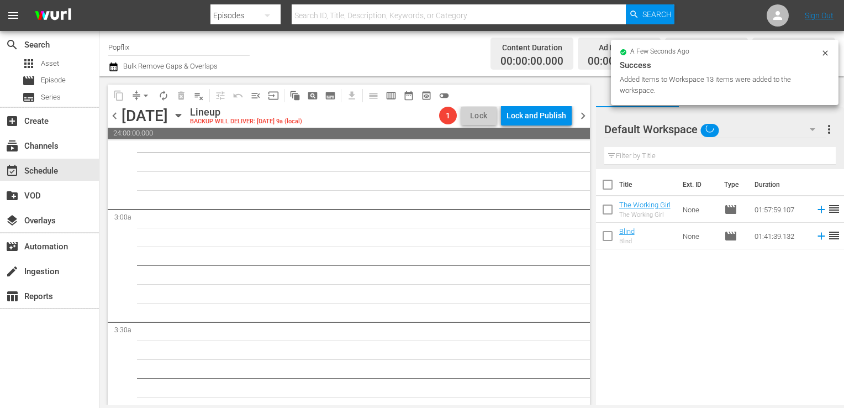
click at [834, 125] on span "more_vert" at bounding box center [829, 129] width 13 height 13
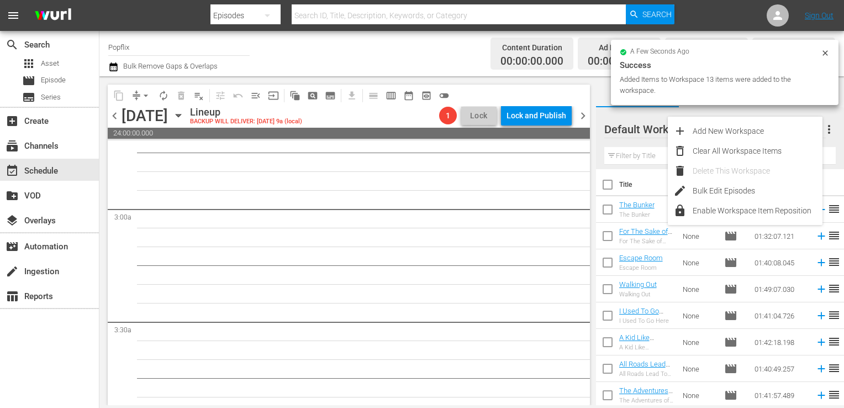
click at [610, 184] on input "checkbox" at bounding box center [607, 186] width 23 height 23
checkbox input "true"
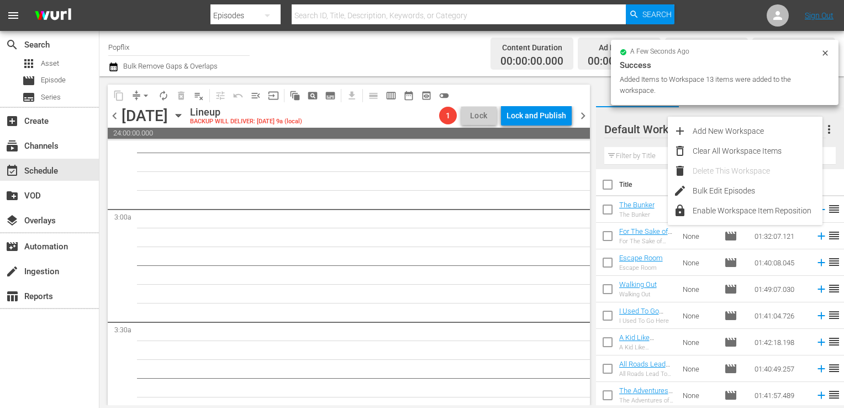
checkbox input "true"
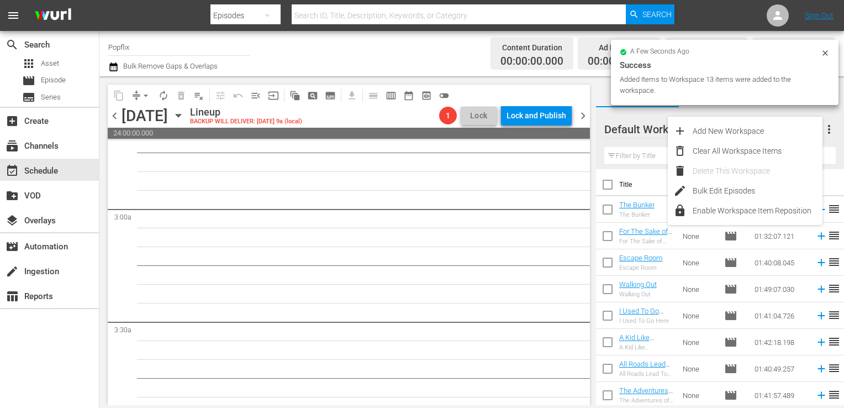
checkbox input "true"
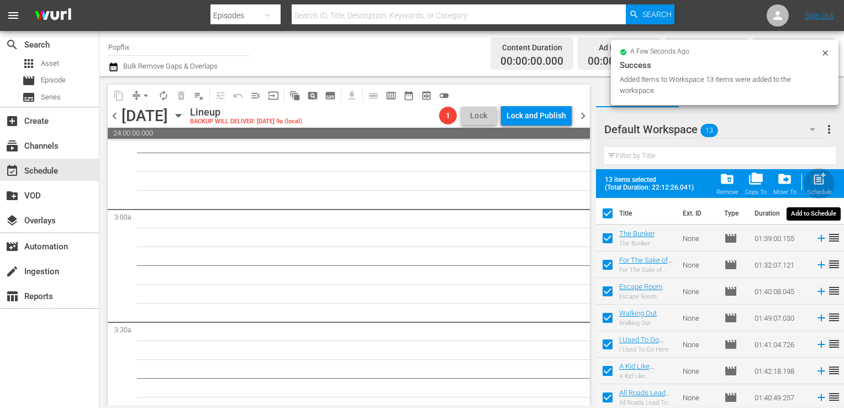
click at [813, 181] on span "post_add" at bounding box center [819, 178] width 15 height 15
checkbox input "false"
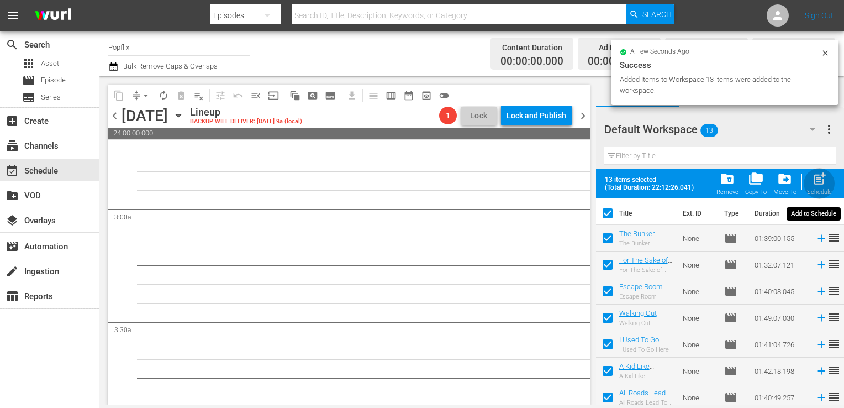
checkbox input "false"
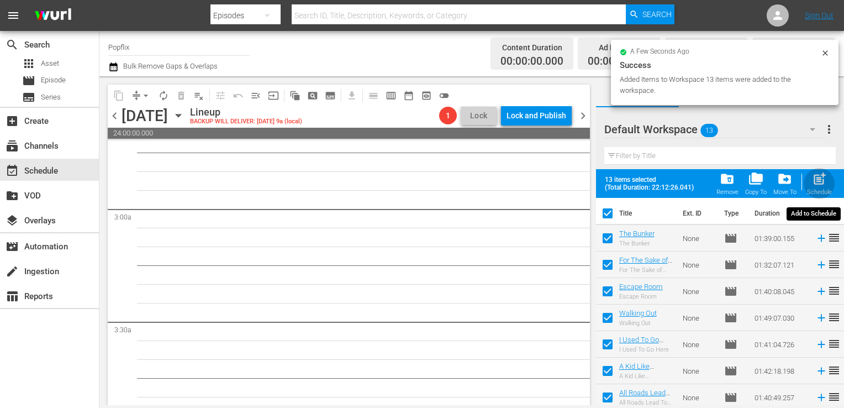
checkbox input "false"
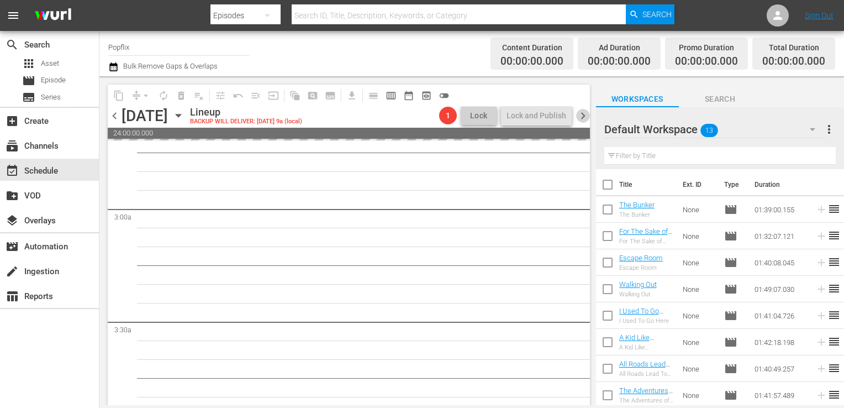
click at [583, 118] on span "chevron_right" at bounding box center [583, 116] width 14 height 14
click at [118, 115] on span "chevron_left" at bounding box center [115, 116] width 14 height 14
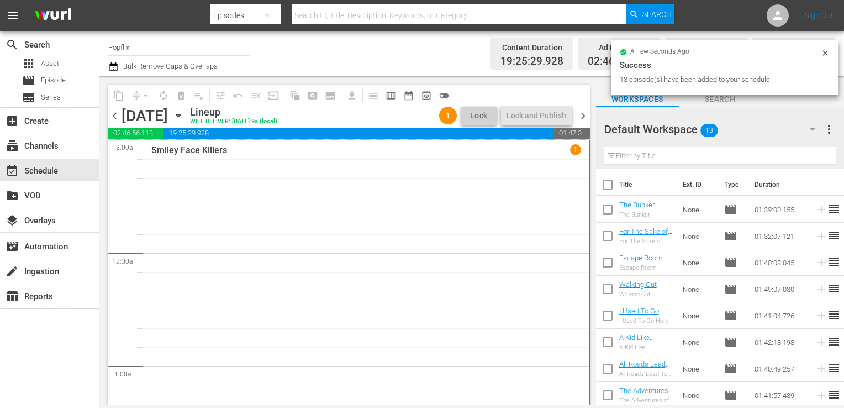
click at [582, 107] on div "chevron_left Sunday, September 21st September 21st Lineup WILL DELIVER: 9/20 @ …" at bounding box center [349, 117] width 482 height 22
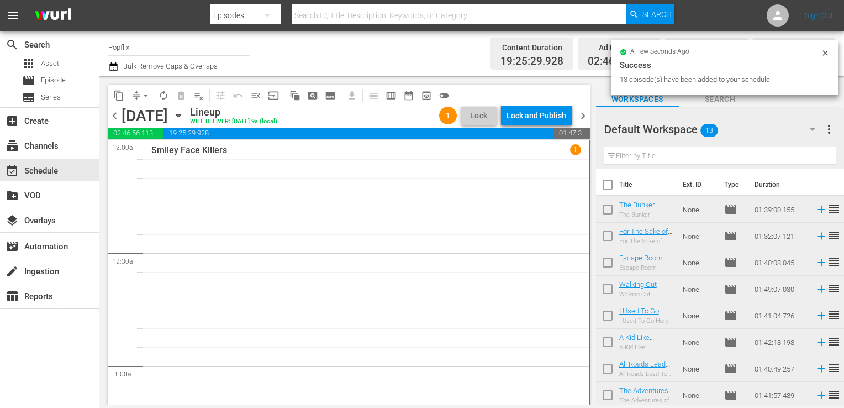
click at [579, 116] on span "chevron_right" at bounding box center [583, 116] width 14 height 14
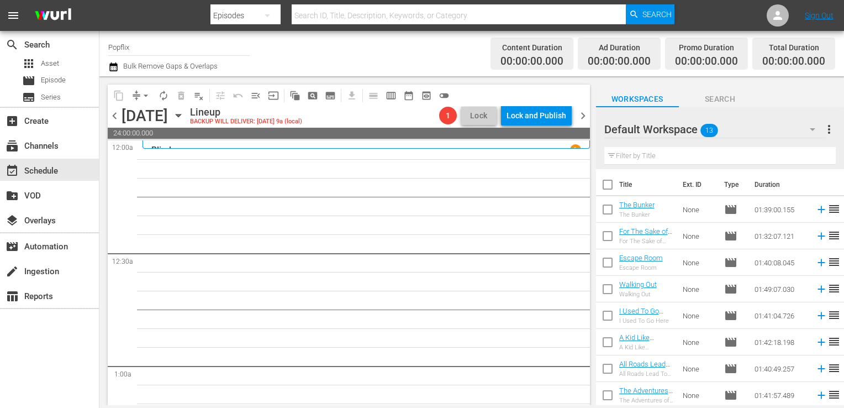
click at [833, 134] on span "more_vert" at bounding box center [829, 129] width 13 height 13
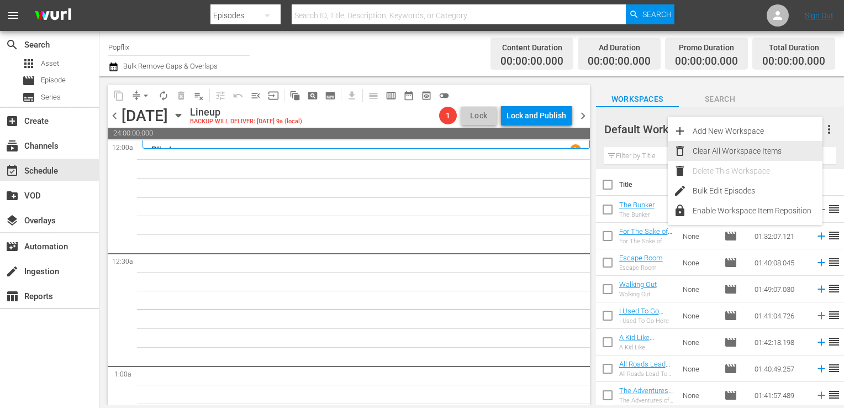
click at [747, 149] on div "Clear All Workspace Items" at bounding box center [758, 151] width 130 height 20
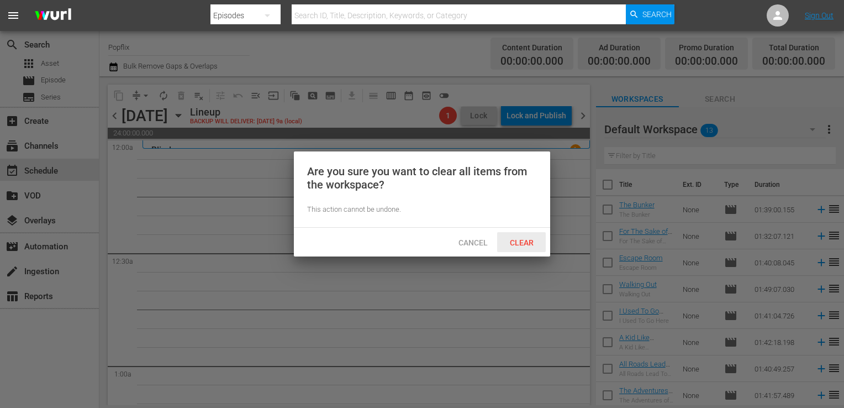
click at [526, 238] on span "Clear" at bounding box center [521, 242] width 41 height 9
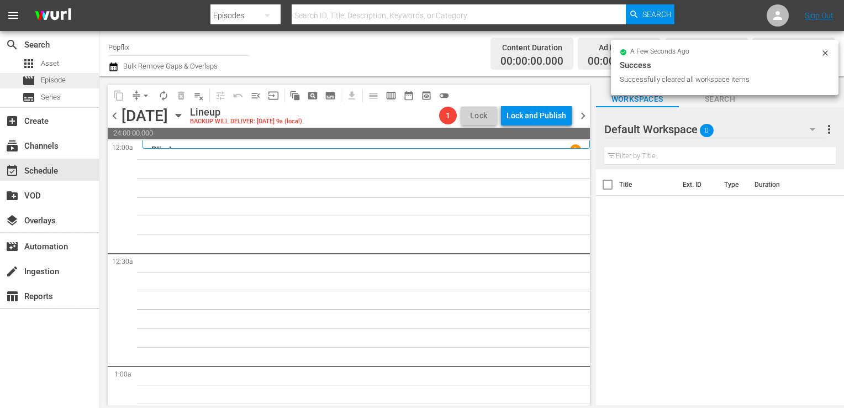
click at [69, 73] on div "movie Episode" at bounding box center [49, 80] width 99 height 15
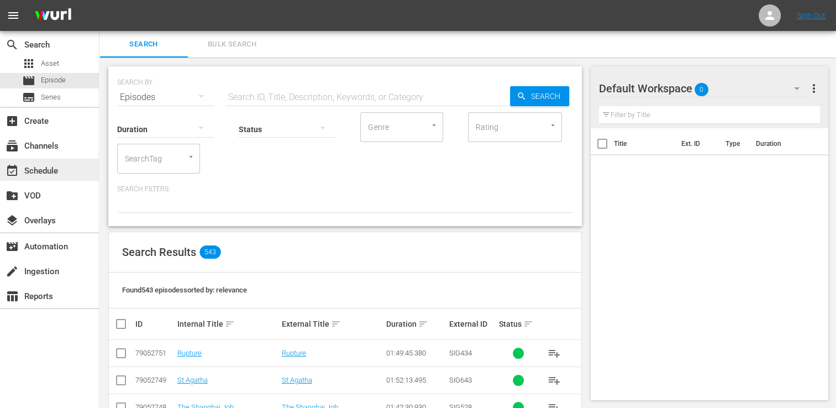
click at [37, 180] on div "event_available Schedule" at bounding box center [49, 170] width 99 height 22
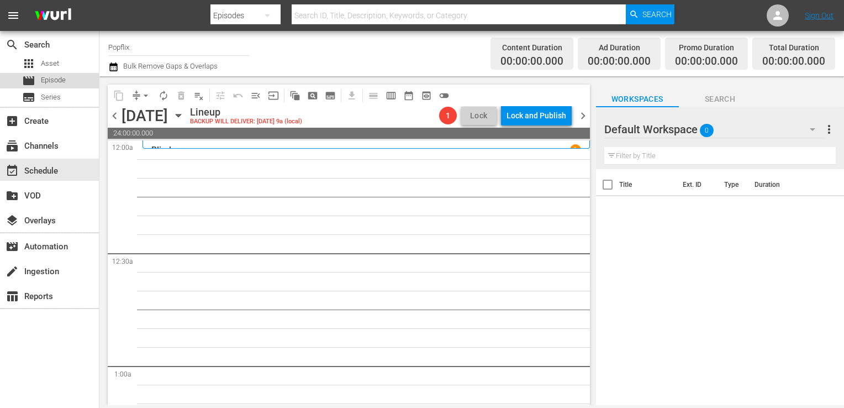
click at [61, 77] on span "Episode" at bounding box center [53, 80] width 25 height 11
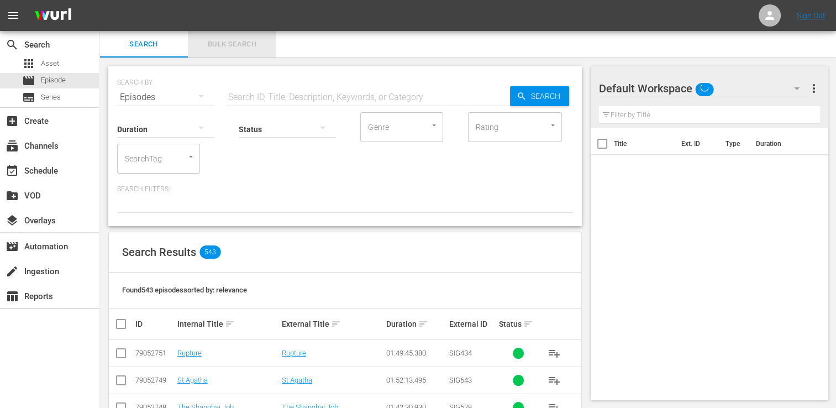
click at [233, 47] on span "Bulk Search" at bounding box center [231, 44] width 75 height 13
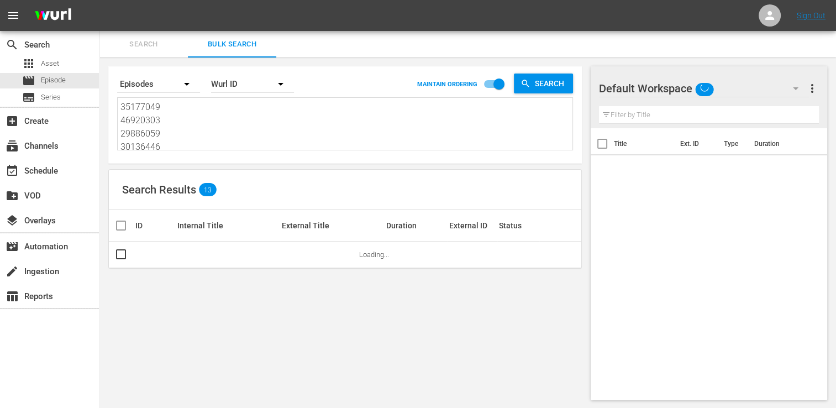
click at [178, 131] on textarea "35177049 46920303 29886059 30136446 40502408 39714502 45933564 43450416 2443926…" at bounding box center [346, 126] width 452 height 50
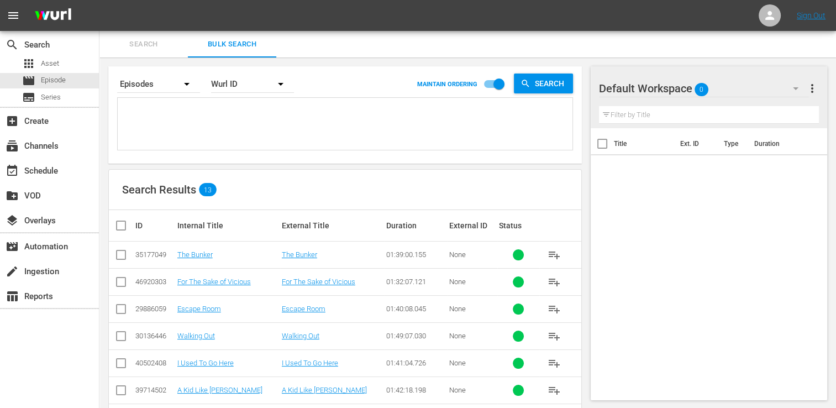
paste textarea "30136444 25971025 39714503 31911632 40502407 35593850 50824477 44715285 6149339…"
type textarea "30136444 25971025 39714503 31911632 40502407 35593850 50824477 44715285 6149339…"
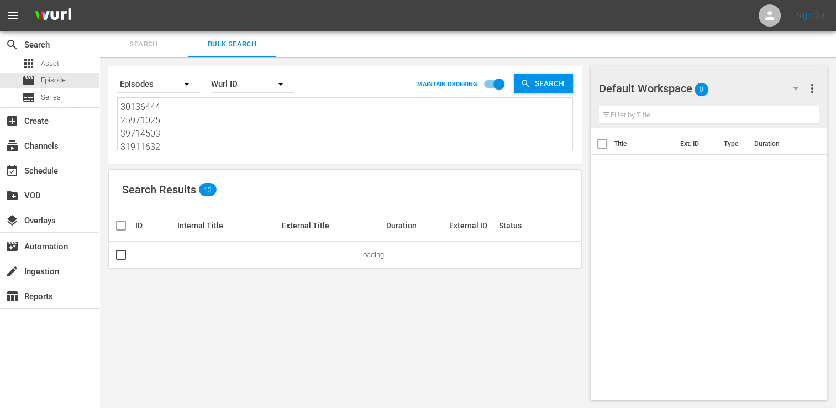
type textarea "30136444 25971025 39714503 31911632 40502407 35593850 50824477 44715285 6149339…"
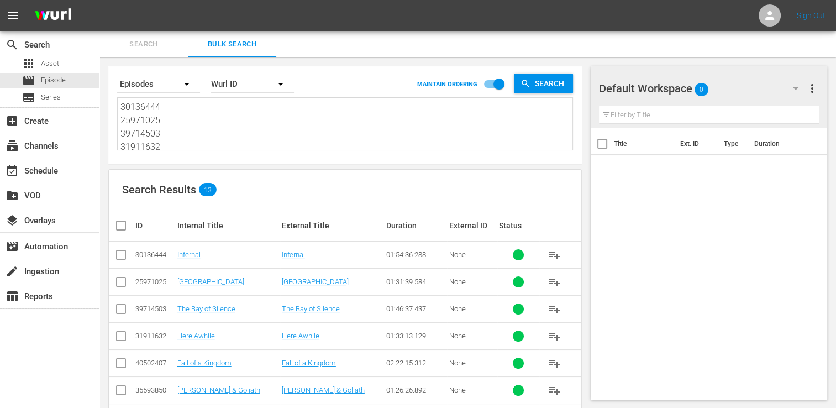
click at [118, 232] on th at bounding box center [121, 225] width 25 height 31
click at [110, 224] on th at bounding box center [121, 225] width 25 height 31
click at [122, 223] on input "checkbox" at bounding box center [125, 225] width 22 height 13
checkbox input "true"
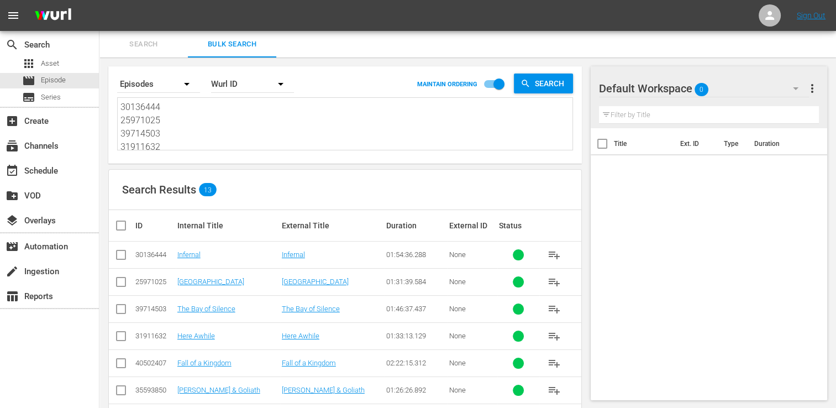
checkbox input "true"
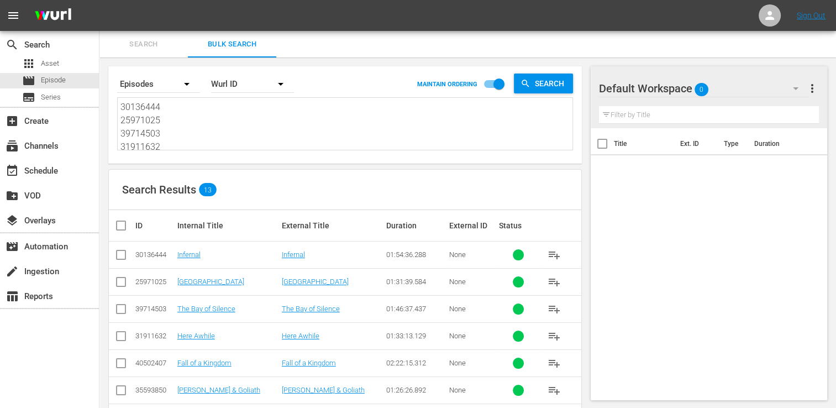
checkbox input "true"
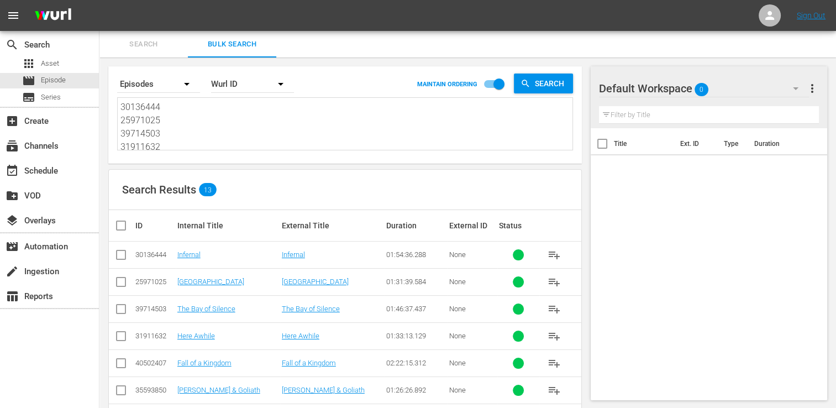
checkbox input "true"
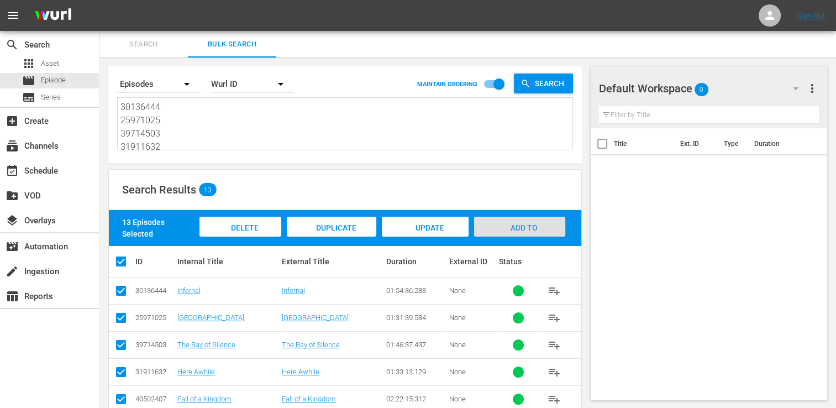
click at [521, 224] on span "Add to Workspace" at bounding box center [519, 238] width 54 height 30
click at [51, 161] on div "event_available Schedule" at bounding box center [49, 170] width 99 height 22
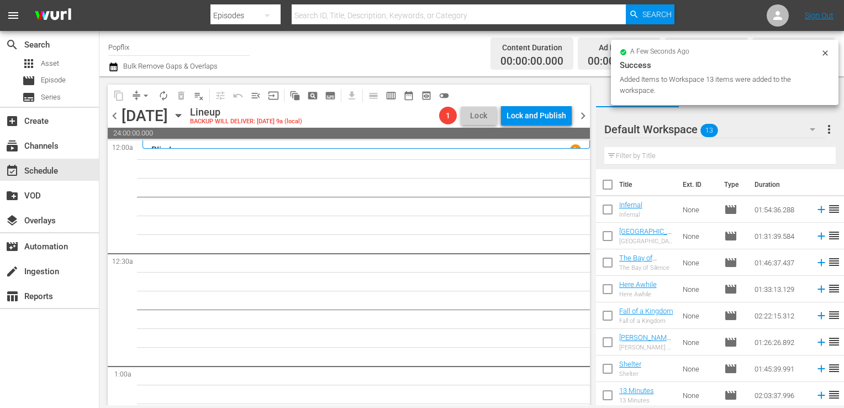
click at [615, 187] on input "checkbox" at bounding box center [607, 186] width 23 height 23
checkbox input "true"
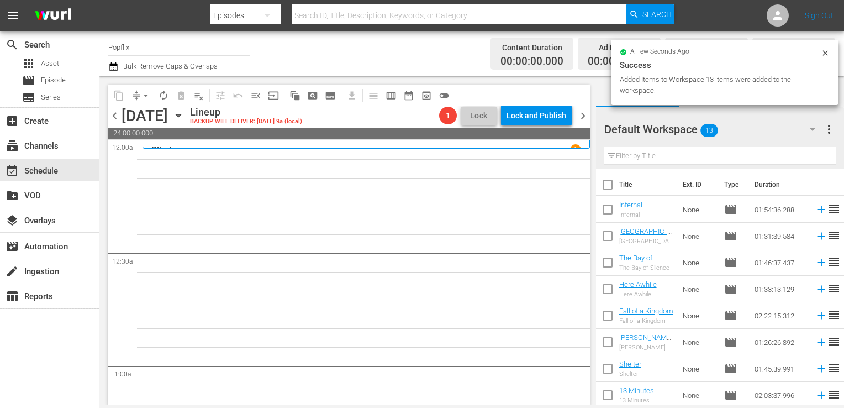
checkbox input "true"
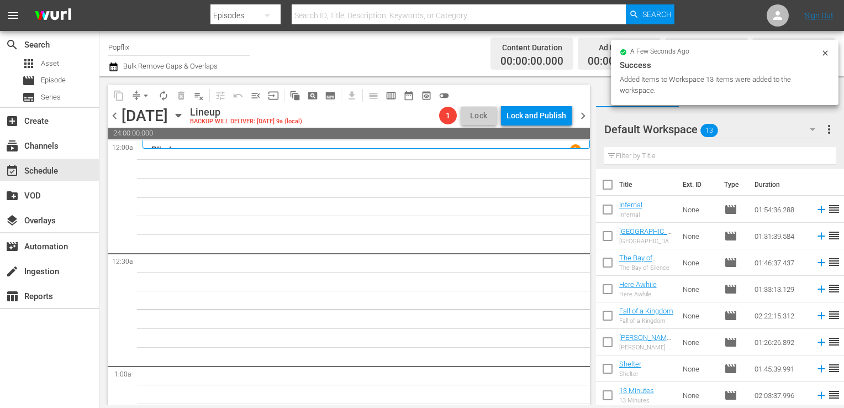
checkbox input "true"
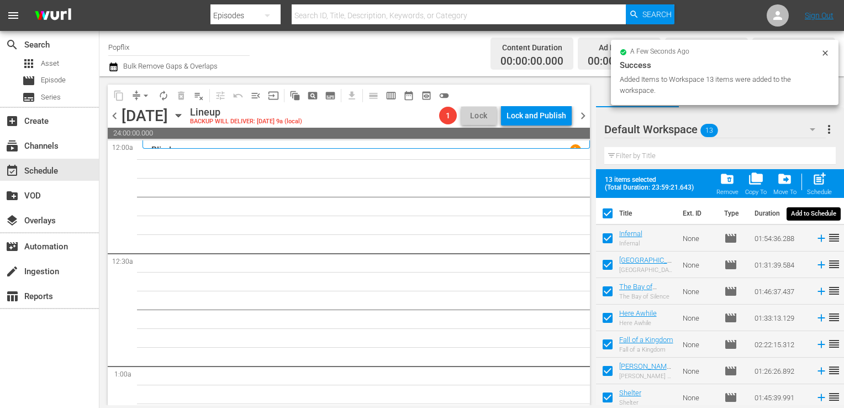
click at [813, 177] on span "post_add" at bounding box center [819, 178] width 15 height 15
checkbox input "false"
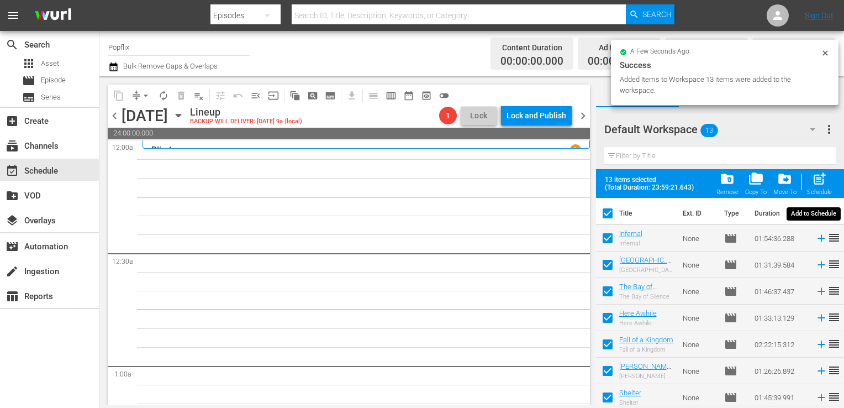
checkbox input "false"
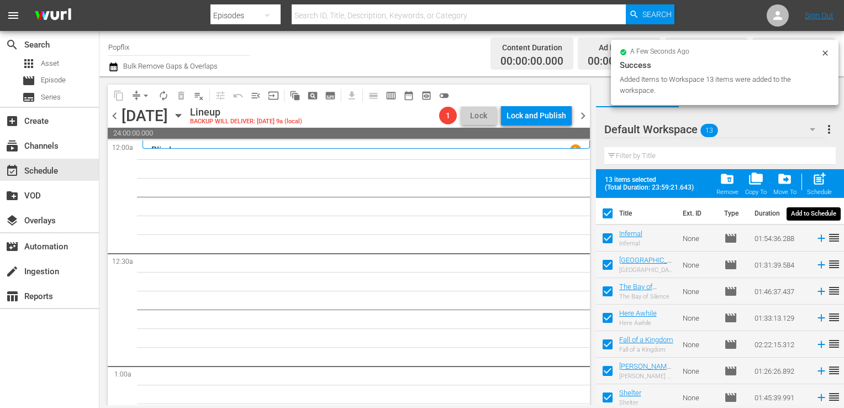
checkbox input "false"
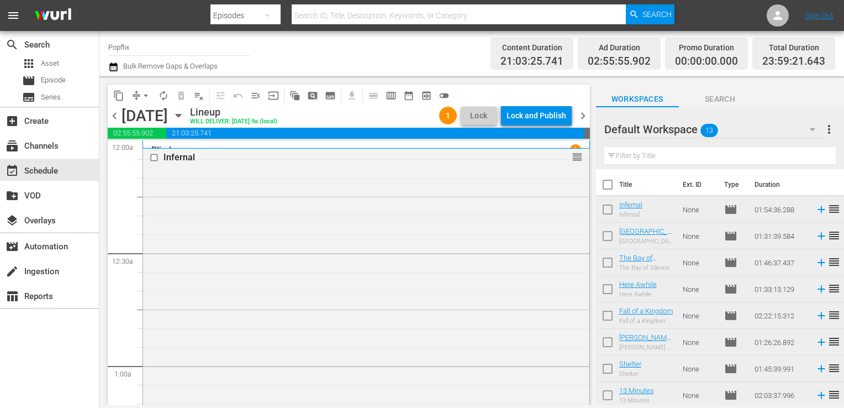
click at [832, 130] on span "more_vert" at bounding box center [829, 129] width 13 height 13
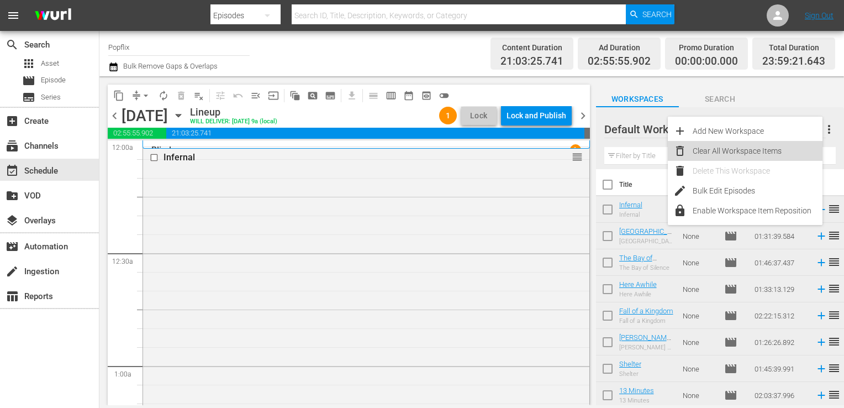
click at [740, 155] on div "Clear All Workspace Items" at bounding box center [758, 151] width 130 height 20
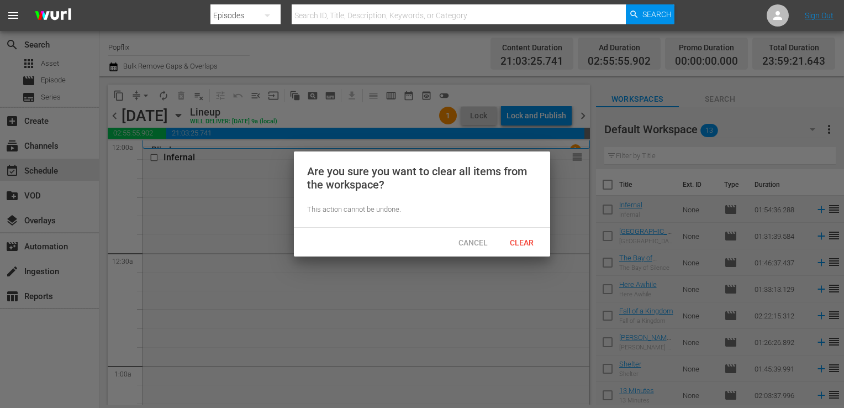
click at [528, 246] on span "Clear" at bounding box center [521, 242] width 41 height 9
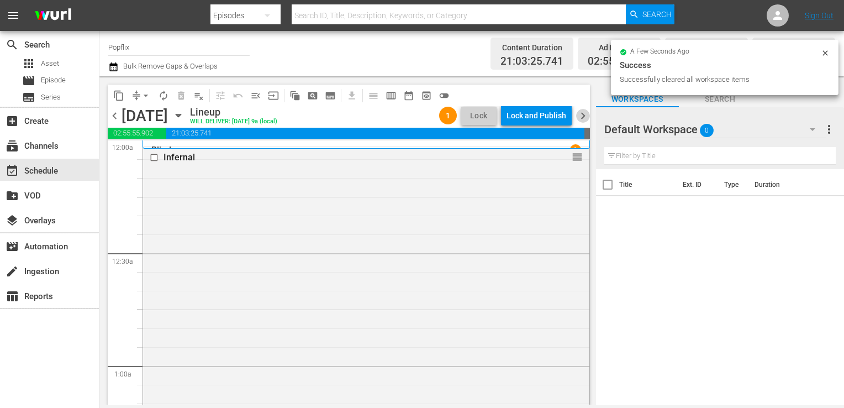
click at [581, 115] on span "chevron_right" at bounding box center [583, 116] width 14 height 14
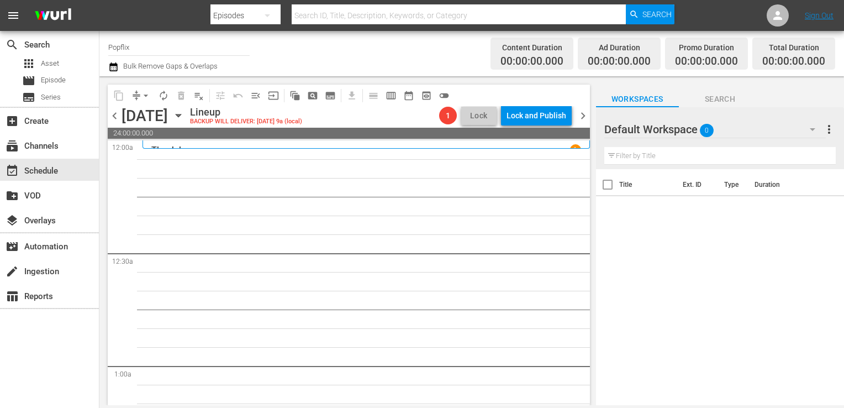
click at [30, 71] on div "apps Asset movie Episode subtitles Series" at bounding box center [49, 80] width 99 height 49
click at [35, 76] on span "movie" at bounding box center [28, 80] width 13 height 13
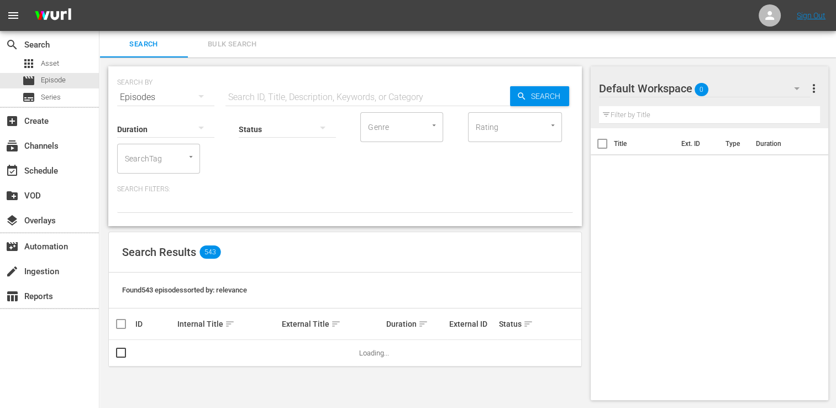
click at [235, 32] on button "Bulk Search" at bounding box center [232, 44] width 88 height 27
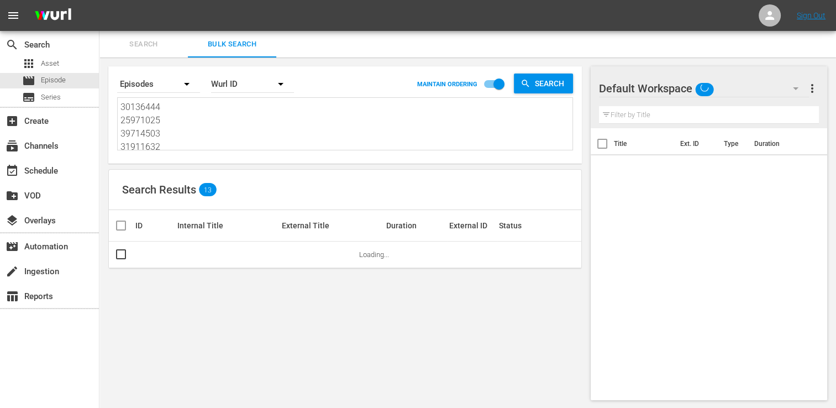
click at [172, 133] on textarea "30136444 25971025 39714503 31911632 40502407 35593850 50824477 44715285 6149339…" at bounding box center [346, 126] width 452 height 50
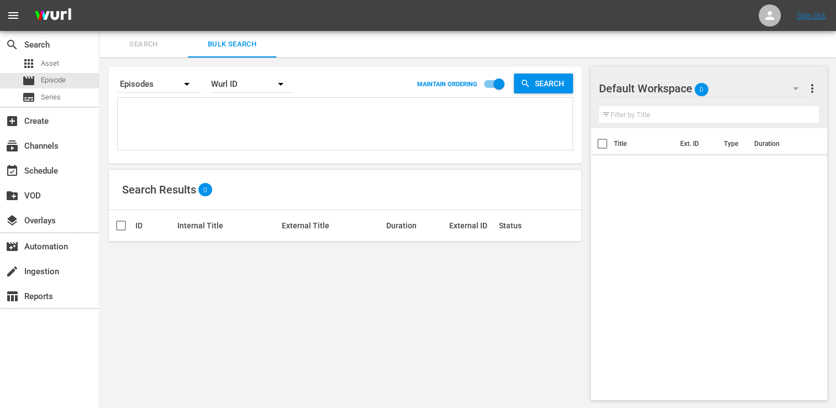
click at [130, 118] on textarea at bounding box center [346, 126] width 452 height 50
paste textarea "23776506 53982943 18058342 44408914 21420899 51444683 44034205 70175564 5398297…"
type textarea "23776506 53982943 18058342 44408914 21420899 51444683 44034205 70175564 5398297…"
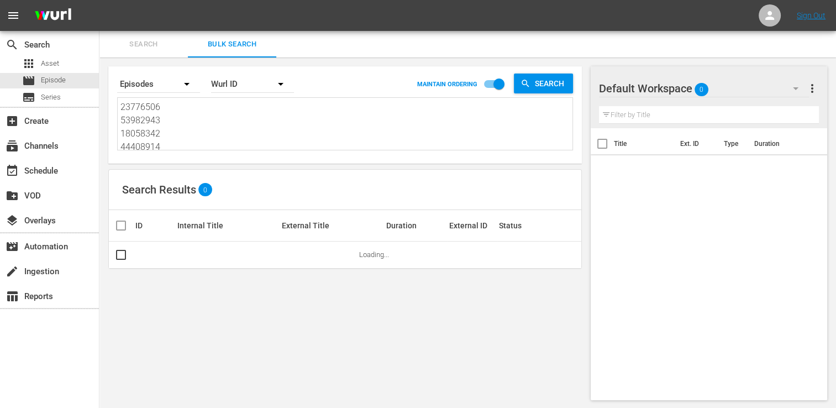
type textarea "23776506 53982943 18058342 44408914 21420899 51444683 44034205 70175564 5398297…"
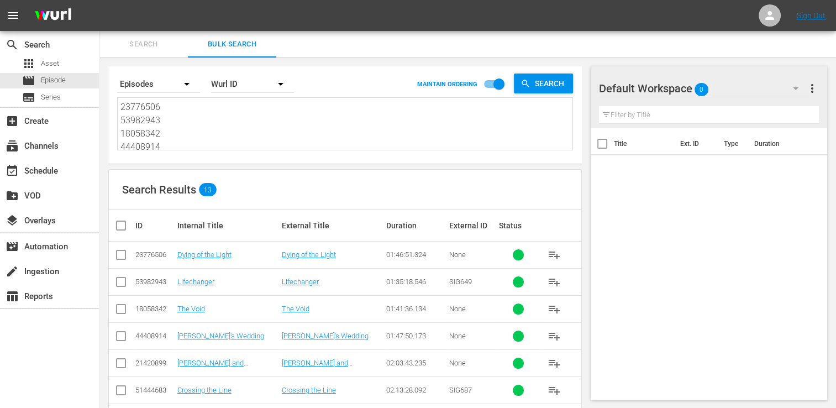
click at [126, 228] on input "checkbox" at bounding box center [125, 225] width 22 height 13
checkbox input "true"
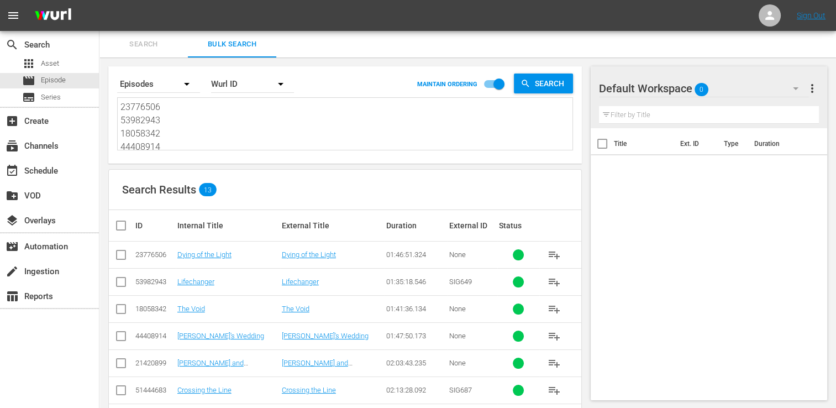
checkbox input "true"
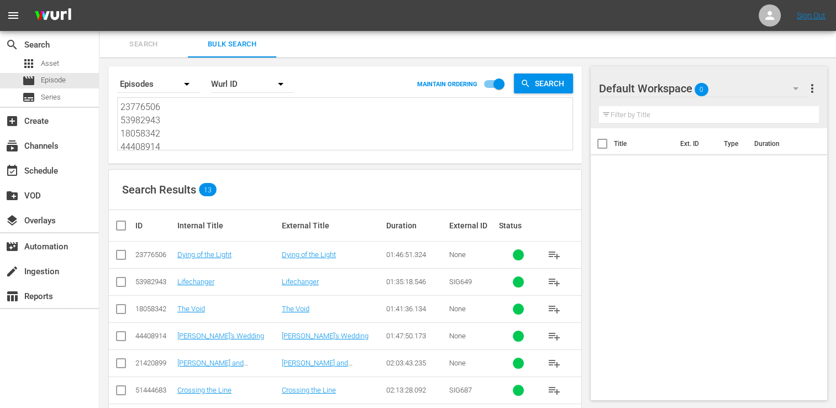
checkbox input "true"
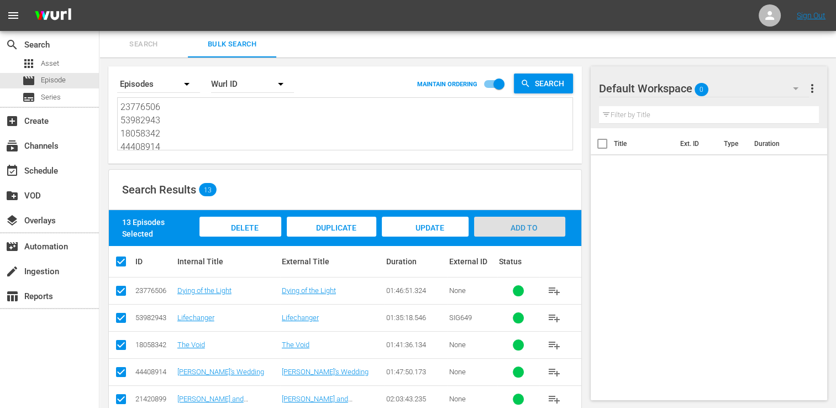
click at [516, 224] on span "Add to Workspace" at bounding box center [519, 238] width 54 height 30
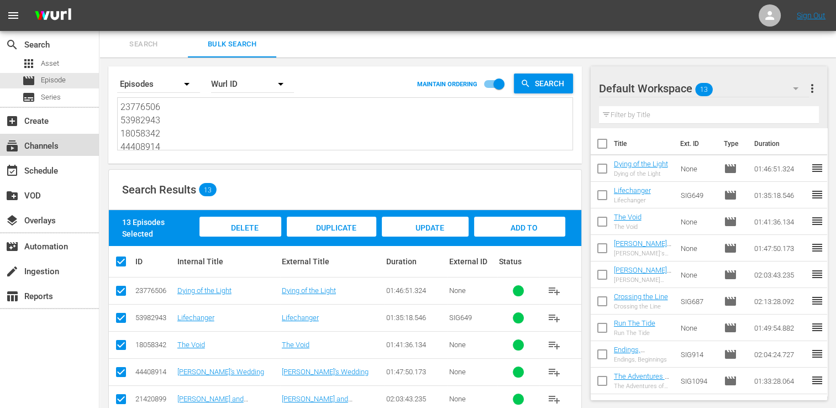
click at [41, 139] on div "subscriptions Channels" at bounding box center [31, 144] width 62 height 10
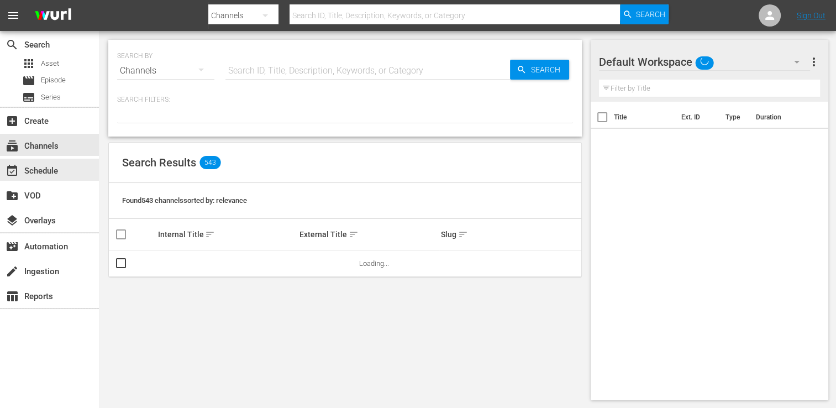
click at [54, 159] on div "event_available Schedule" at bounding box center [49, 170] width 99 height 22
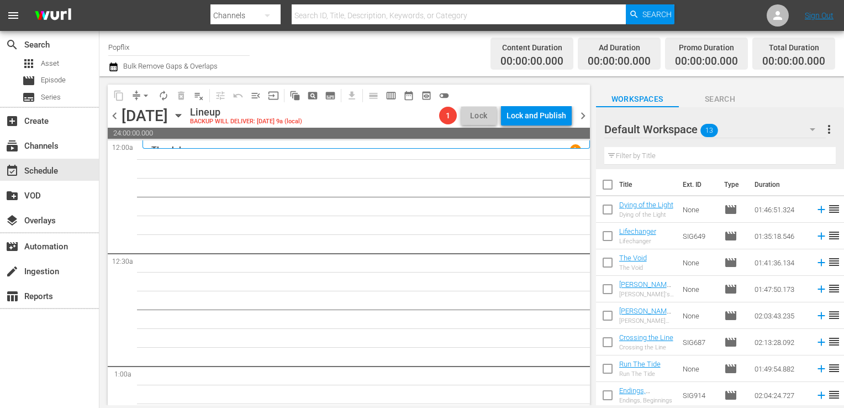
click at [596, 184] on input "checkbox" at bounding box center [607, 186] width 23 height 23
checkbox input "true"
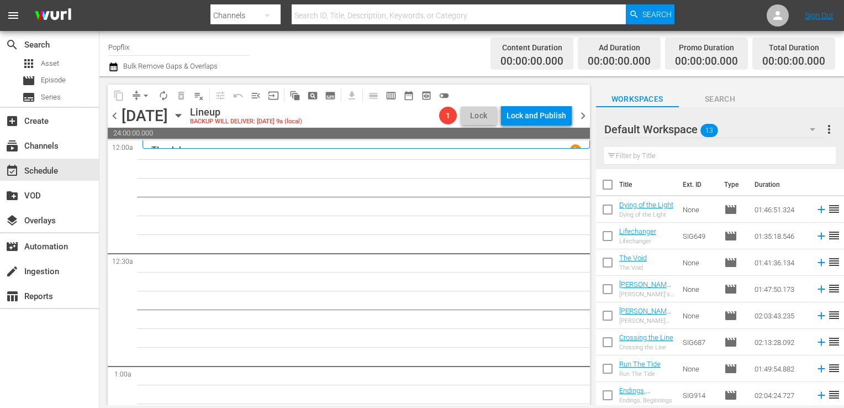
checkbox input "true"
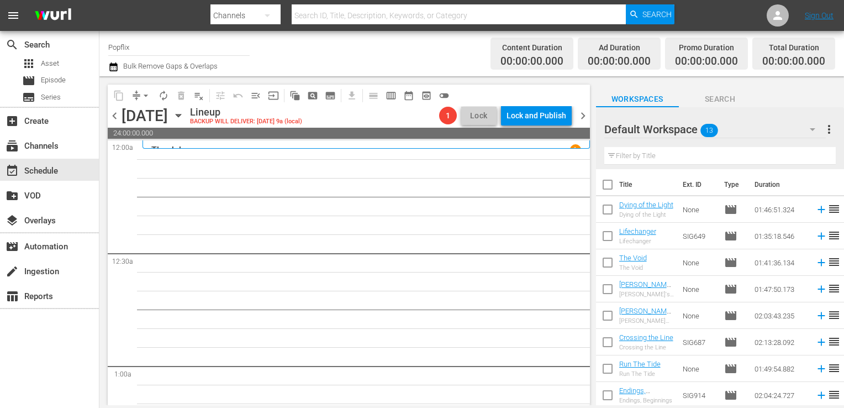
checkbox input "true"
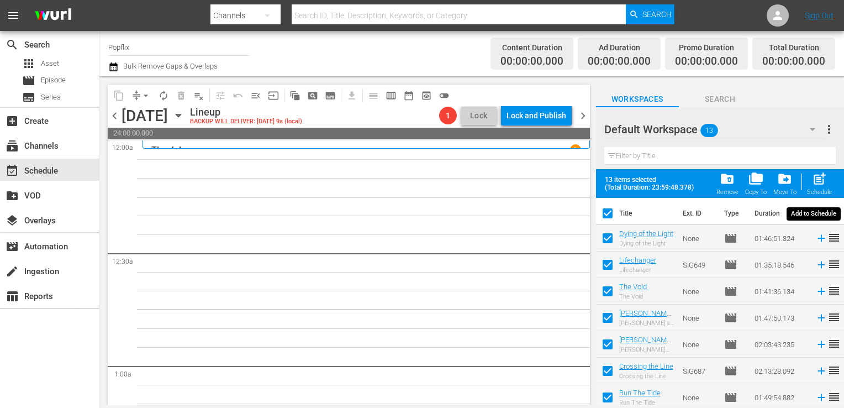
click at [814, 184] on span "post_add" at bounding box center [819, 178] width 15 height 15
checkbox input "false"
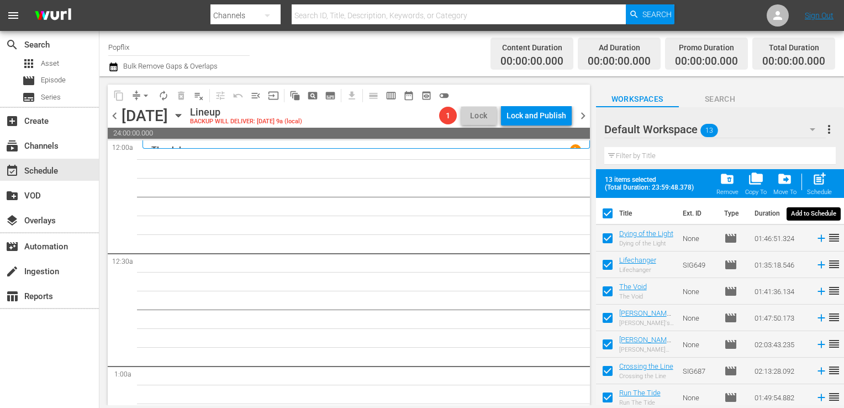
checkbox input "false"
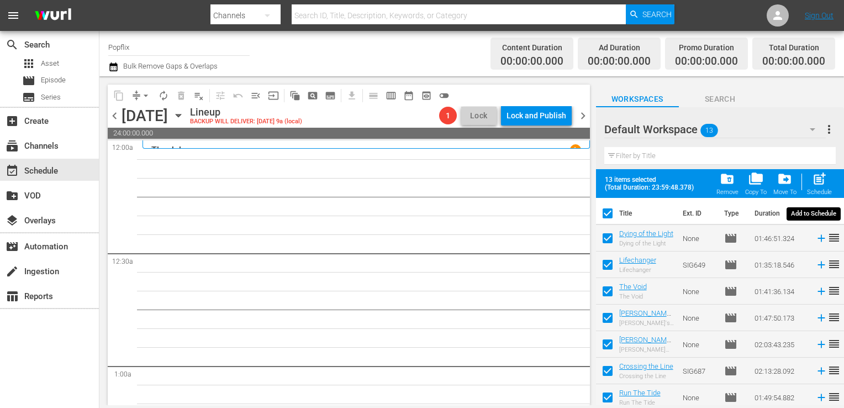
checkbox input "false"
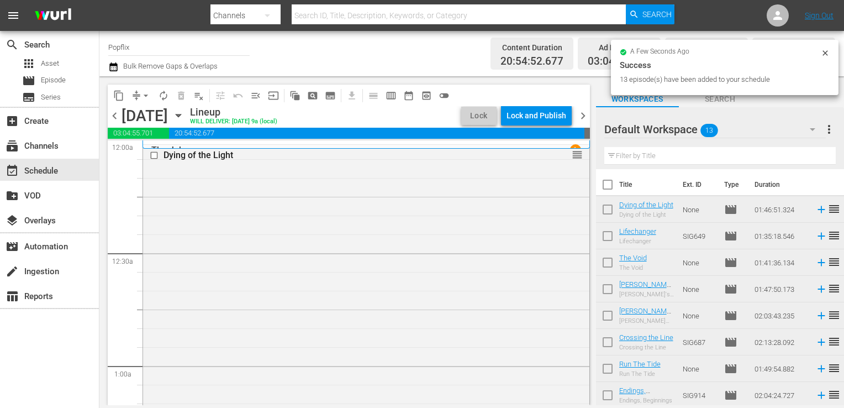
click at [580, 114] on span "chevron_right" at bounding box center [583, 116] width 14 height 14
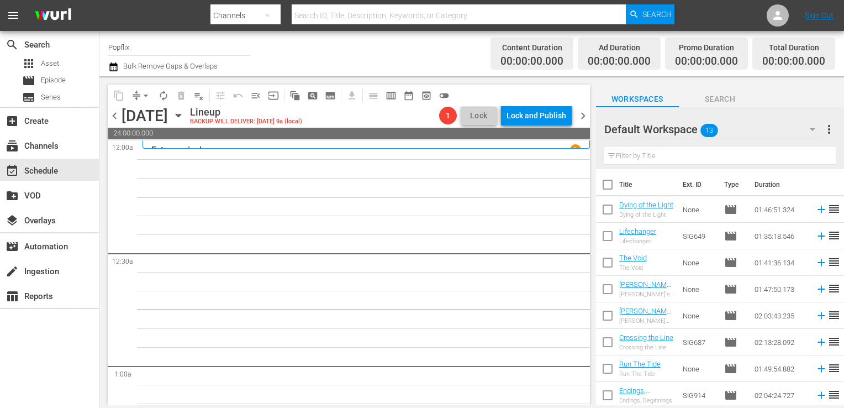
click at [832, 131] on span "more_vert" at bounding box center [829, 129] width 13 height 13
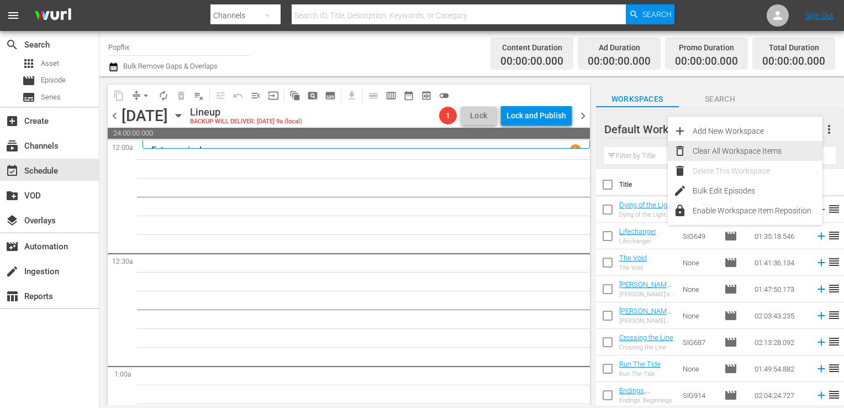
click at [705, 149] on div "Clear All Workspace Items" at bounding box center [758, 151] width 130 height 20
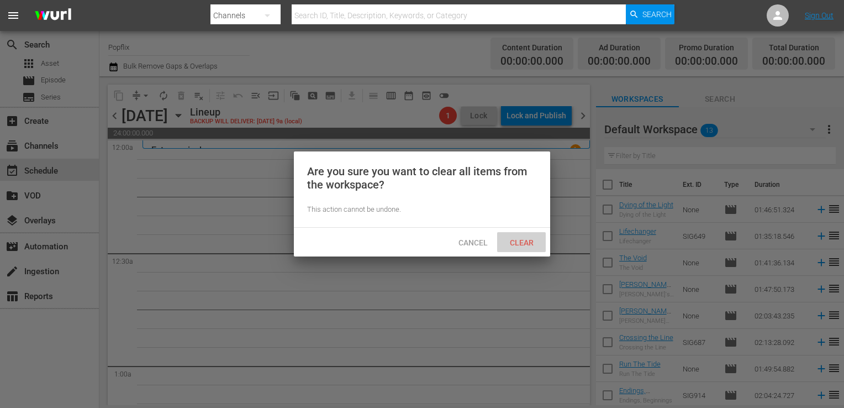
click at [520, 239] on span "Clear" at bounding box center [521, 242] width 41 height 9
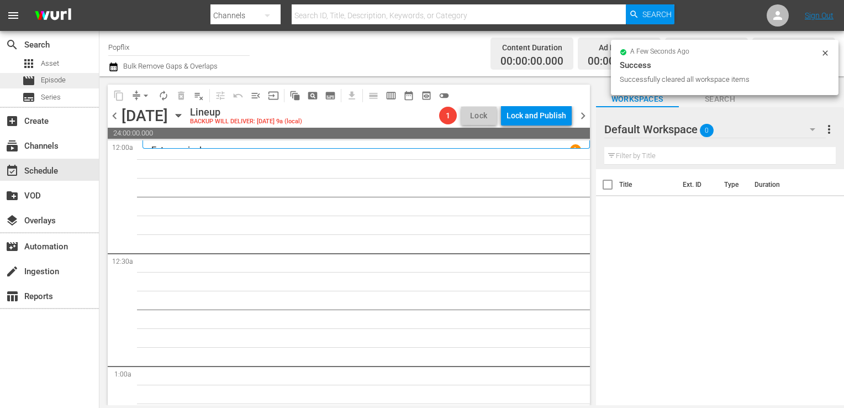
click at [66, 83] on span "Episode" at bounding box center [53, 80] width 25 height 11
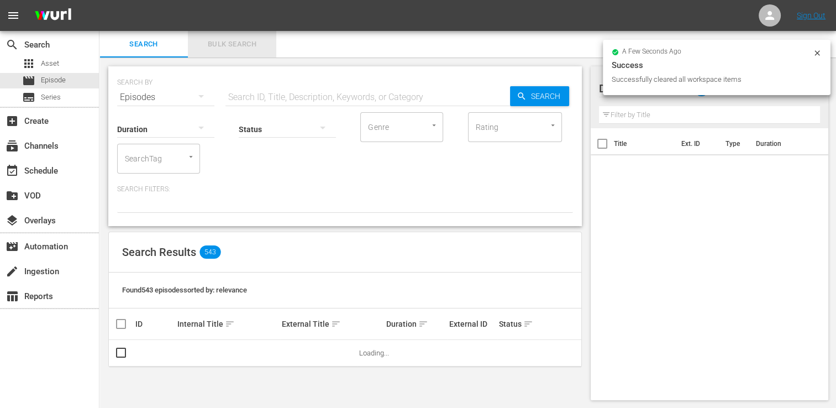
drag, startPoint x: 257, startPoint y: 42, endPoint x: 250, endPoint y: 49, distance: 10.2
click at [250, 49] on span "Bulk Search" at bounding box center [231, 44] width 75 height 13
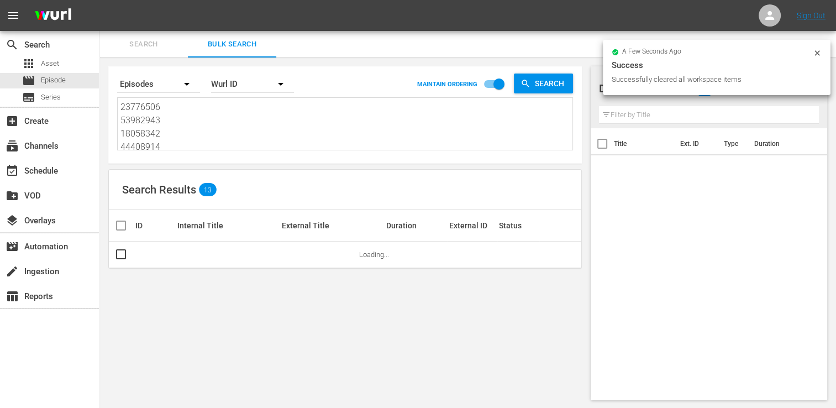
click at [201, 129] on textarea "23776506 53982943 18058342 44408914 21420899 51444683 44034205 70175564 5398297…" at bounding box center [346, 126] width 452 height 50
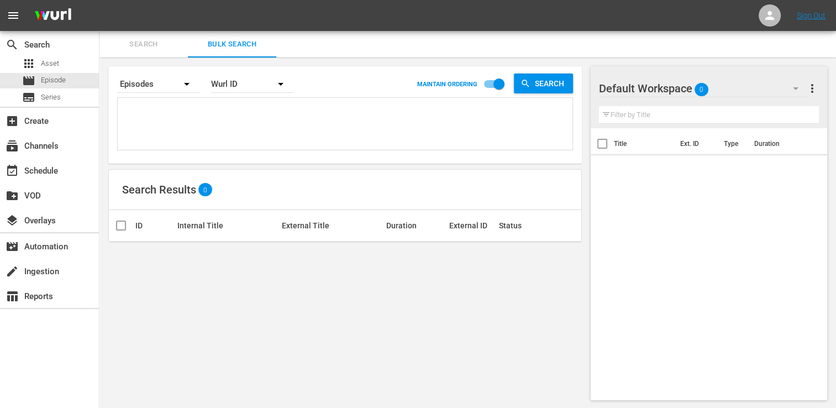
click at [205, 106] on textarea at bounding box center [346, 126] width 452 height 50
paste textarea "18058308 18058322 29886058 22191377 30136467 60094303 70175560 44715284 2988606…"
type textarea "18058308 18058322 29886058 22191377 30136467 60094303 70175560 44715284 2988606…"
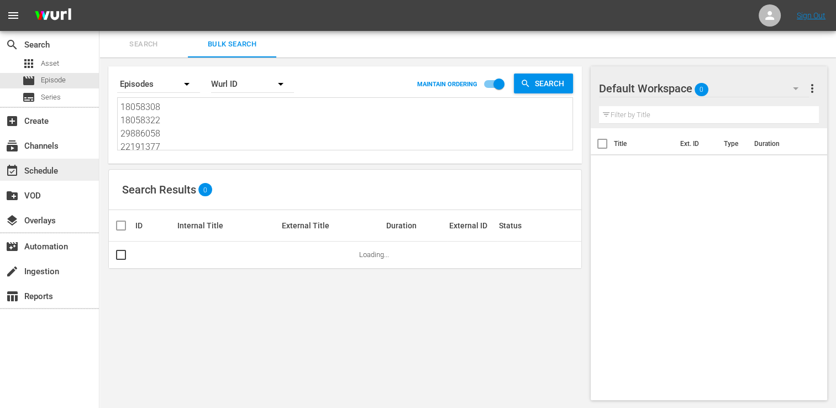
type textarea "18058308 18058322 29886058 22191377 30136467 60094303 70175560 44715284 2988606…"
click at [80, 171] on div "event_available Schedule" at bounding box center [49, 170] width 99 height 22
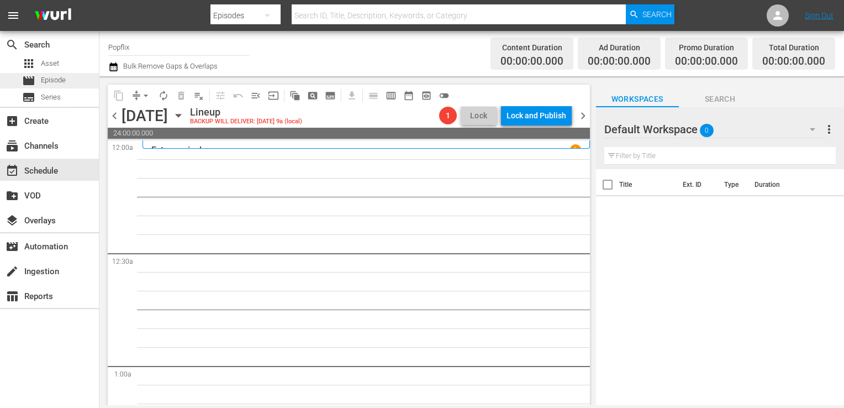
click at [50, 80] on span "Episode" at bounding box center [53, 80] width 25 height 11
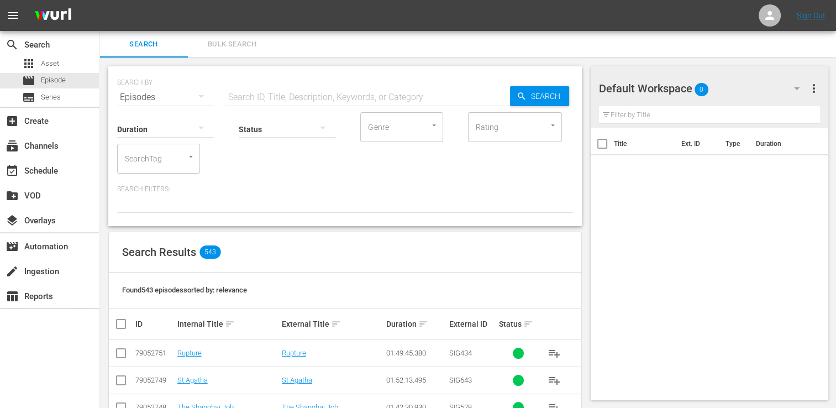
click at [212, 48] on span "Bulk Search" at bounding box center [231, 44] width 75 height 13
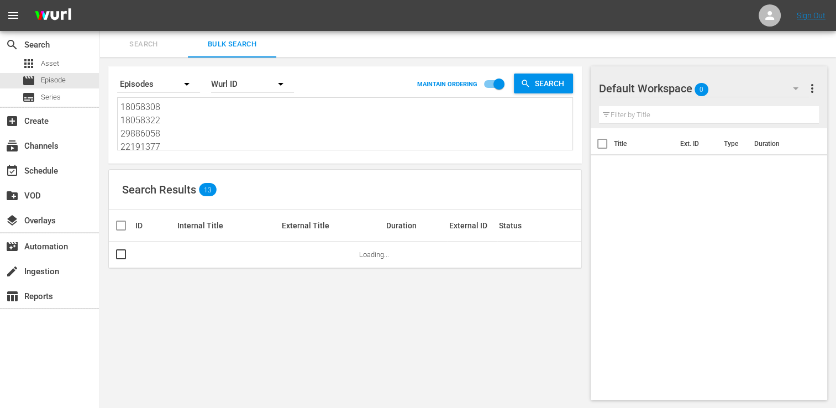
click at [122, 224] on input "checkbox" at bounding box center [125, 225] width 22 height 13
checkbox input "true"
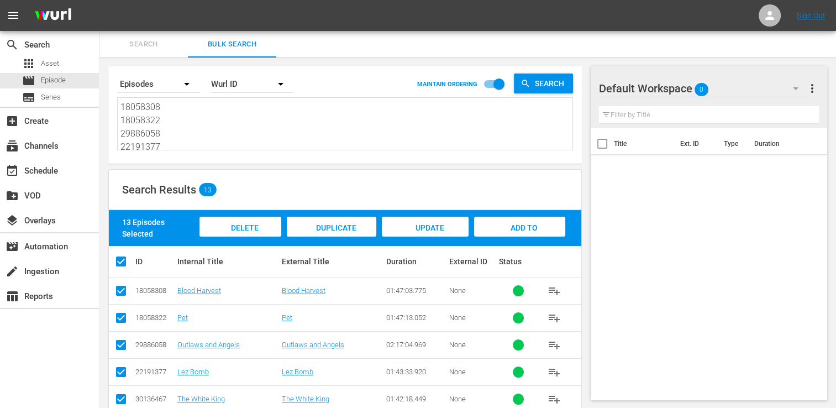
click at [523, 209] on div "Search Results 13" at bounding box center [345, 190] width 472 height 40
click at [521, 224] on span "Add to Workspace" at bounding box center [519, 238] width 54 height 30
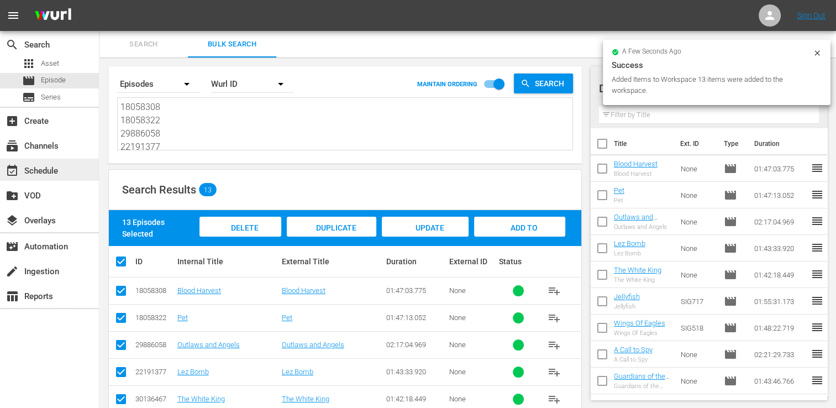
click at [34, 178] on div "event_available Schedule" at bounding box center [49, 170] width 99 height 22
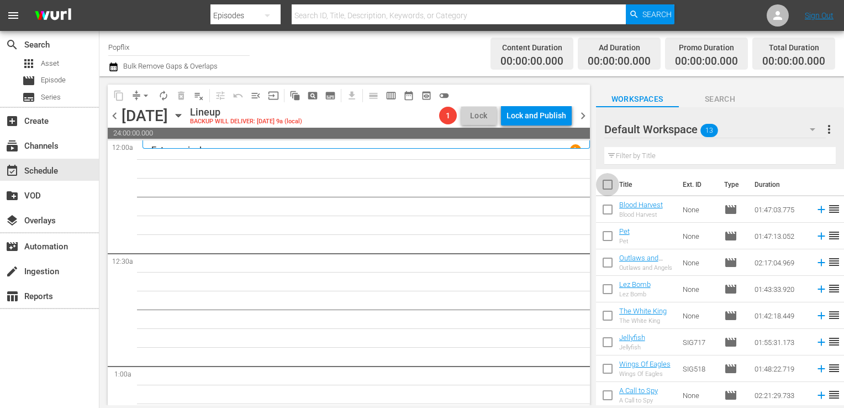
click at [615, 184] on input "checkbox" at bounding box center [607, 186] width 23 height 23
checkbox input "true"
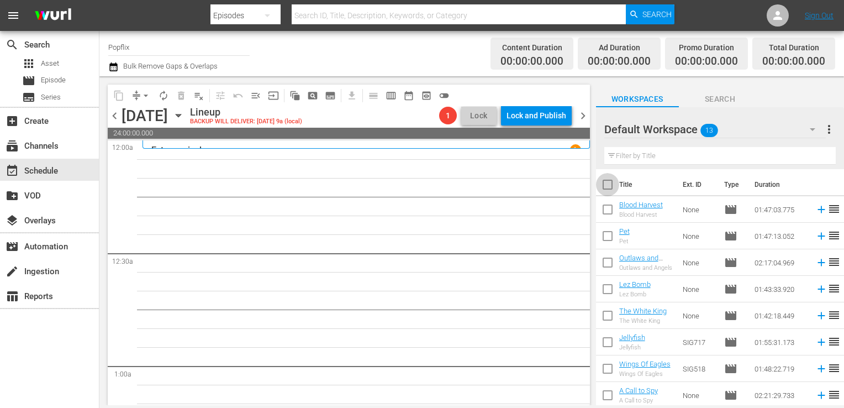
checkbox input "true"
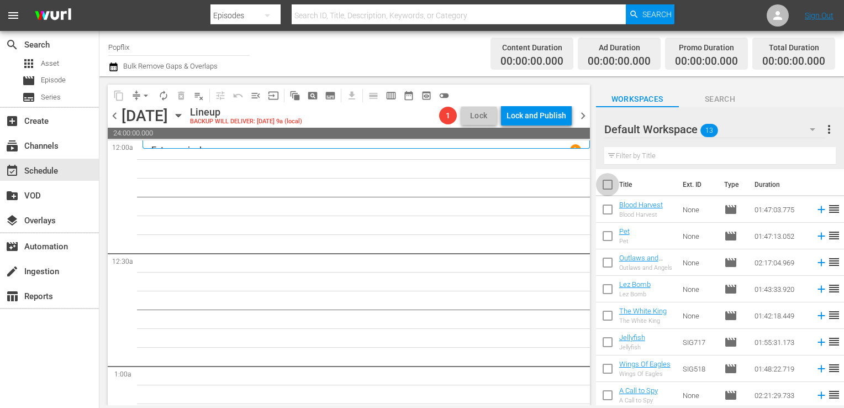
checkbox input "true"
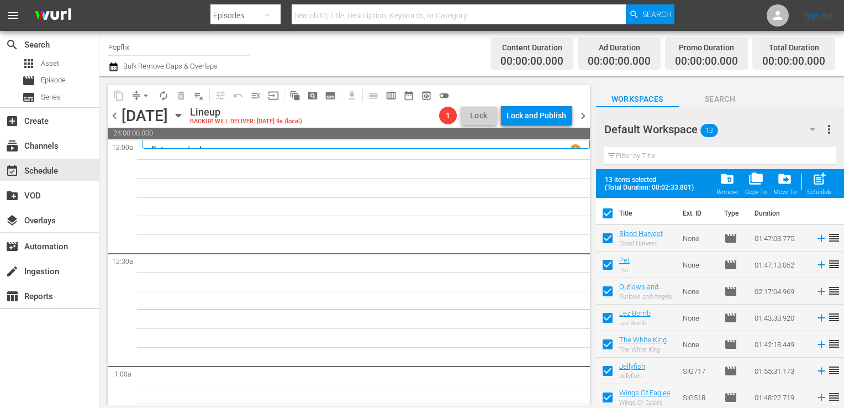
click at [818, 189] on div "Schedule" at bounding box center [819, 191] width 25 height 7
checkbox input "false"
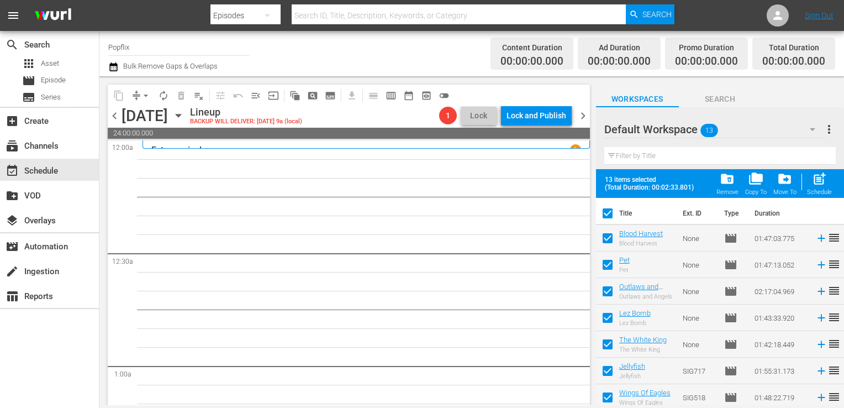
checkbox input "false"
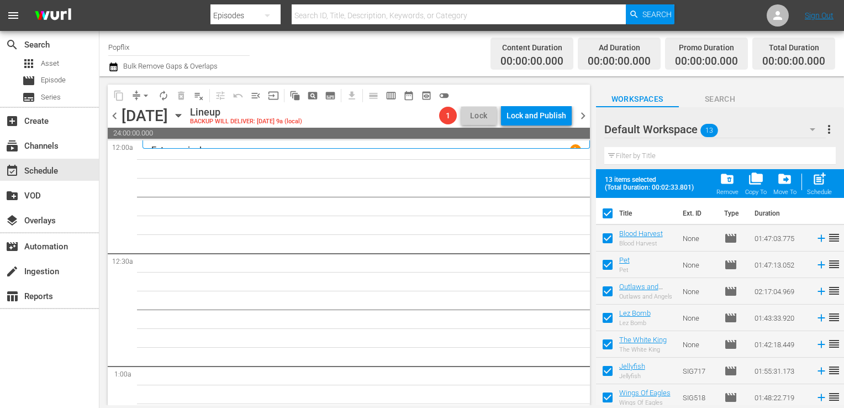
checkbox input "false"
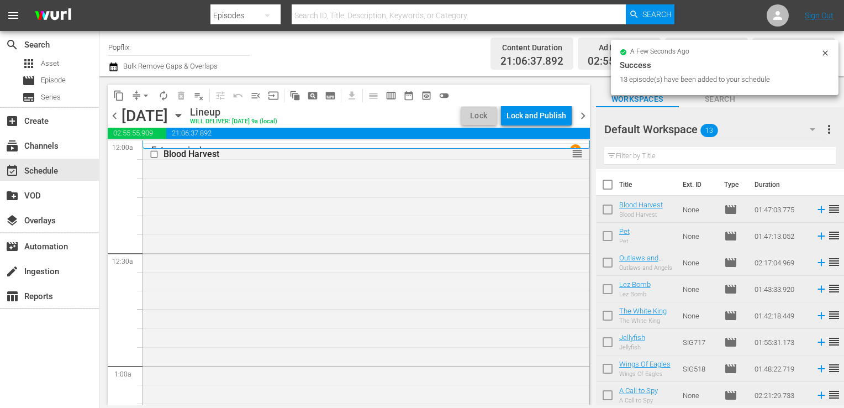
drag, startPoint x: 580, startPoint y: 118, endPoint x: 607, endPoint y: 143, distance: 36.4
click at [580, 118] on span "chevron_right" at bounding box center [583, 116] width 14 height 14
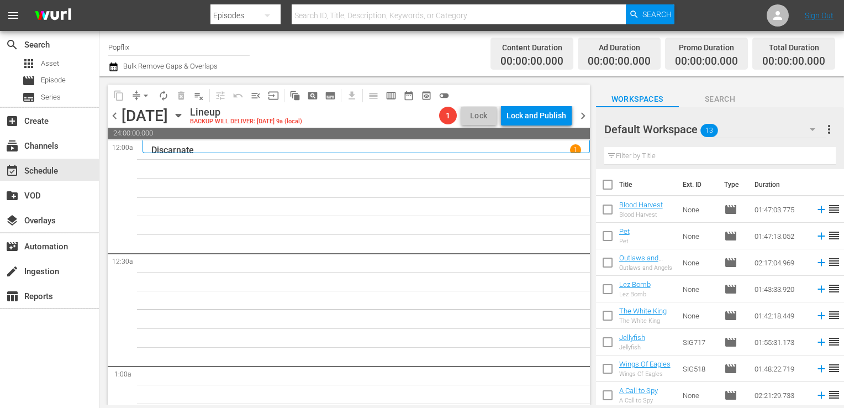
click at [820, 143] on div "Filter by Title" at bounding box center [719, 156] width 231 height 27
click at [832, 134] on span "more_vert" at bounding box center [829, 129] width 13 height 13
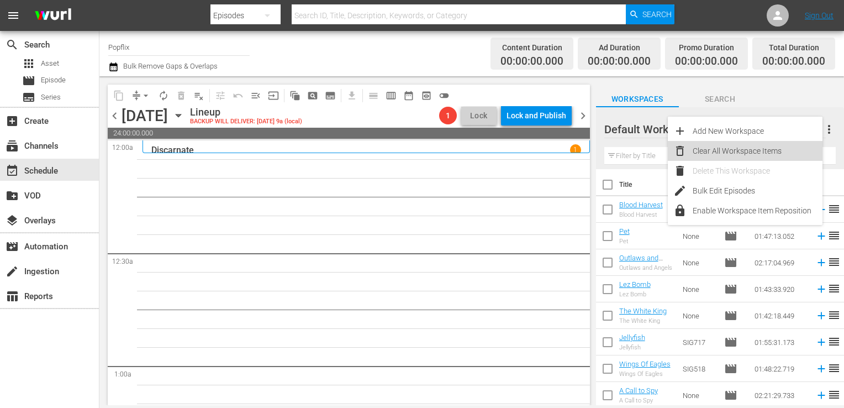
click at [770, 151] on div "Clear All Workspace Items" at bounding box center [758, 151] width 130 height 20
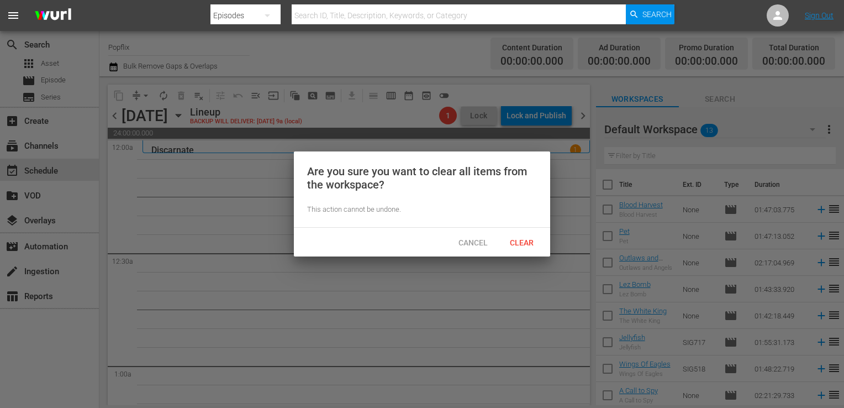
click at [513, 251] on div "Clear" at bounding box center [521, 242] width 49 height 20
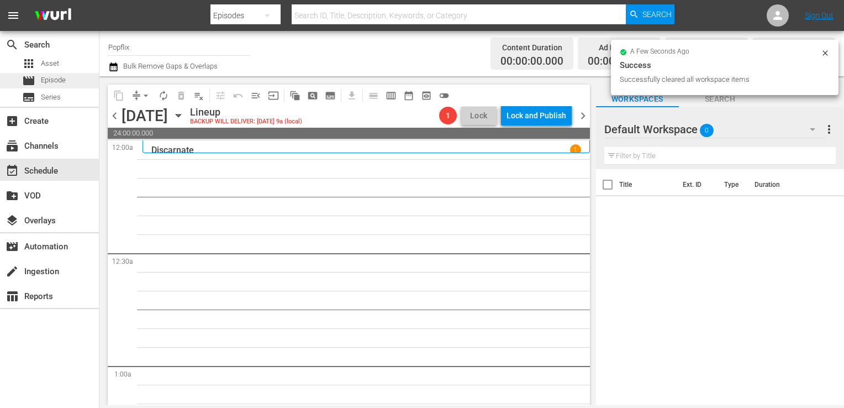
click at [81, 80] on div "movie Episode" at bounding box center [49, 80] width 99 height 15
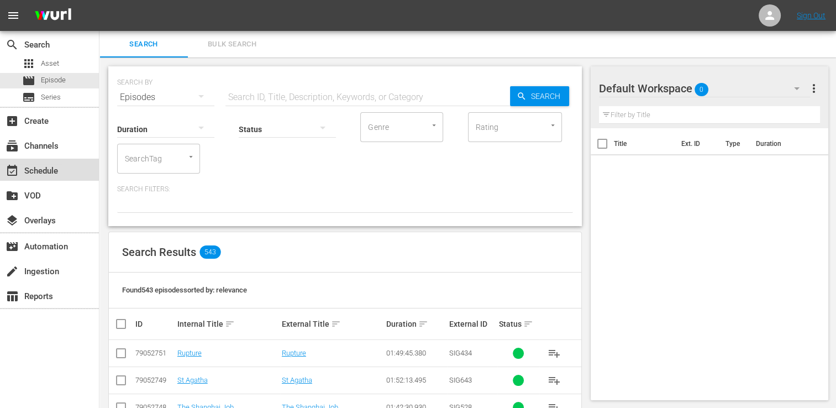
click at [57, 164] on div "event_available Schedule" at bounding box center [31, 169] width 62 height 10
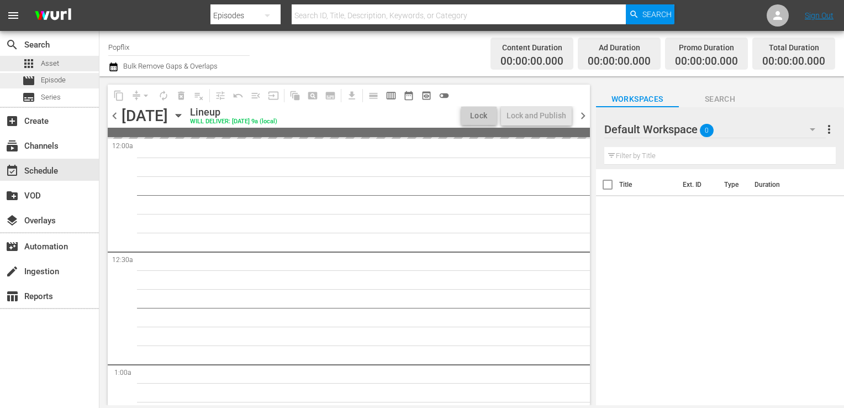
drag, startPoint x: 67, startPoint y: 68, endPoint x: 67, endPoint y: 75, distance: 7.2
click at [67, 74] on div "apps Asset movie Episode subtitles Series" at bounding box center [49, 80] width 99 height 49
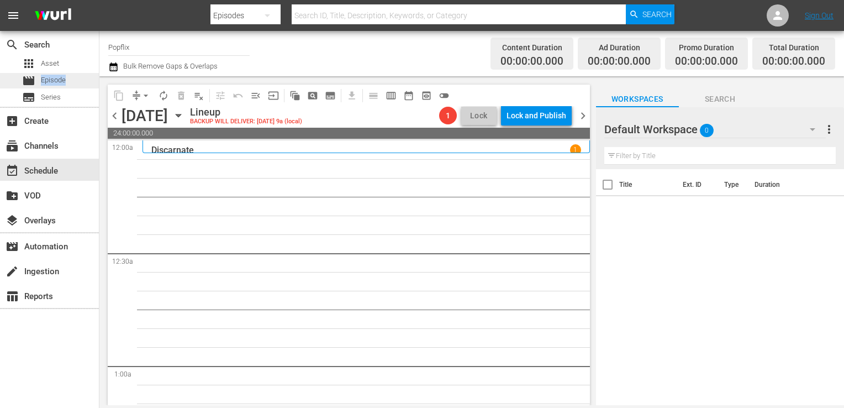
click at [68, 80] on div "movie Episode" at bounding box center [49, 80] width 99 height 15
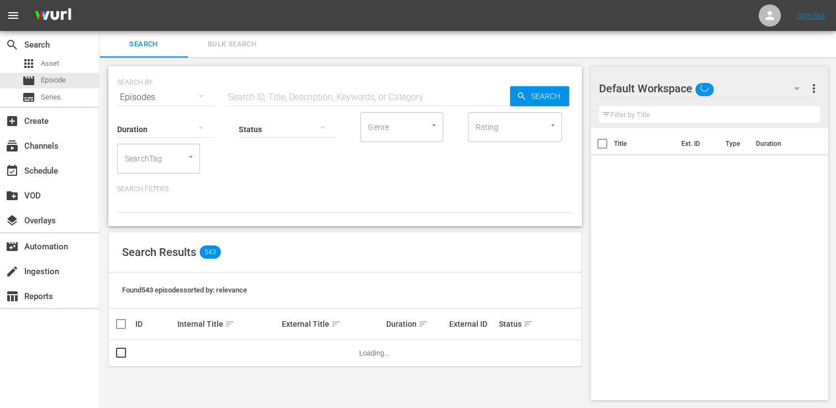
click at [225, 55] on button "Bulk Search" at bounding box center [232, 44] width 88 height 27
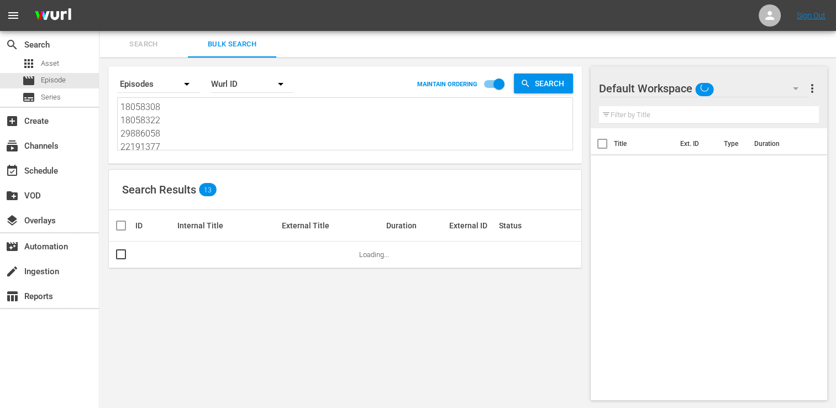
click at [205, 131] on textarea "18058308 18058322 29886058 22191377 30136467 60094303 70175560 44715284 2988606…" at bounding box center [346, 126] width 452 height 50
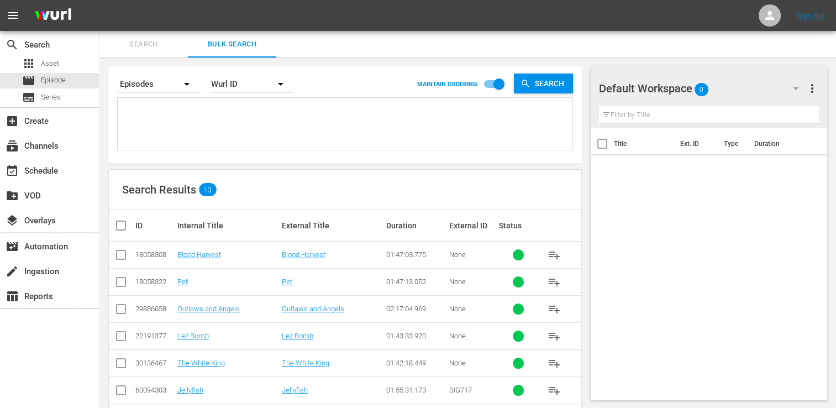
paste textarea "30136443 53982949 45472788 29886063 50824470 38903719 30136461 30324841 3728414…"
type textarea "30136443 53982949 45472788 29886063 50824470 38903719 30136461 30324841 3728414…"
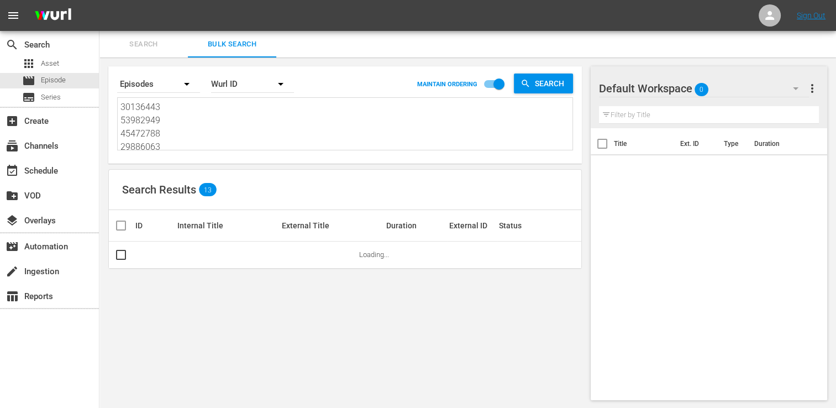
type textarea "30136443 53982949 45472788 29886063 50824470 38903719 30136461 30324841 3728414…"
click at [130, 229] on input "checkbox" at bounding box center [125, 225] width 22 height 13
checkbox input "true"
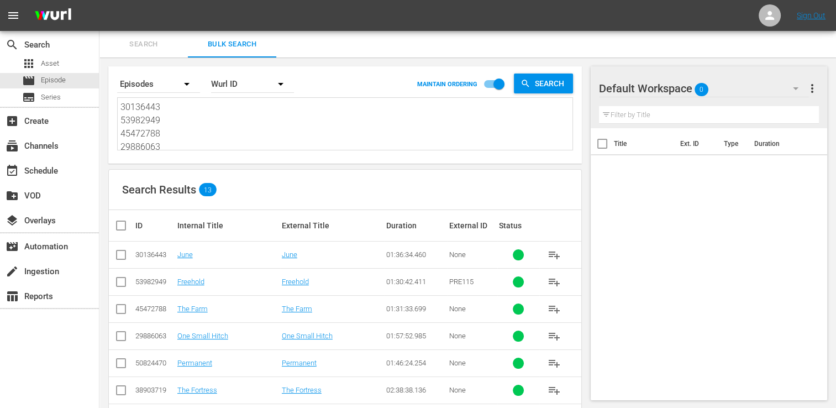
click at [126, 228] on input "checkbox" at bounding box center [125, 225] width 22 height 13
checkbox input "true"
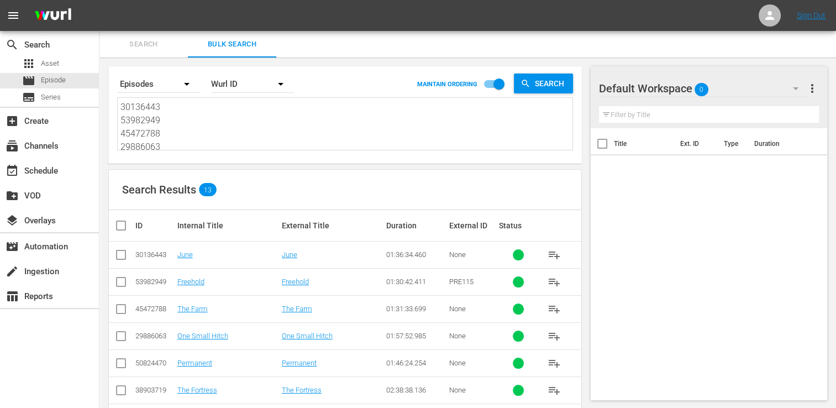
checkbox input "true"
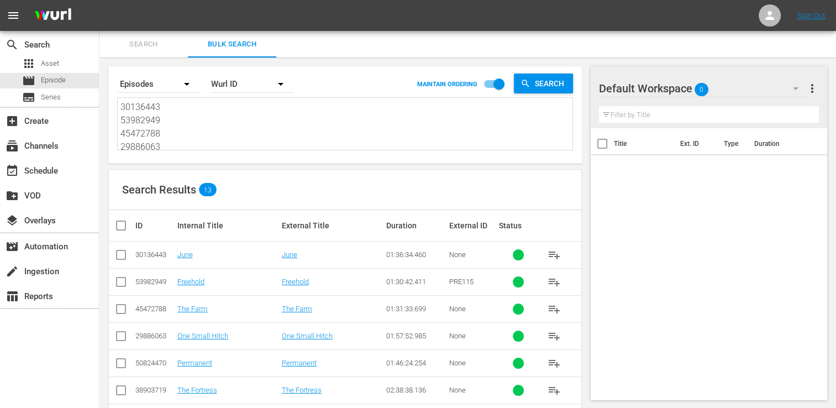
checkbox input "true"
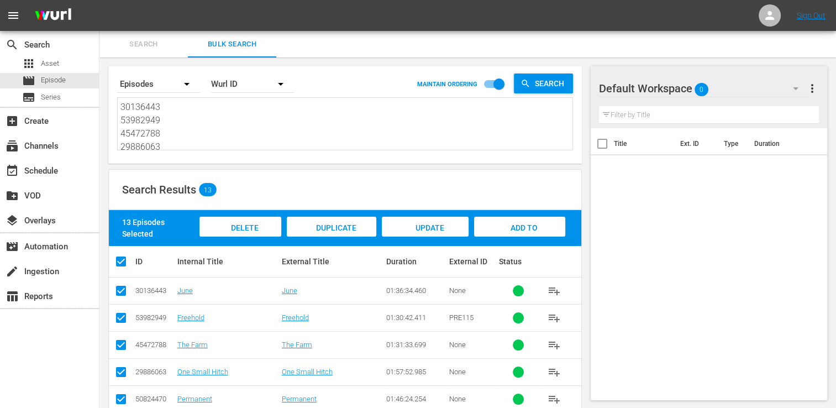
click at [500, 229] on div "Add to Workspace" at bounding box center [519, 237] width 91 height 41
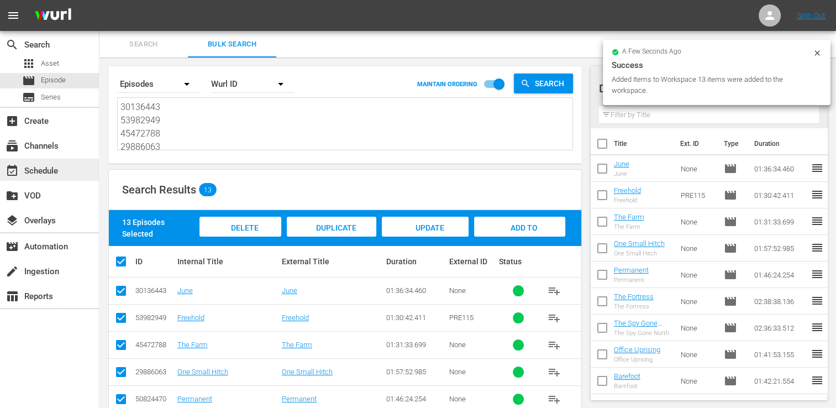
click at [64, 176] on div "event_available Schedule" at bounding box center [49, 170] width 99 height 22
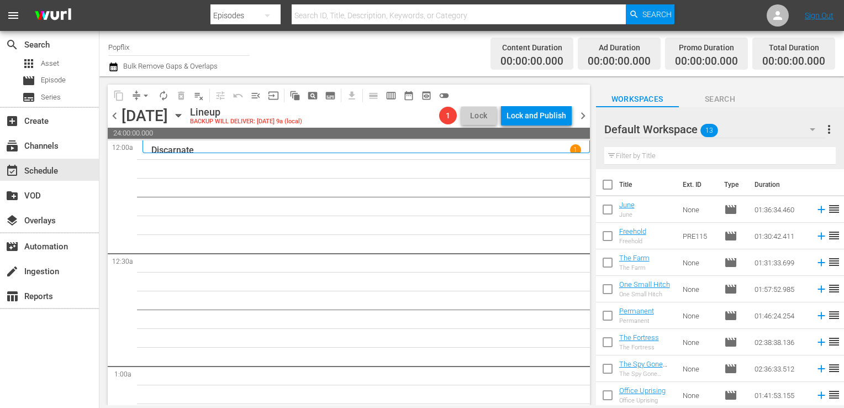
click at [618, 183] on input "checkbox" at bounding box center [607, 186] width 23 height 23
checkbox input "true"
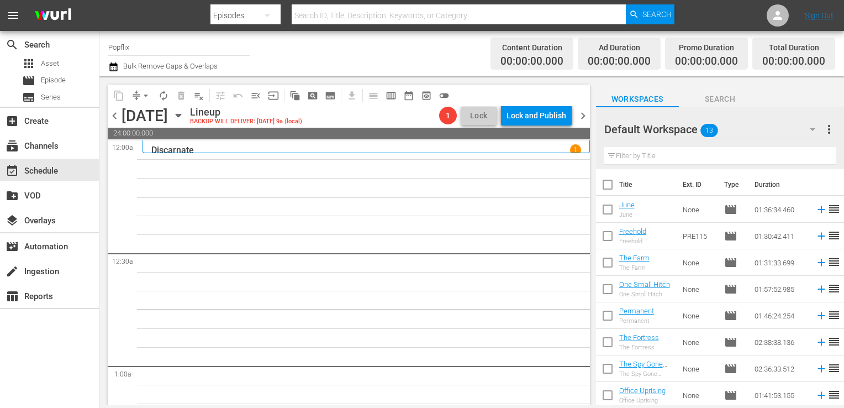
checkbox input "true"
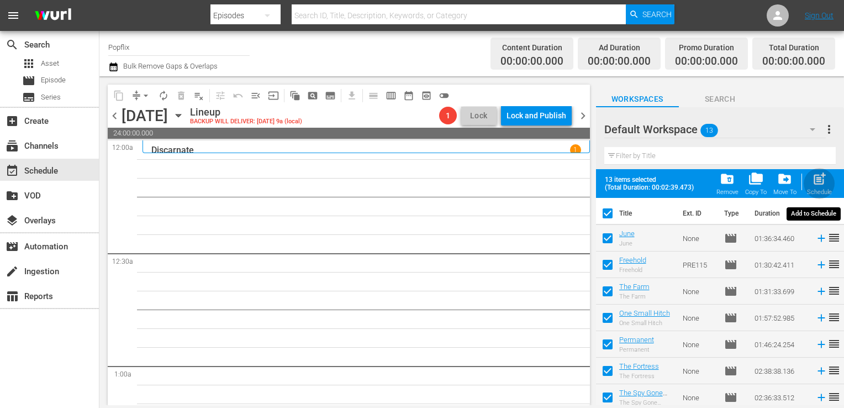
click at [819, 177] on span "post_add" at bounding box center [819, 178] width 15 height 15
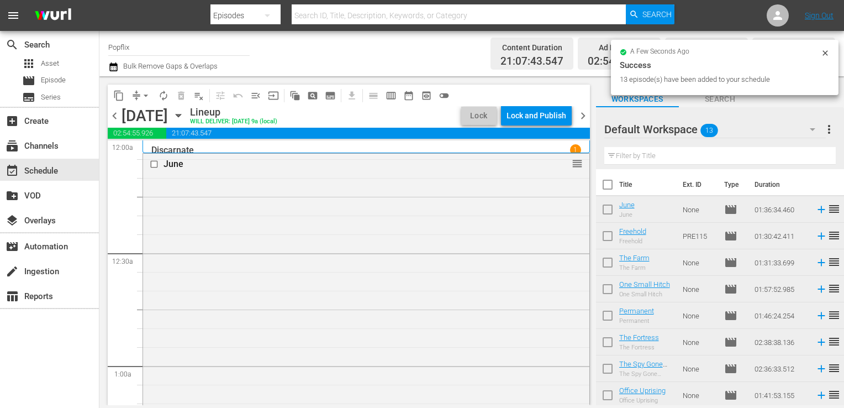
click at [580, 121] on span "chevron_right" at bounding box center [583, 116] width 14 height 14
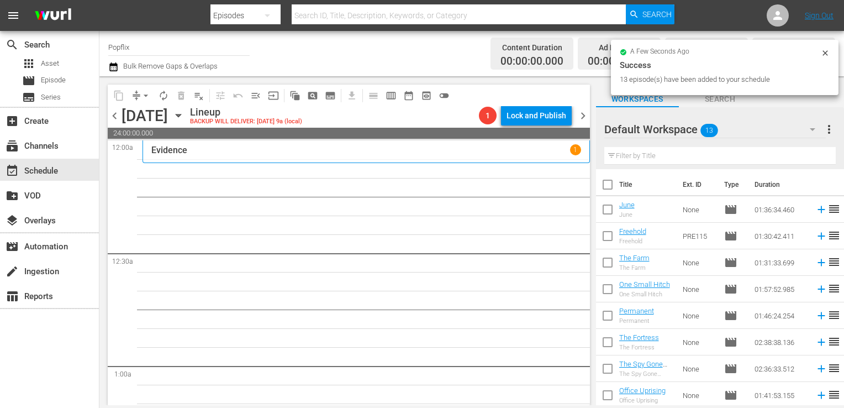
click at [830, 131] on span "more_vert" at bounding box center [829, 129] width 13 height 13
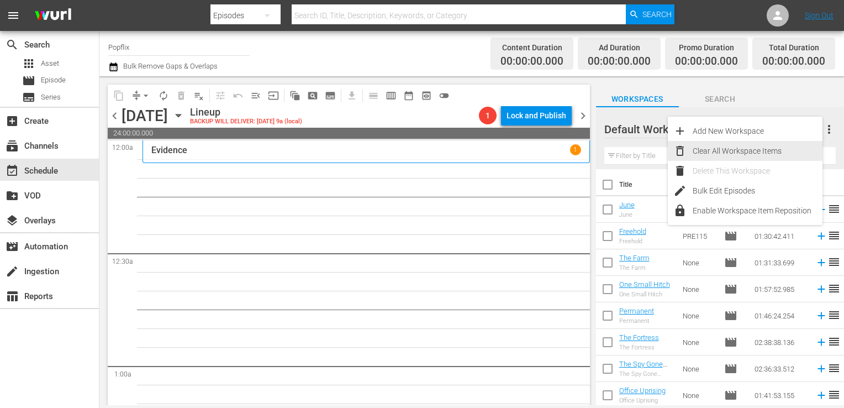
click at [751, 157] on div "Clear All Workspace Items" at bounding box center [758, 151] width 130 height 20
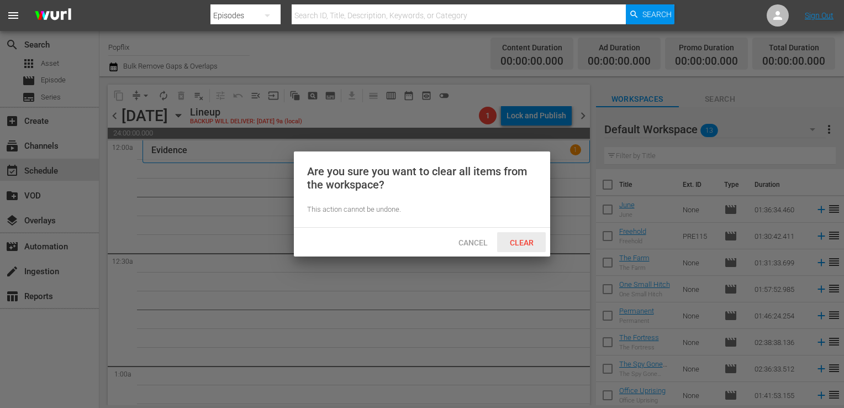
click at [523, 239] on span "Clear" at bounding box center [521, 242] width 41 height 9
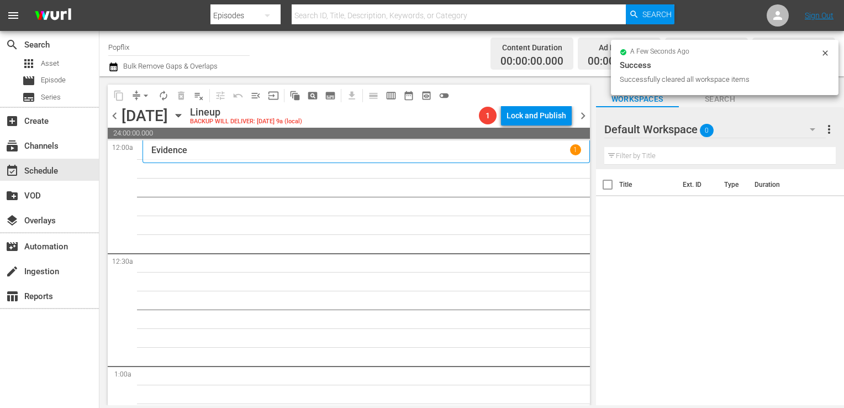
click at [204, 155] on div "Evidence 1" at bounding box center [366, 149] width 430 height 10
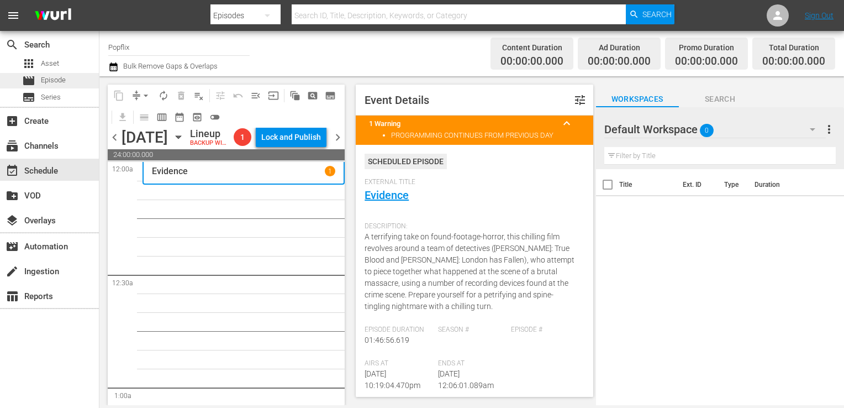
click at [54, 85] on span "Episode" at bounding box center [53, 80] width 25 height 11
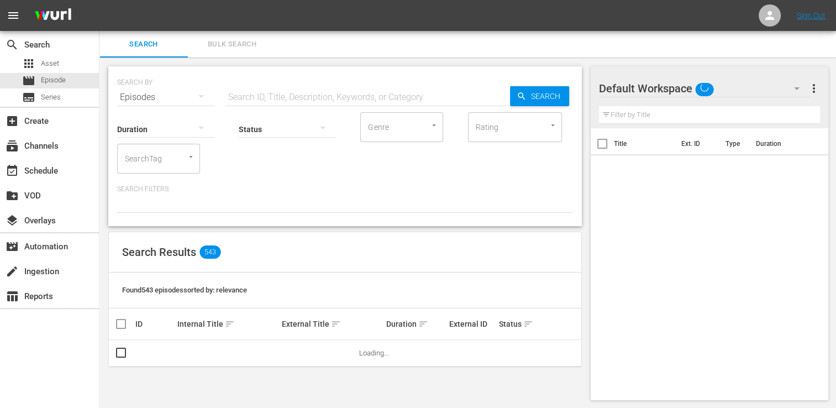
click at [243, 46] on span "Bulk Search" at bounding box center [231, 44] width 75 height 13
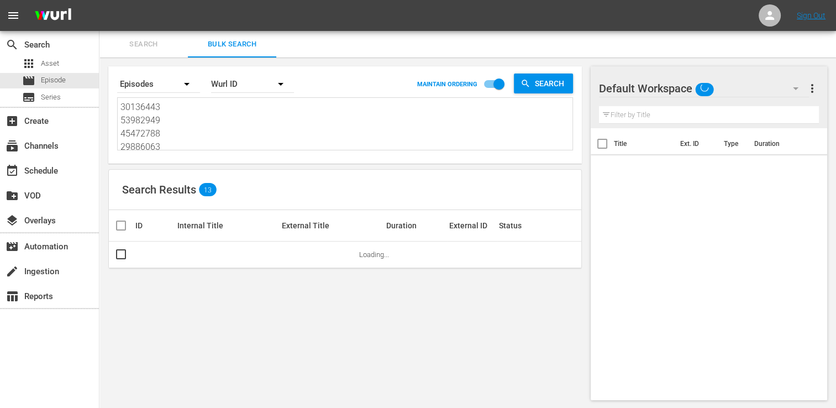
click at [220, 143] on textarea "30136443 53982949 45472788 29886063 50824470 38903719 30136461 30324841 3728414…" at bounding box center [346, 126] width 452 height 50
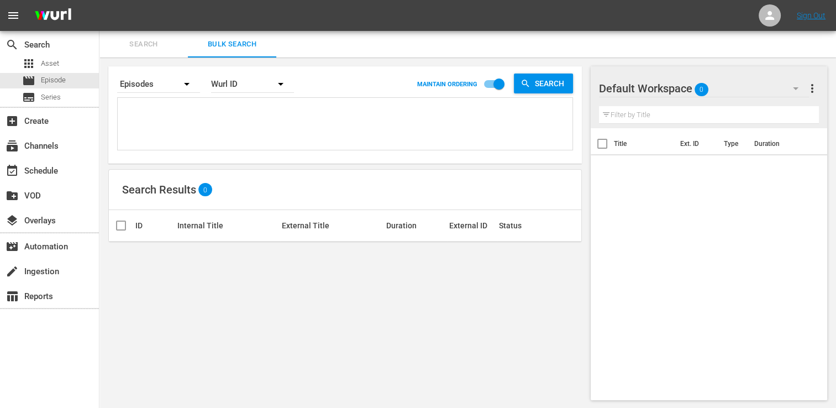
click at [168, 109] on textarea at bounding box center [346, 126] width 452 height 50
paste textarea "29886057 70175557 68784242 30136458 69689867 30136463 18058347 53982958 3799732…"
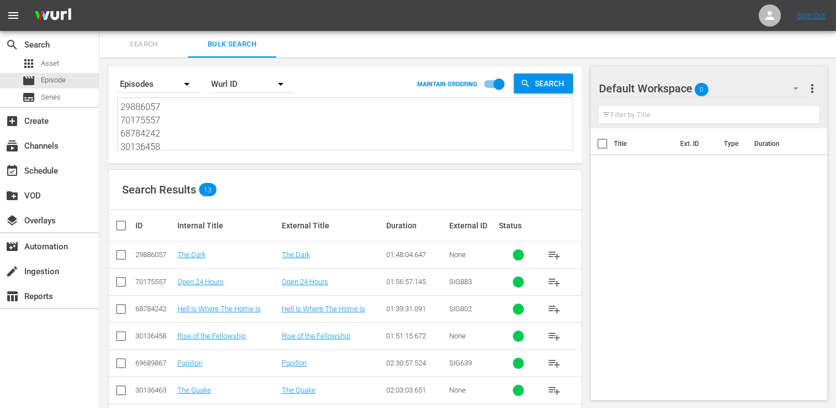
click at [124, 224] on input "checkbox" at bounding box center [125, 225] width 22 height 13
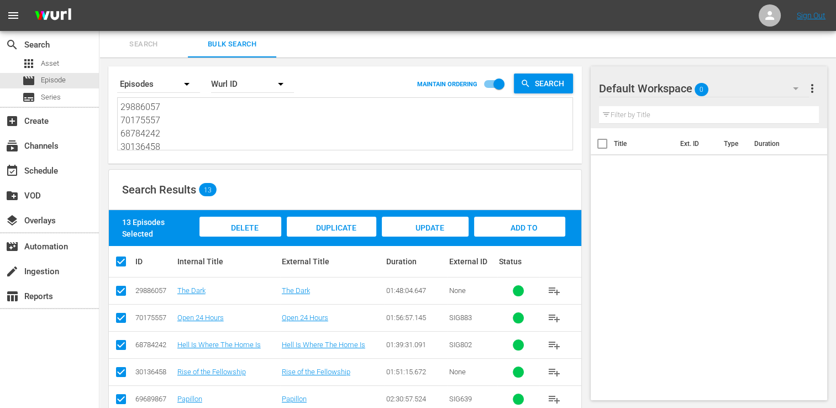
click at [534, 230] on span "Add to Workspace" at bounding box center [519, 238] width 54 height 30
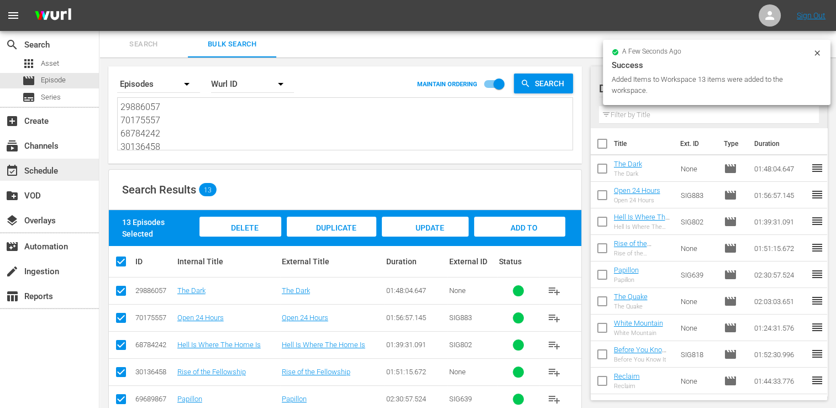
click at [42, 162] on div "event_available Schedule" at bounding box center [49, 170] width 99 height 22
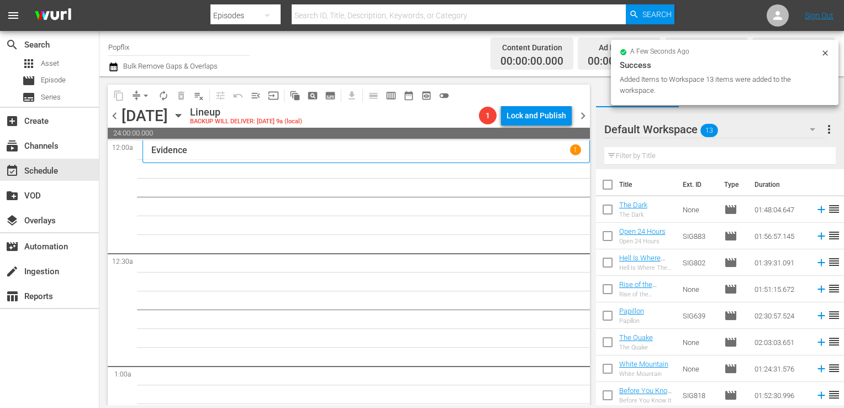
click at [599, 180] on input "checkbox" at bounding box center [607, 186] width 23 height 23
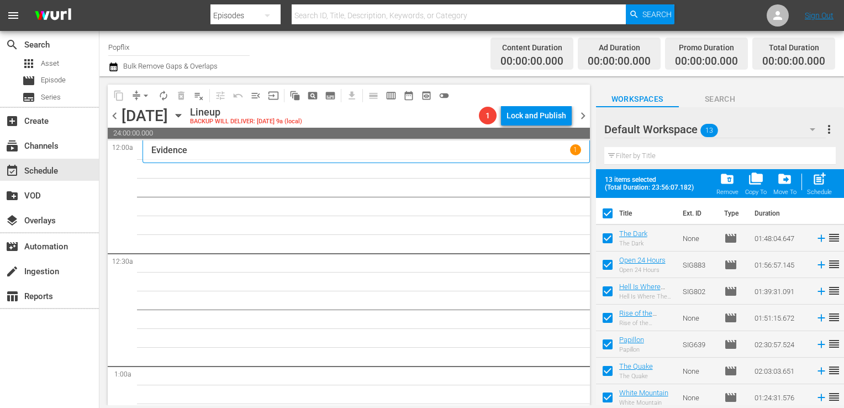
drag, startPoint x: 819, startPoint y: 183, endPoint x: 811, endPoint y: 189, distance: 9.4
click at [814, 186] on span "post_add" at bounding box center [819, 178] width 15 height 15
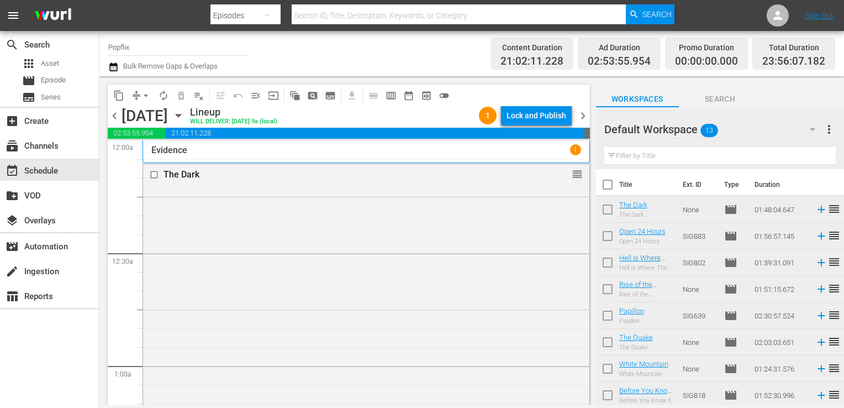
click at [582, 118] on span "chevron_right" at bounding box center [583, 116] width 14 height 14
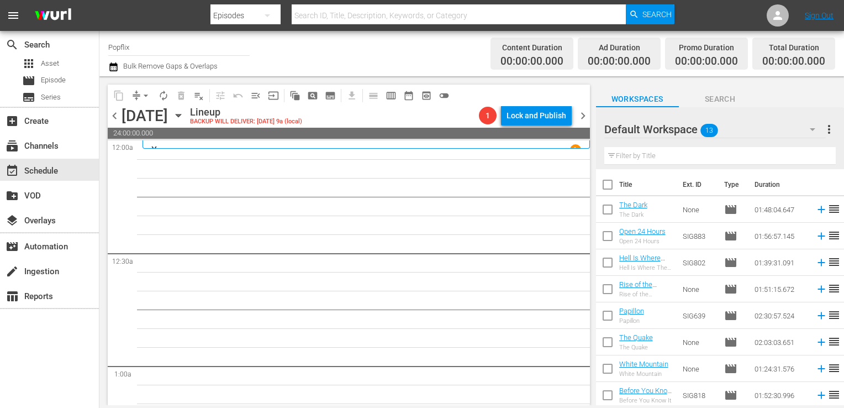
click at [831, 128] on span "more_vert" at bounding box center [829, 129] width 13 height 13
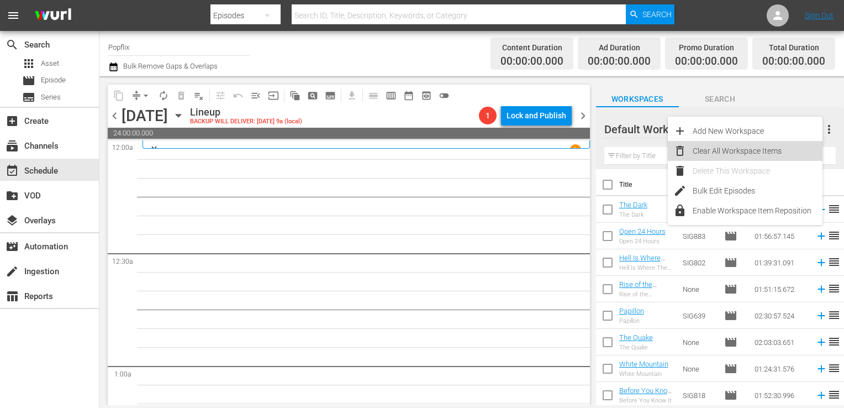
click at [729, 158] on div "Clear All Workspace Items" at bounding box center [758, 151] width 130 height 20
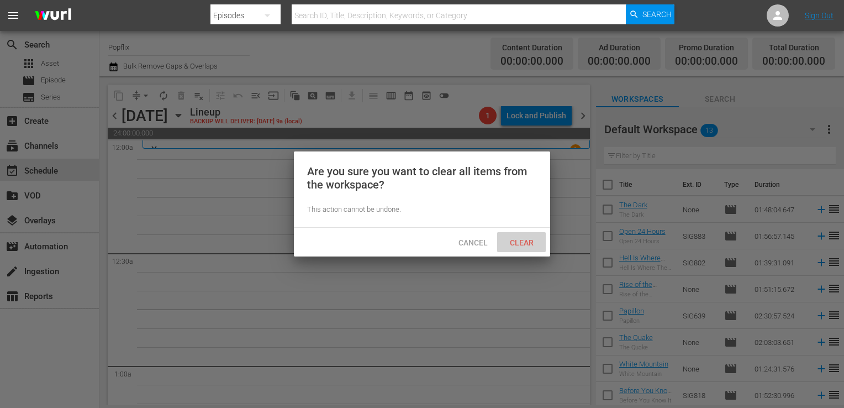
click at [529, 237] on div "Clear" at bounding box center [521, 242] width 49 height 20
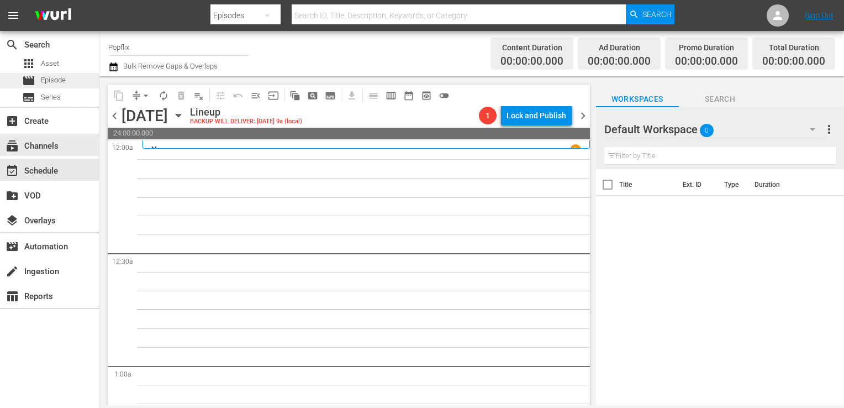
click at [58, 78] on span "Episode" at bounding box center [53, 80] width 25 height 11
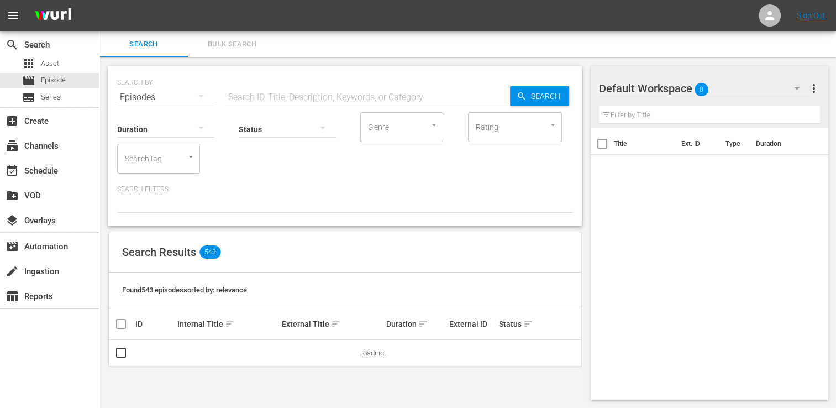
click at [254, 32] on button "Bulk Search" at bounding box center [232, 44] width 88 height 27
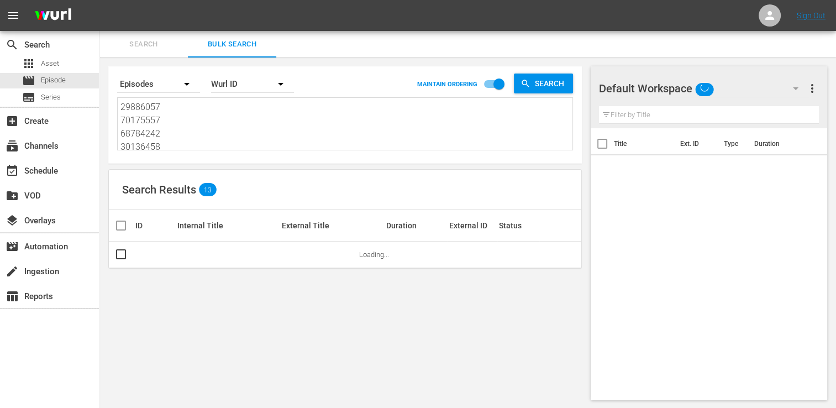
click at [190, 131] on textarea "29886057 70175557 68784242 30136458 69689867 30136463 18058347 53982958 3799732…" at bounding box center [346, 126] width 452 height 50
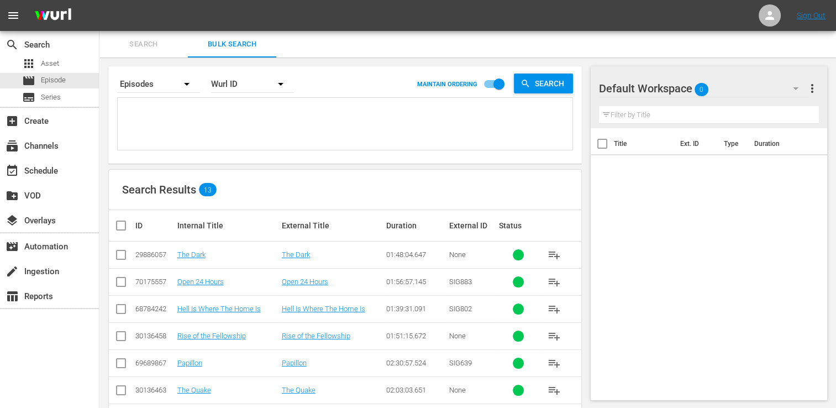
paste textarea "69689862 69689864 68784238 18058340 18058319 37586559 47771969 30136462 4251720…"
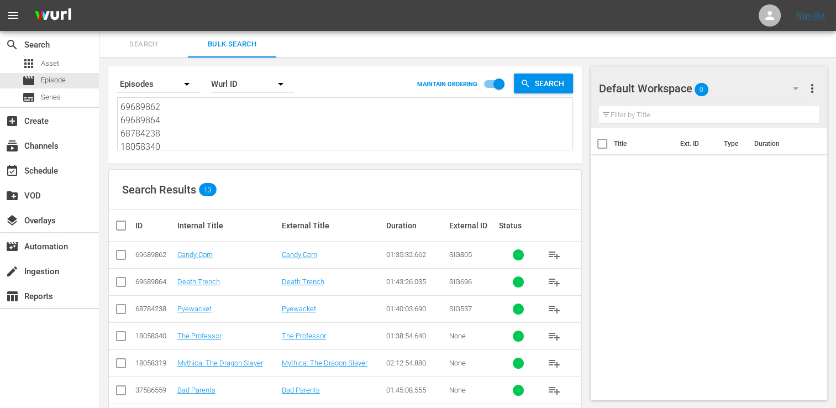
click at [119, 221] on input "checkbox" at bounding box center [125, 225] width 22 height 13
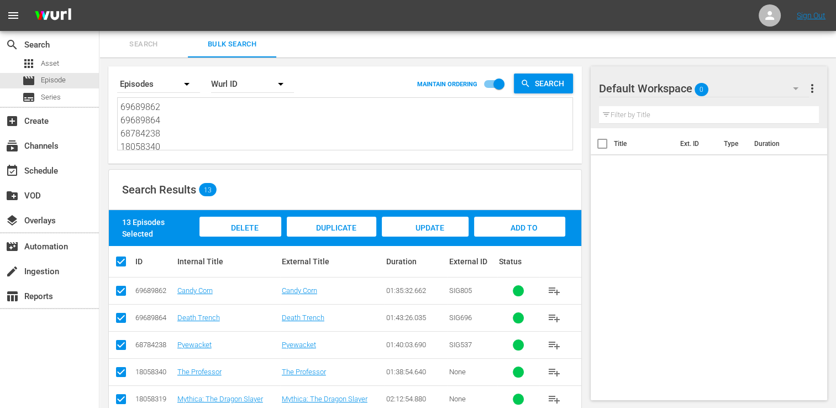
drag, startPoint x: 503, startPoint y: 226, endPoint x: 484, endPoint y: 227, distance: 19.4
click at [502, 226] on span "Add to Workspace" at bounding box center [519, 238] width 54 height 30
click at [66, 169] on div "event_available Schedule" at bounding box center [49, 170] width 99 height 22
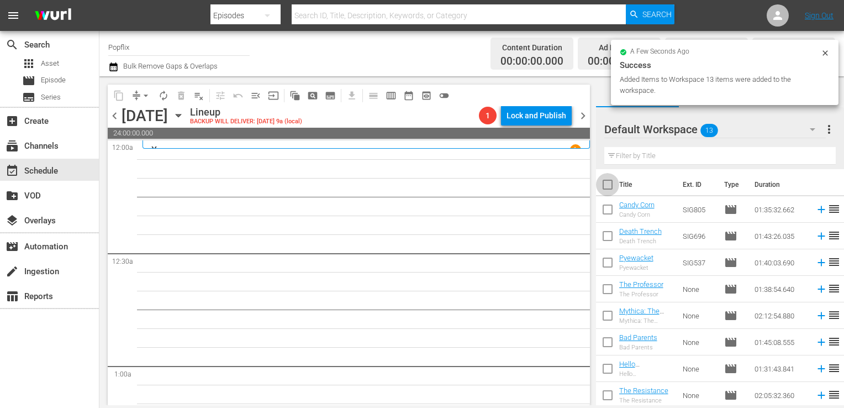
click at [609, 176] on input "checkbox" at bounding box center [607, 186] width 23 height 23
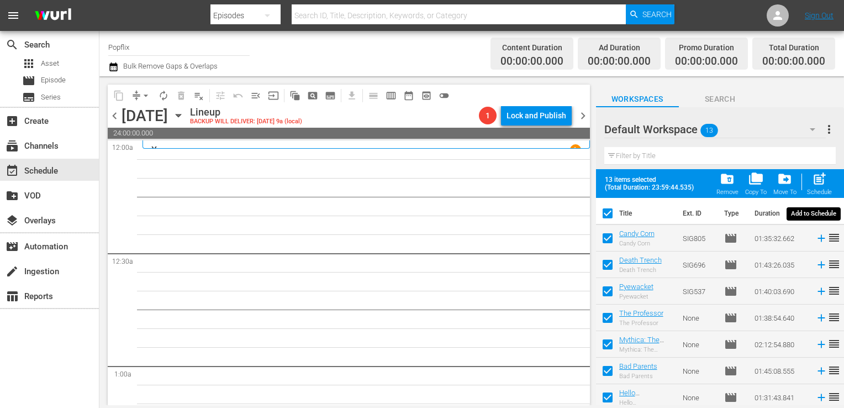
click at [812, 177] on span "post_add" at bounding box center [819, 178] width 15 height 15
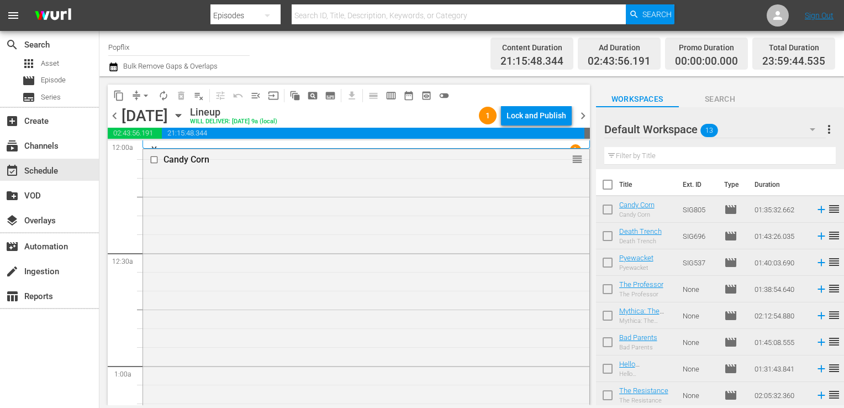
click at [583, 110] on span "chevron_right" at bounding box center [583, 116] width 14 height 14
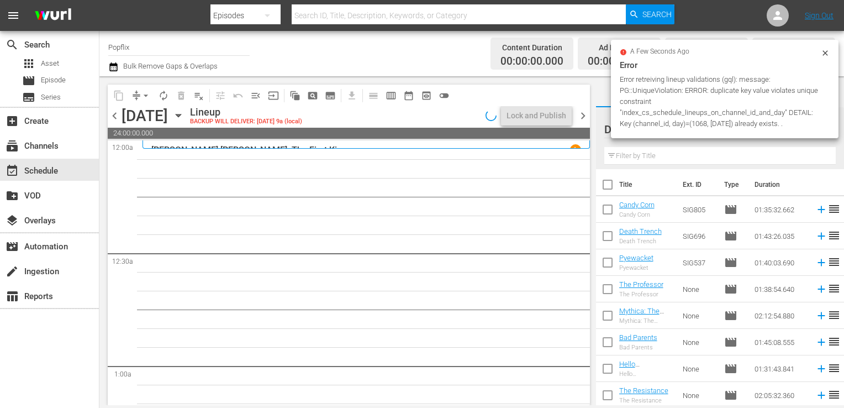
click at [233, 146] on p "Romulus v. Remus: The First King" at bounding box center [249, 150] width 196 height 10
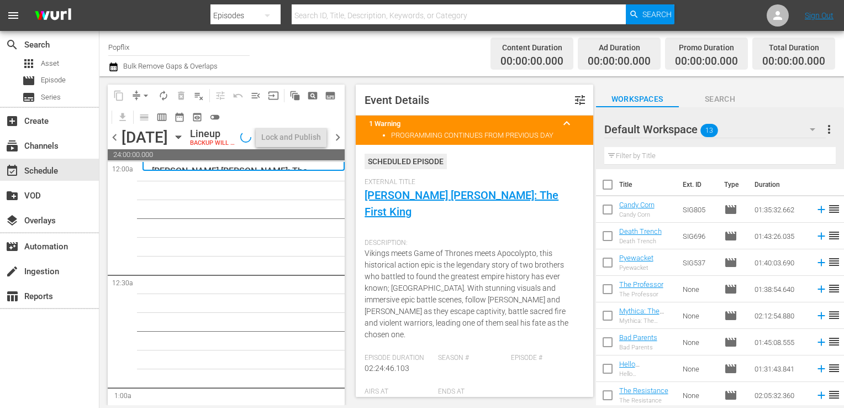
click at [828, 130] on span "more_vert" at bounding box center [829, 129] width 13 height 13
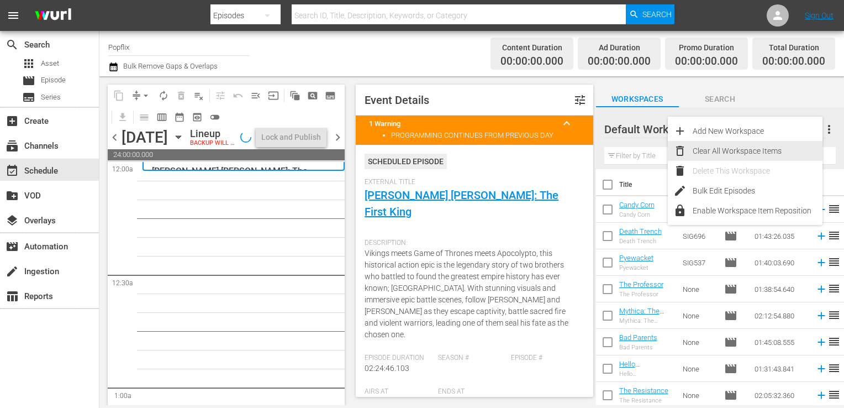
click at [763, 158] on div "Clear All Workspace Items" at bounding box center [758, 151] width 130 height 20
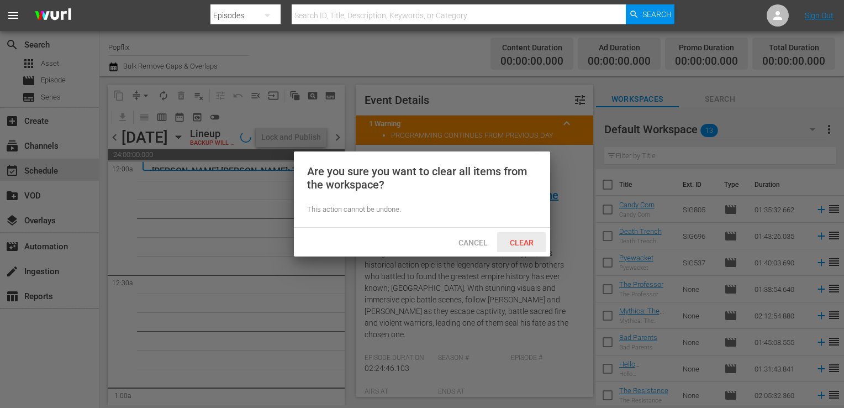
click at [528, 242] on span "Clear" at bounding box center [521, 242] width 41 height 9
